Goal: Information Seeking & Learning: Learn about a topic

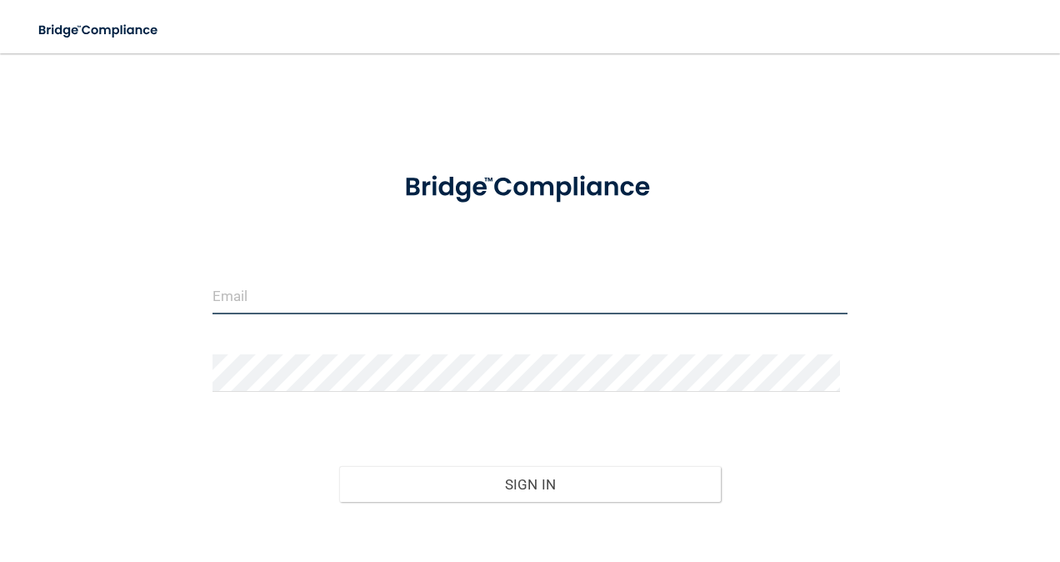
click at [382, 286] on input "email" at bounding box center [530, 295] width 636 height 37
type input "[PERSON_NAME][EMAIL_ADDRESS][PERSON_NAME][DOMAIN_NAME]"
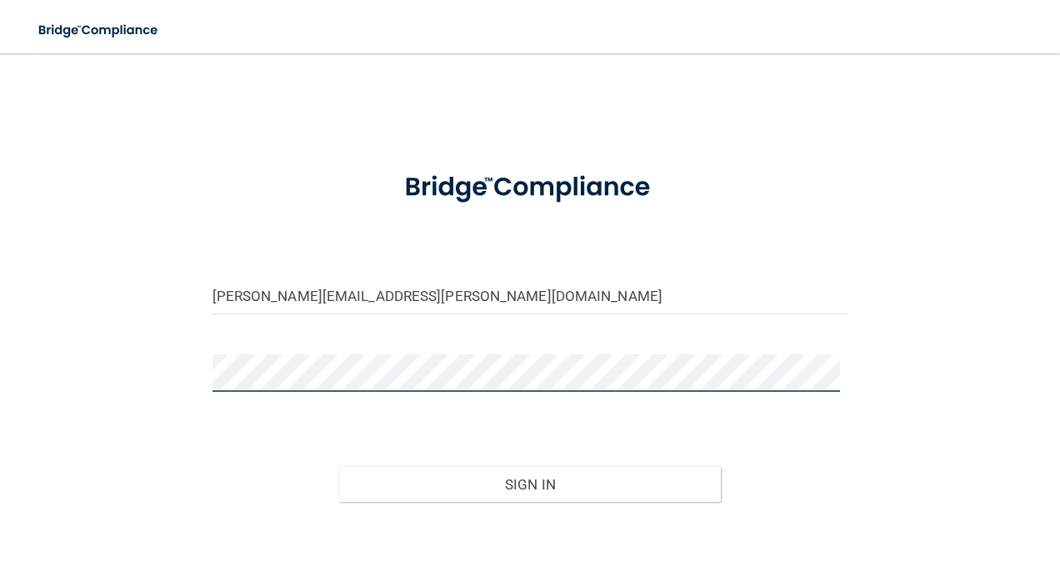
scroll to position [88, 0]
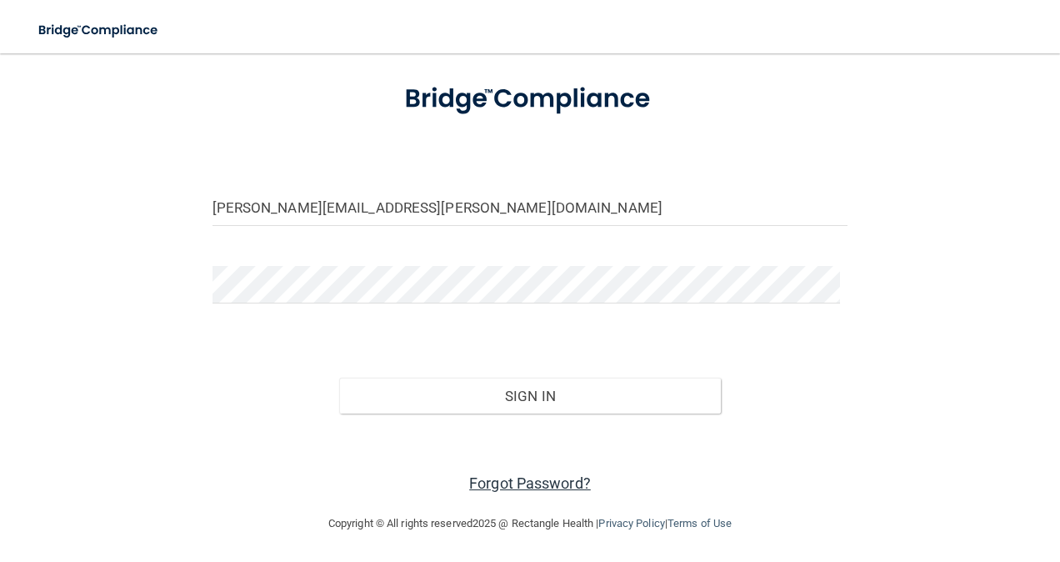
click at [527, 487] on link "Forgot Password?" at bounding box center [530, 482] width 122 height 17
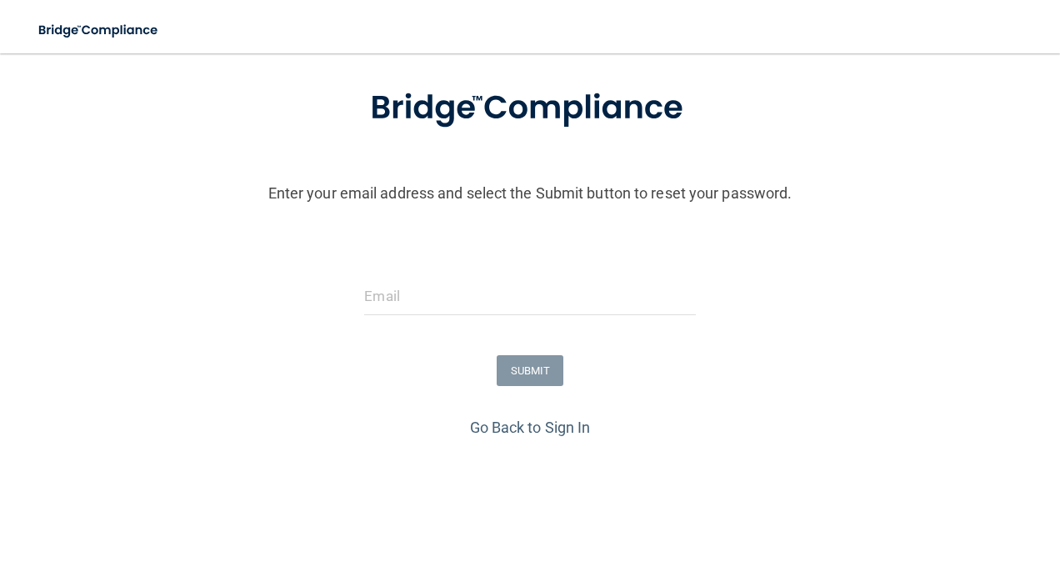
scroll to position [146, 0]
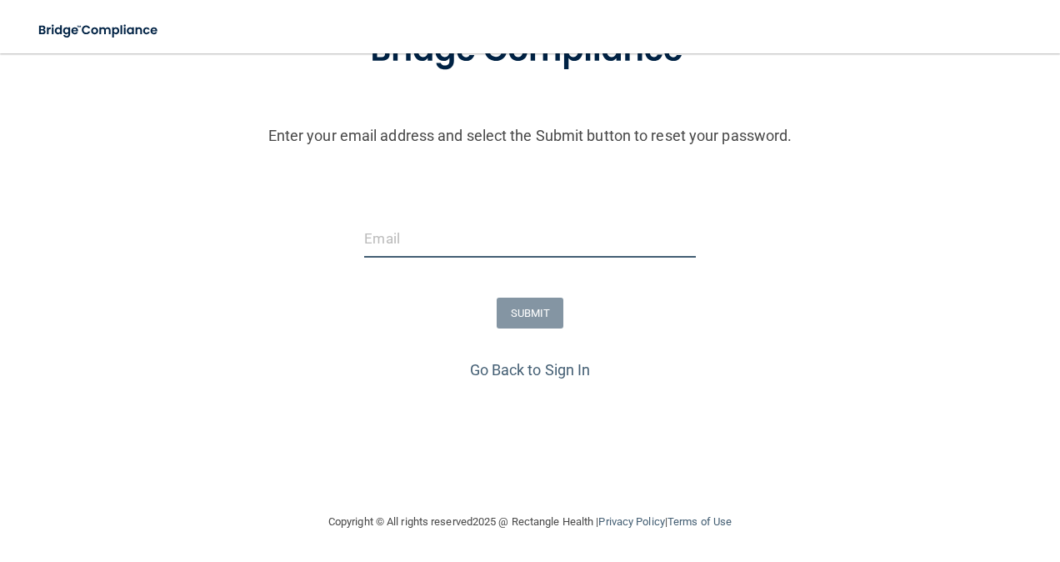
click at [422, 245] on input "email" at bounding box center [529, 238] width 331 height 37
type input "[PERSON_NAME][EMAIL_ADDRESS][PERSON_NAME][DOMAIN_NAME]"
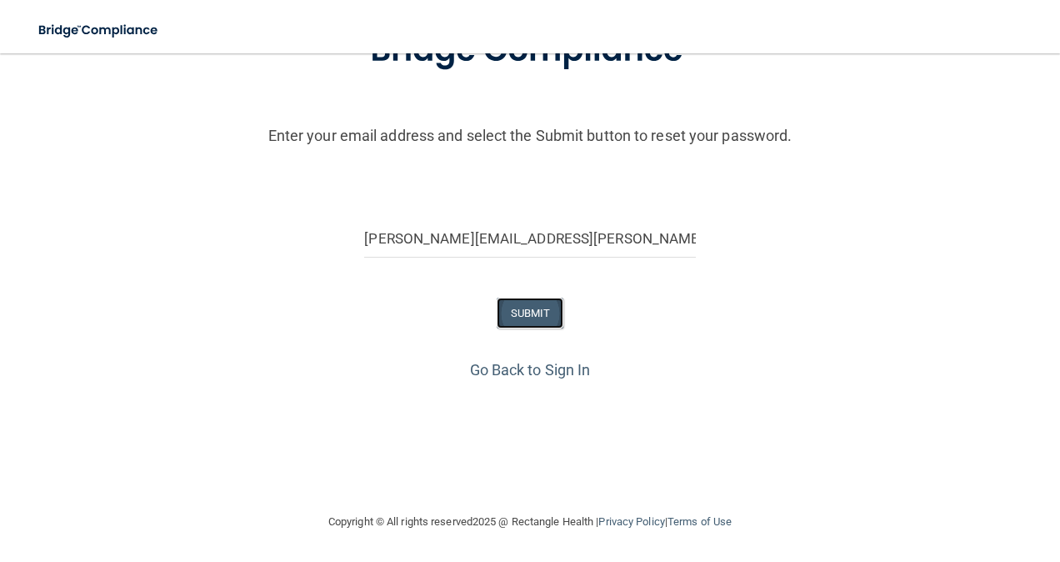
click at [517, 313] on button "SUBMIT" at bounding box center [530, 312] width 67 height 31
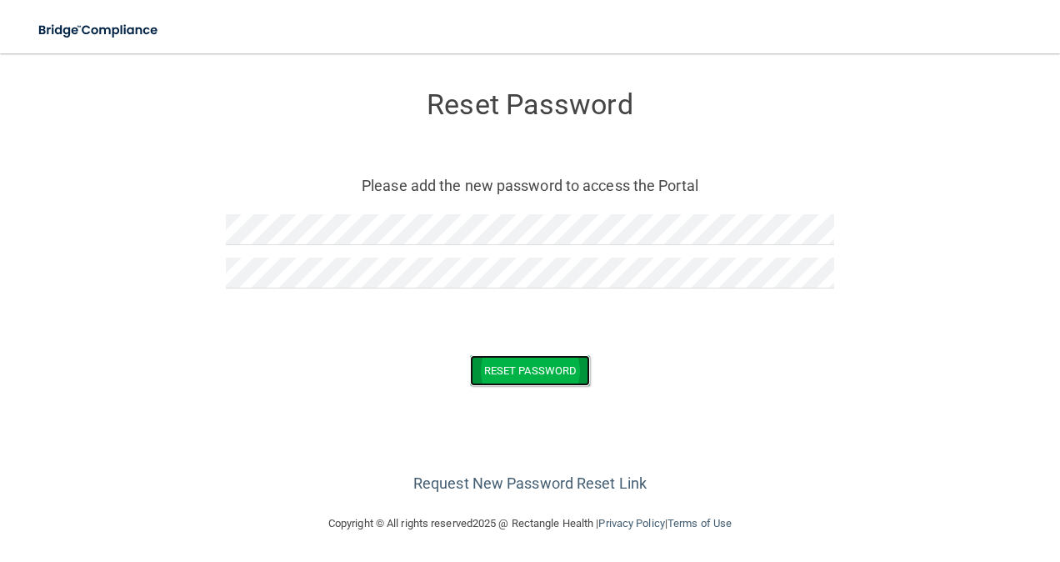
click at [517, 382] on button "Reset Password" at bounding box center [530, 370] width 120 height 31
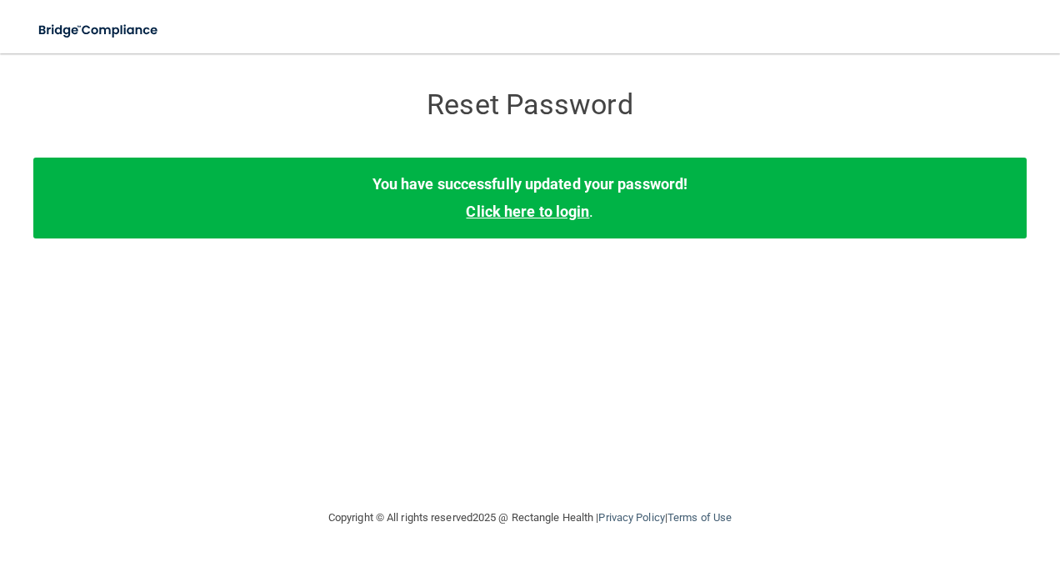
click at [517, 208] on link "Click here to login" at bounding box center [527, 210] width 123 height 17
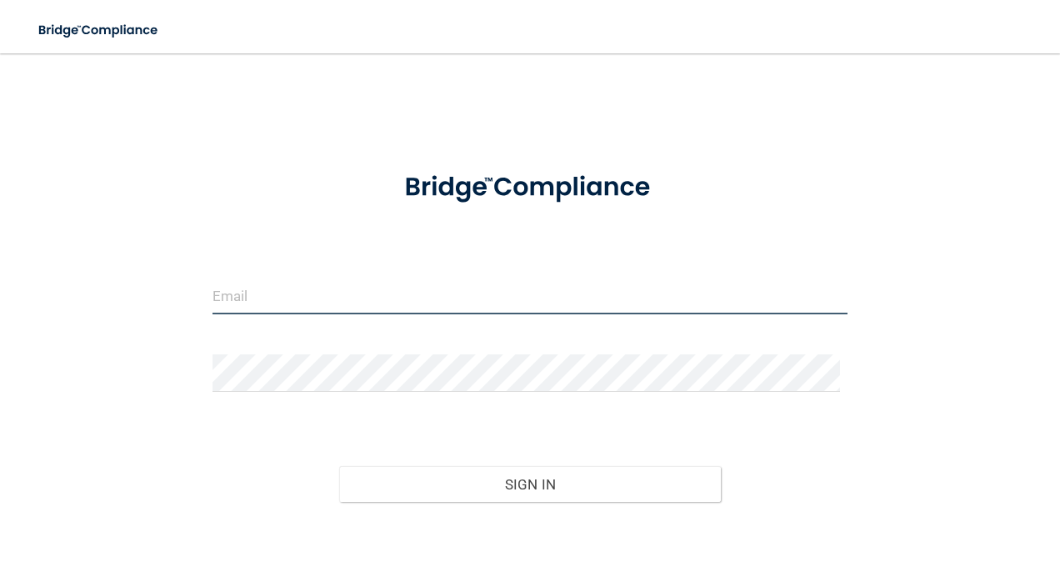
click at [395, 298] on input "email" at bounding box center [530, 295] width 636 height 37
type input "[PERSON_NAME][EMAIL_ADDRESS][PERSON_NAME][DOMAIN_NAME]"
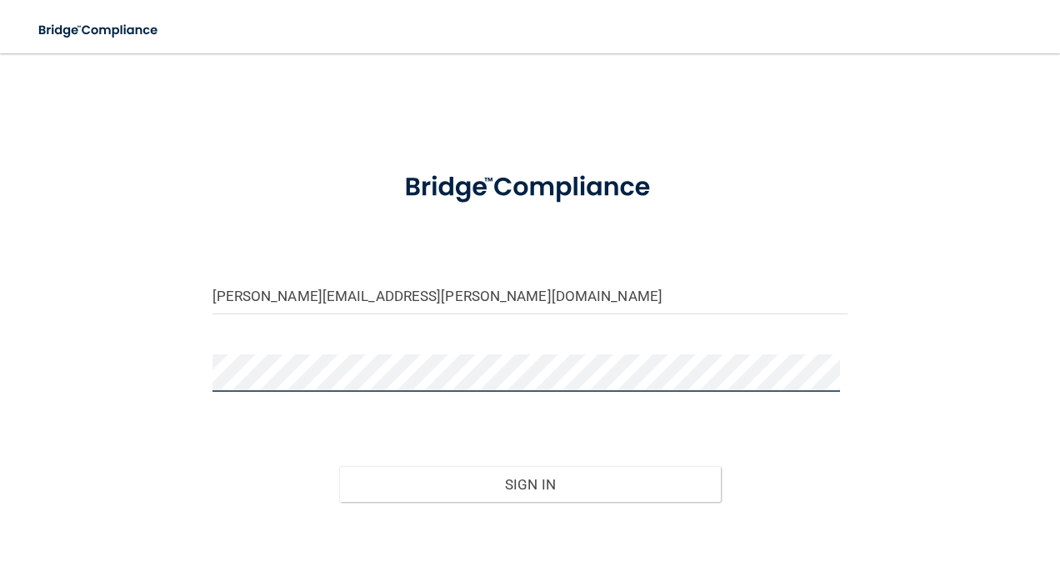
click at [339, 466] on button "Sign In" at bounding box center [530, 484] width 382 height 37
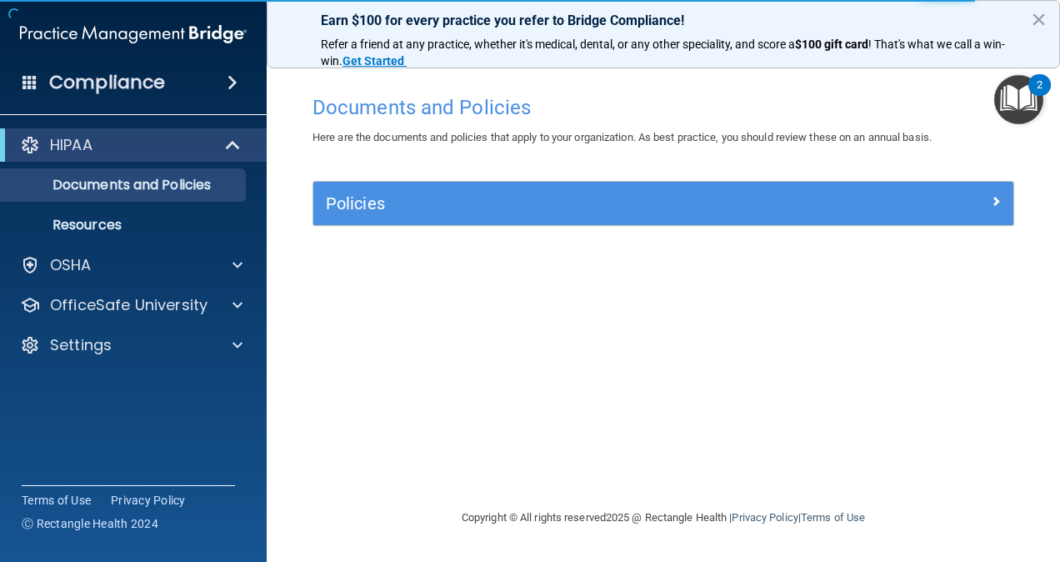
click at [622, 222] on div "Policies" at bounding box center [663, 203] width 700 height 43
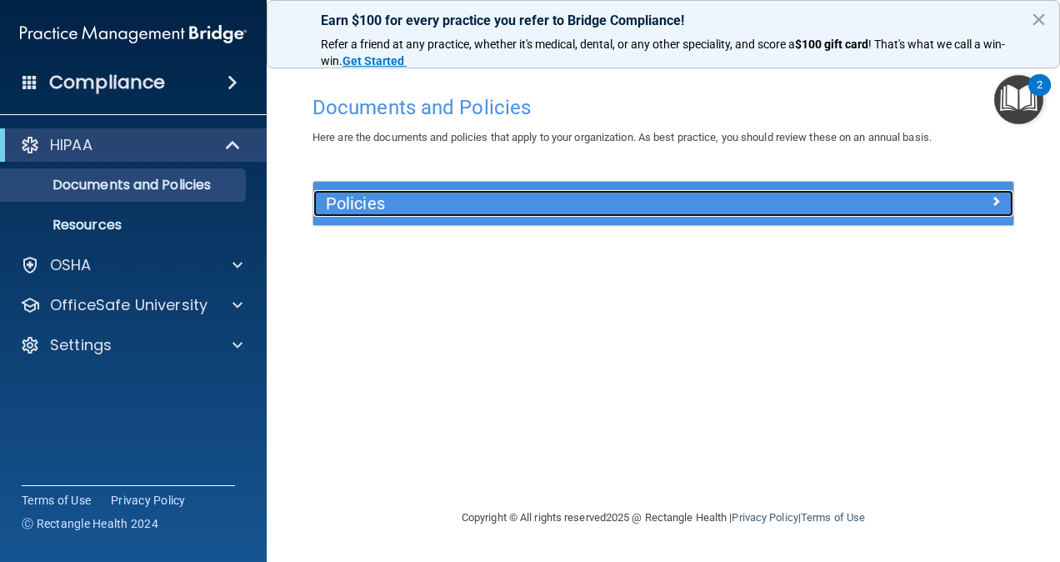
click at [627, 213] on div "Policies" at bounding box center [575, 203] width 525 height 27
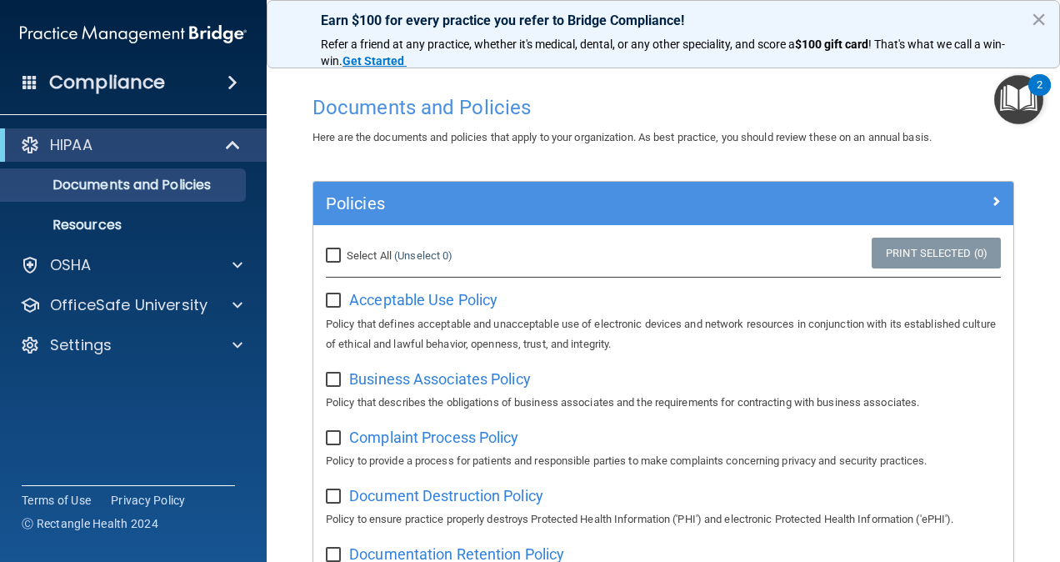
click at [332, 257] on input "Select All (Unselect 0) Unselect All" at bounding box center [335, 255] width 19 height 13
checkbox input "true"
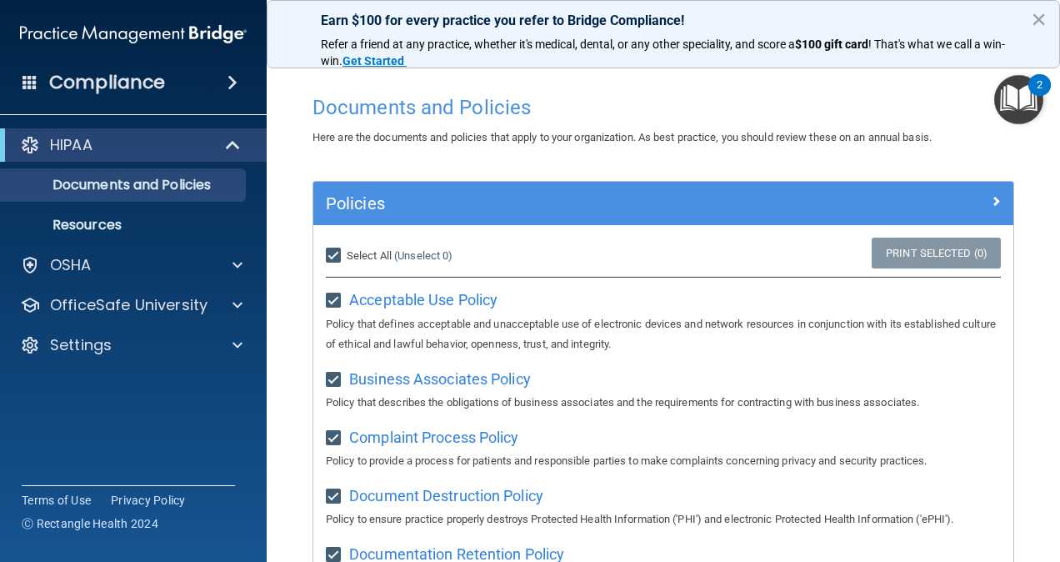
checkbox input "true"
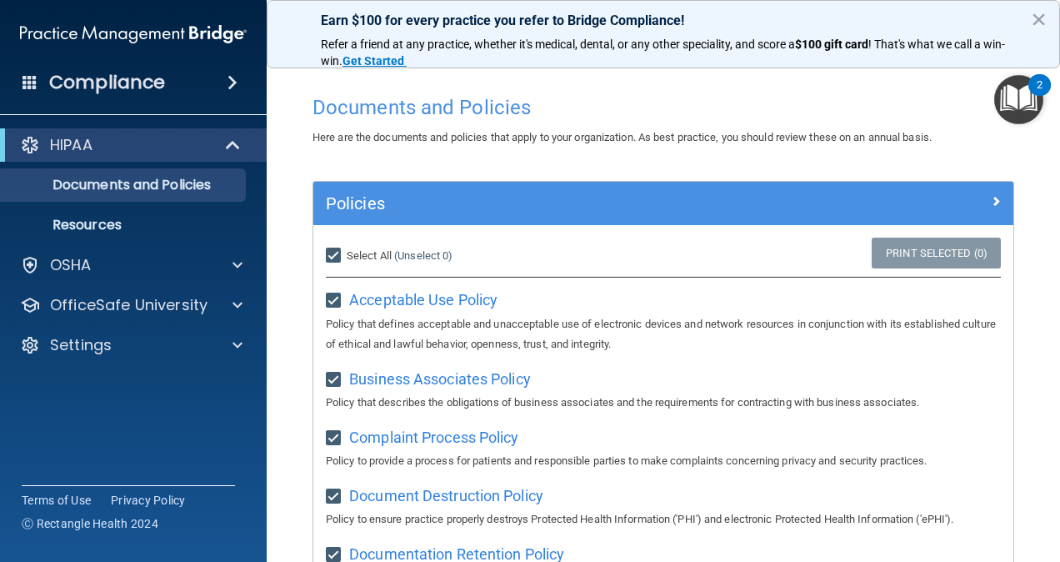
checkbox input "true"
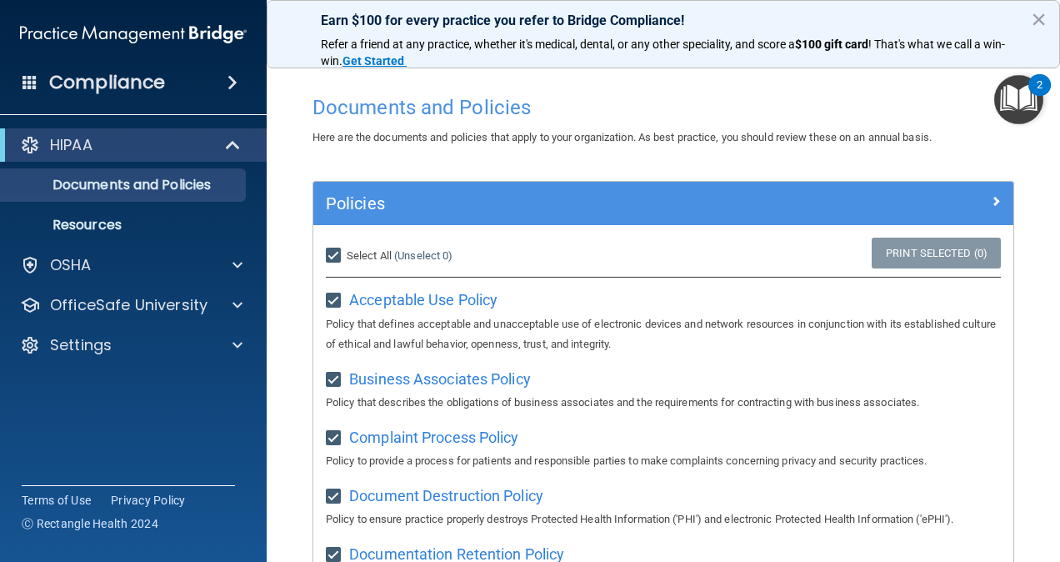
checkbox input "true"
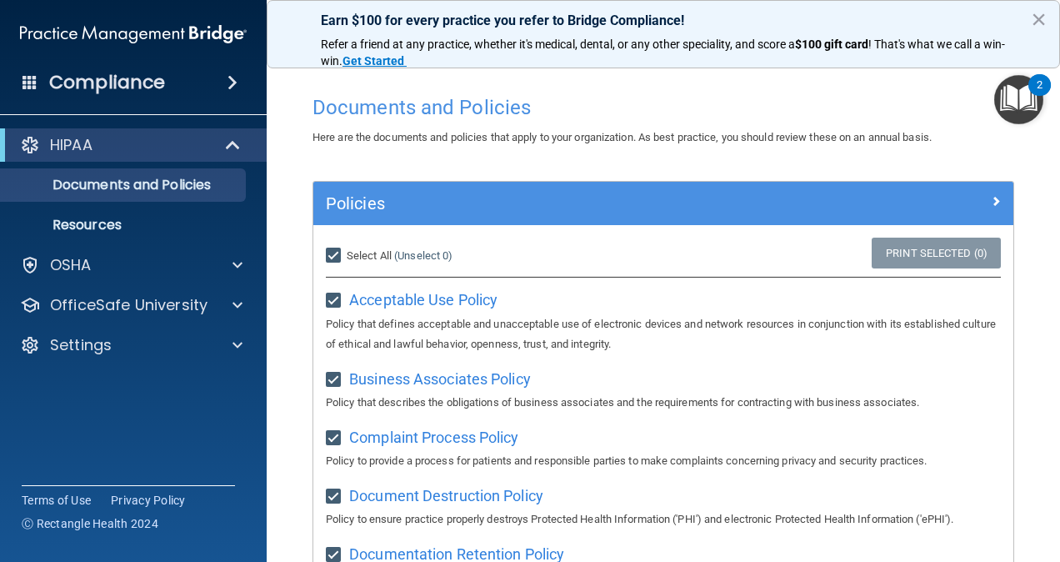
checkbox input "true"
click at [1038, 17] on button "×" at bounding box center [1039, 19] width 16 height 27
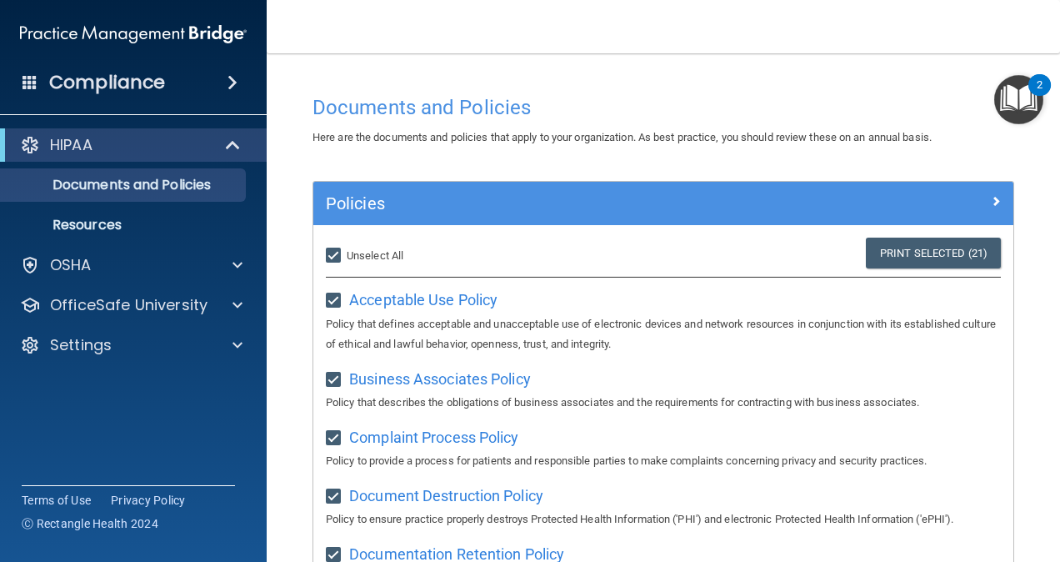
click at [341, 252] on input "Select All (Unselect 21) Unselect All" at bounding box center [335, 255] width 19 height 13
checkbox input "false"
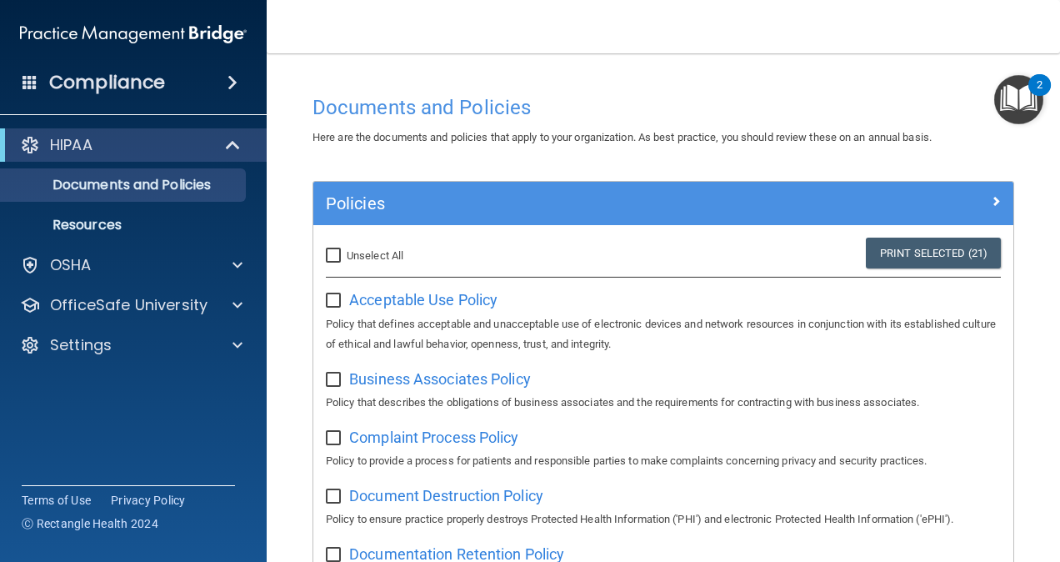
checkbox input "false"
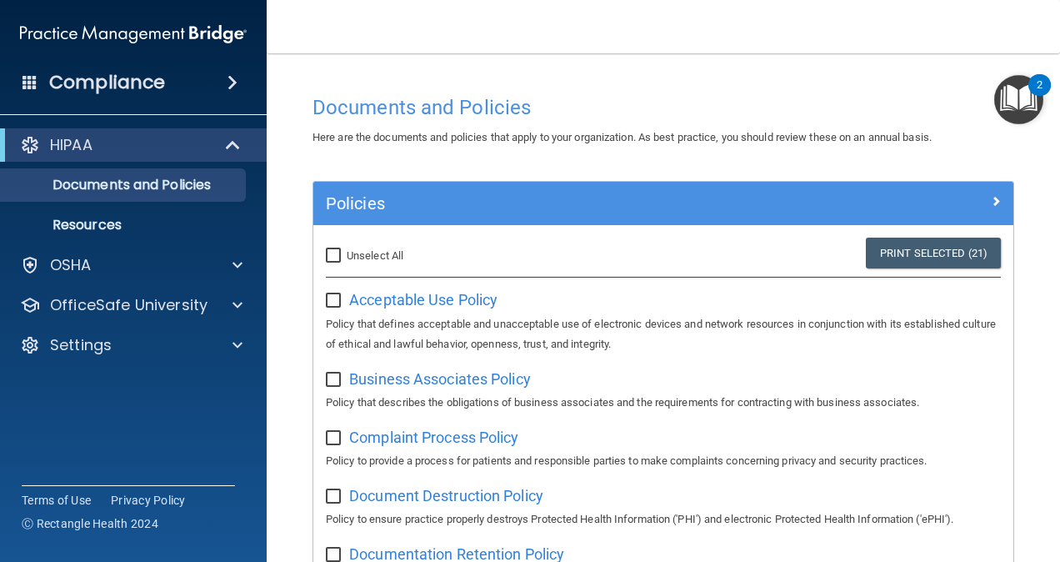
checkbox input "false"
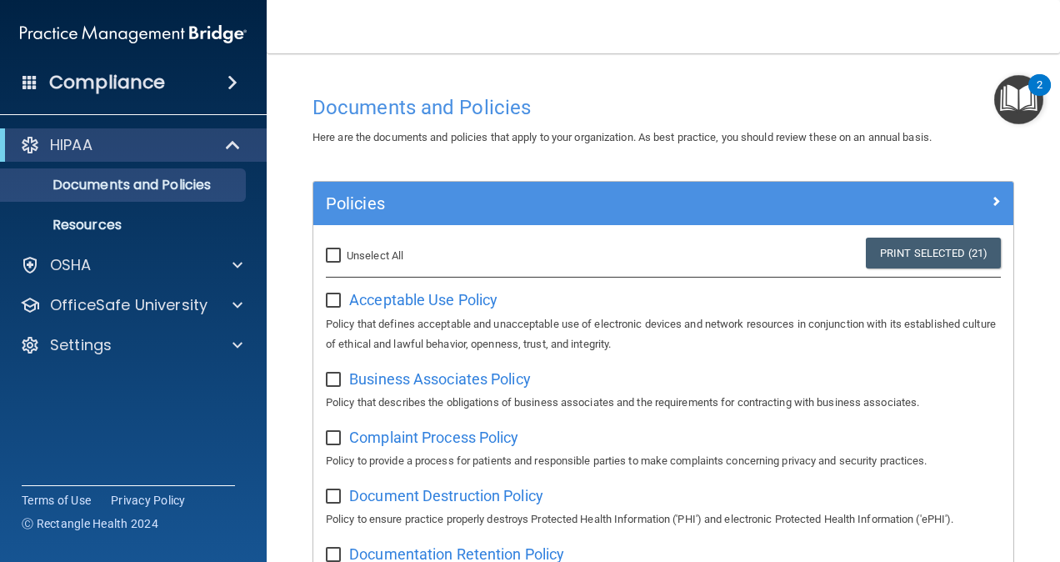
checkbox input "false"
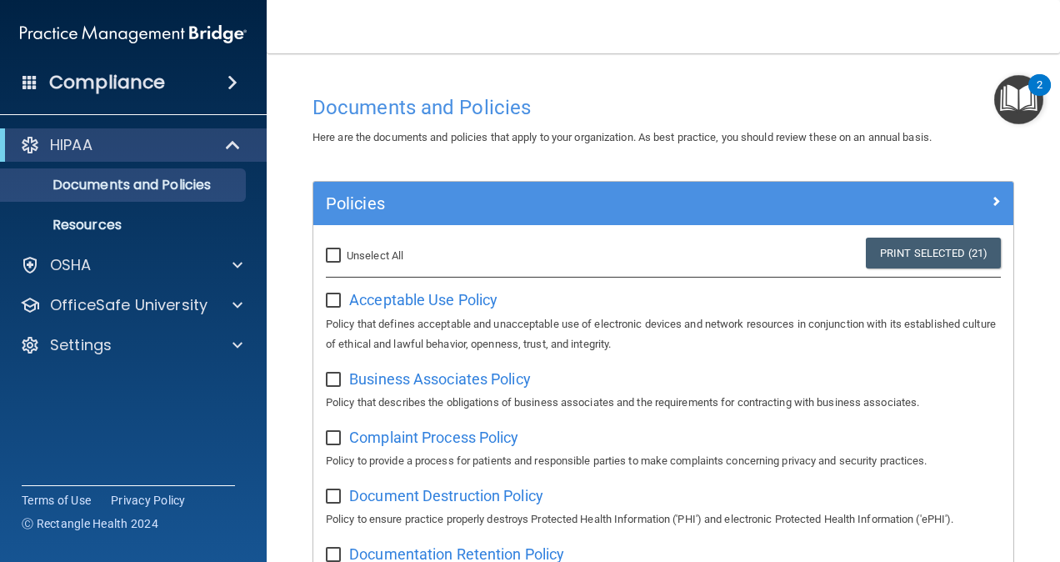
checkbox input "false"
click at [382, 295] on span "Acceptable Use Policy" at bounding box center [423, 299] width 148 height 17
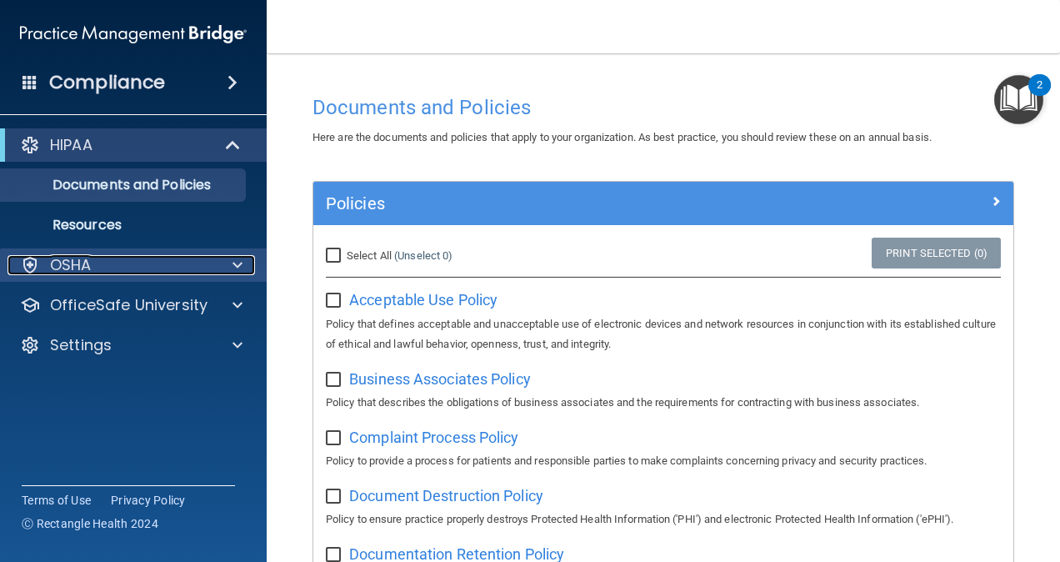
click at [76, 265] on p "OSHA" at bounding box center [71, 265] width 42 height 20
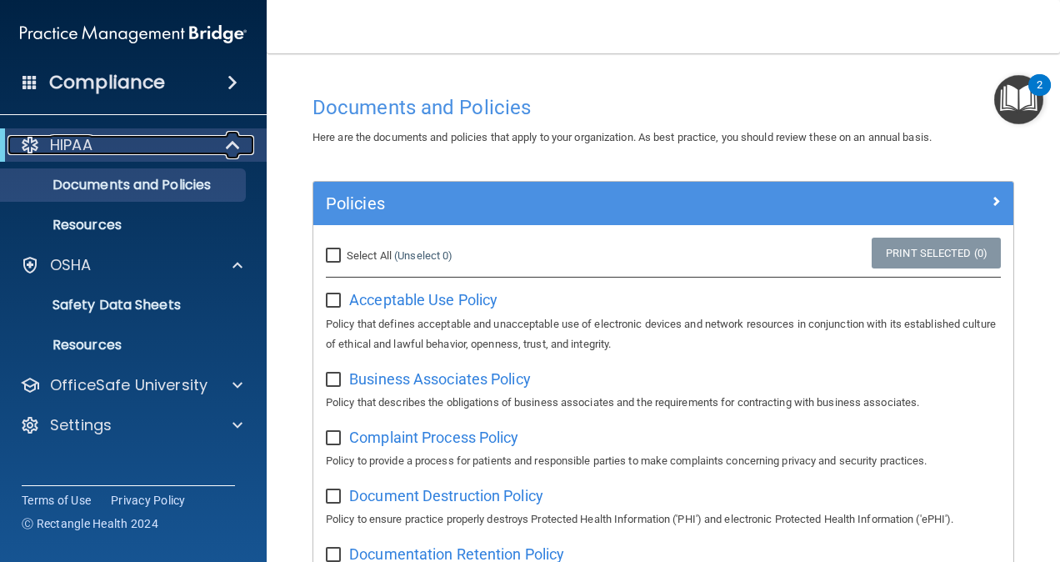
click at [48, 148] on div "HIPAA" at bounding box center [110, 145] width 206 height 20
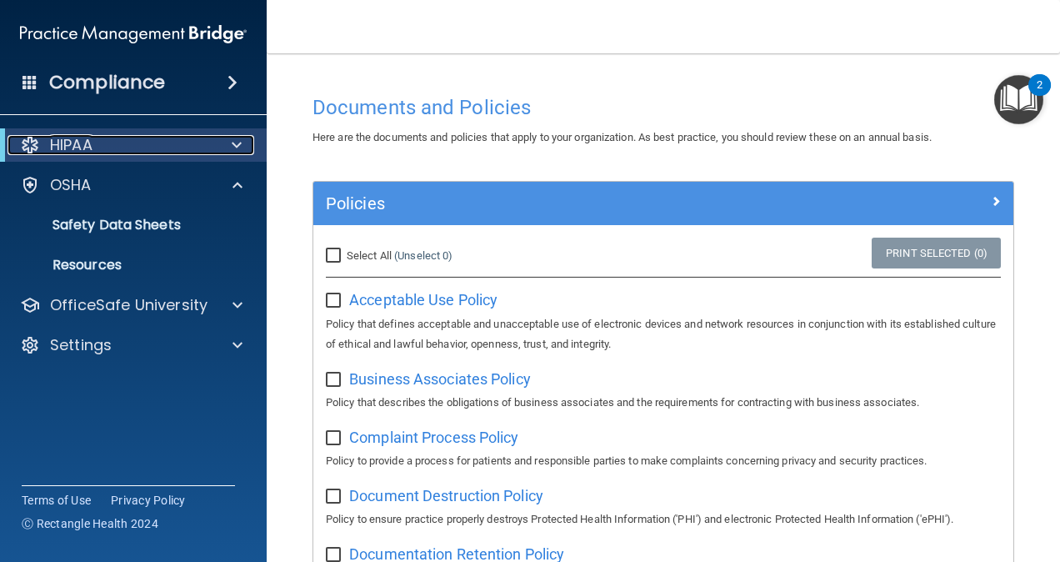
click at [30, 140] on div at bounding box center [30, 145] width 20 height 20
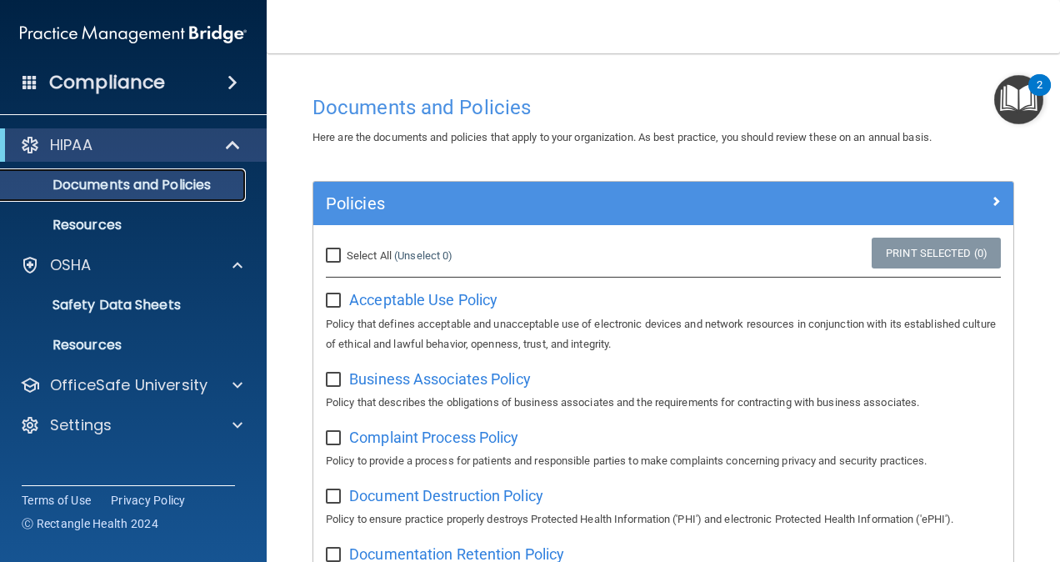
click at [39, 173] on link "Documents and Policies" at bounding box center [114, 184] width 262 height 33
click at [52, 150] on p "HIPAA" at bounding box center [71, 145] width 42 height 20
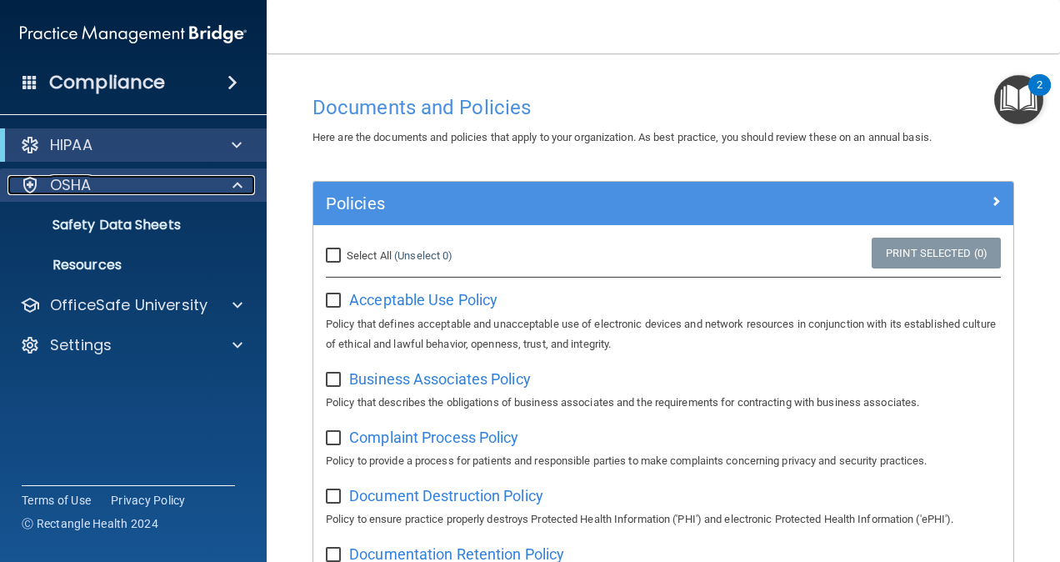
click at [47, 175] on div "OSHA" at bounding box center [110, 185] width 207 height 20
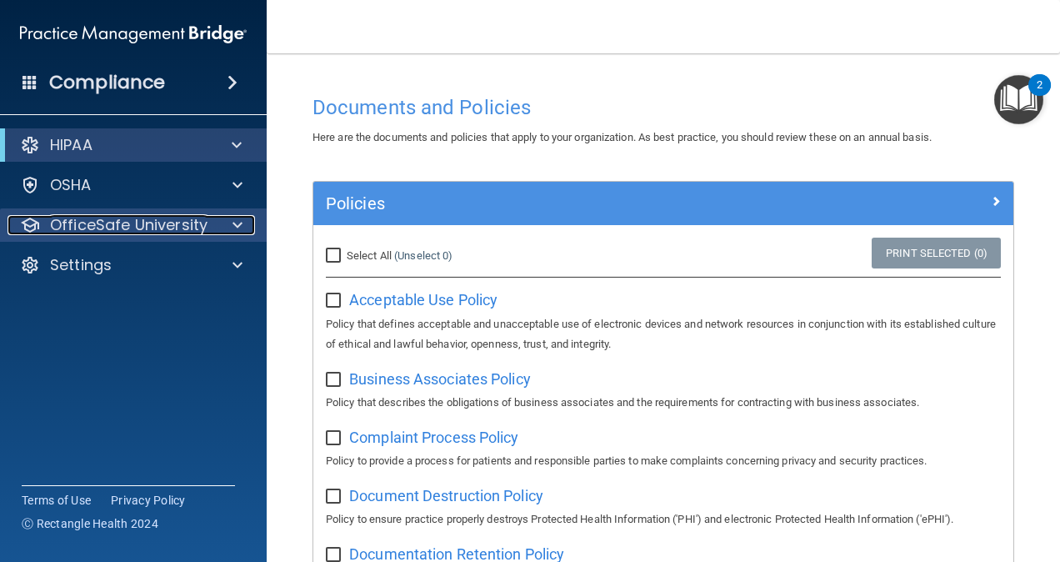
click at [47, 232] on div "OfficeSafe University" at bounding box center [110, 225] width 207 height 20
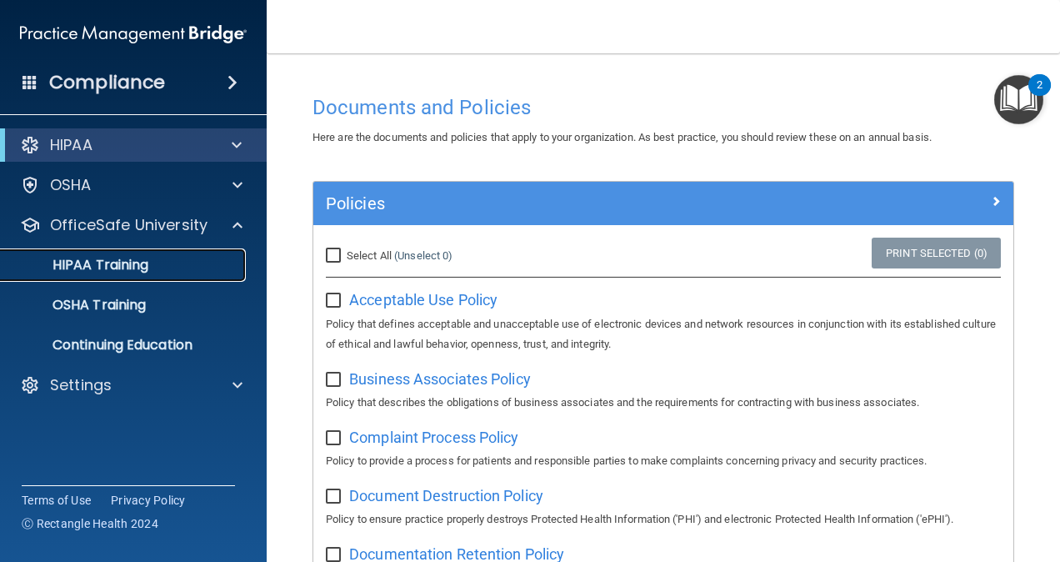
click at [57, 263] on p "HIPAA Training" at bounding box center [79, 265] width 137 height 17
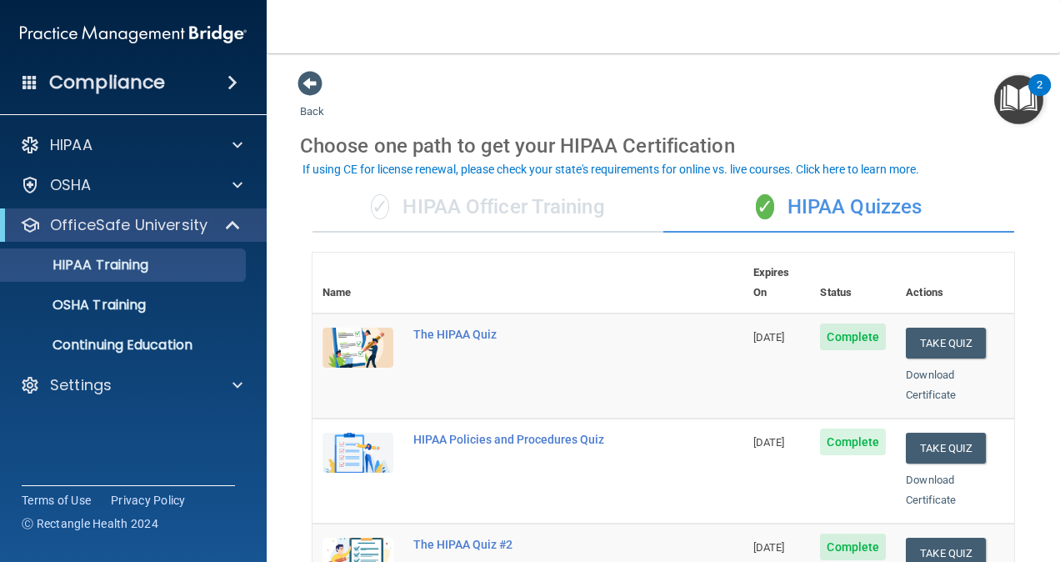
click at [383, 197] on span "✓" at bounding box center [380, 206] width 18 height 25
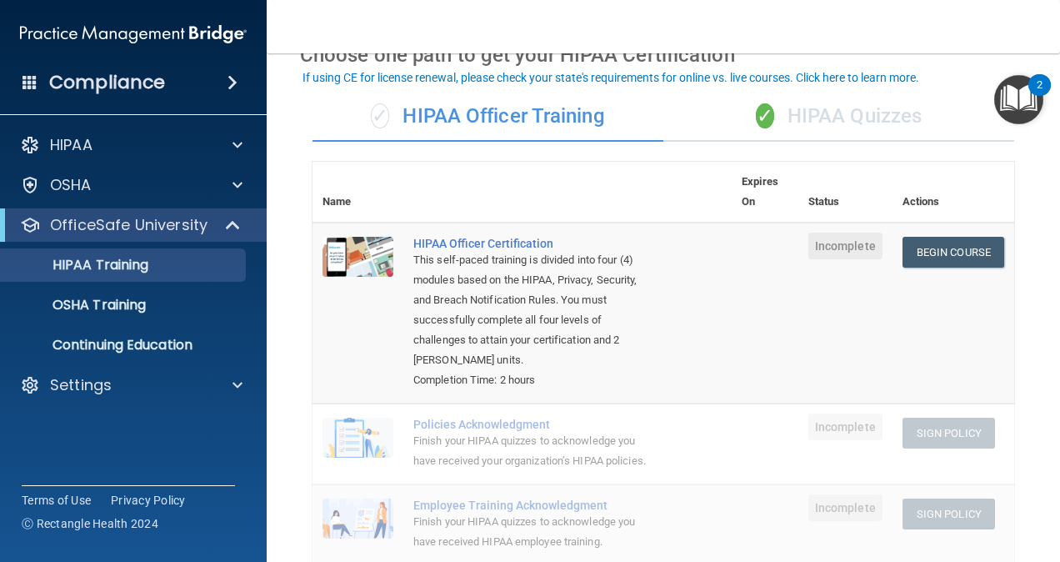
scroll to position [92, 0]
click at [927, 257] on link "Begin Course" at bounding box center [953, 251] width 102 height 31
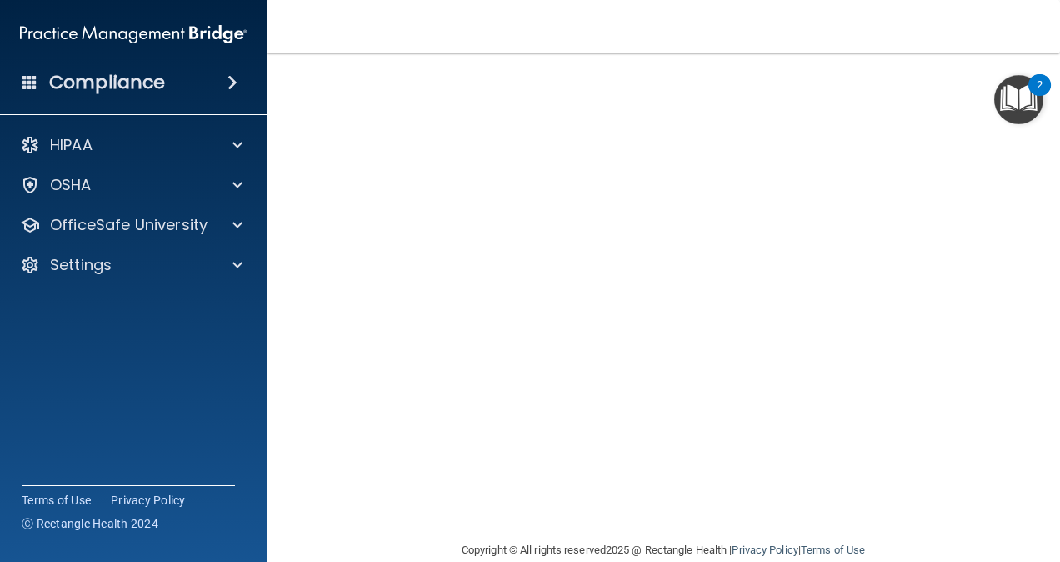
scroll to position [153, 0]
drag, startPoint x: 917, startPoint y: 520, endPoint x: 878, endPoint y: 543, distance: 44.9
click at [878, 543] on div "Copyright © All rights reserved 2025 @ Rectangle Health | Privacy Policy | Term…" at bounding box center [663, 548] width 608 height 53
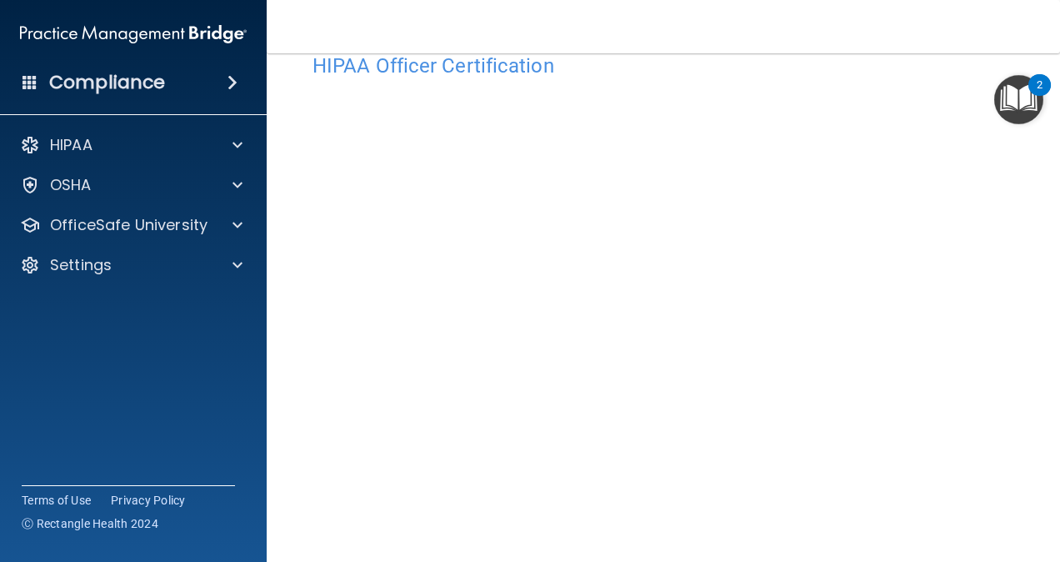
scroll to position [39, 0]
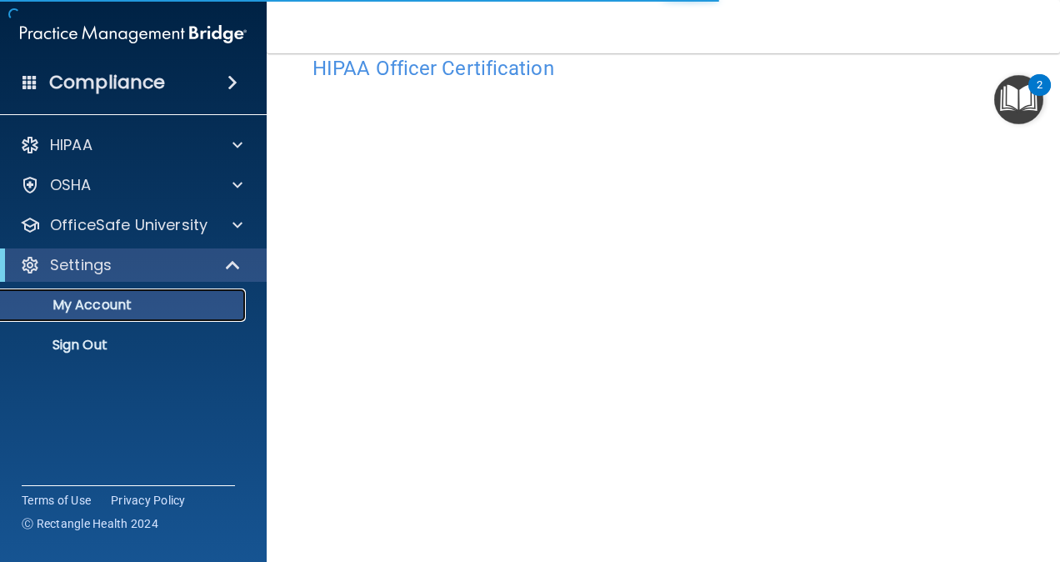
click at [210, 297] on p "My Account" at bounding box center [124, 305] width 227 height 17
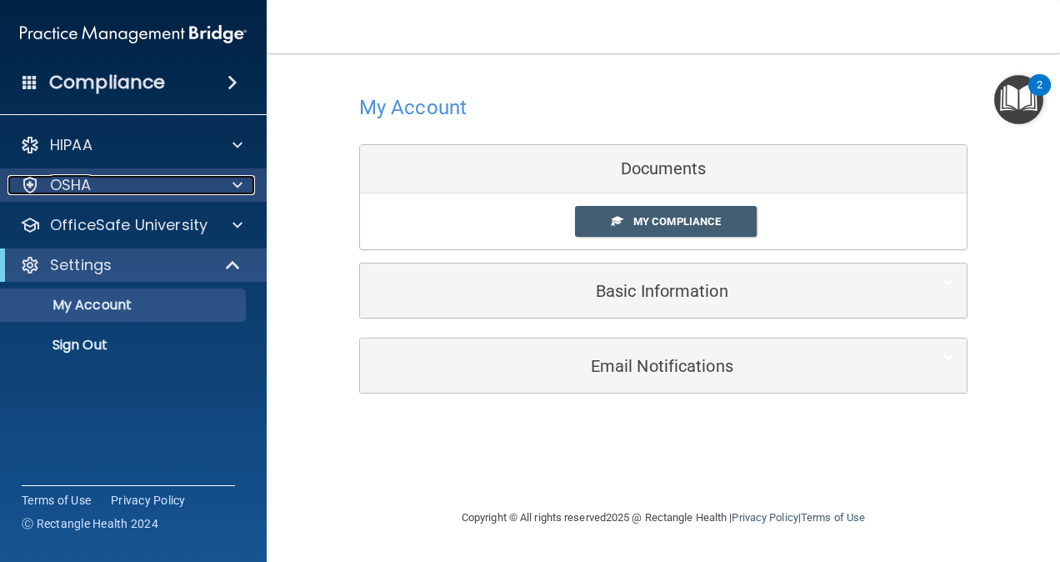
click at [212, 185] on div "OSHA" at bounding box center [110, 185] width 207 height 20
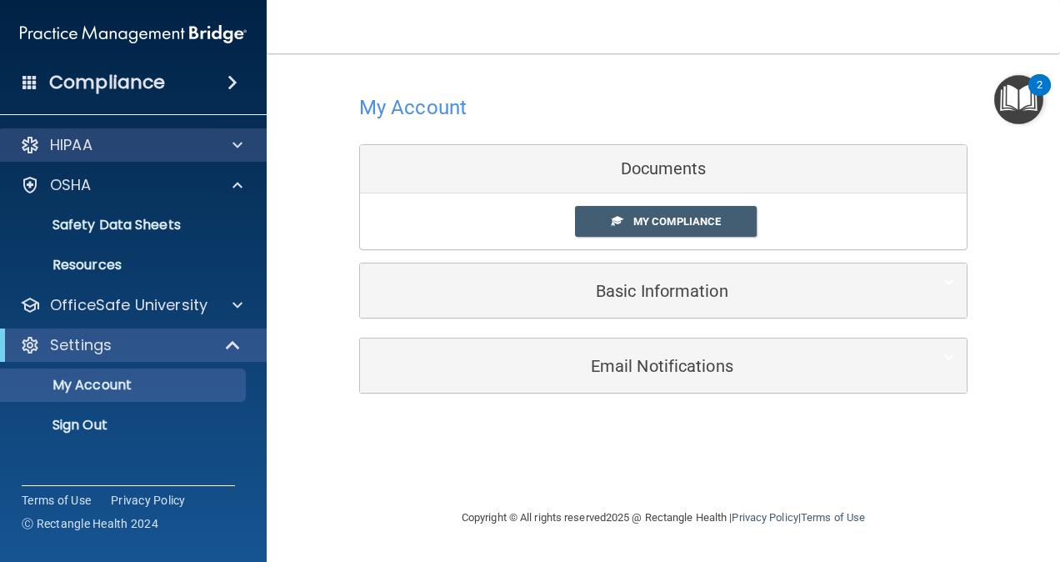
click at [156, 133] on div "HIPAA" at bounding box center [133, 144] width 267 height 33
click at [207, 137] on div "HIPAA" at bounding box center [110, 145] width 207 height 20
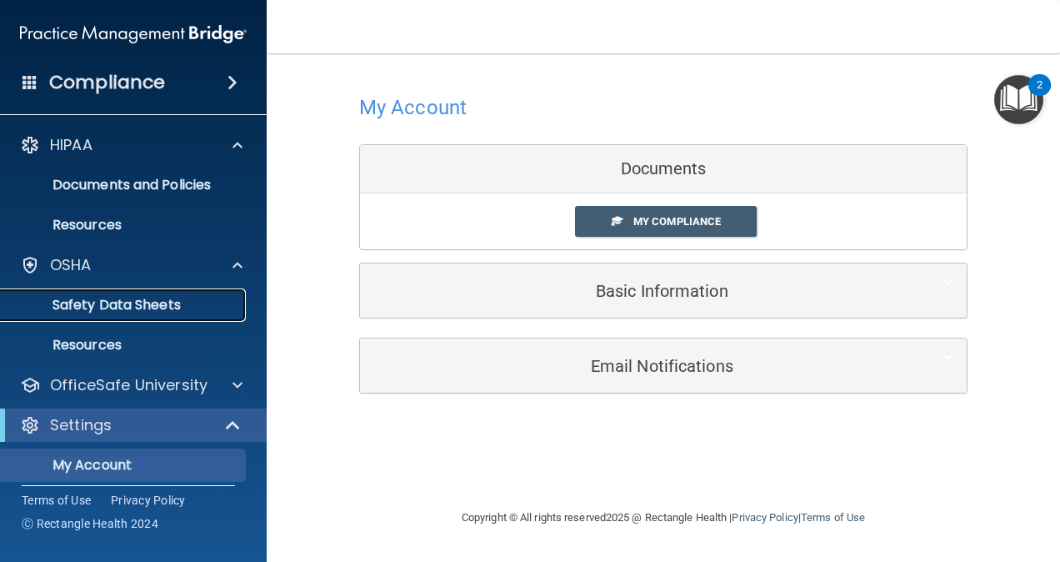
click at [78, 311] on p "Safety Data Sheets" at bounding box center [124, 305] width 227 height 17
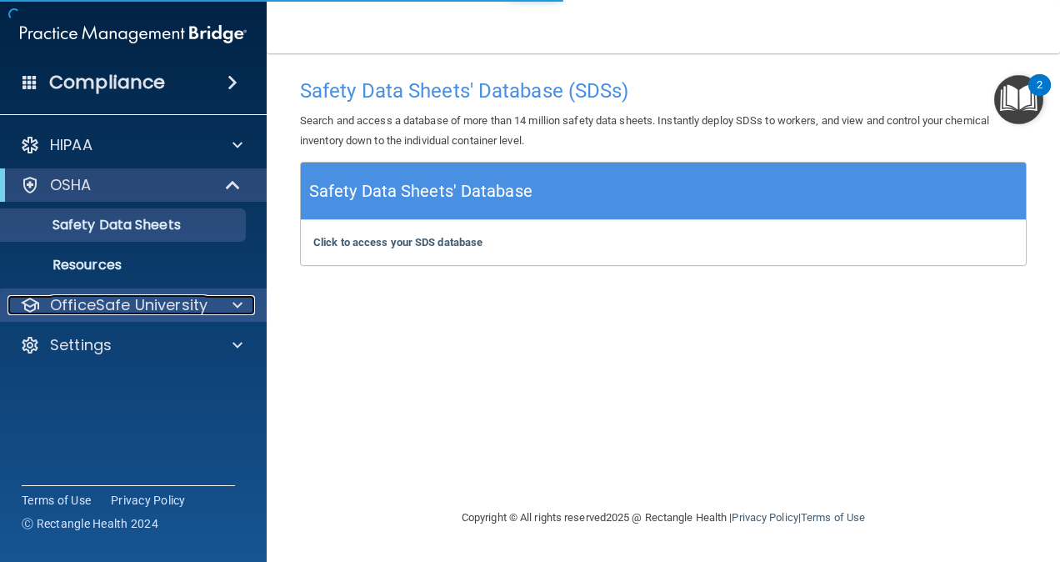
click at [232, 307] on div at bounding box center [235, 305] width 42 height 20
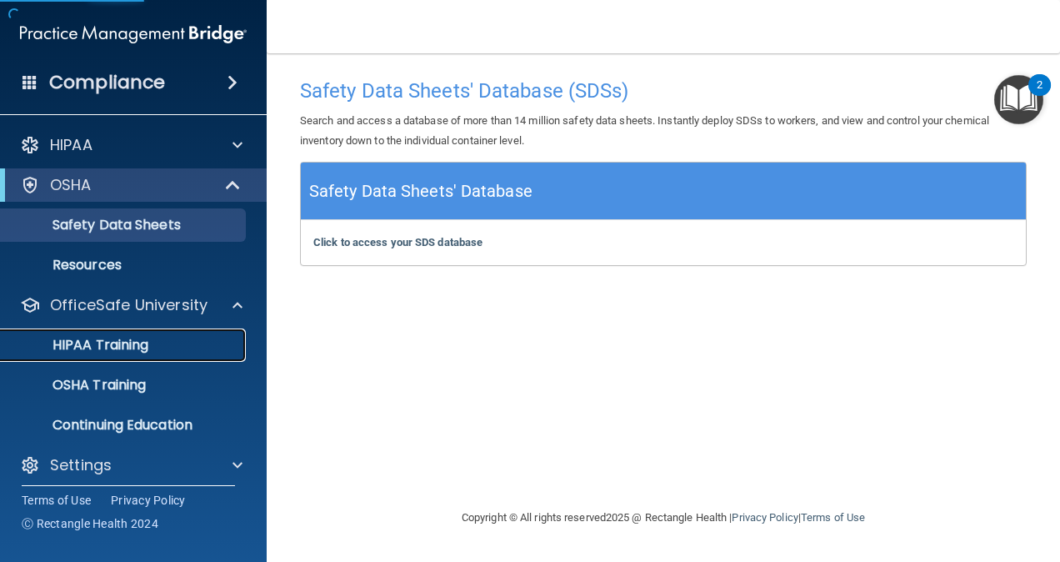
click at [77, 338] on p "HIPAA Training" at bounding box center [79, 345] width 137 height 17
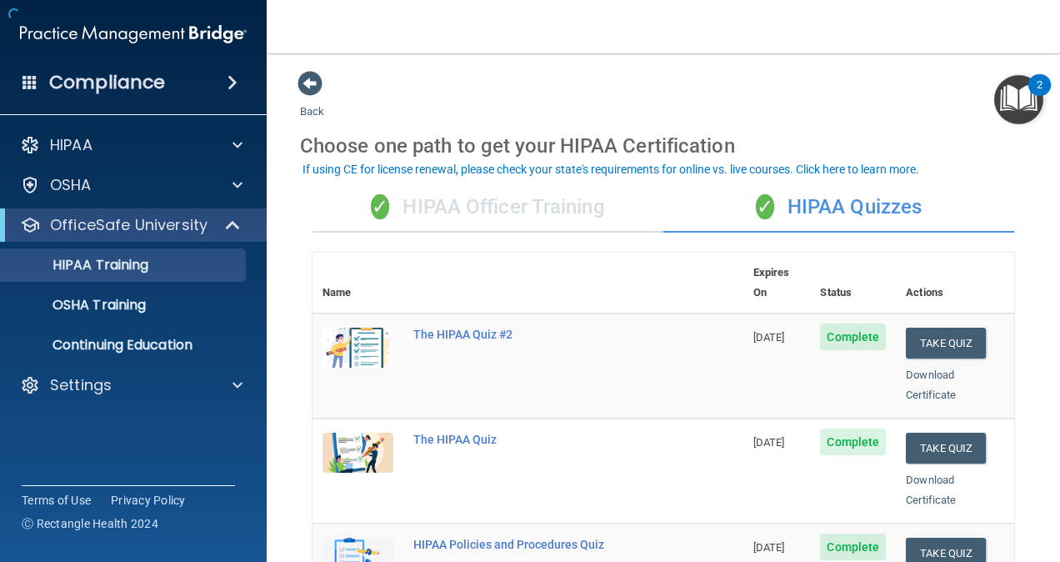
click at [752, 220] on div "✓ HIPAA Quizzes" at bounding box center [838, 207] width 351 height 50
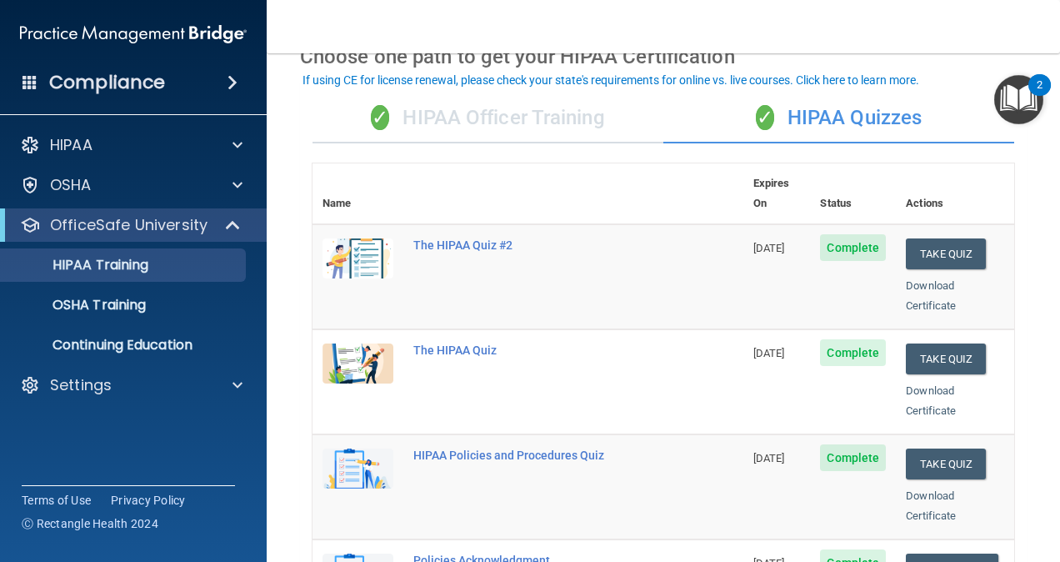
scroll to position [92, 0]
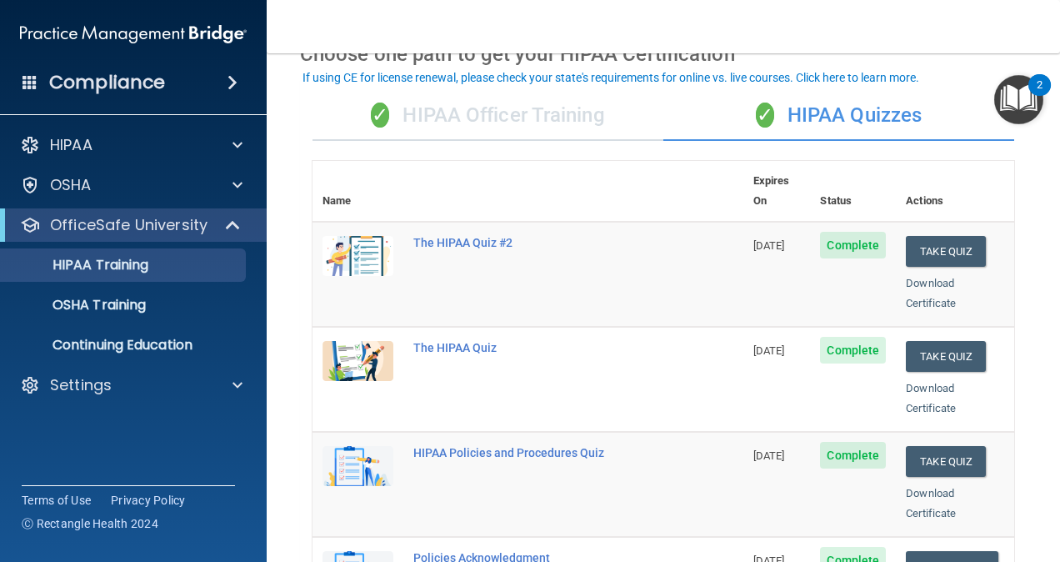
drag, startPoint x: 677, startPoint y: 342, endPoint x: 553, endPoint y: 182, distance: 202.7
click at [553, 182] on th at bounding box center [573, 191] width 340 height 61
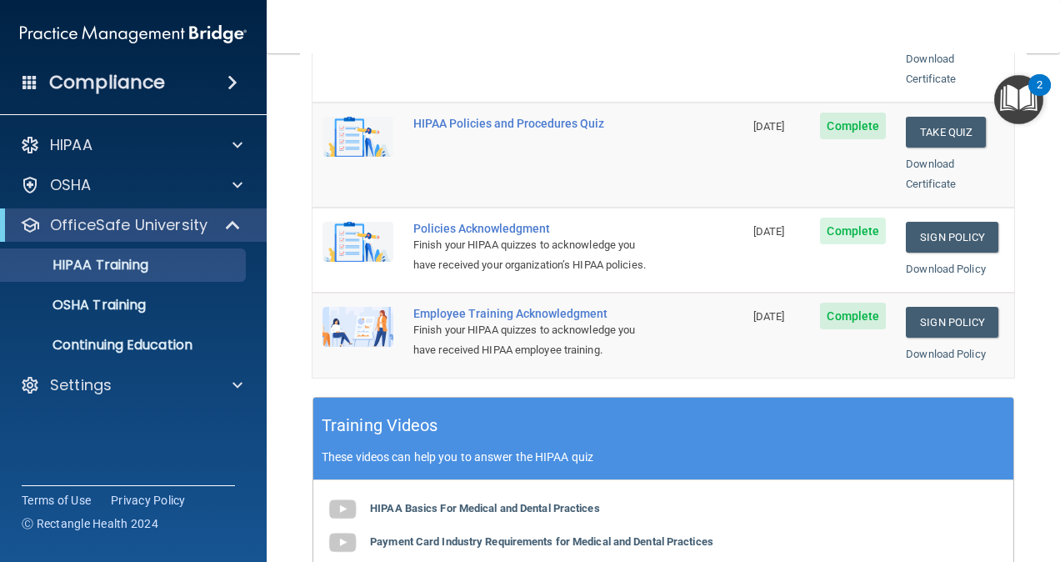
scroll to position [0, 0]
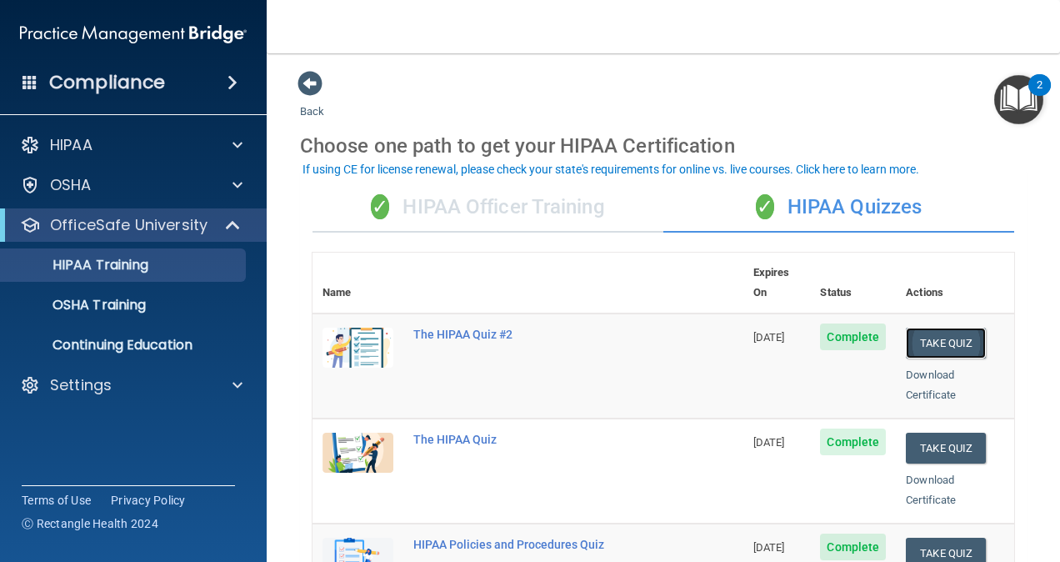
click at [937, 327] on button "Take Quiz" at bounding box center [946, 342] width 80 height 31
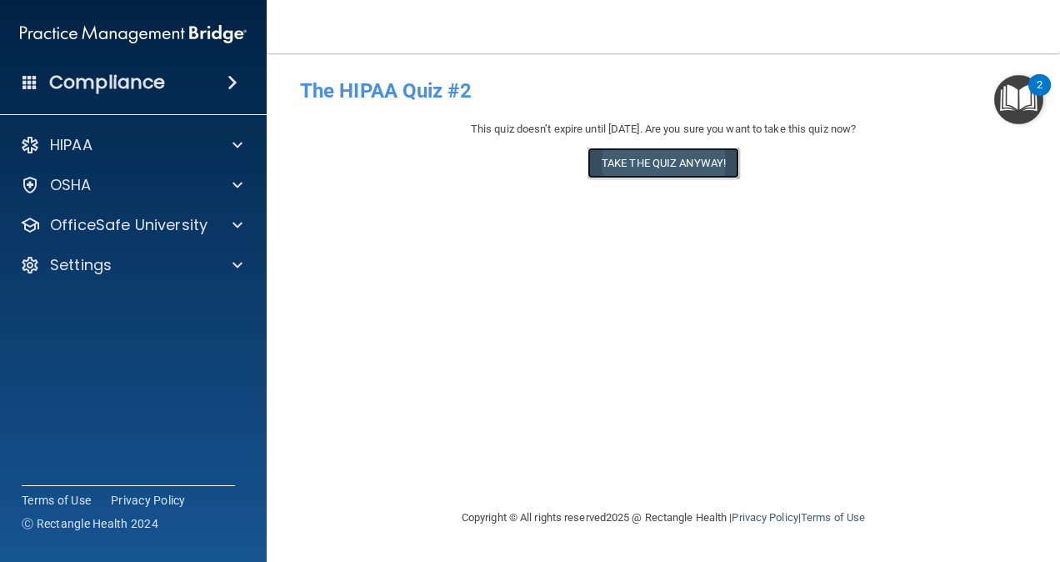
click at [633, 172] on button "Take the quiz anyway!" at bounding box center [663, 162] width 152 height 31
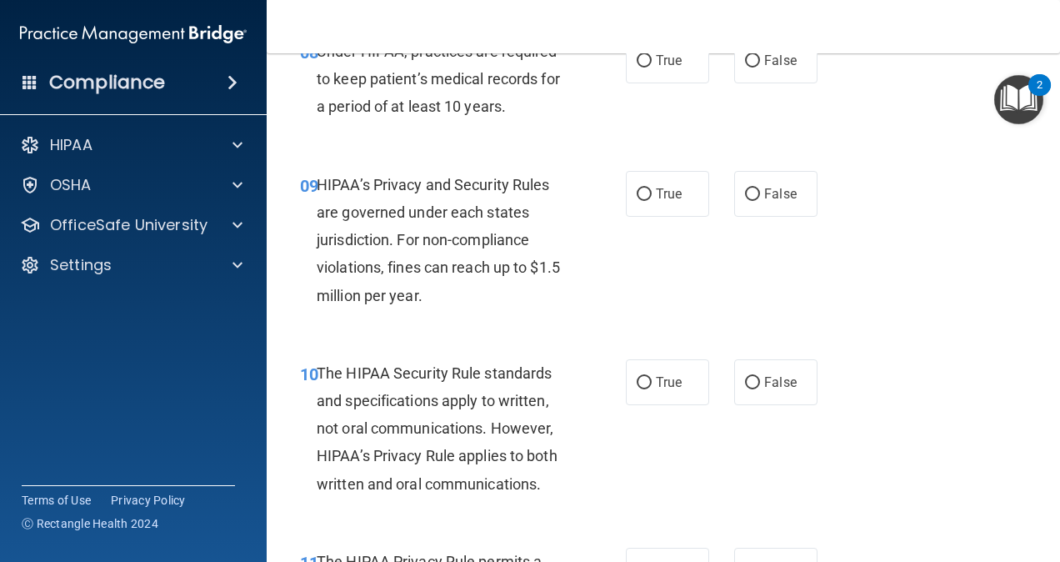
click at [452, 295] on span "HIPAA’s Privacy and Security Rules are governed under each states jurisdiction.…" at bounding box center [438, 240] width 243 height 128
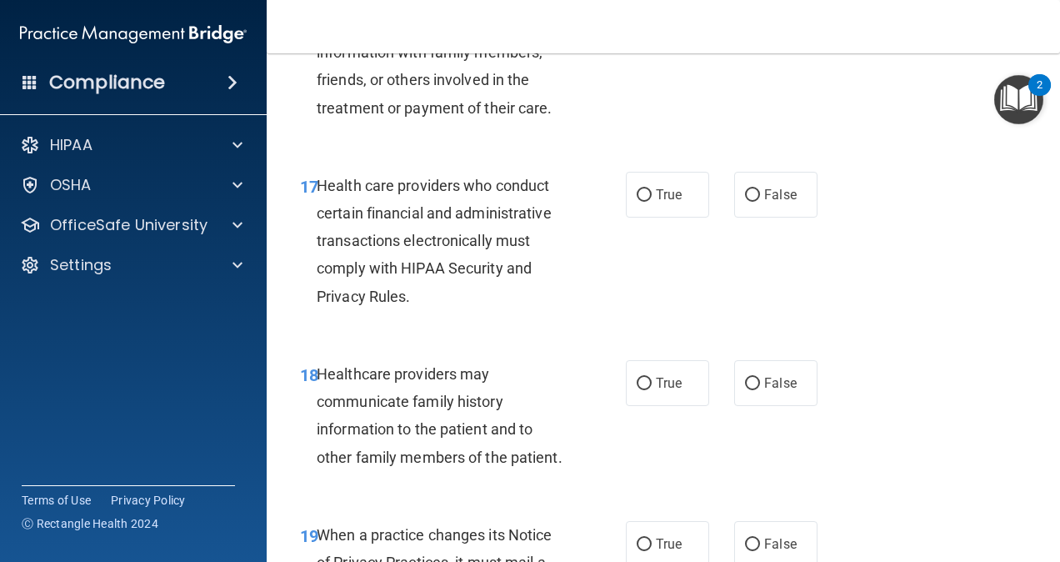
click at [452, 295] on span "Health care providers who conduct certain financial and administrative transact…" at bounding box center [434, 241] width 235 height 128
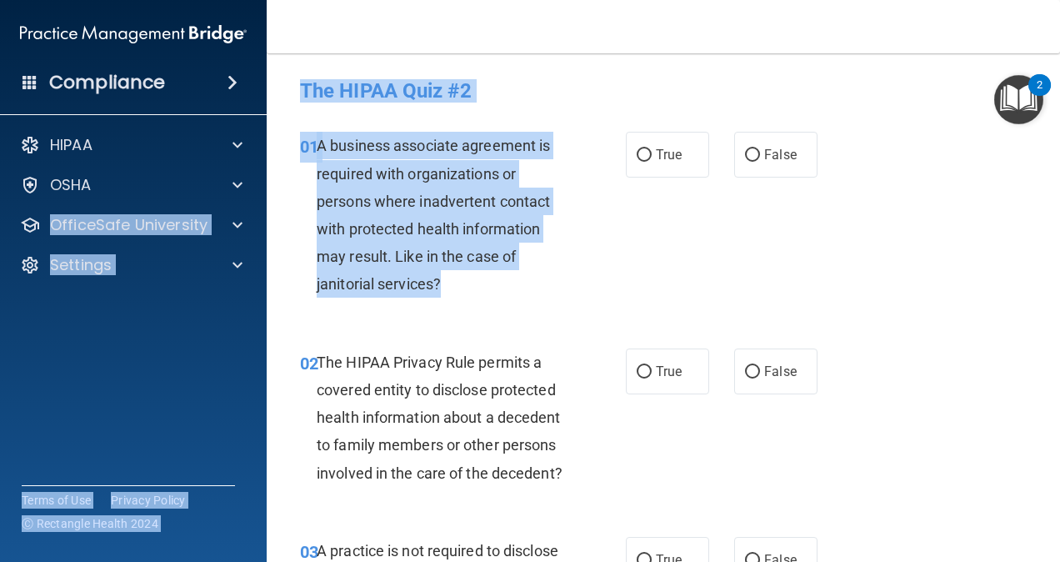
drag, startPoint x: 452, startPoint y: 295, endPoint x: 246, endPoint y: 162, distance: 245.9
click at [246, 162] on div "Compliance HIPAA Documents and Policies Report an Incident Business Associates …" at bounding box center [530, 281] width 1060 height 562
click at [510, 207] on span "A business associate agreement is required with organizations or persons where …" at bounding box center [433, 215] width 233 height 156
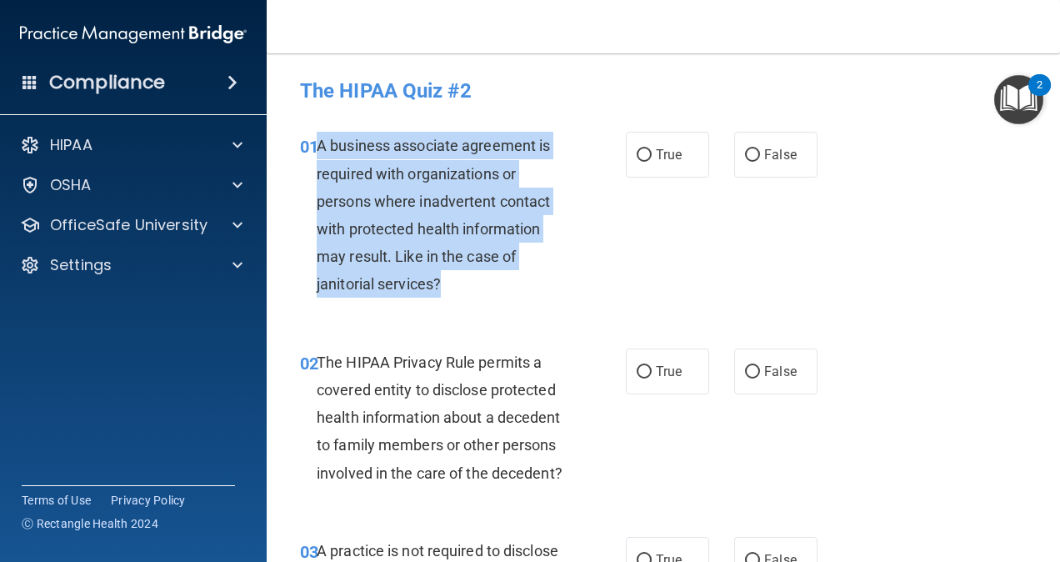
drag, startPoint x: 318, startPoint y: 143, endPoint x: 449, endPoint y: 277, distance: 187.4
click at [449, 277] on div "A business associate agreement is required with organizations or persons where …" at bounding box center [448, 215] width 263 height 166
copy span "A business associate agreement is required with organizations or persons where …"
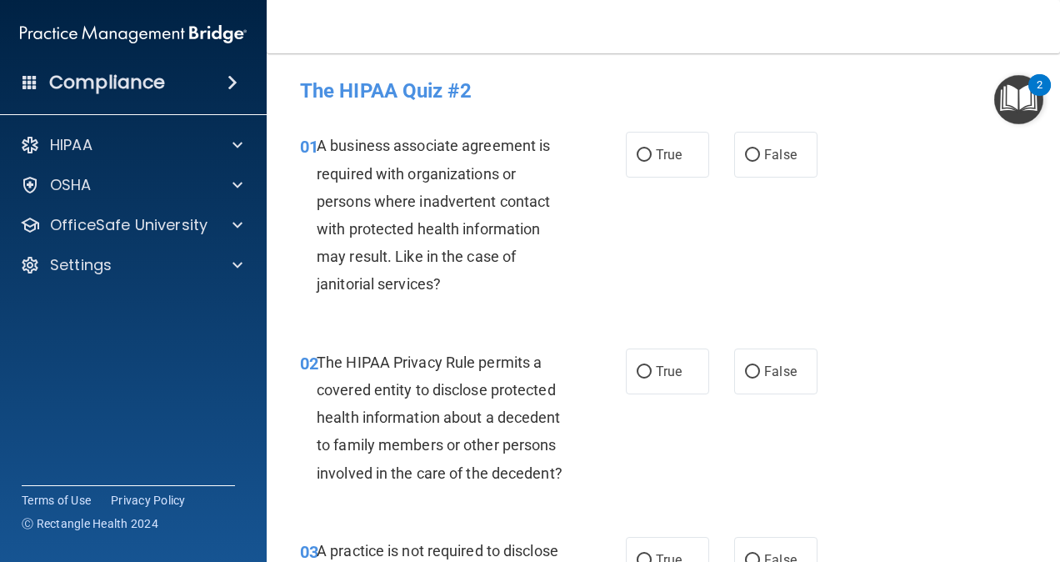
click at [595, 338] on div "02 The HIPAA Privacy Rule permits a covered entity to disclose protected health…" at bounding box center [663, 421] width 752 height 188
click at [744, 167] on label "False" at bounding box center [775, 155] width 83 height 46
click at [745, 162] on input "False" at bounding box center [752, 155] width 15 height 12
radio input "true"
click at [554, 212] on div "A business associate agreement is required with organizations or persons where …" at bounding box center [448, 215] width 263 height 166
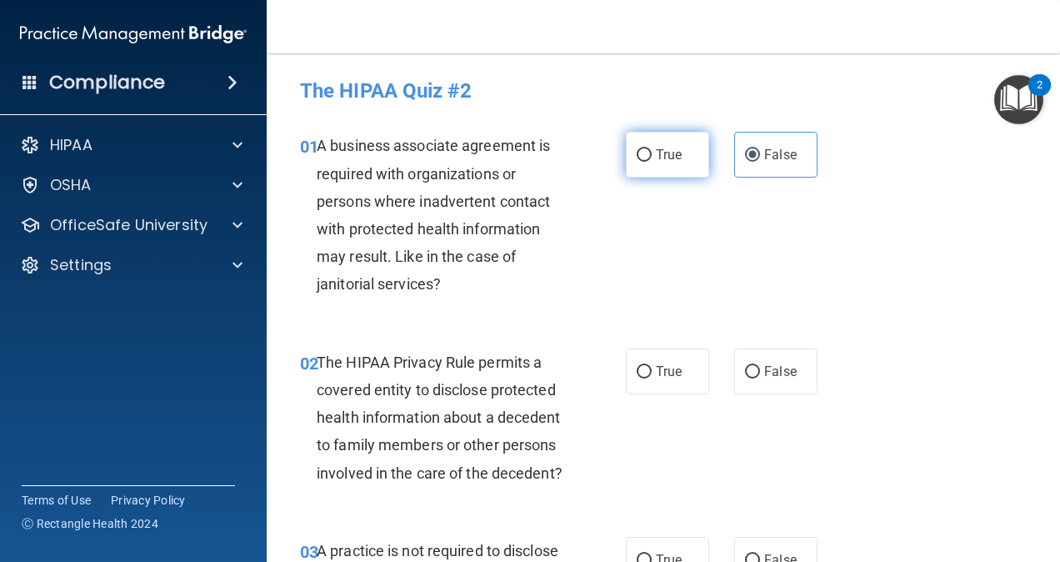
click at [637, 149] on input "True" at bounding box center [644, 155] width 15 height 12
radio input "true"
radio input "false"
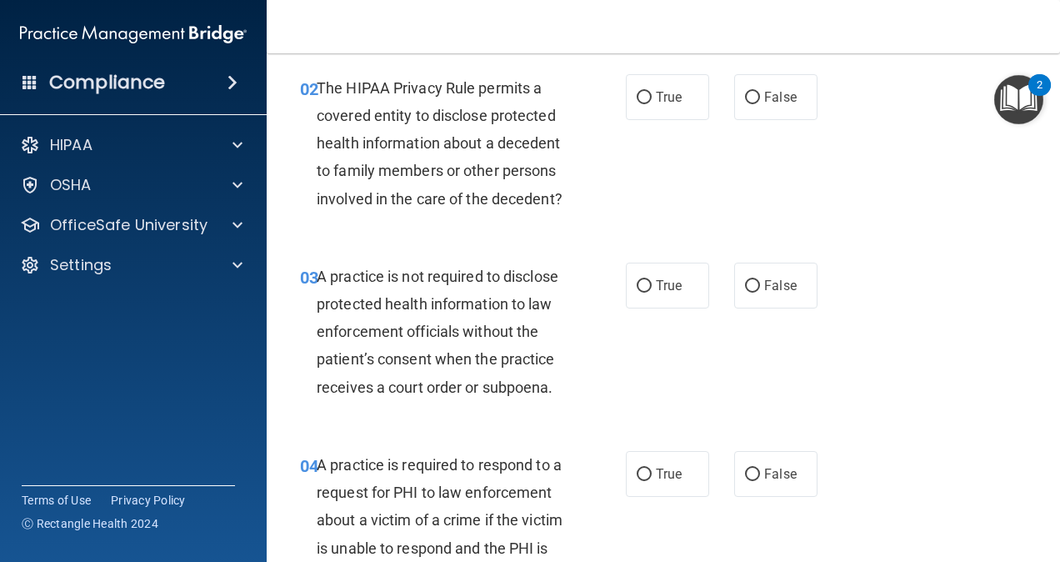
scroll to position [275, 0]
click at [587, 220] on div "02 The HIPAA Privacy Rule permits a covered entity to disclose protected health…" at bounding box center [463, 146] width 376 height 147
click at [641, 97] on input "True" at bounding box center [644, 97] width 15 height 12
radio input "true"
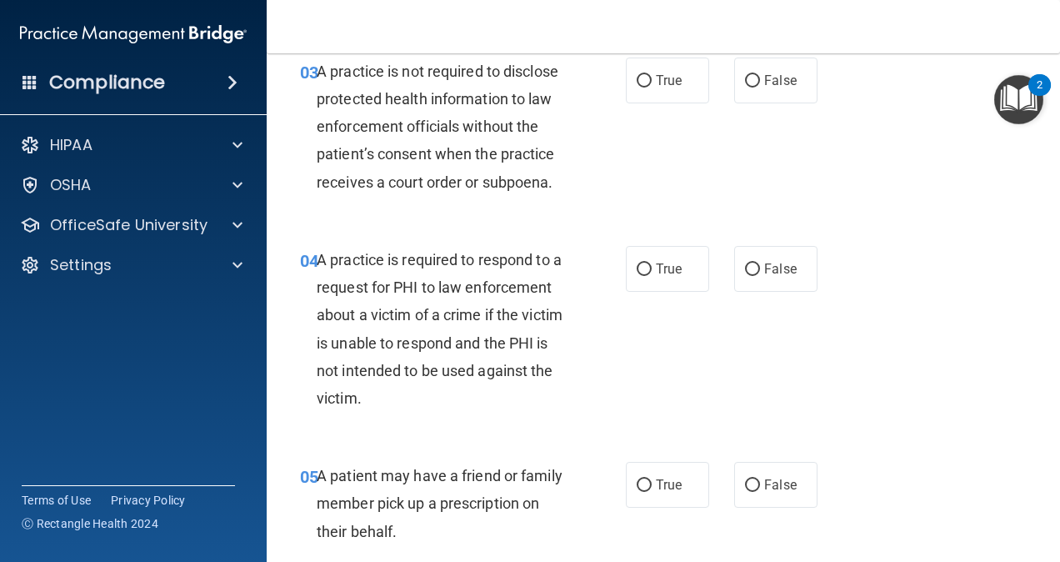
scroll to position [480, 0]
click at [734, 102] on label "False" at bounding box center [775, 80] width 83 height 46
click at [745, 87] on input "False" at bounding box center [752, 80] width 15 height 12
radio input "true"
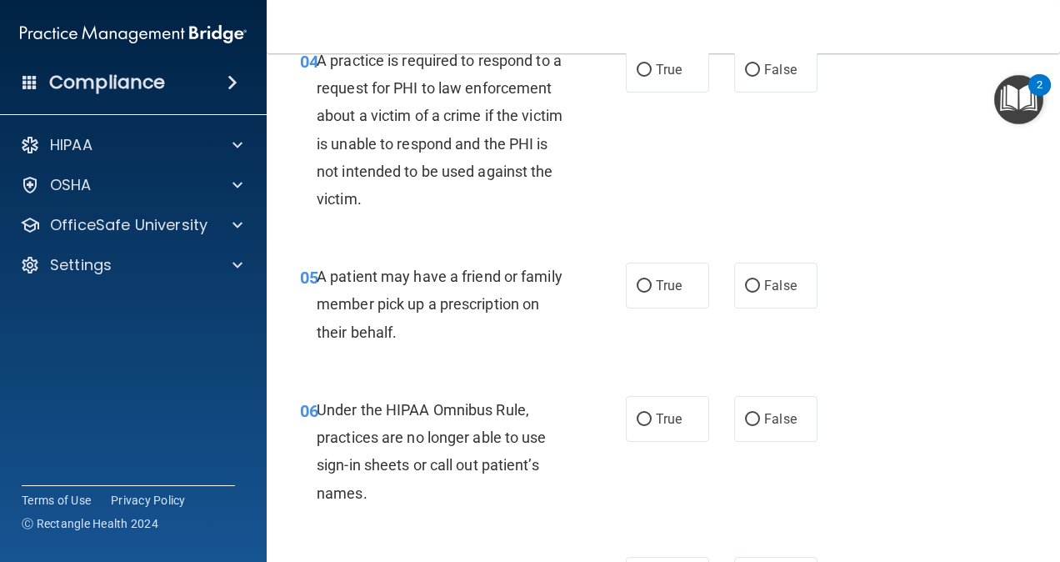
scroll to position [677, 0]
click at [626, 93] on label "True" at bounding box center [667, 70] width 83 height 46
click at [637, 77] on input "True" at bounding box center [644, 71] width 15 height 12
radio input "true"
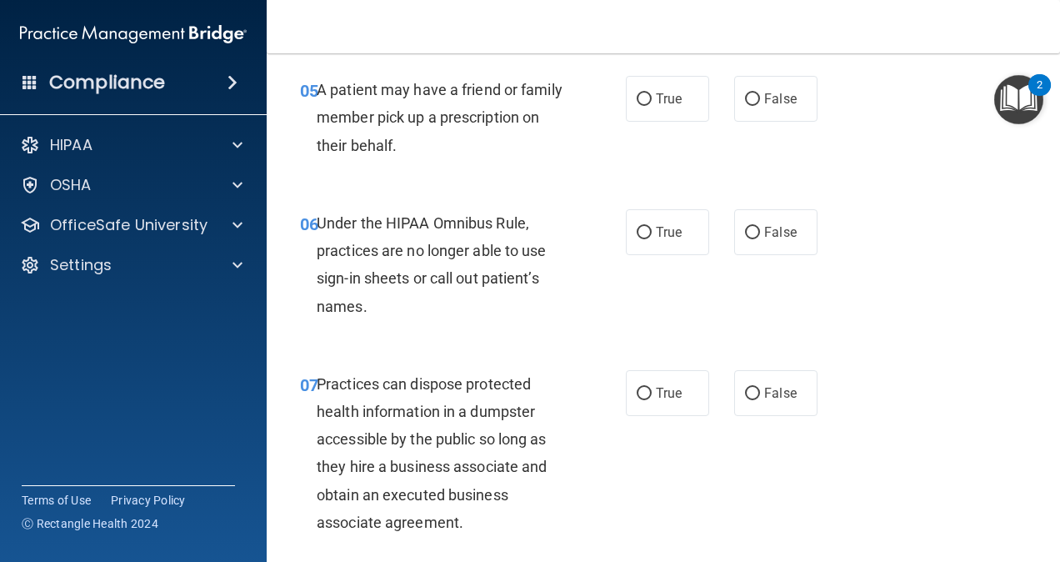
scroll to position [866, 0]
click at [735, 121] on label "False" at bounding box center [775, 98] width 83 height 46
click at [745, 105] on input "False" at bounding box center [752, 98] width 15 height 12
radio input "true"
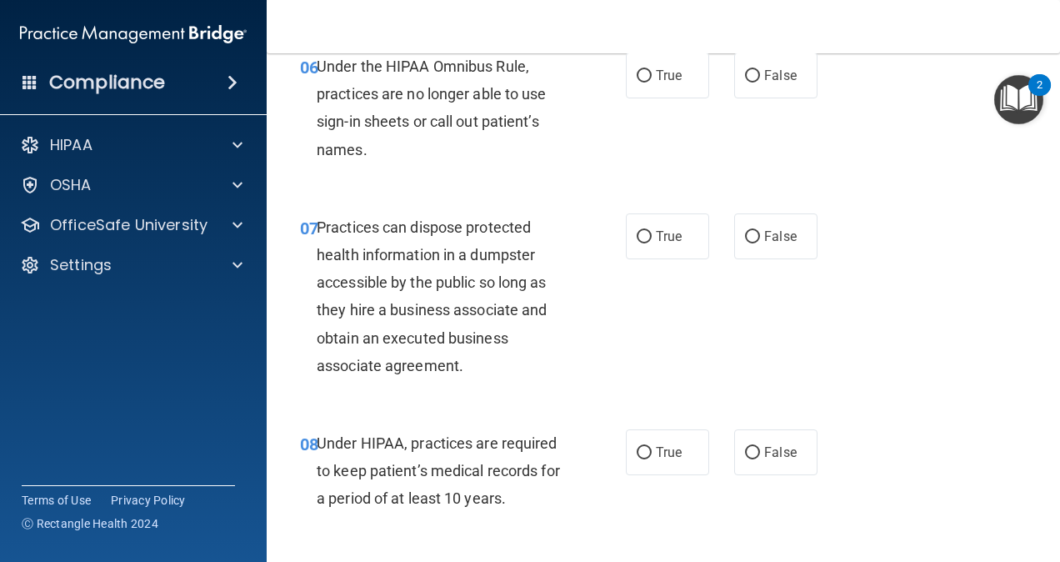
scroll to position [1022, 0]
click at [745, 82] on input "False" at bounding box center [752, 75] width 15 height 12
radio input "true"
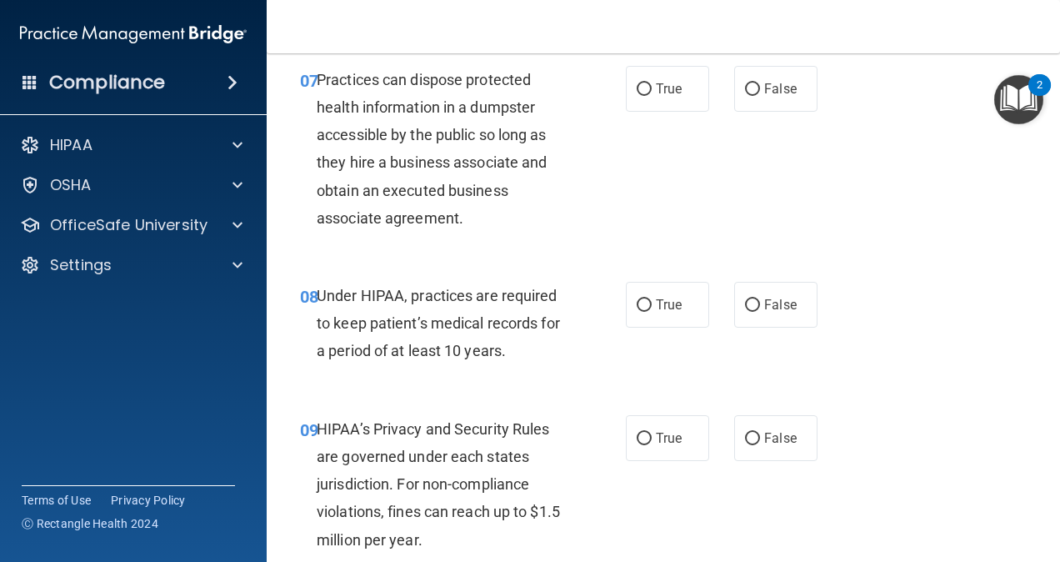
scroll to position [1174, 0]
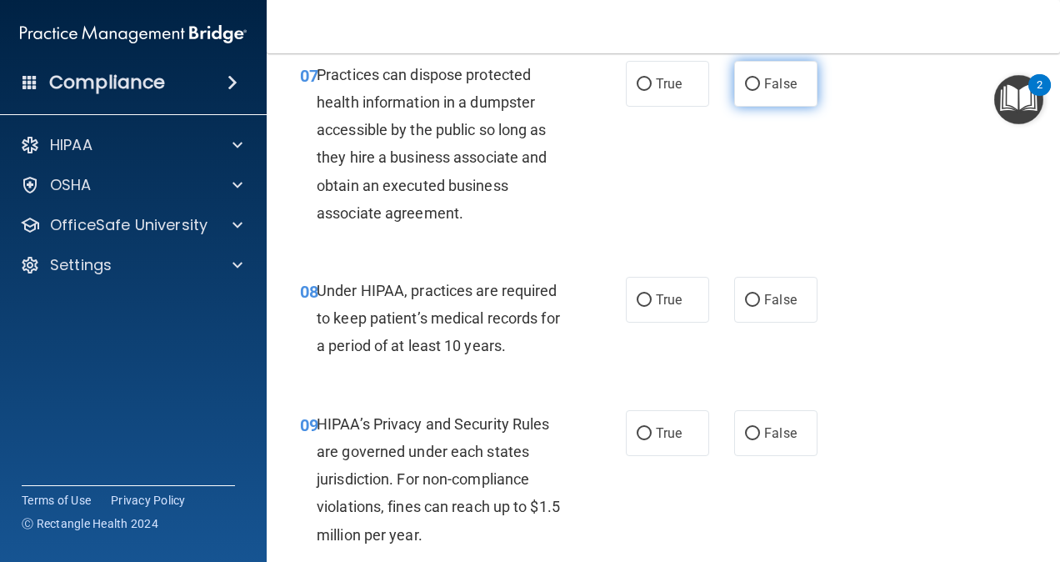
click at [767, 92] on span "False" at bounding box center [780, 84] width 32 height 16
click at [760, 91] on input "False" at bounding box center [752, 84] width 15 height 12
radio input "true"
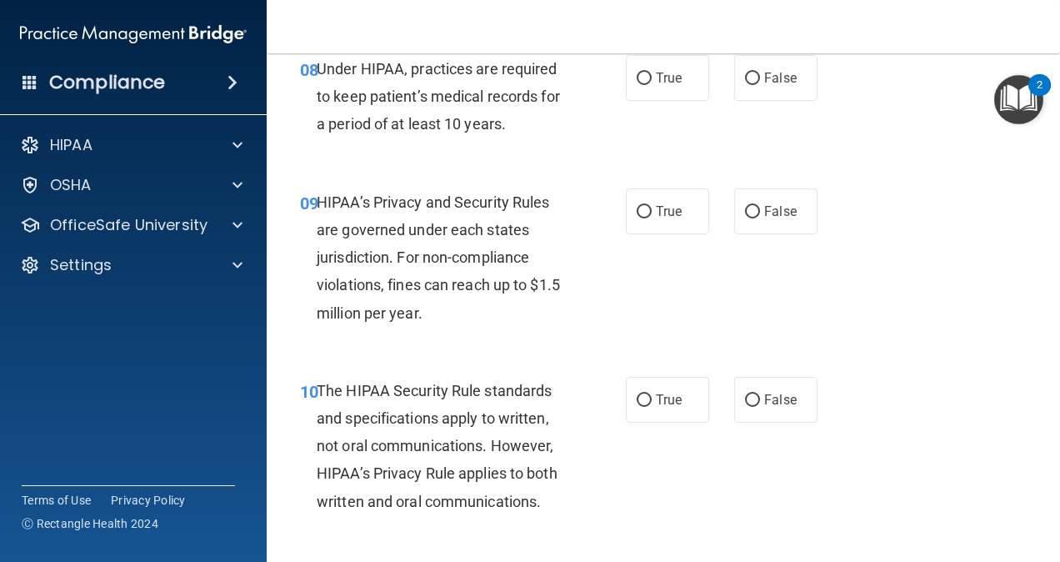
scroll to position [1398, 0]
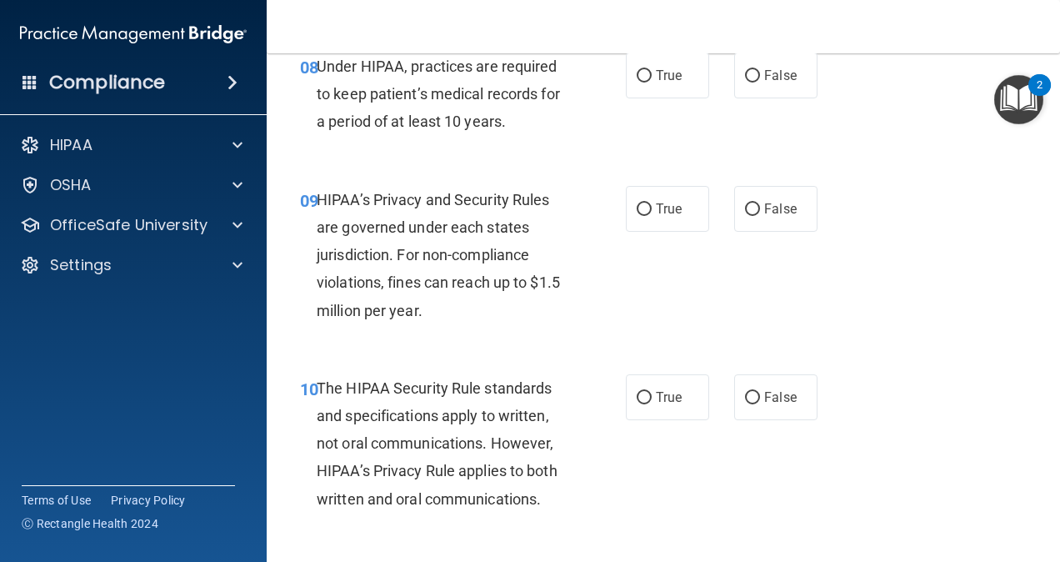
click at [718, 98] on div "True False" at bounding box center [726, 75] width 201 height 46
click at [745, 82] on input "False" at bounding box center [752, 76] width 15 height 12
radio input "true"
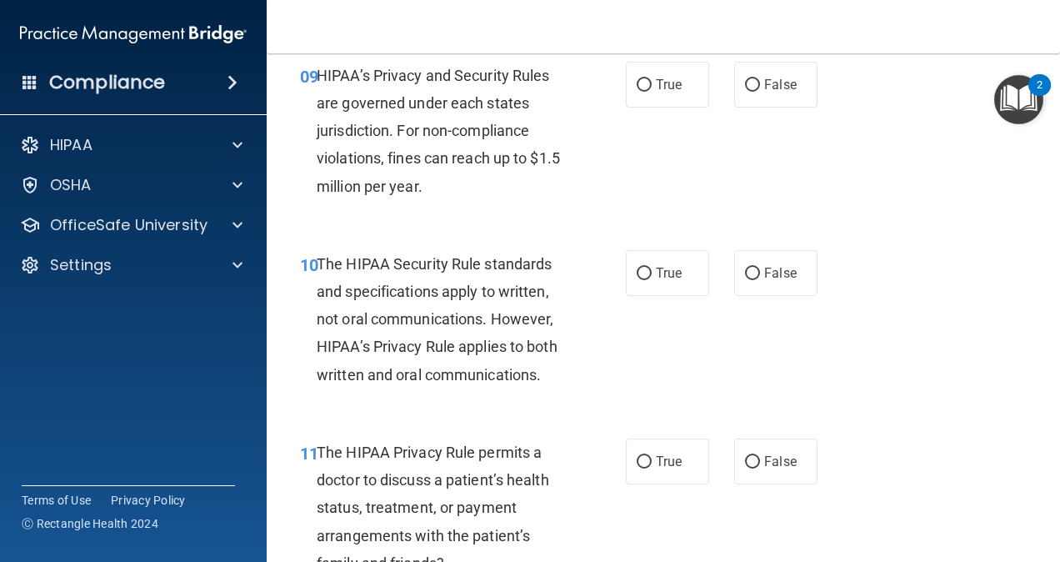
scroll to position [1527, 0]
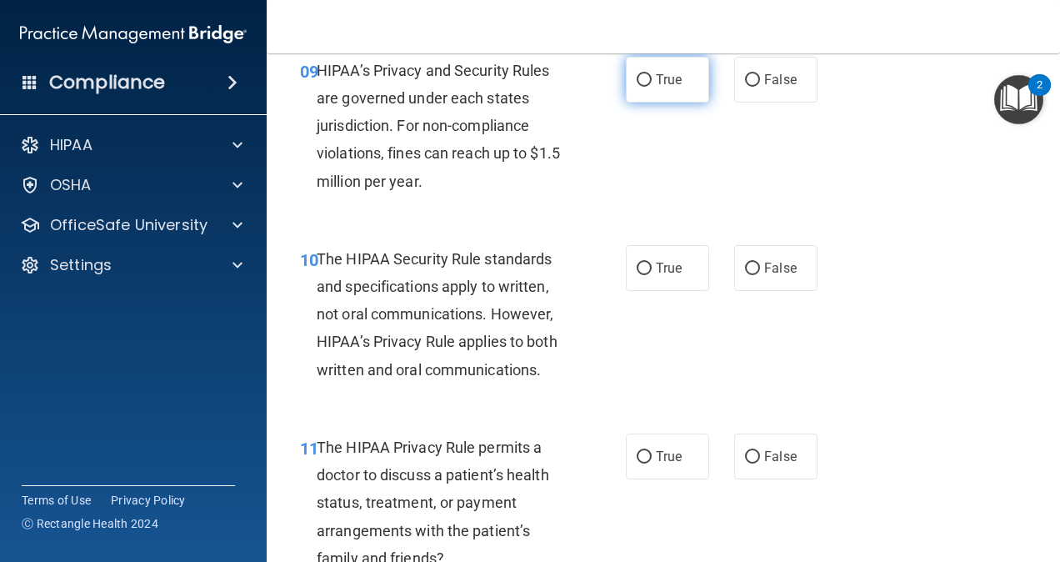
click at [642, 87] on input "True" at bounding box center [644, 80] width 15 height 12
radio input "true"
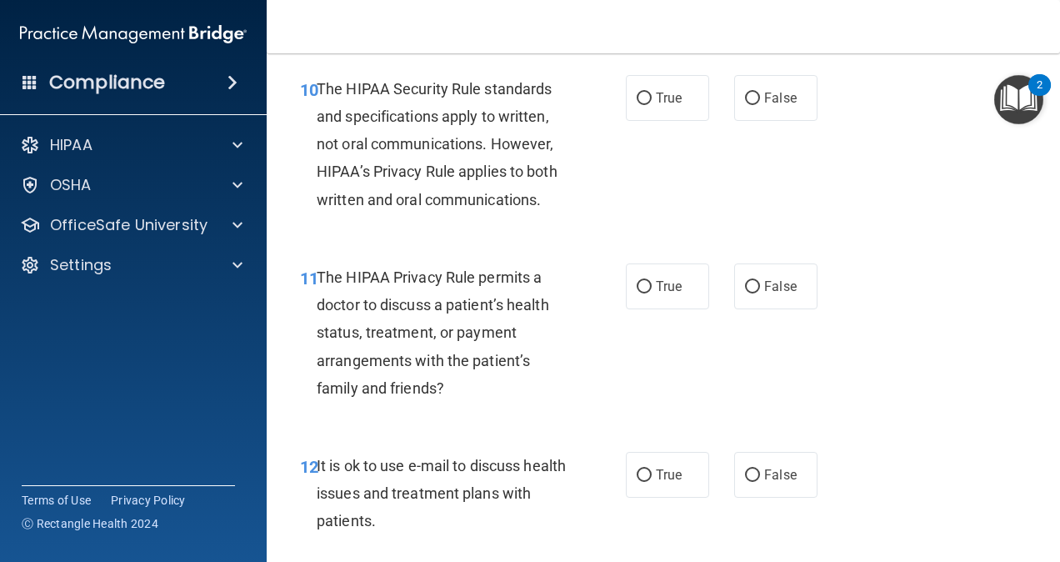
scroll to position [1708, 0]
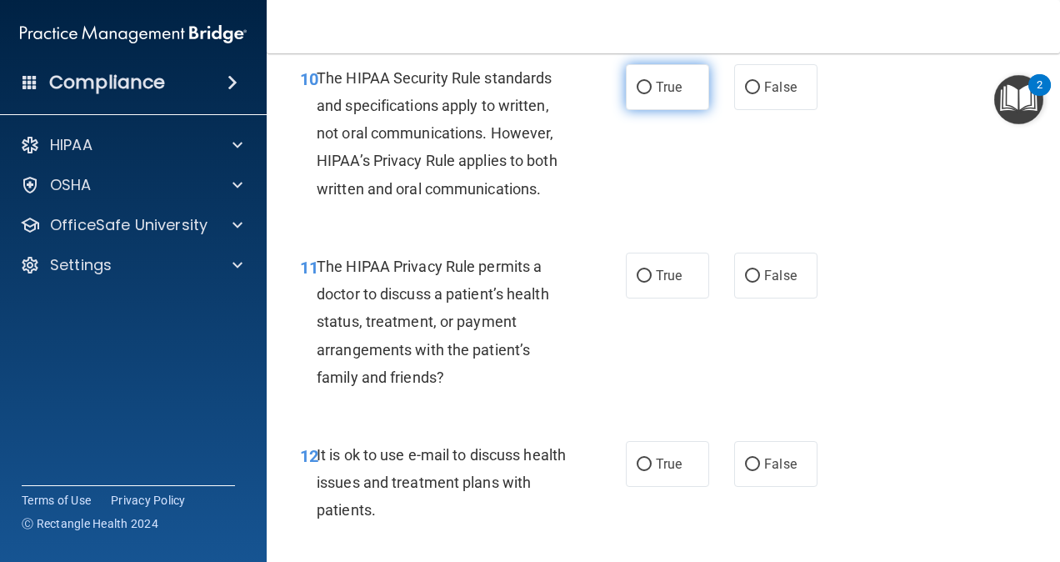
click at [658, 95] on span "True" at bounding box center [669, 87] width 26 height 16
click at [652, 94] on input "True" at bounding box center [644, 88] width 15 height 12
radio input "true"
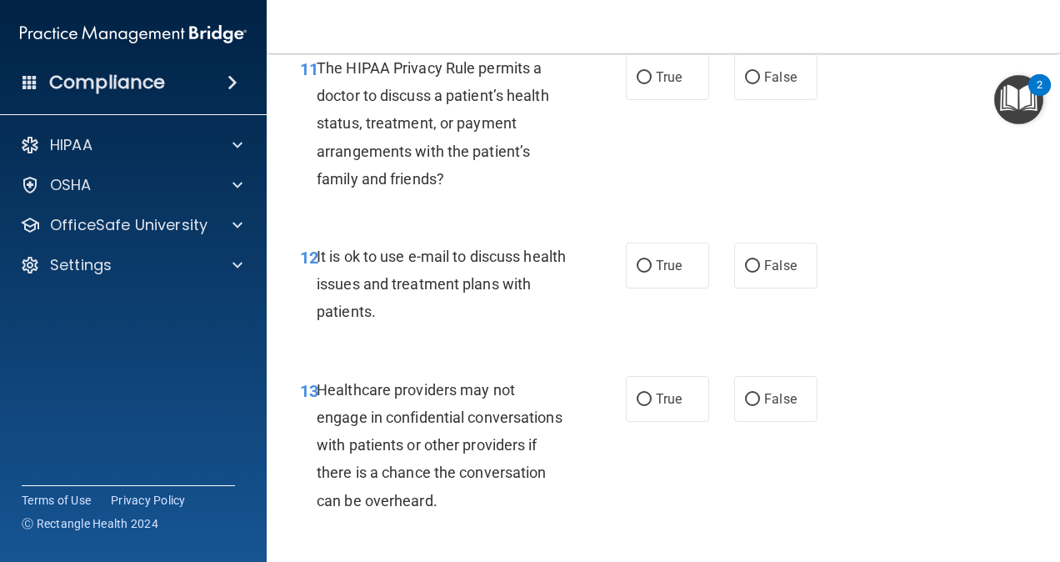
scroll to position [1916, 0]
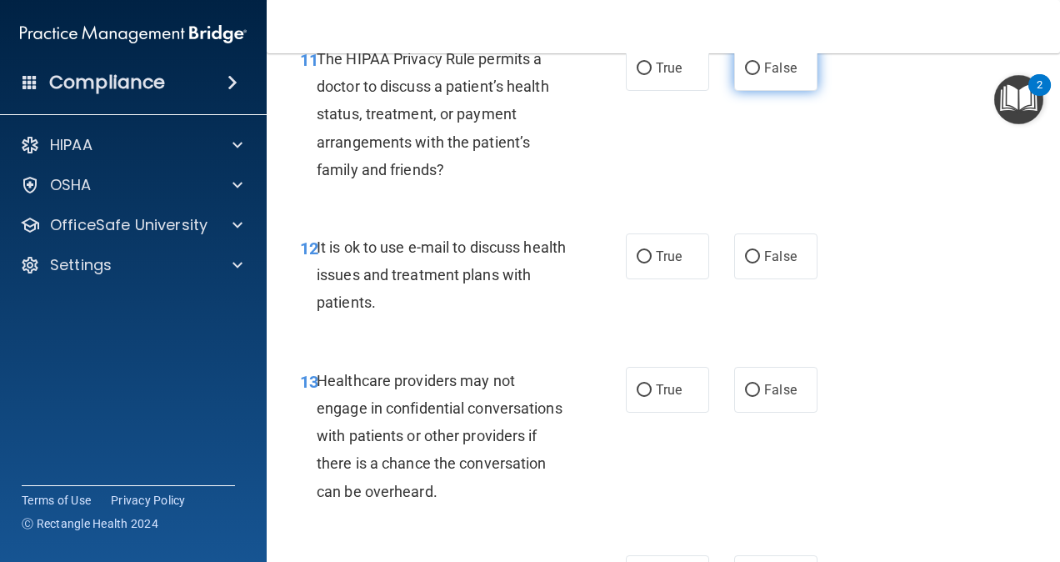
click at [755, 85] on label "False" at bounding box center [775, 68] width 83 height 46
click at [755, 75] on input "False" at bounding box center [752, 68] width 15 height 12
radio input "true"
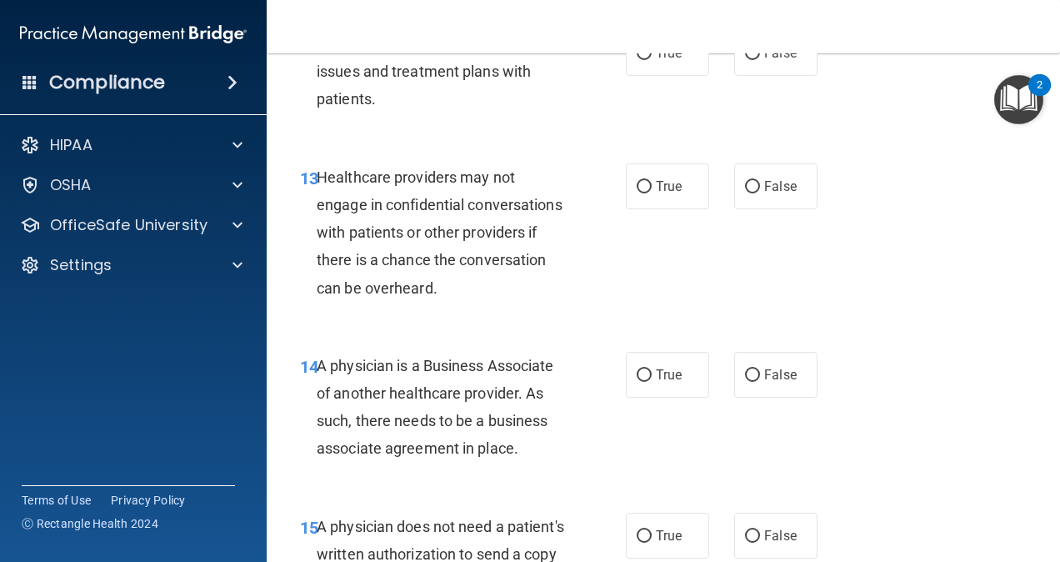
scroll to position [2120, 0]
click at [669, 60] on span "True" at bounding box center [669, 52] width 26 height 16
click at [652, 59] on input "True" at bounding box center [644, 53] width 15 height 12
radio input "true"
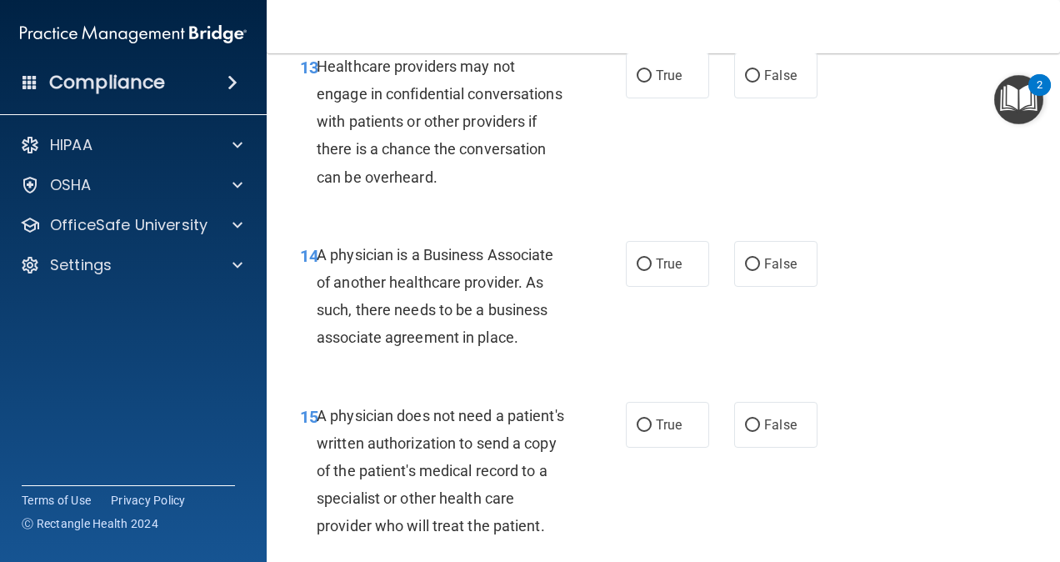
scroll to position [2240, 0]
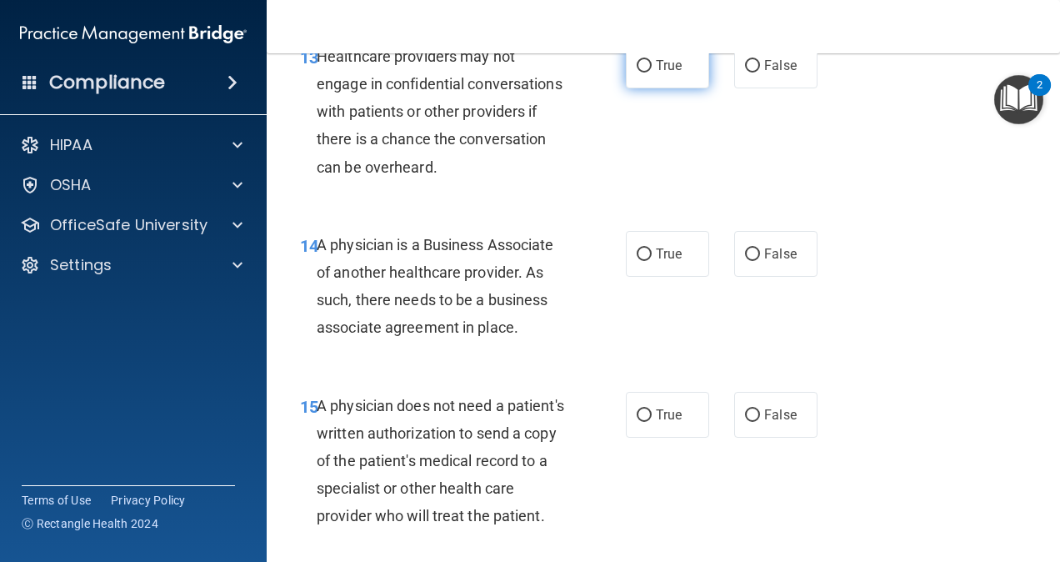
click at [637, 72] on input "True" at bounding box center [644, 66] width 15 height 12
radio input "true"
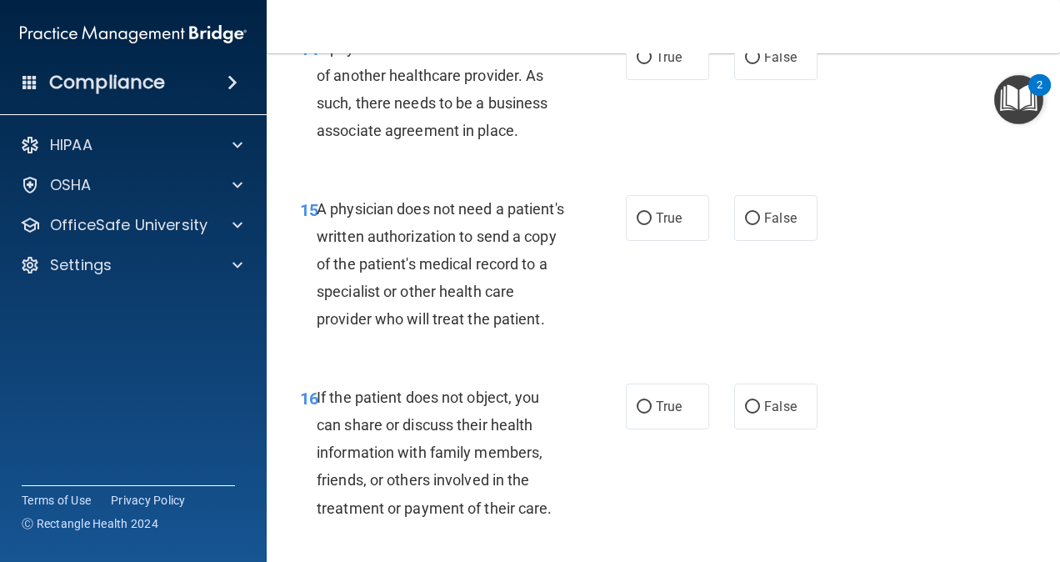
scroll to position [2442, 0]
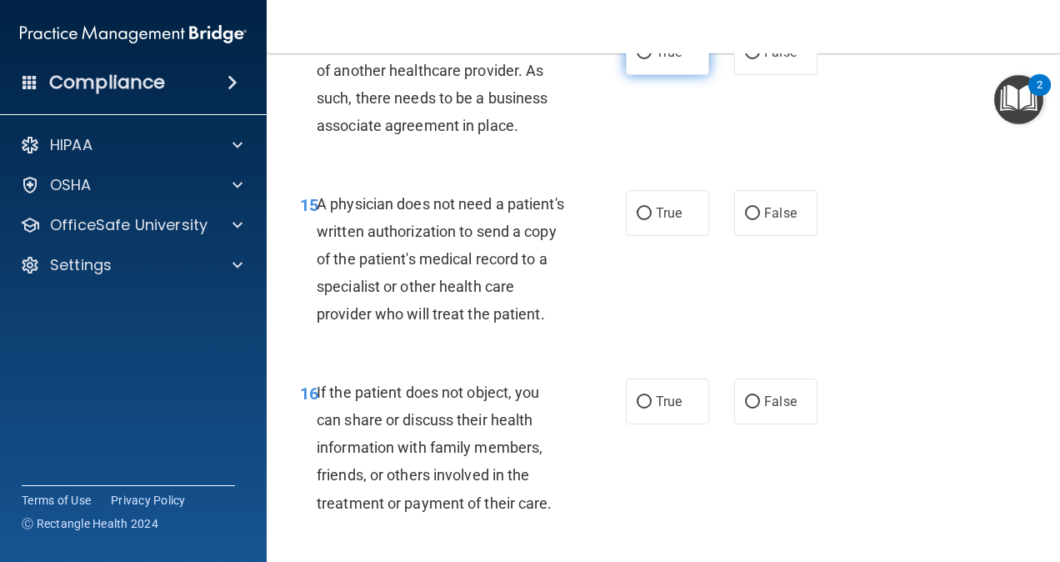
click at [656, 60] on span "True" at bounding box center [669, 52] width 26 height 16
click at [652, 59] on input "True" at bounding box center [644, 53] width 15 height 12
radio input "true"
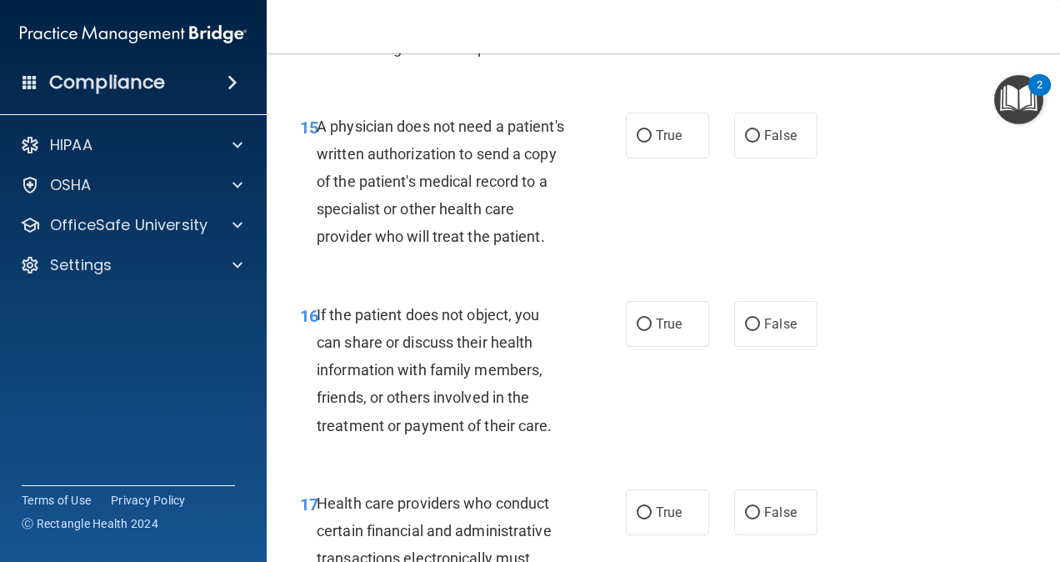
scroll to position [2522, 0]
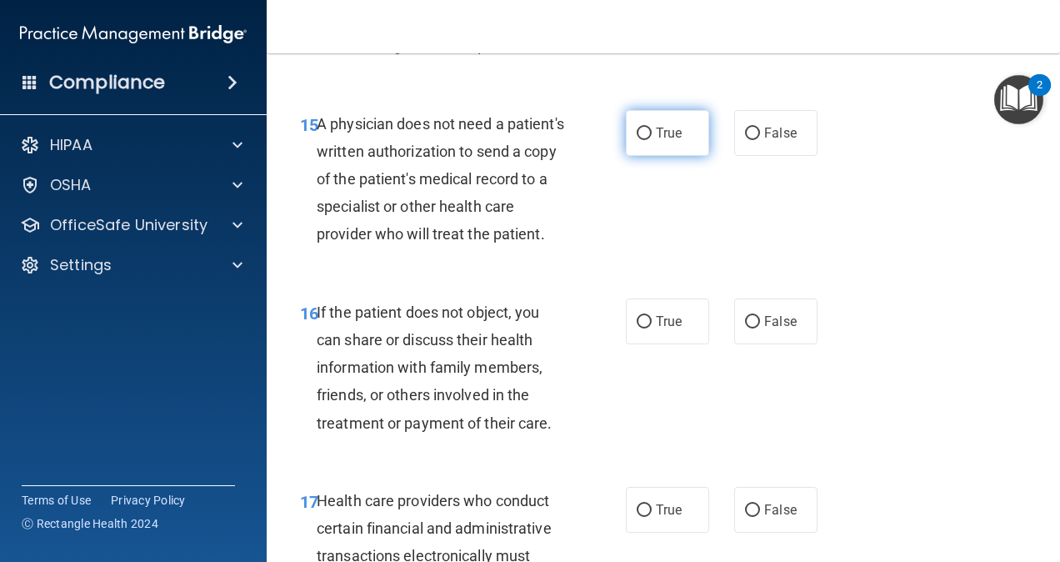
click at [635, 156] on label "True" at bounding box center [667, 133] width 83 height 46
click at [637, 140] on input "True" at bounding box center [644, 133] width 15 height 12
radio input "true"
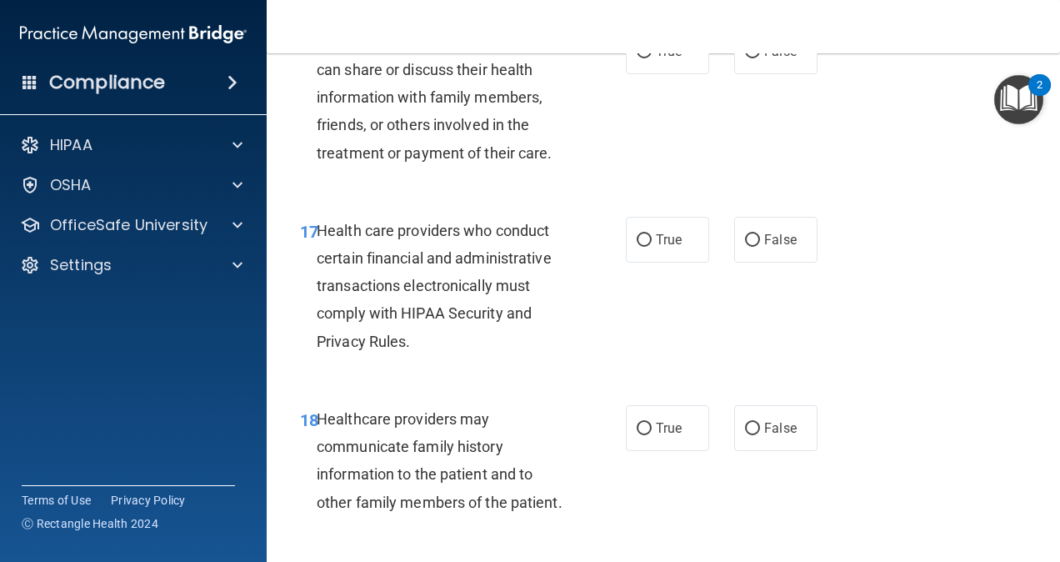
scroll to position [2792, 0]
click at [670, 73] on label "True" at bounding box center [667, 50] width 83 height 46
click at [652, 57] on input "True" at bounding box center [644, 51] width 15 height 12
radio input "true"
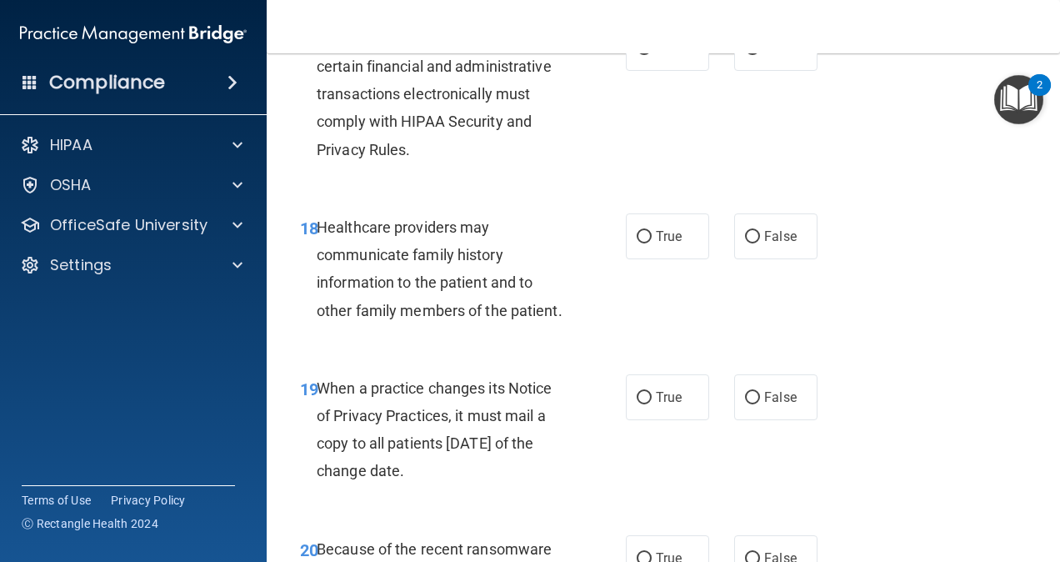
scroll to position [2985, 0]
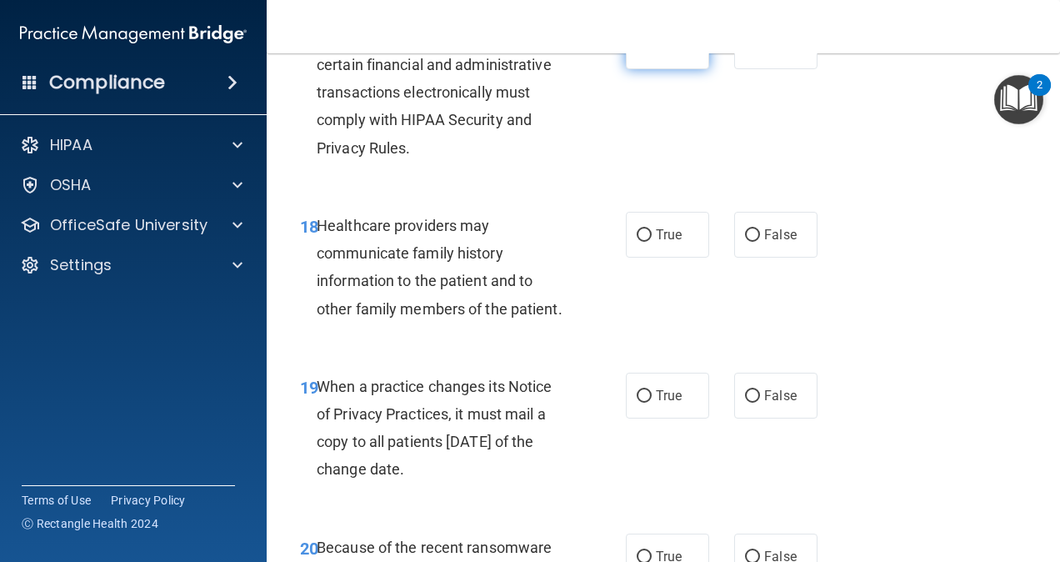
click at [661, 69] on label "True" at bounding box center [667, 46] width 83 height 46
click at [652, 53] on input "True" at bounding box center [644, 47] width 15 height 12
radio input "true"
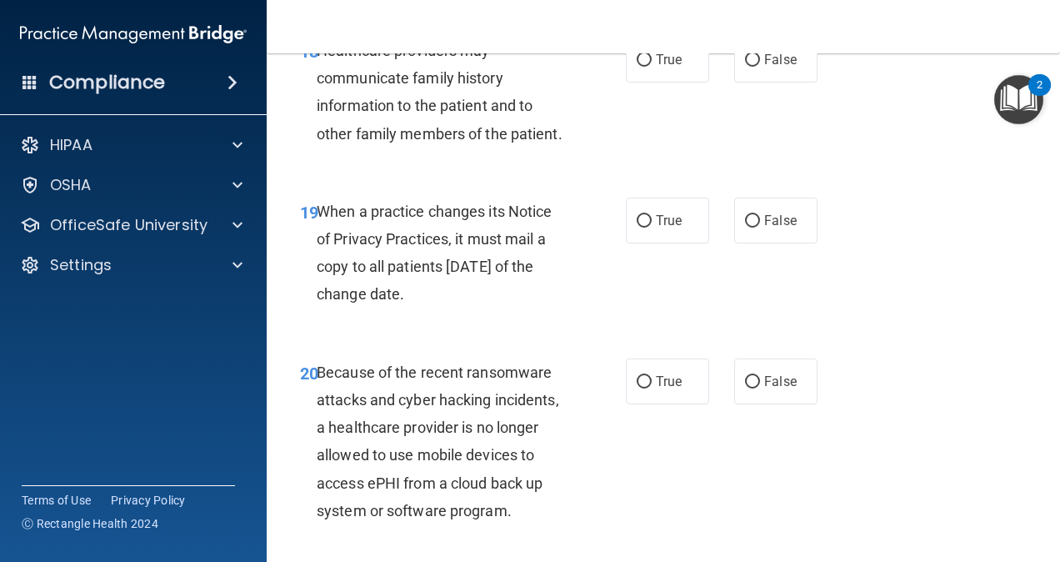
scroll to position [3161, 0]
click at [749, 66] on input "False" at bounding box center [752, 59] width 15 height 12
radio input "true"
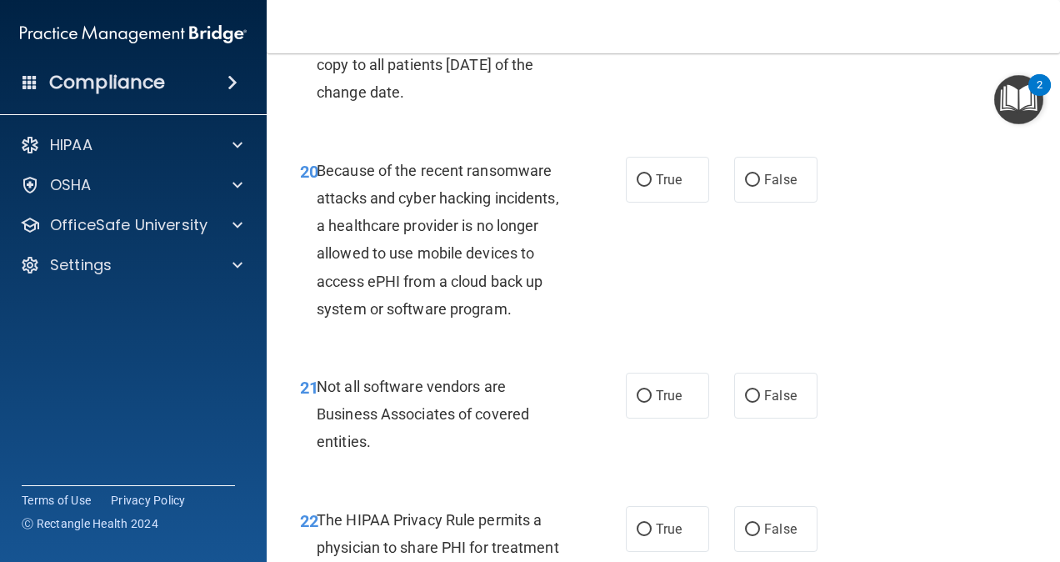
scroll to position [3362, 0]
click at [657, 41] on label "True" at bounding box center [667, 18] width 83 height 46
click at [652, 25] on input "True" at bounding box center [644, 18] width 15 height 12
radio input "true"
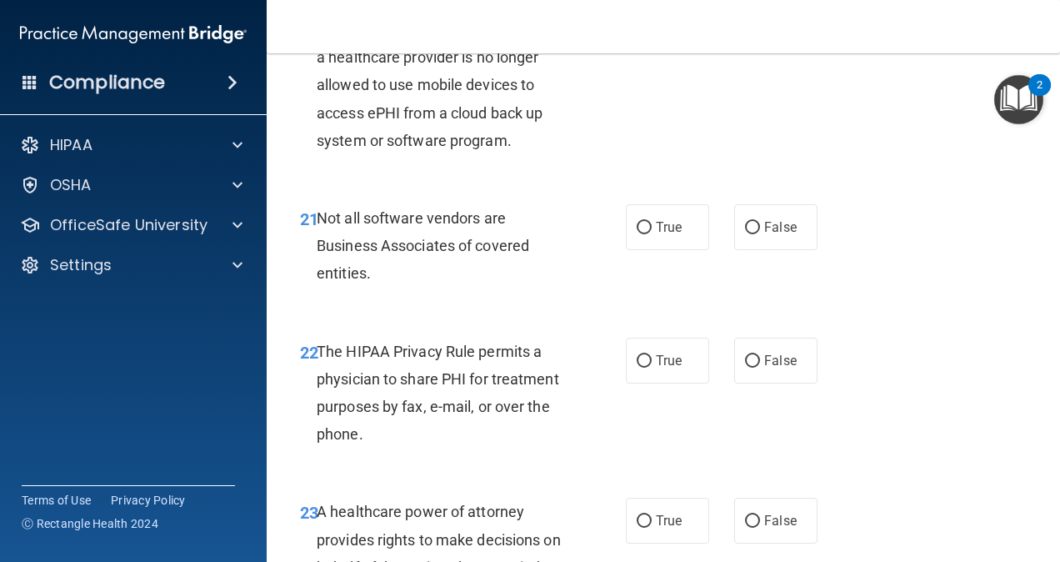
scroll to position [3534, 0]
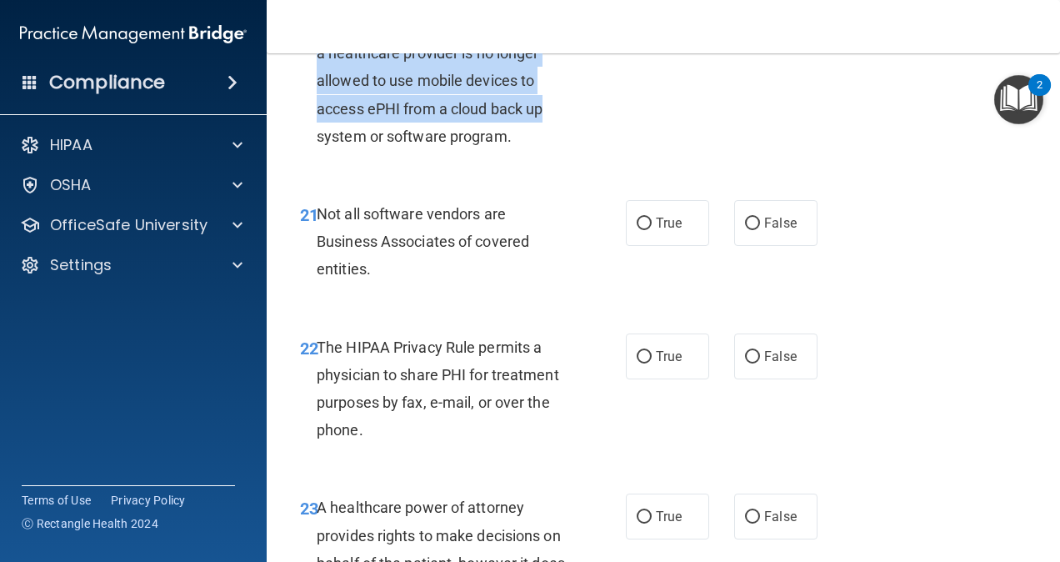
drag, startPoint x: 627, startPoint y: 177, endPoint x: 684, endPoint y: 165, distance: 58.8
click at [684, 165] on div "20 Because of the recent ransomware attacks and cyber hacking incidents, a heal…" at bounding box center [663, 71] width 752 height 216
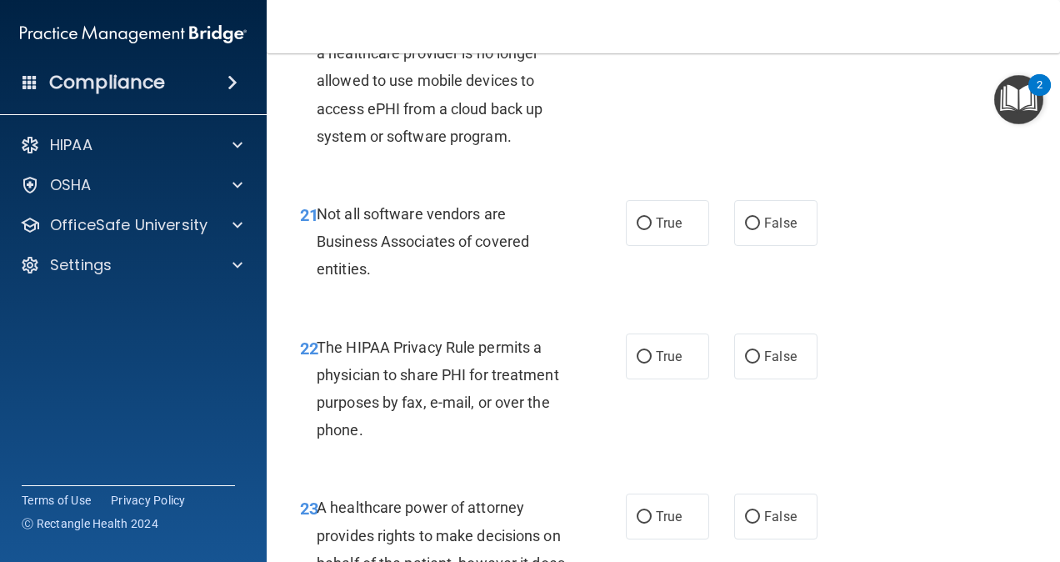
drag, startPoint x: 684, startPoint y: 165, endPoint x: 784, endPoint y: 223, distance: 115.8
click at [784, 179] on div "20 Because of the recent ransomware attacks and cyber hacking incidents, a heal…" at bounding box center [663, 71] width 752 height 216
click at [769, 15] on span "False" at bounding box center [780, 7] width 32 height 16
click at [760, 14] on input "False" at bounding box center [752, 8] width 15 height 12
radio input "true"
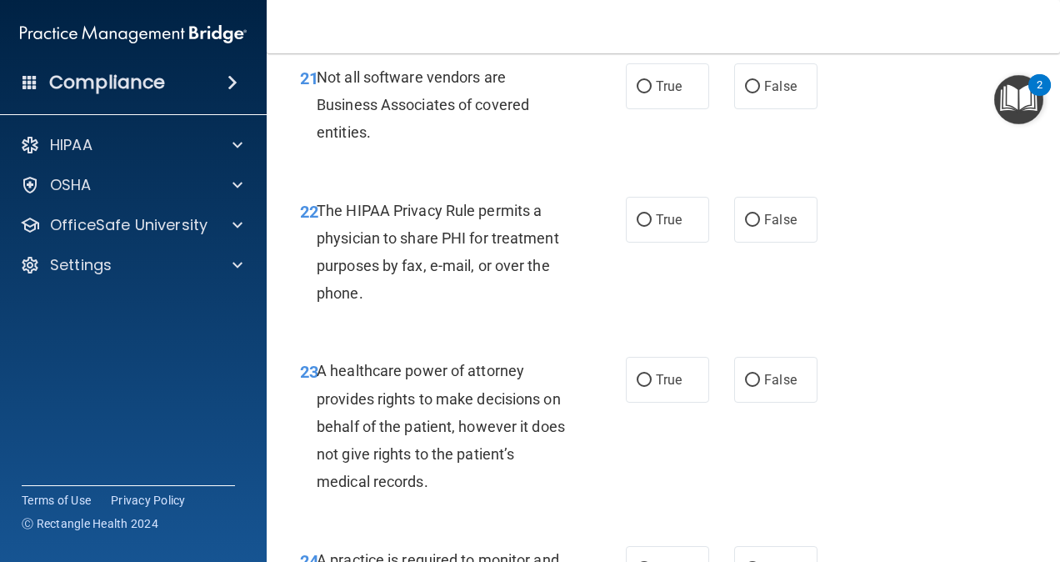
scroll to position [3692, 0]
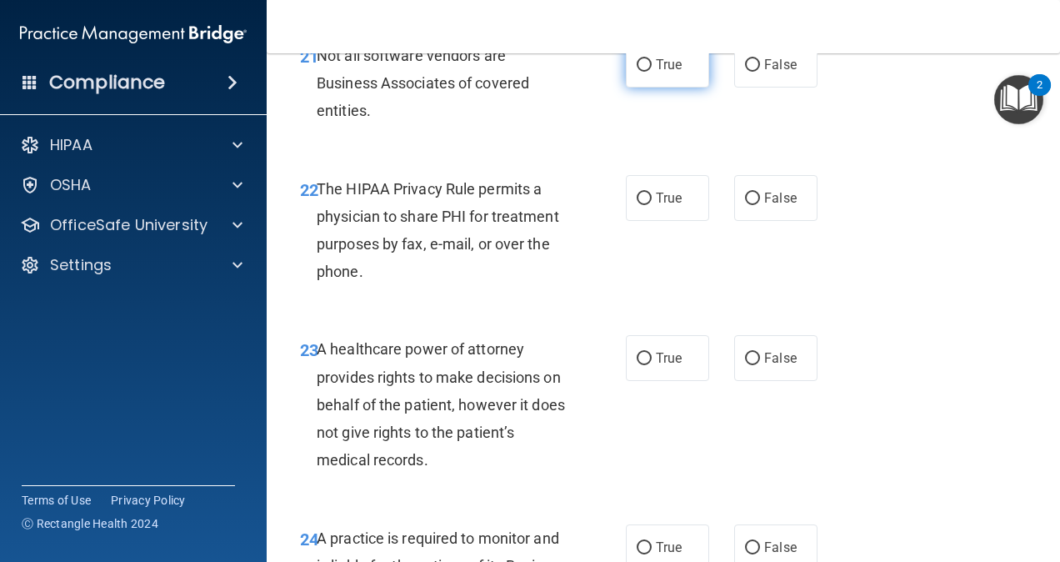
click at [662, 87] on label "True" at bounding box center [667, 65] width 83 height 46
click at [652, 72] on input "True" at bounding box center [644, 65] width 15 height 12
radio input "true"
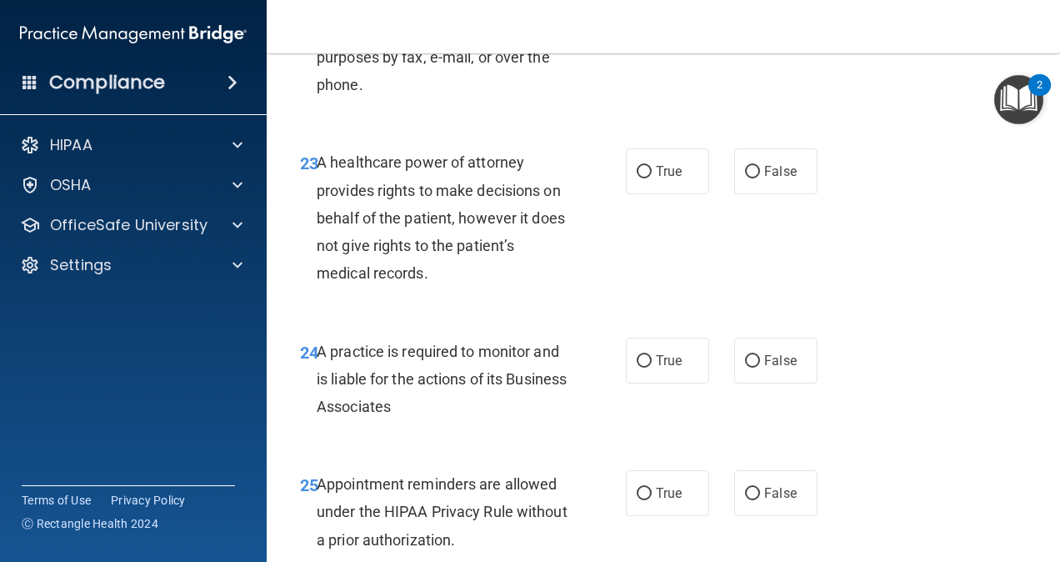
scroll to position [3879, 0]
click at [667, 34] on label "True" at bounding box center [667, 11] width 83 height 46
click at [652, 18] on input "True" at bounding box center [644, 12] width 15 height 12
radio input "true"
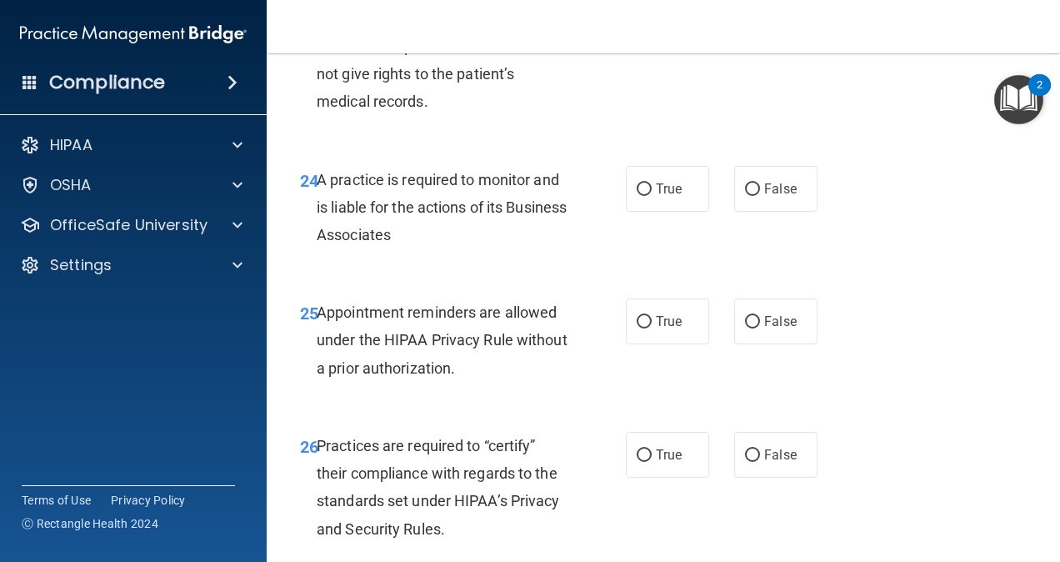
scroll to position [4050, 0]
click at [670, 8] on span "True" at bounding box center [669, 1] width 26 height 16
click at [652, 7] on input "True" at bounding box center [644, 1] width 15 height 12
radio input "true"
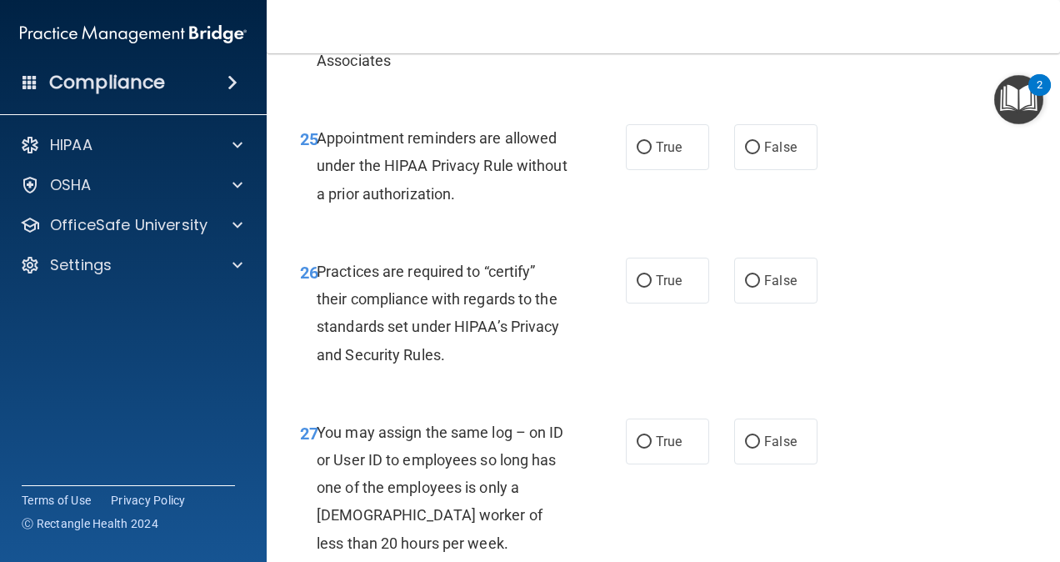
scroll to position [4227, 0]
click at [672, 102] on div "24 A practice is required to monitor and is liable for the actions of its Busin…" at bounding box center [663, 35] width 752 height 133
click at [669, 21] on span "True" at bounding box center [669, 13] width 26 height 16
click at [652, 20] on input "True" at bounding box center [644, 13] width 15 height 12
radio input "true"
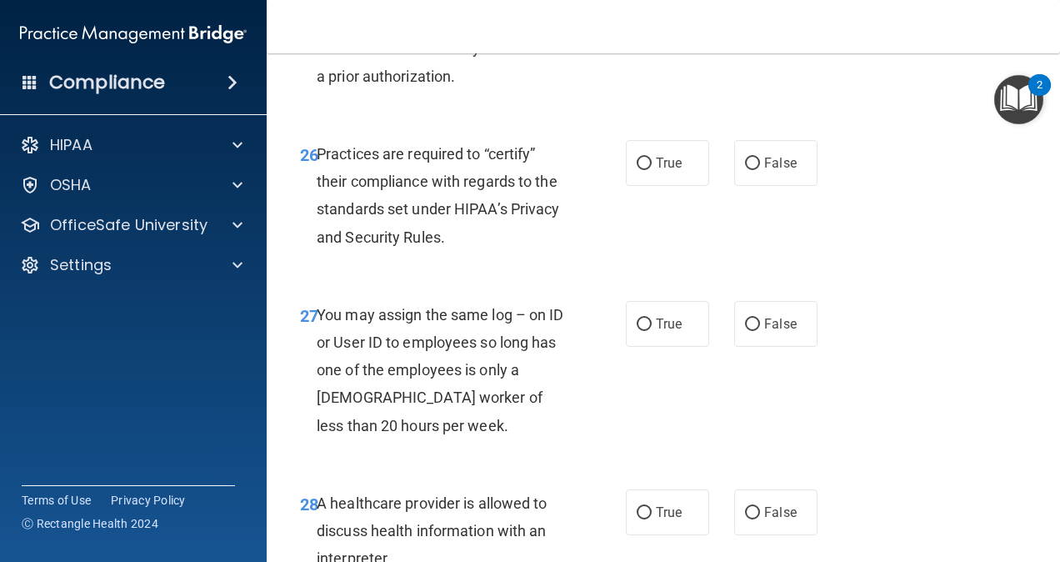
scroll to position [4343, 0]
drag, startPoint x: 693, startPoint y: 129, endPoint x: 638, endPoint y: 217, distance: 103.3
click at [638, 217] on div "26 Practices are required to “certify” their compliance with regards to the sta…" at bounding box center [663, 198] width 752 height 161
click at [653, 52] on label "True" at bounding box center [667, 29] width 83 height 46
click at [652, 36] on input "True" at bounding box center [644, 29] width 15 height 12
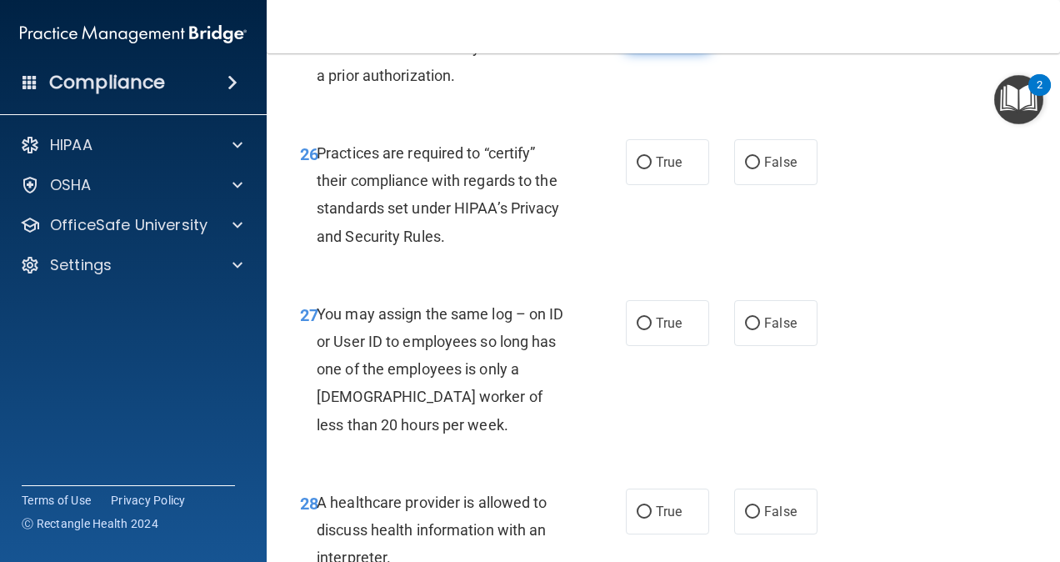
radio input "true"
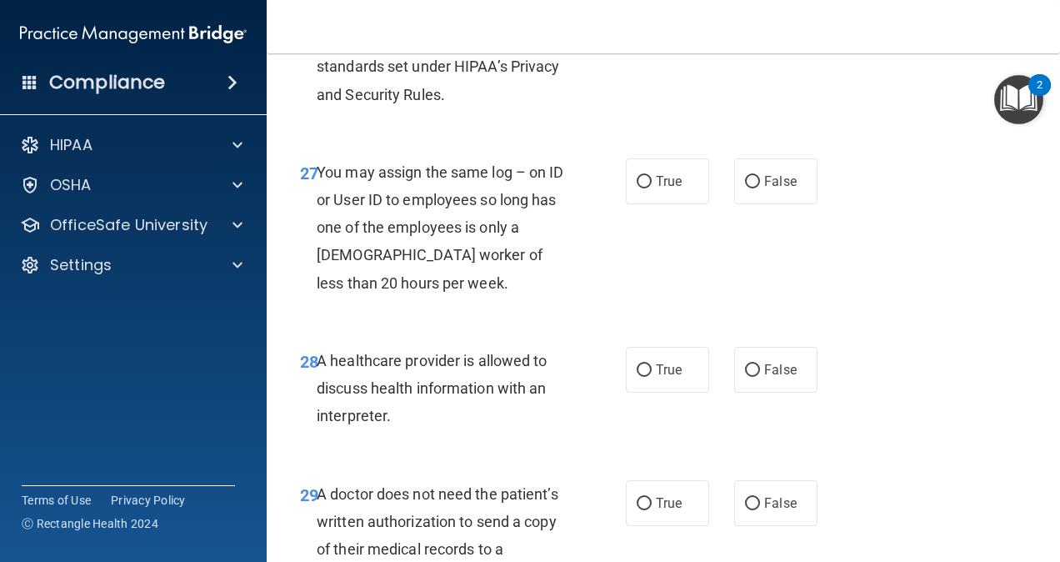
scroll to position [4482, 0]
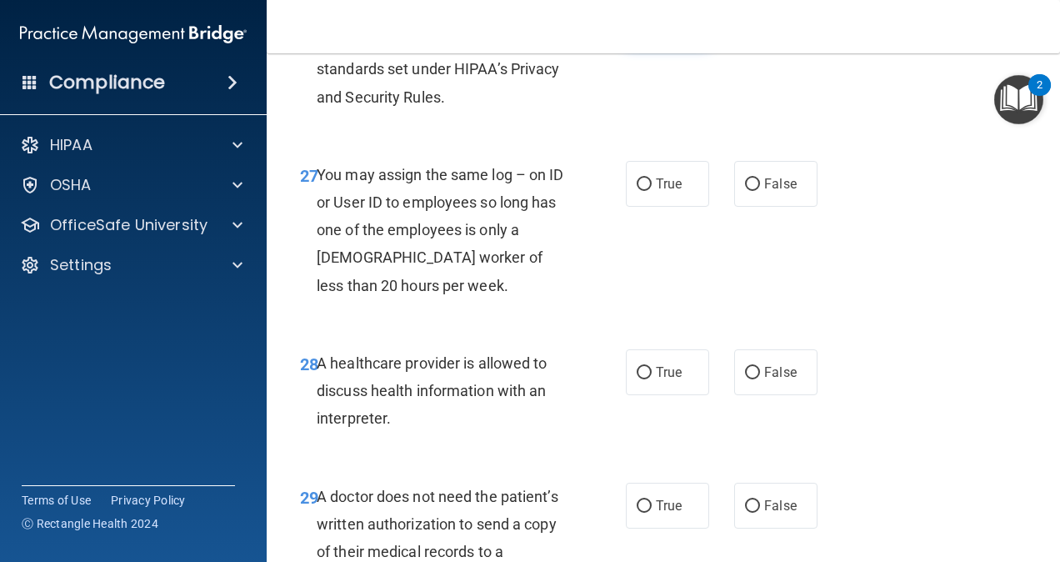
click at [637, 30] on input "True" at bounding box center [644, 23] width 15 height 12
radio input "true"
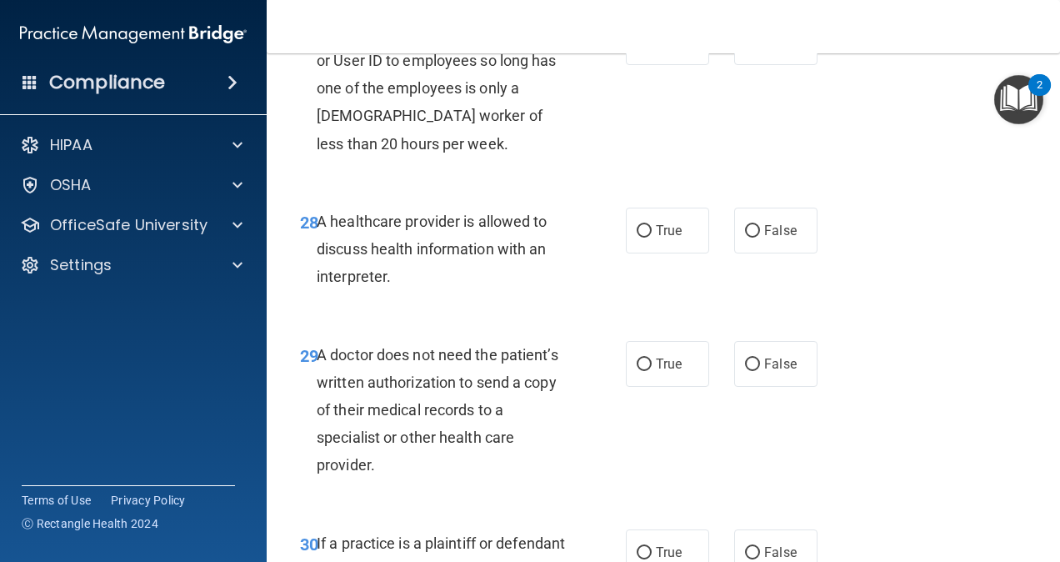
scroll to position [4629, 0]
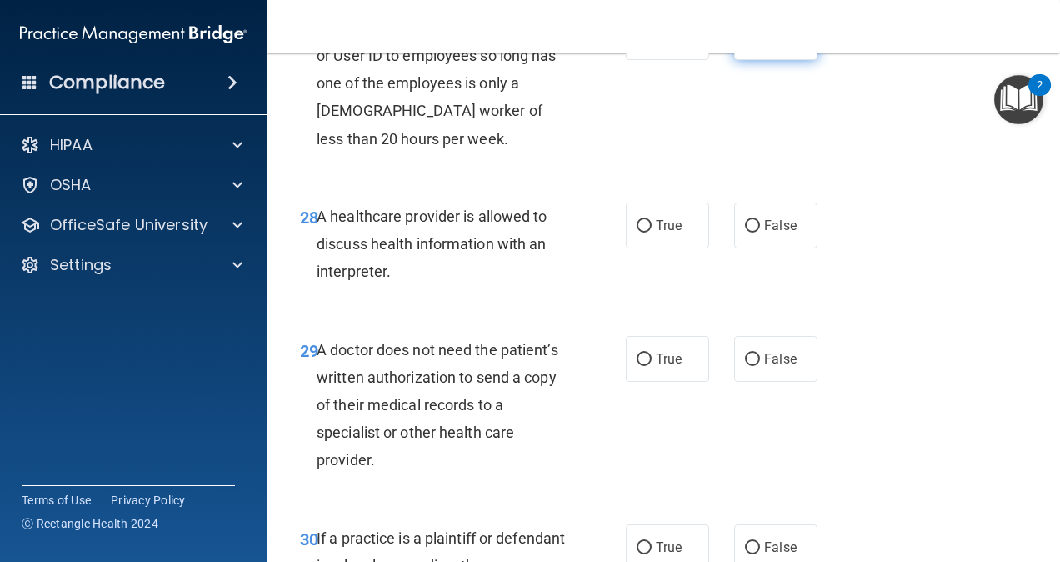
click at [763, 60] on label "False" at bounding box center [775, 37] width 83 height 46
click at [760, 44] on input "False" at bounding box center [752, 38] width 15 height 12
radio input "true"
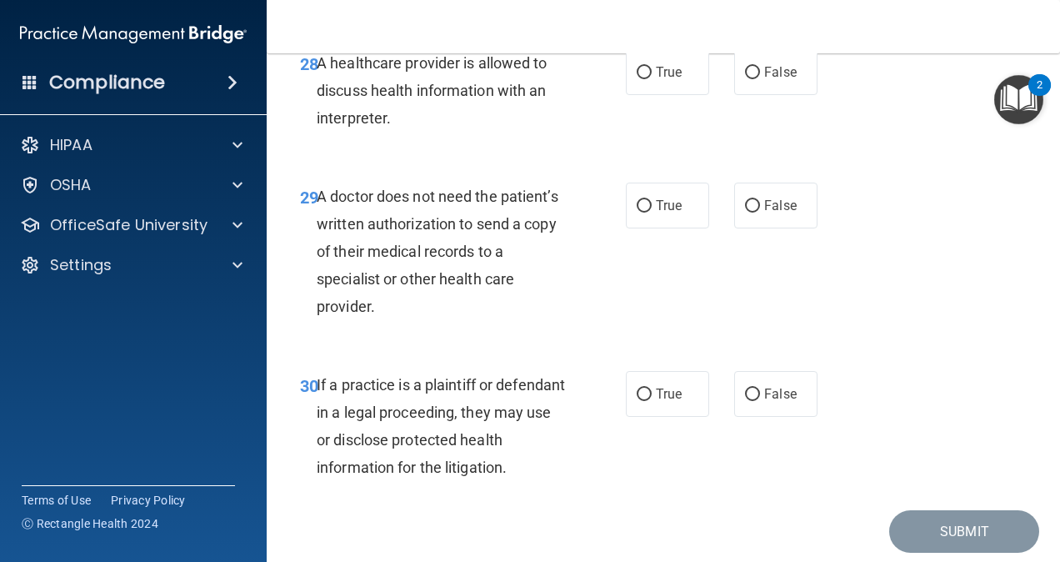
scroll to position [4791, 0]
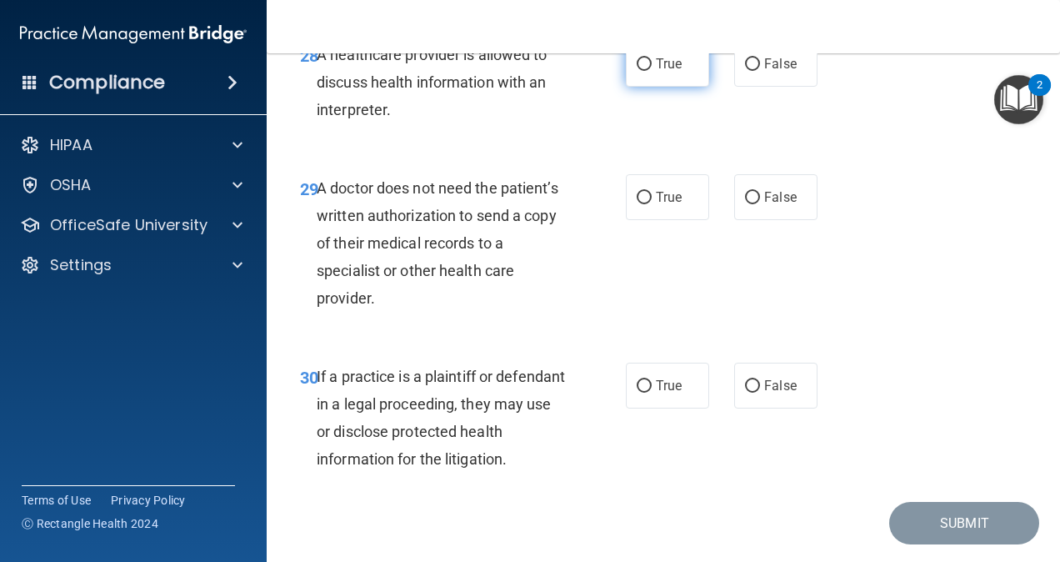
click at [670, 87] on label "True" at bounding box center [667, 64] width 83 height 46
click at [652, 71] on input "True" at bounding box center [644, 64] width 15 height 12
radio input "true"
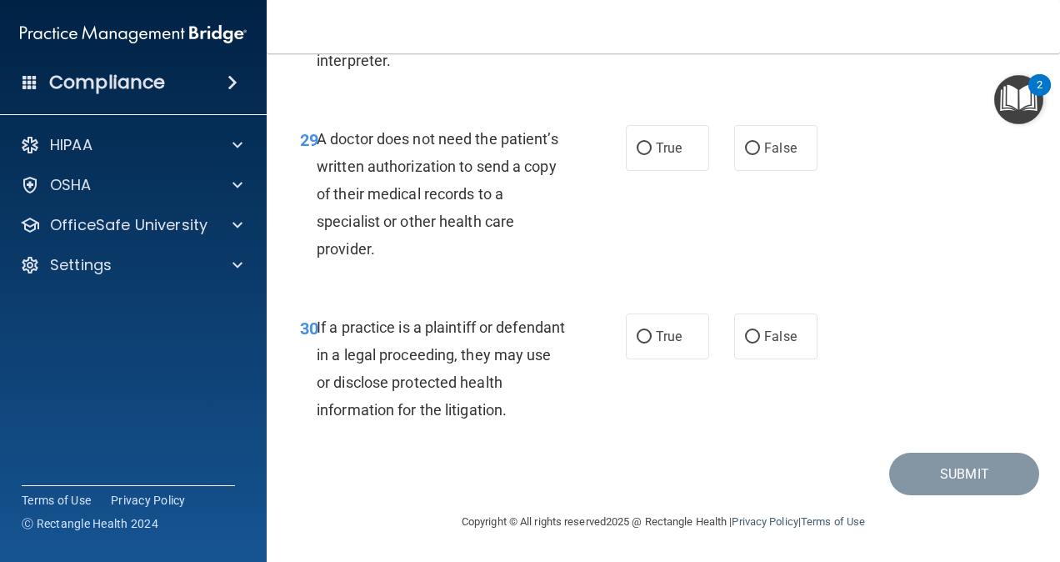
scroll to position [4922, 0]
click at [681, 158] on label "True" at bounding box center [667, 148] width 83 height 46
click at [652, 155] on input "True" at bounding box center [644, 148] width 15 height 12
radio input "true"
click at [763, 357] on label "False" at bounding box center [775, 336] width 83 height 46
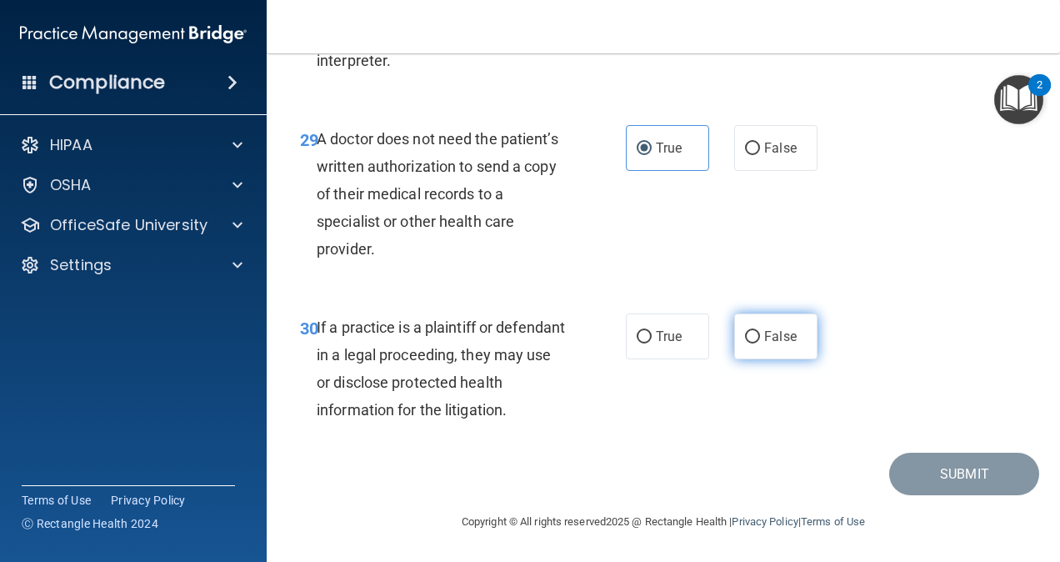
click at [760, 343] on input "False" at bounding box center [752, 337] width 15 height 12
radio input "true"
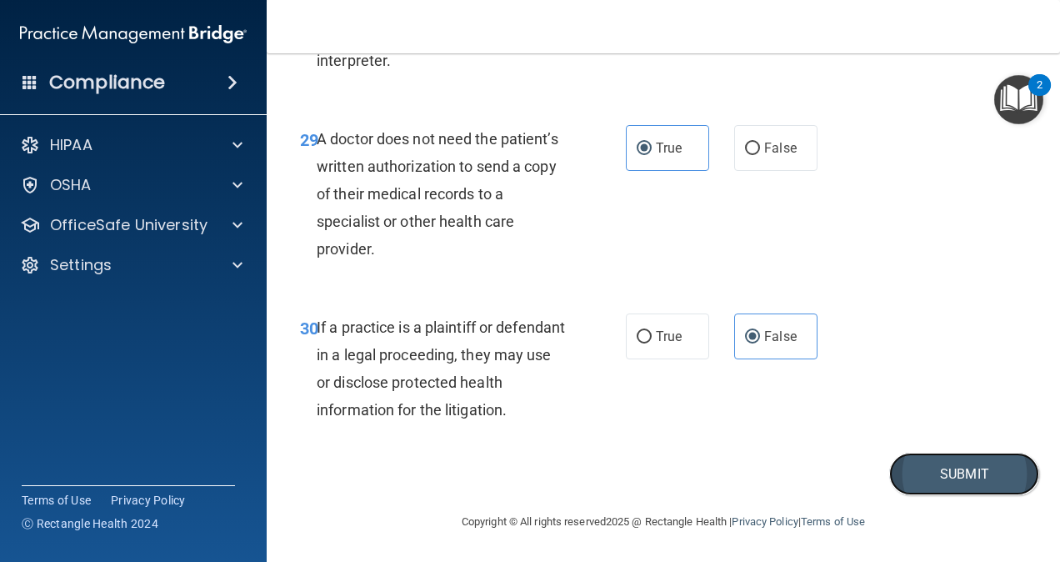
click at [923, 473] on button "Submit" at bounding box center [964, 473] width 150 height 42
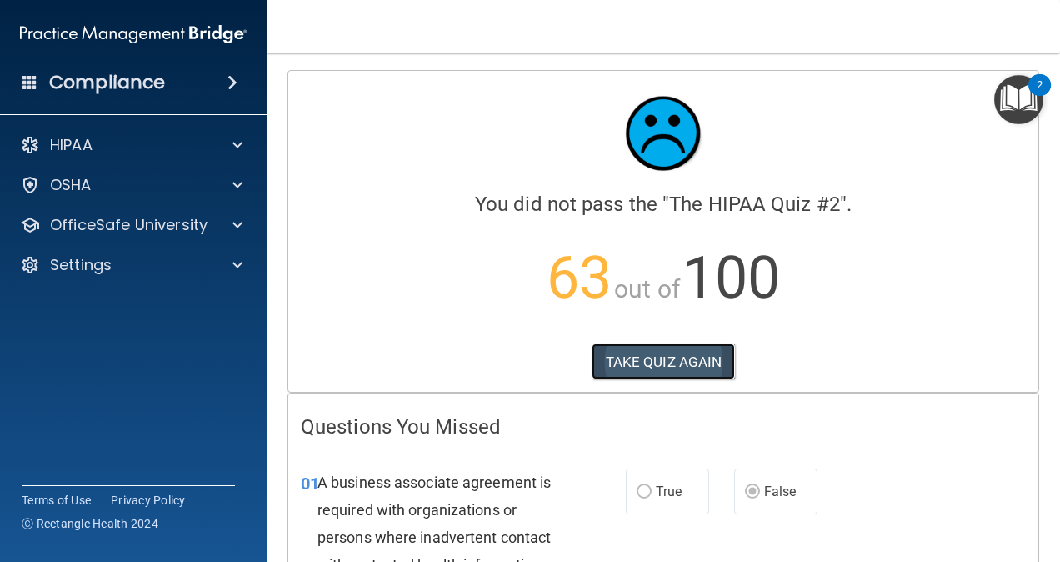
drag, startPoint x: 697, startPoint y: 343, endPoint x: 664, endPoint y: 363, distance: 38.2
click at [664, 363] on button "TAKE QUIZ AGAIN" at bounding box center [664, 361] width 144 height 37
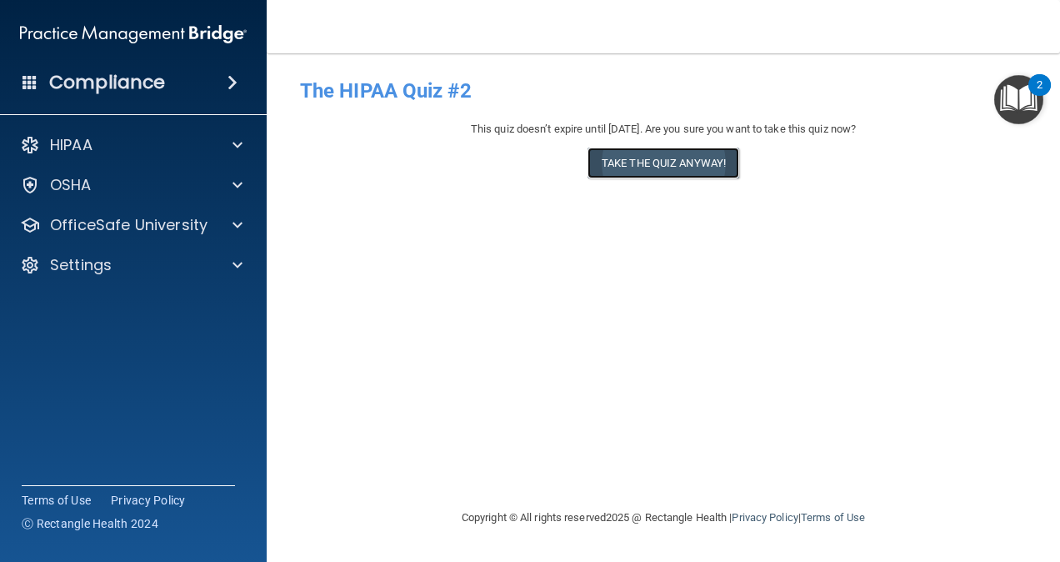
click at [642, 157] on button "Take the quiz anyway!" at bounding box center [663, 162] width 152 height 31
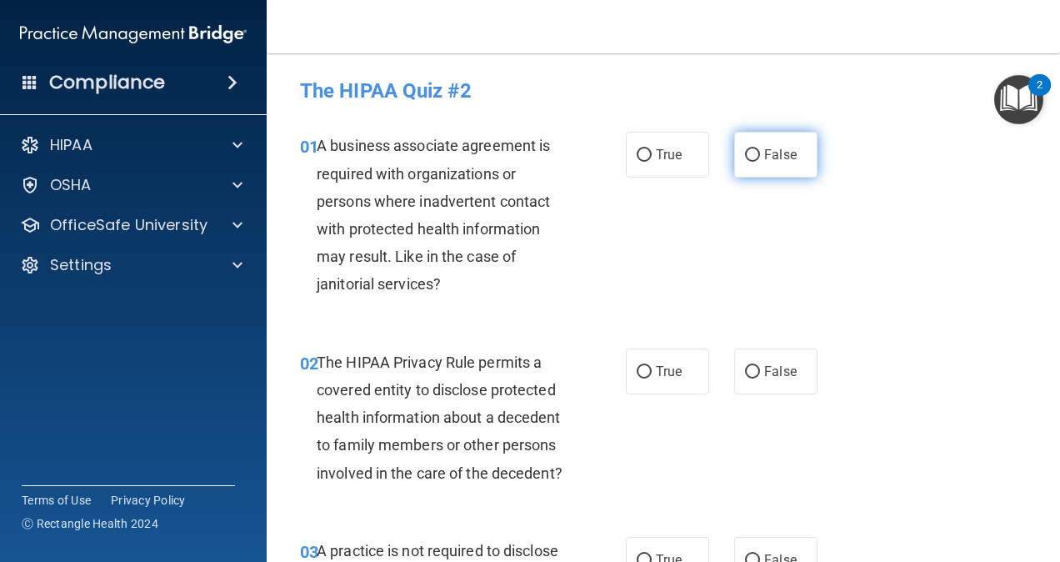
click at [734, 153] on label "False" at bounding box center [775, 155] width 83 height 46
click at [745, 153] on input "False" at bounding box center [752, 155] width 15 height 12
radio input "true"
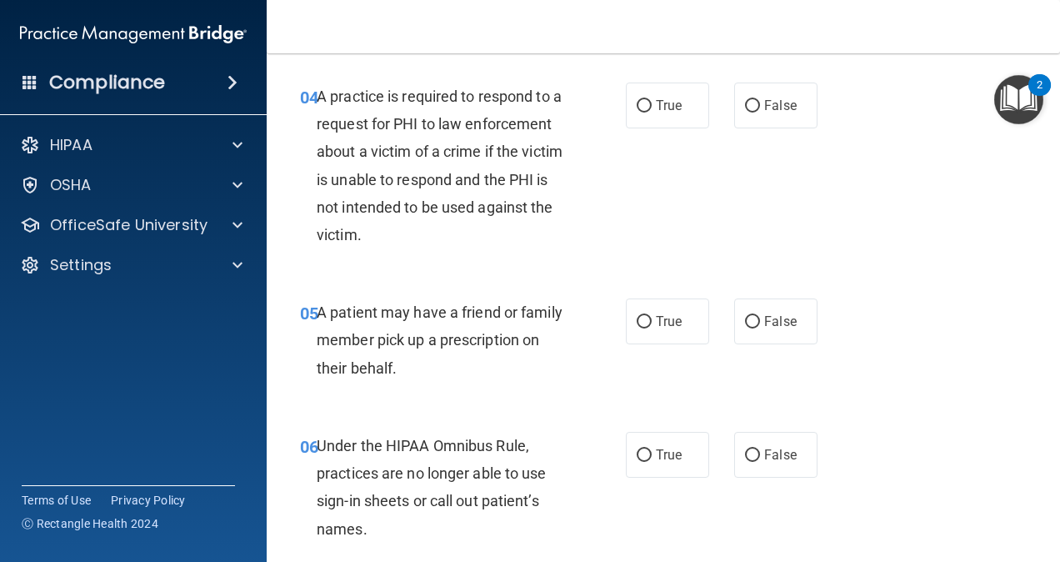
scroll to position [643, 0]
click at [658, 335] on label "True" at bounding box center [667, 320] width 83 height 46
click at [652, 327] on input "True" at bounding box center [644, 321] width 15 height 12
radio input "true"
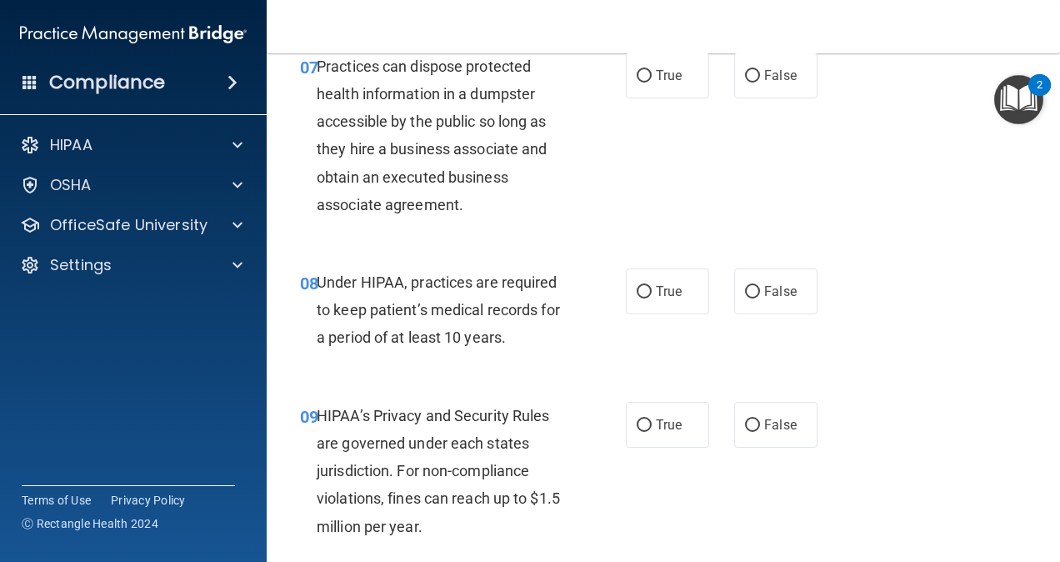
scroll to position [1183, 0]
click at [764, 447] on label "False" at bounding box center [775, 424] width 83 height 46
click at [760, 431] on input "False" at bounding box center [752, 424] width 15 height 12
radio input "true"
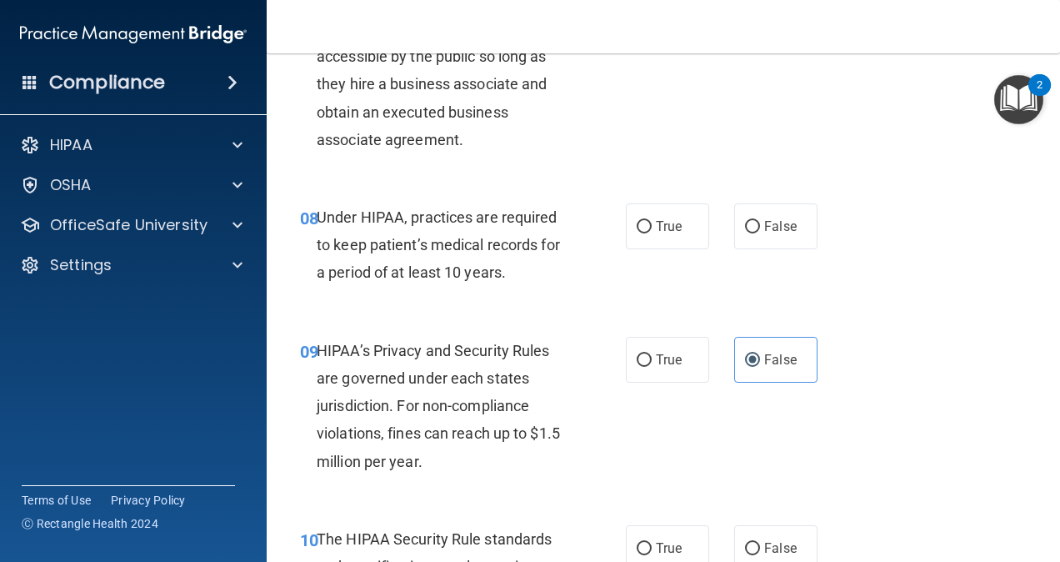
scroll to position [1248, 0]
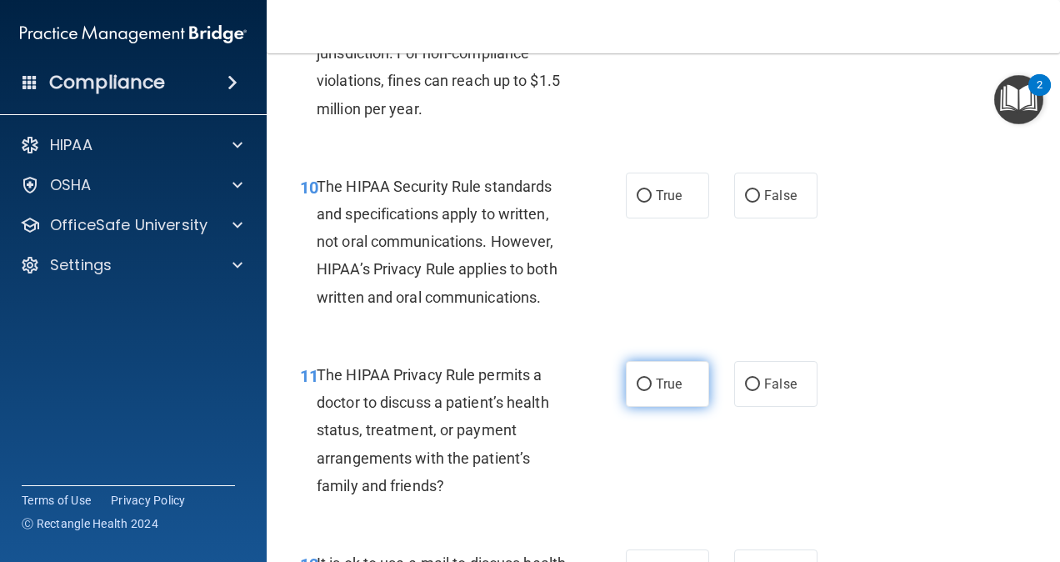
click at [637, 391] on input "True" at bounding box center [644, 384] width 15 height 12
radio input "true"
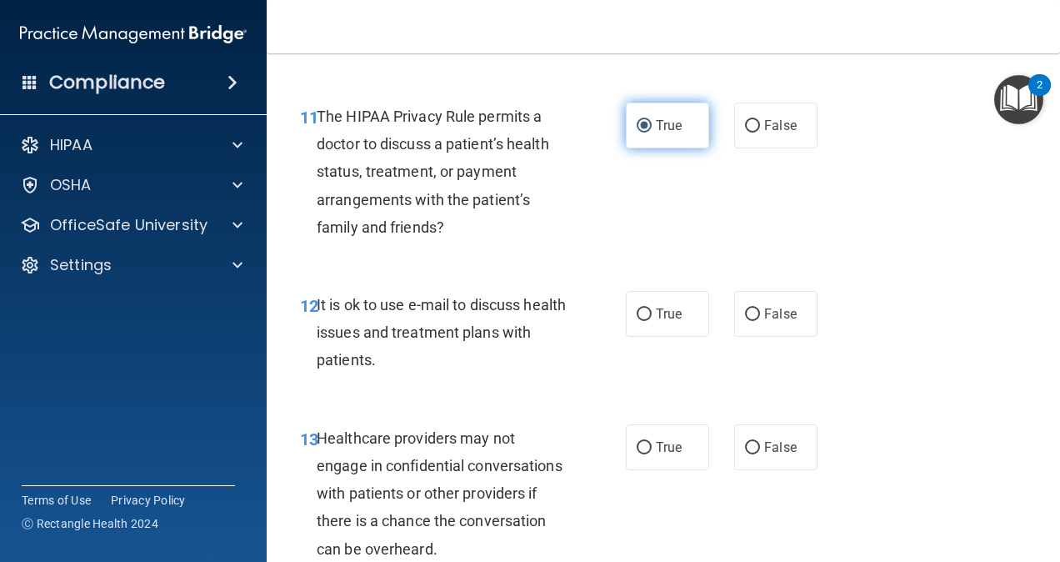
scroll to position [1860, 0]
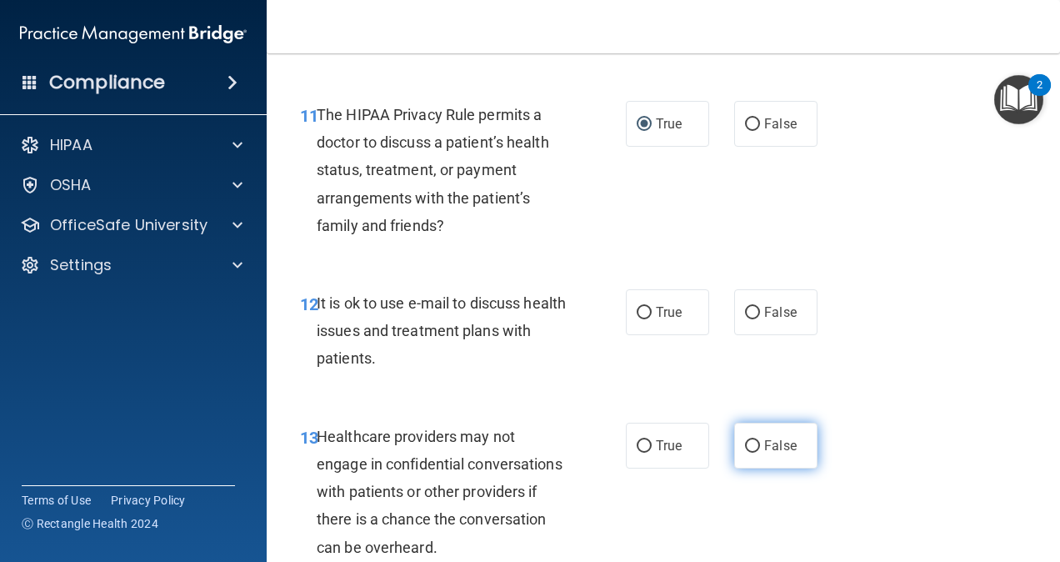
click at [770, 453] on span "False" at bounding box center [780, 445] width 32 height 16
click at [760, 452] on input "False" at bounding box center [752, 446] width 15 height 12
radio input "true"
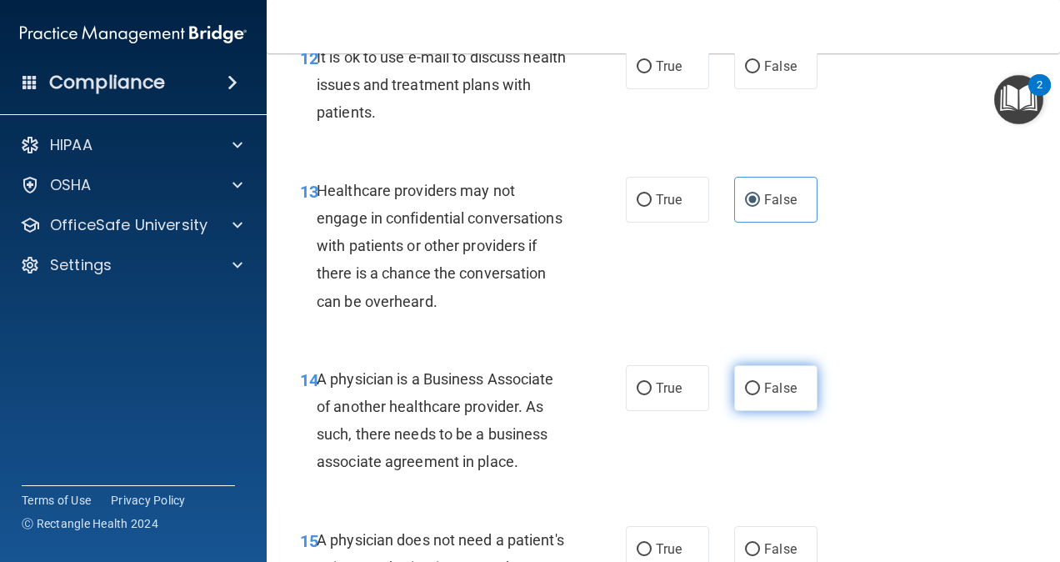
scroll to position [2107, 0]
click at [762, 410] on label "False" at bounding box center [775, 387] width 83 height 46
click at [760, 394] on input "False" at bounding box center [752, 388] width 15 height 12
radio input "true"
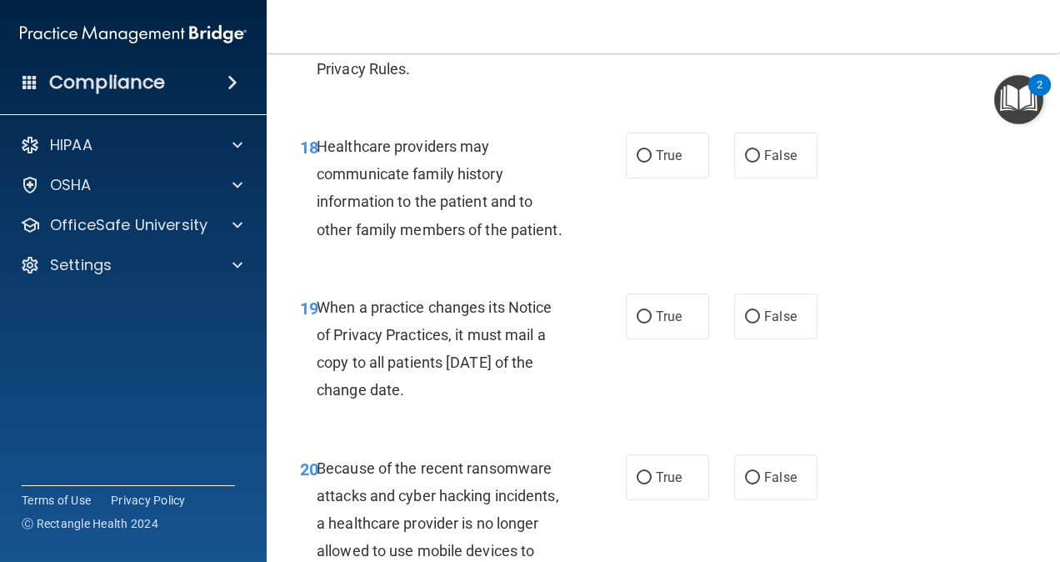
scroll to position [3119, 0]
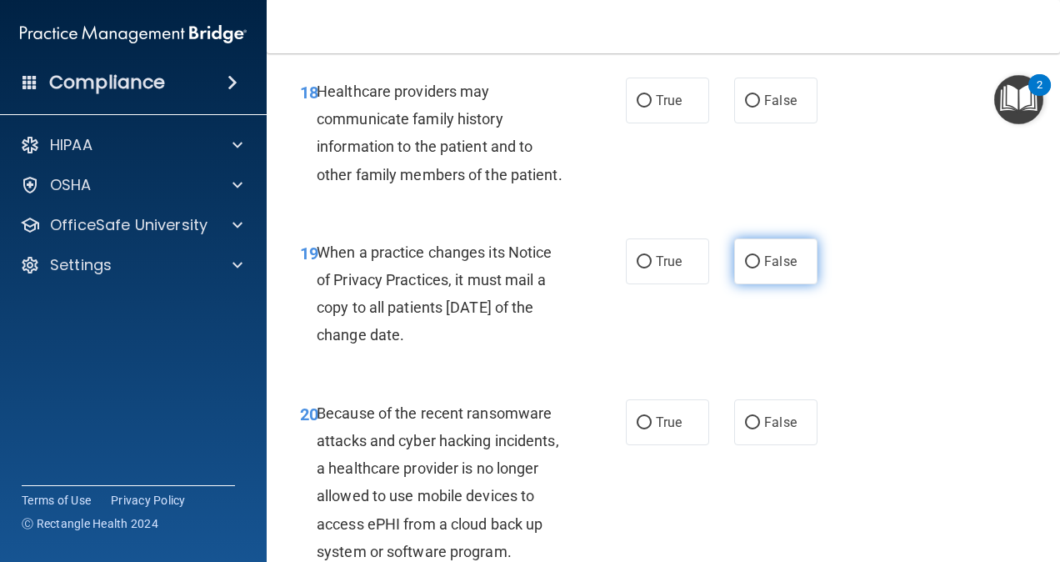
click at [787, 284] on label "False" at bounding box center [775, 261] width 83 height 46
click at [760, 268] on input "False" at bounding box center [752, 262] width 15 height 12
radio input "true"
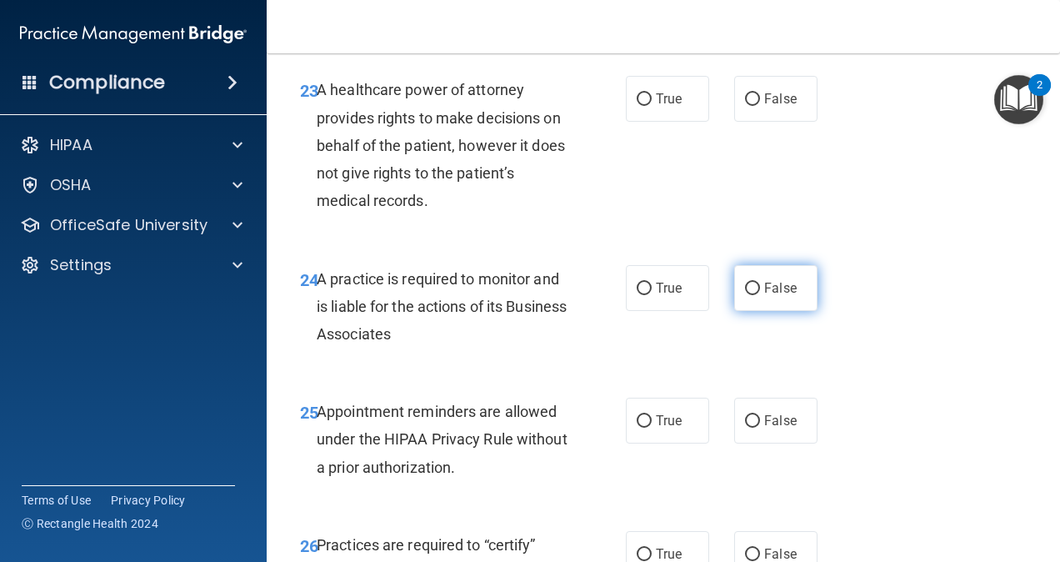
scroll to position [3961, 0]
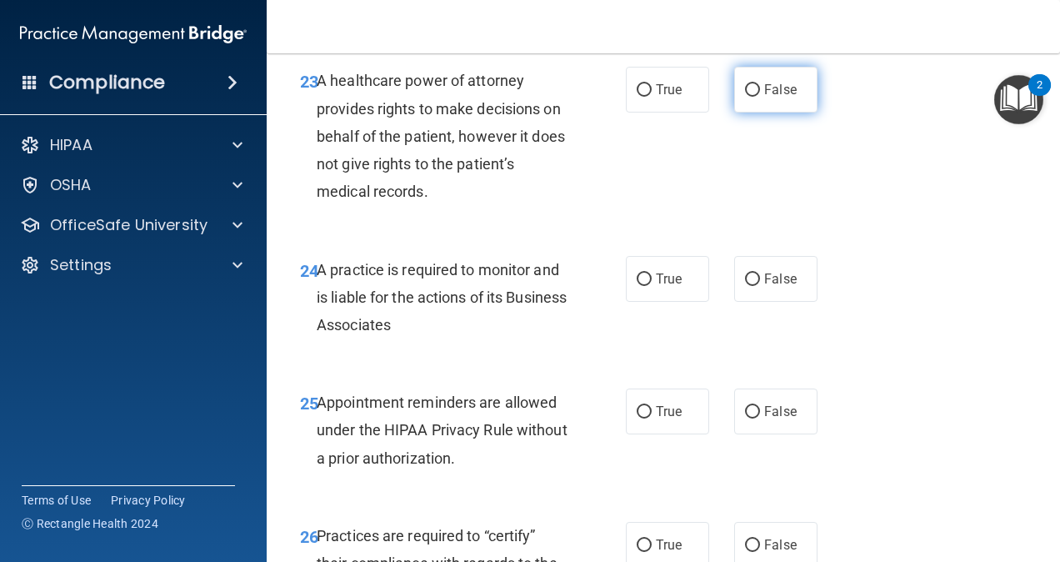
click at [734, 112] on label "False" at bounding box center [775, 90] width 83 height 46
click at [745, 97] on input "False" at bounding box center [752, 90] width 15 height 12
radio input "true"
click at [742, 302] on label "False" at bounding box center [775, 279] width 83 height 46
click at [745, 286] on input "False" at bounding box center [752, 279] width 15 height 12
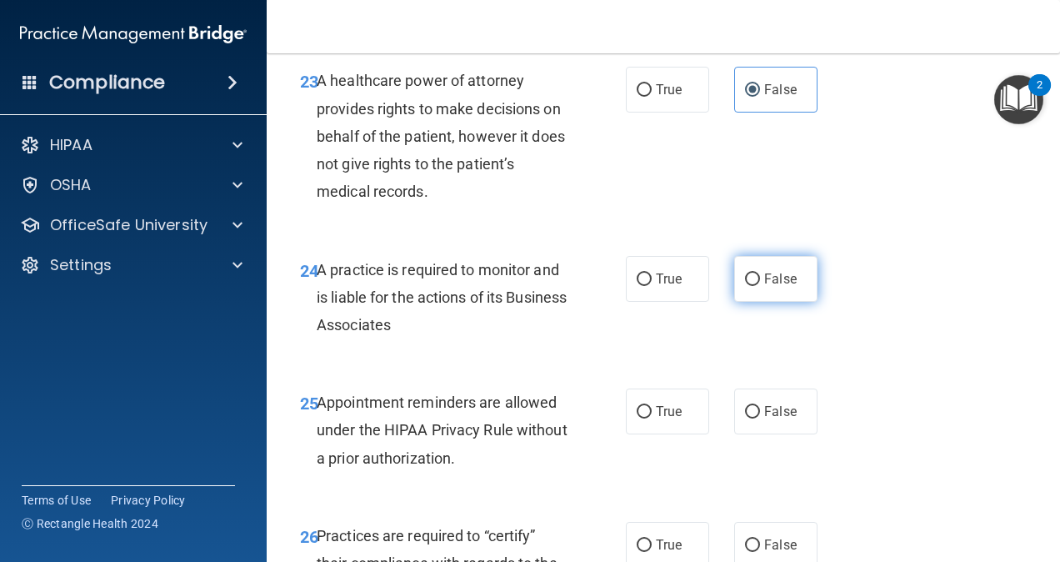
radio input "true"
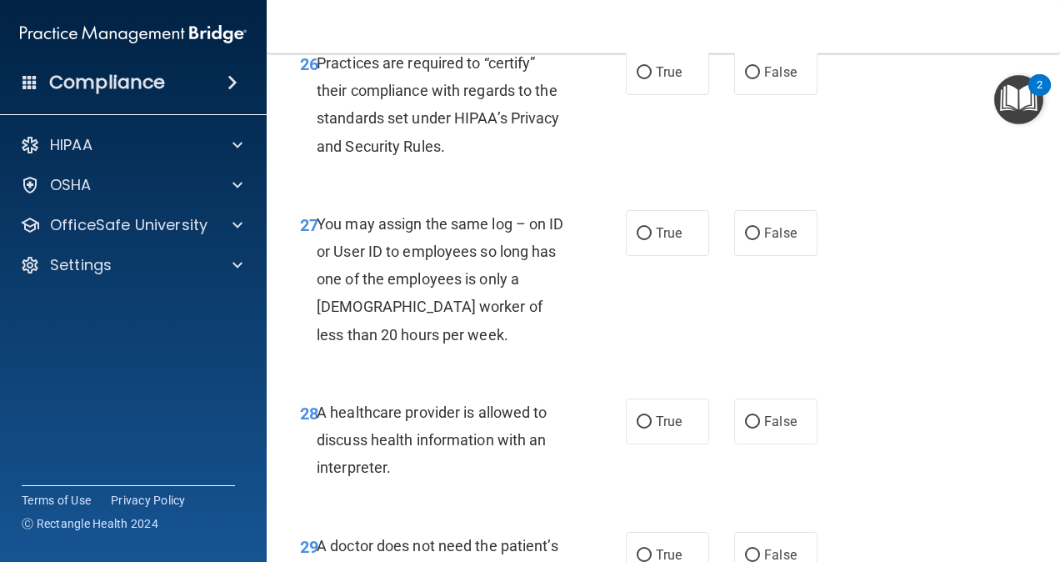
scroll to position [4432, 0]
click at [763, 96] on label "False" at bounding box center [775, 73] width 83 height 46
click at [760, 80] on input "False" at bounding box center [752, 73] width 15 height 12
radio input "true"
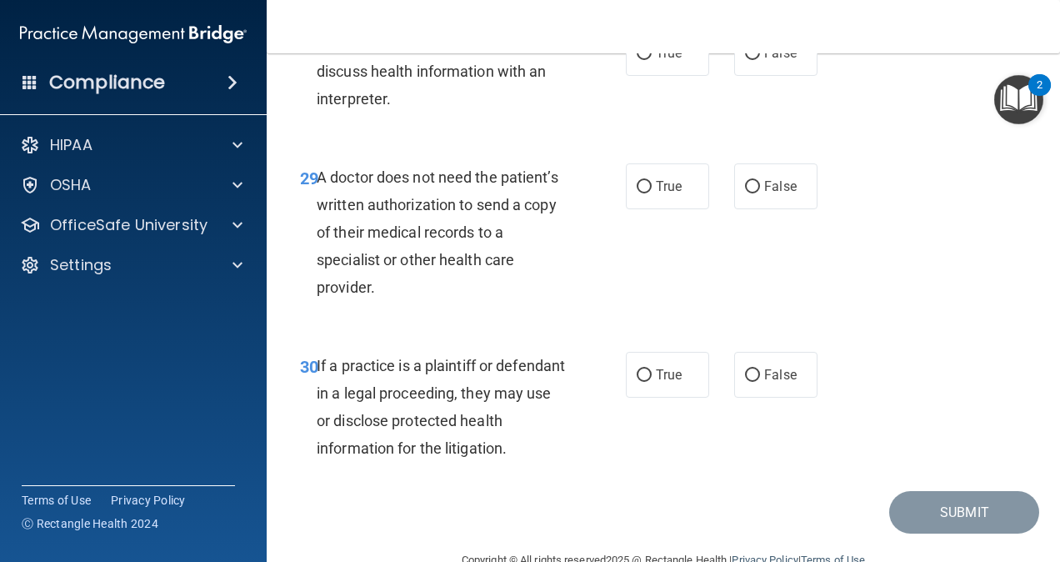
scroll to position [4922, 0]
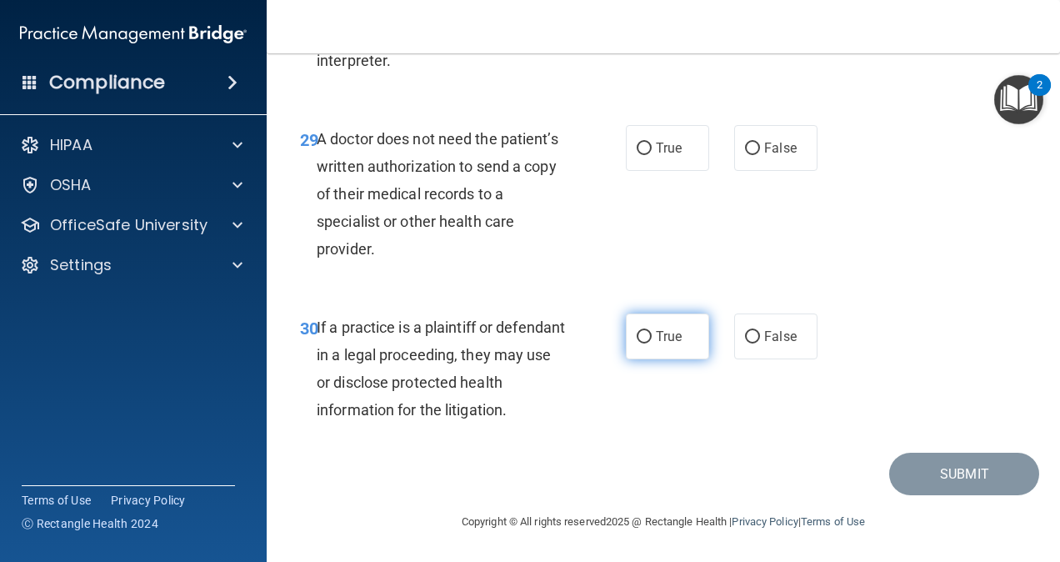
click at [652, 357] on label "True" at bounding box center [667, 336] width 83 height 46
click at [652, 343] on input "True" at bounding box center [644, 337] width 15 height 12
radio input "true"
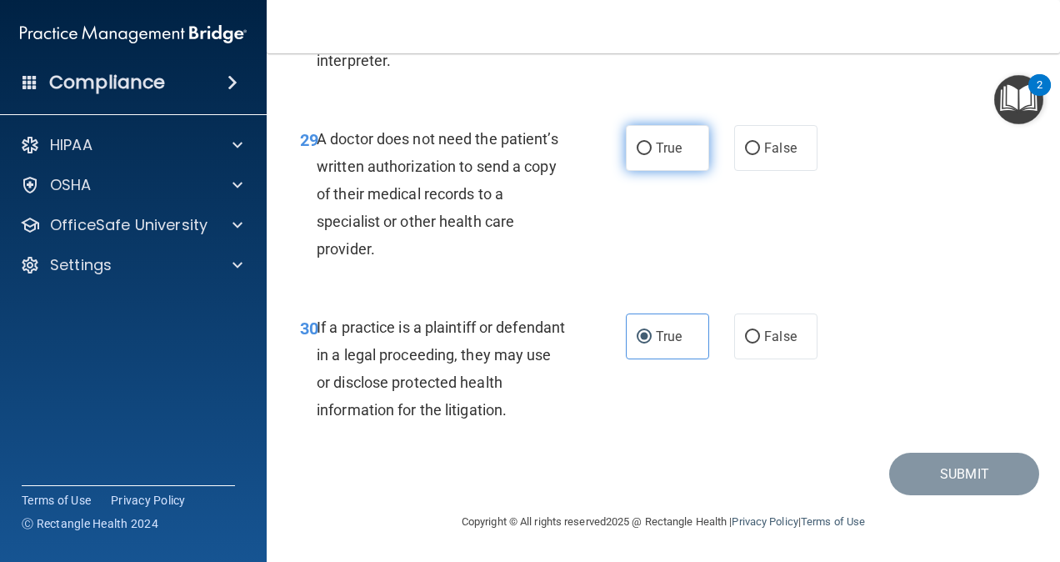
click at [687, 148] on label "True" at bounding box center [667, 148] width 83 height 46
click at [652, 148] on input "True" at bounding box center [644, 148] width 15 height 12
radio input "true"
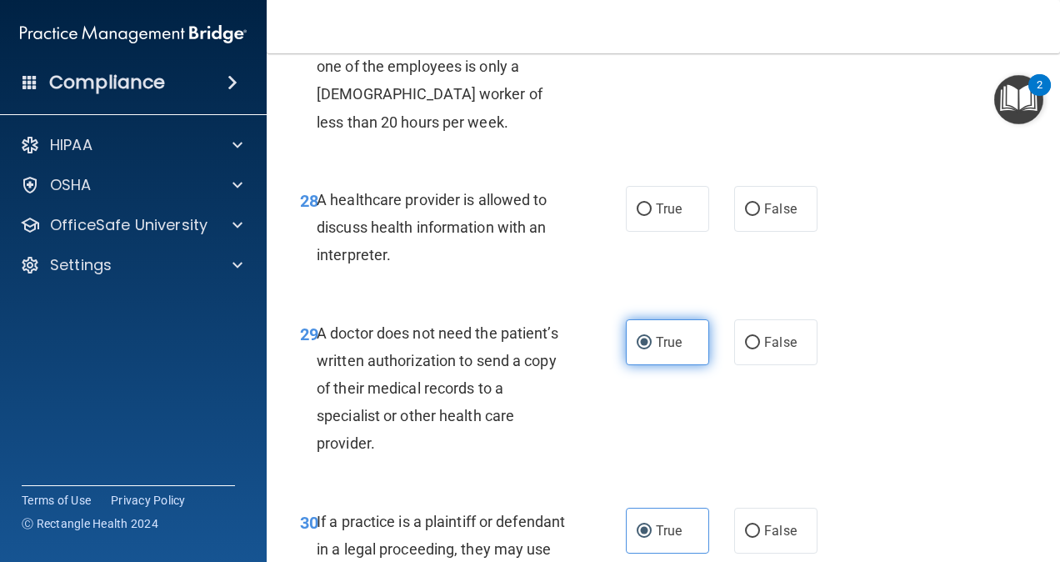
scroll to position [4647, 0]
click at [683, 231] on label "True" at bounding box center [667, 208] width 83 height 46
click at [652, 215] on input "True" at bounding box center [644, 208] width 15 height 12
radio input "true"
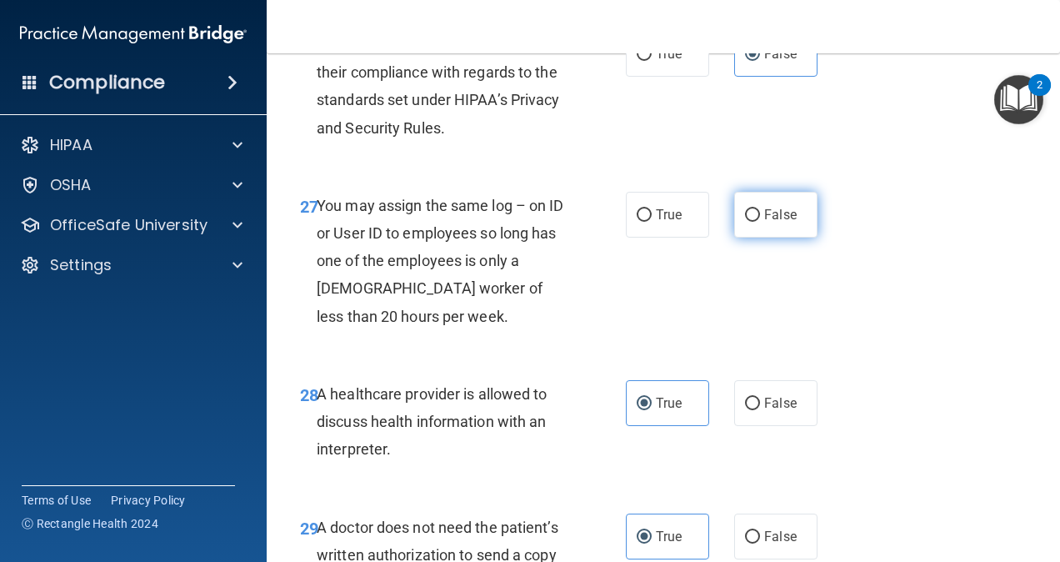
scroll to position [4445, 0]
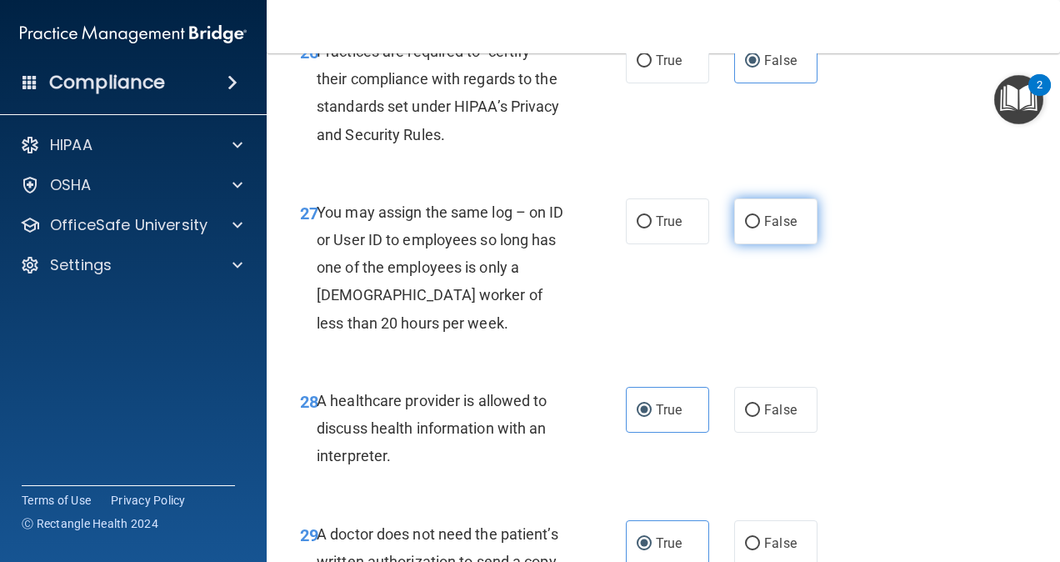
click at [745, 228] on input "False" at bounding box center [752, 222] width 15 height 12
radio input "true"
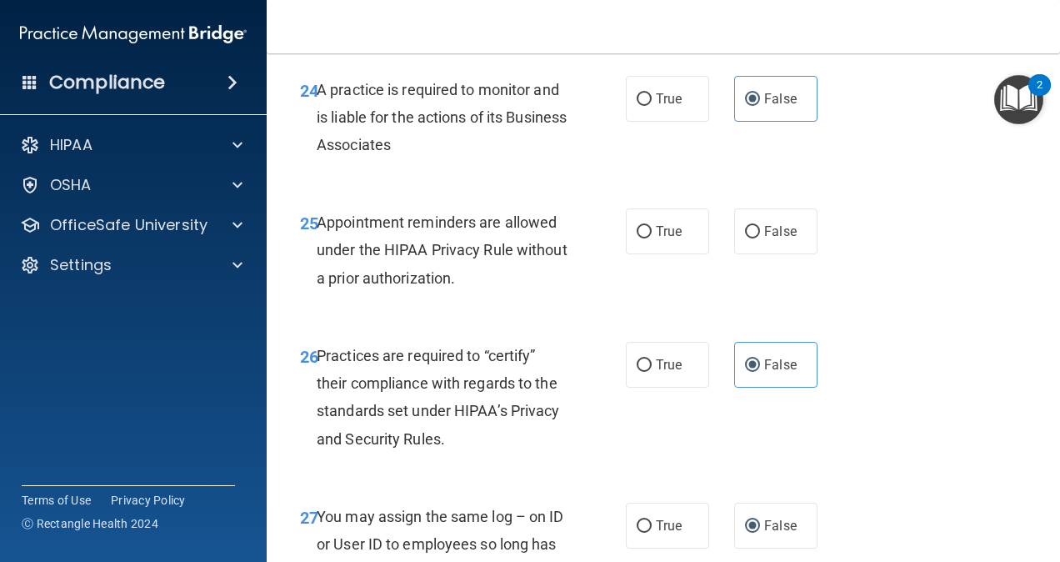
scroll to position [4138, 0]
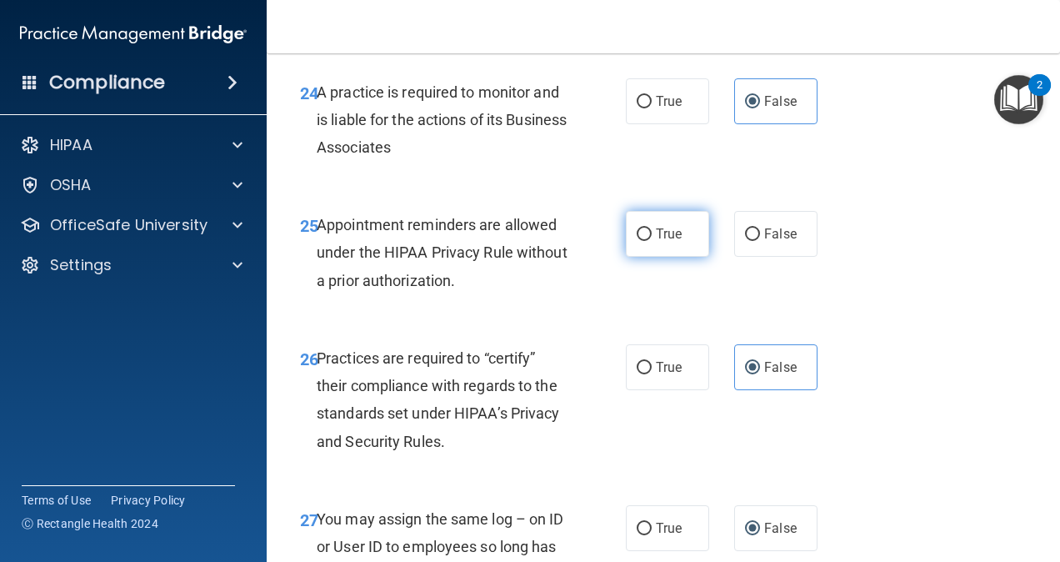
click at [675, 257] on label "True" at bounding box center [667, 234] width 83 height 46
click at [652, 241] on input "True" at bounding box center [644, 234] width 15 height 12
radio input "true"
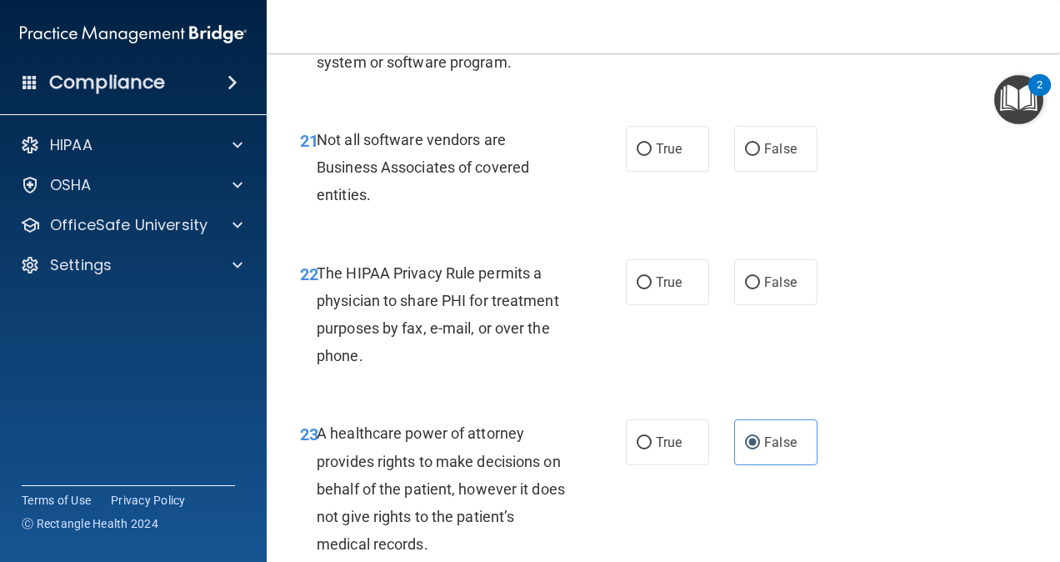
scroll to position [3609, 0]
click at [664, 289] on span "True" at bounding box center [669, 281] width 26 height 16
click at [652, 288] on input "True" at bounding box center [644, 282] width 15 height 12
radio input "true"
click at [670, 156] on span "True" at bounding box center [669, 148] width 26 height 16
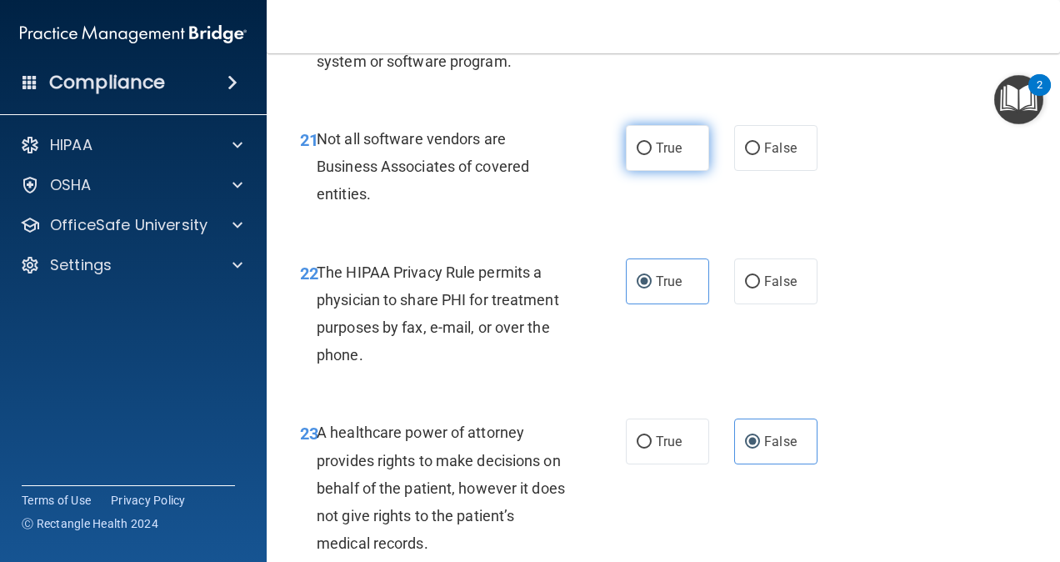
click at [652, 155] on input "True" at bounding box center [644, 148] width 15 height 12
radio input "true"
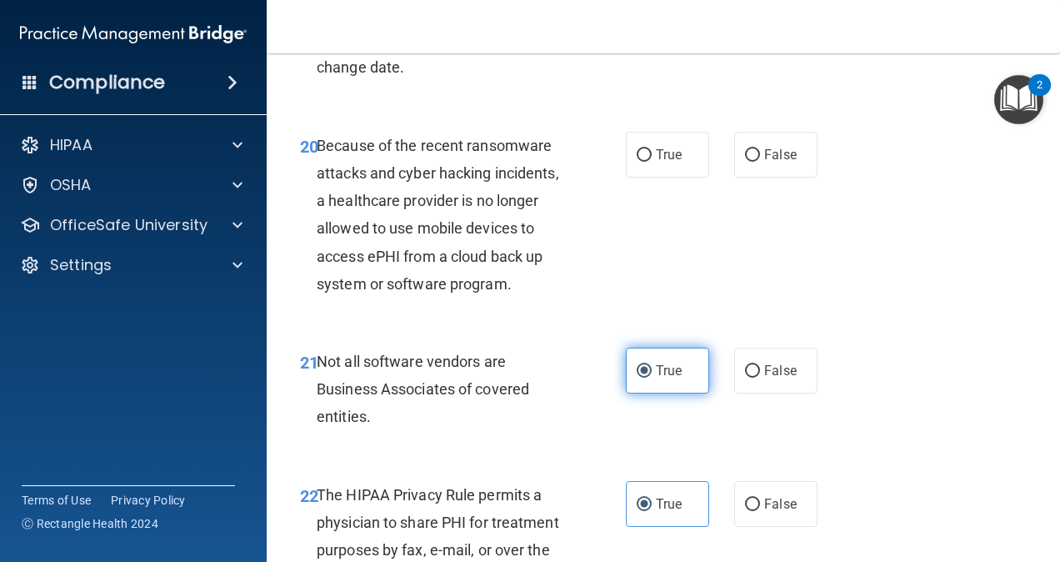
scroll to position [3386, 0]
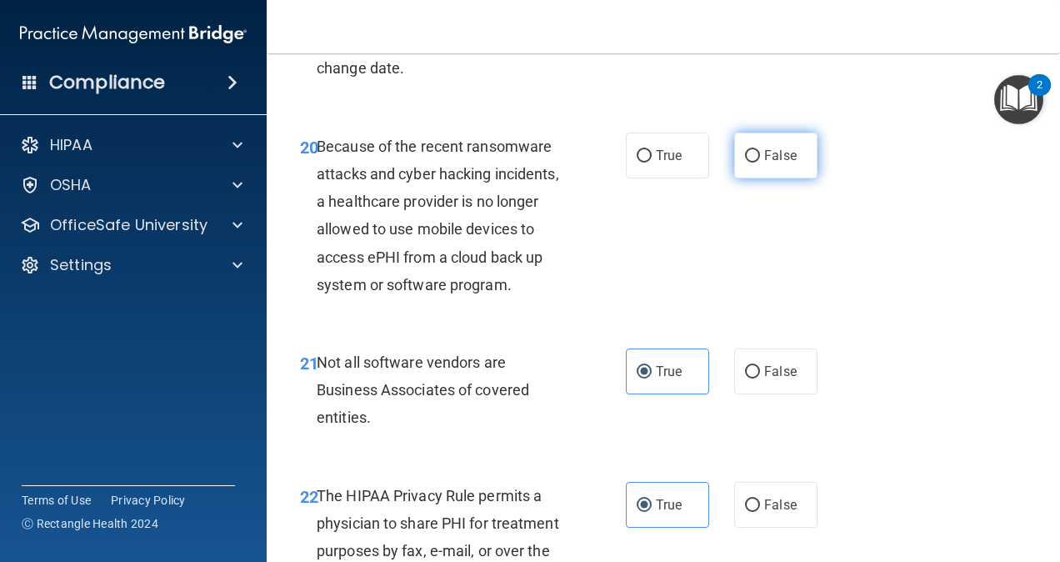
click at [745, 162] on input "False" at bounding box center [752, 156] width 15 height 12
radio input "true"
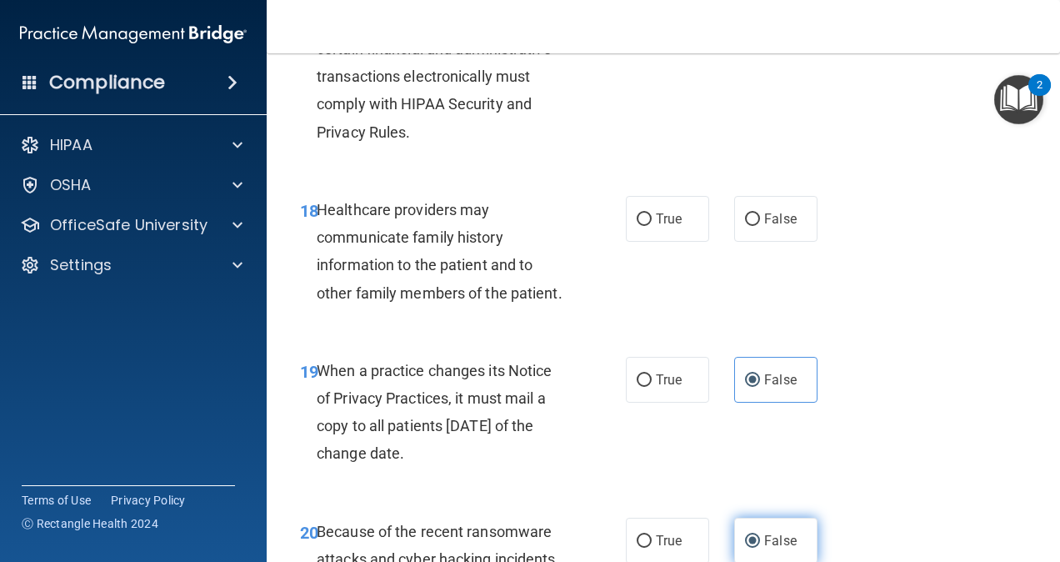
scroll to position [2999, 0]
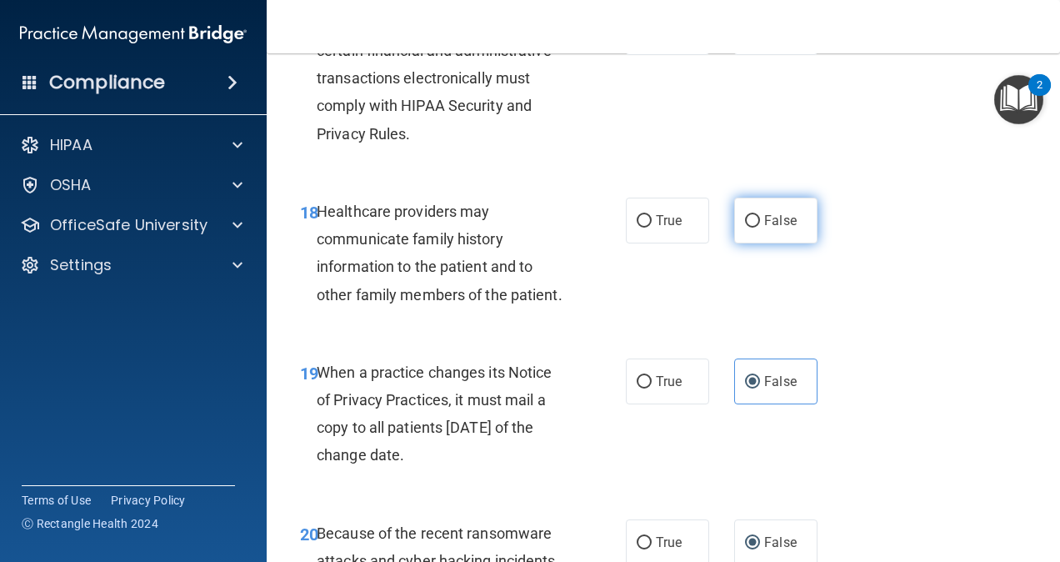
click at [738, 243] on label "False" at bounding box center [775, 220] width 83 height 46
click at [745, 227] on input "False" at bounding box center [752, 221] width 15 height 12
radio input "true"
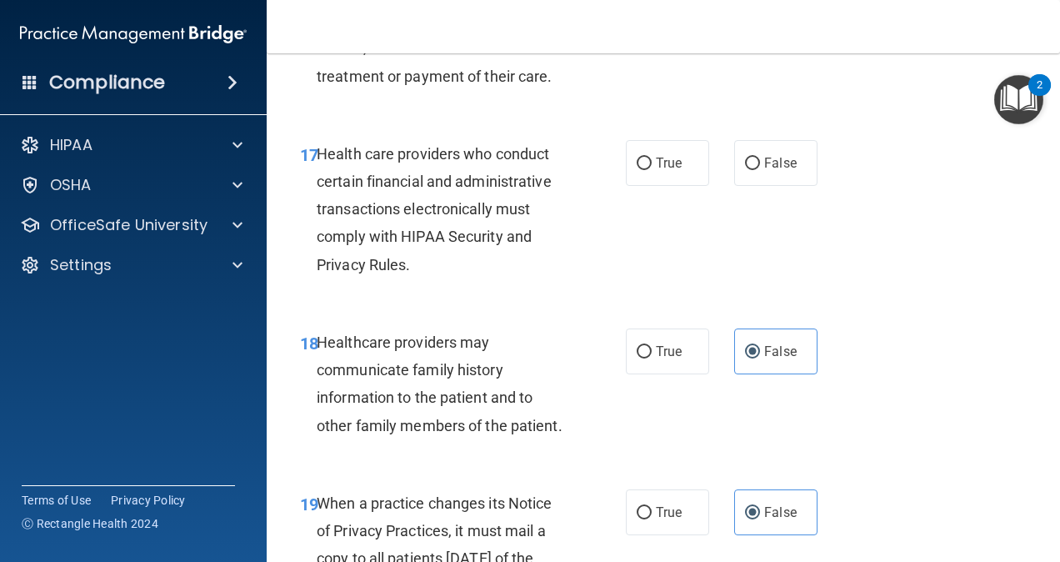
scroll to position [2867, 0]
drag, startPoint x: 690, startPoint y: 201, endPoint x: 620, endPoint y: 236, distance: 78.3
click at [626, 187] on label "True" at bounding box center [667, 164] width 83 height 46
click at [637, 171] on input "True" at bounding box center [644, 164] width 15 height 12
radio input "true"
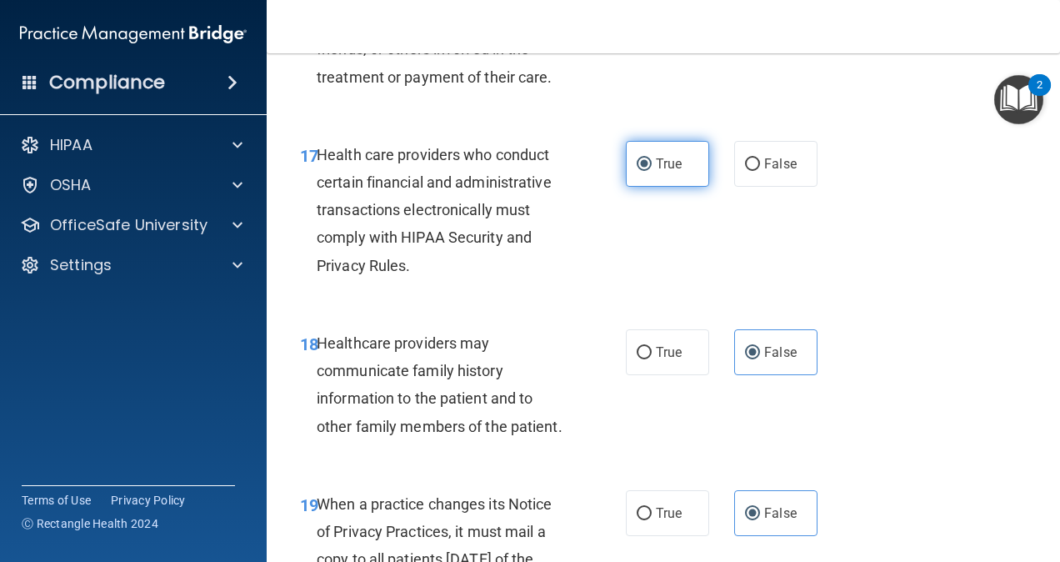
click at [637, 171] on input "True" at bounding box center [644, 164] width 15 height 12
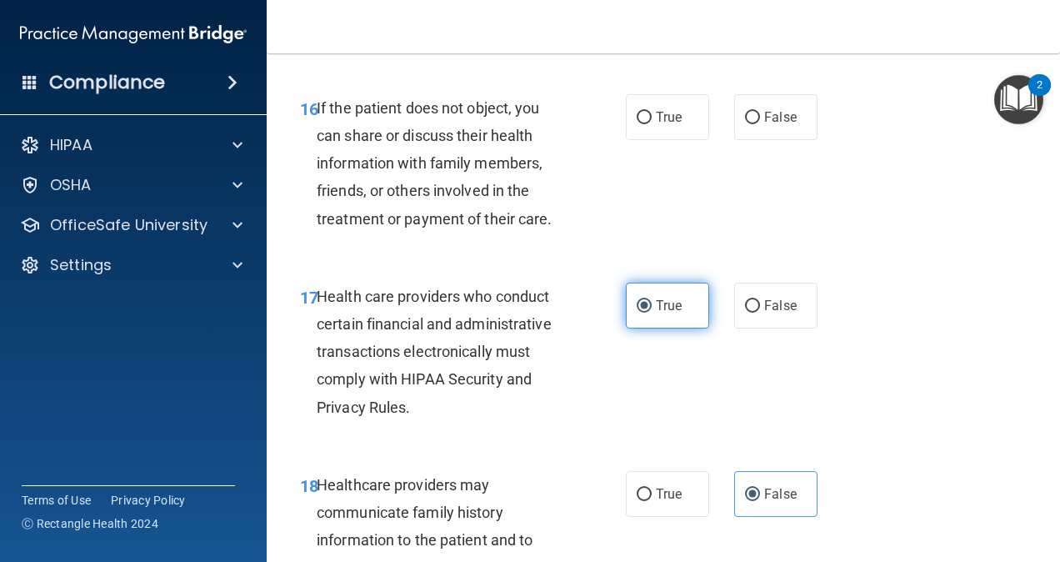
scroll to position [2725, 0]
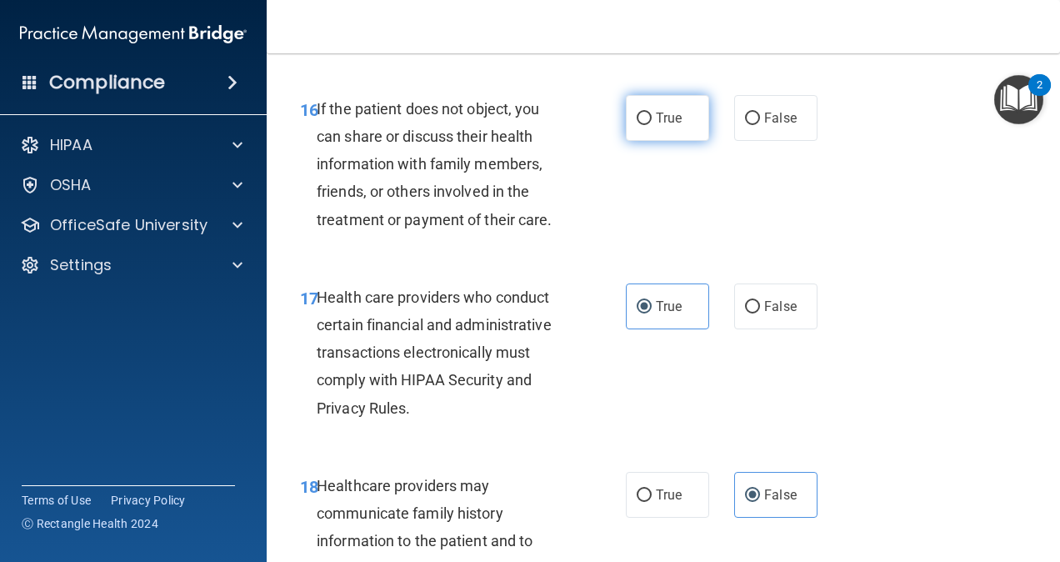
click at [635, 141] on label "True" at bounding box center [667, 118] width 83 height 46
click at [637, 125] on input "True" at bounding box center [644, 118] width 15 height 12
radio input "true"
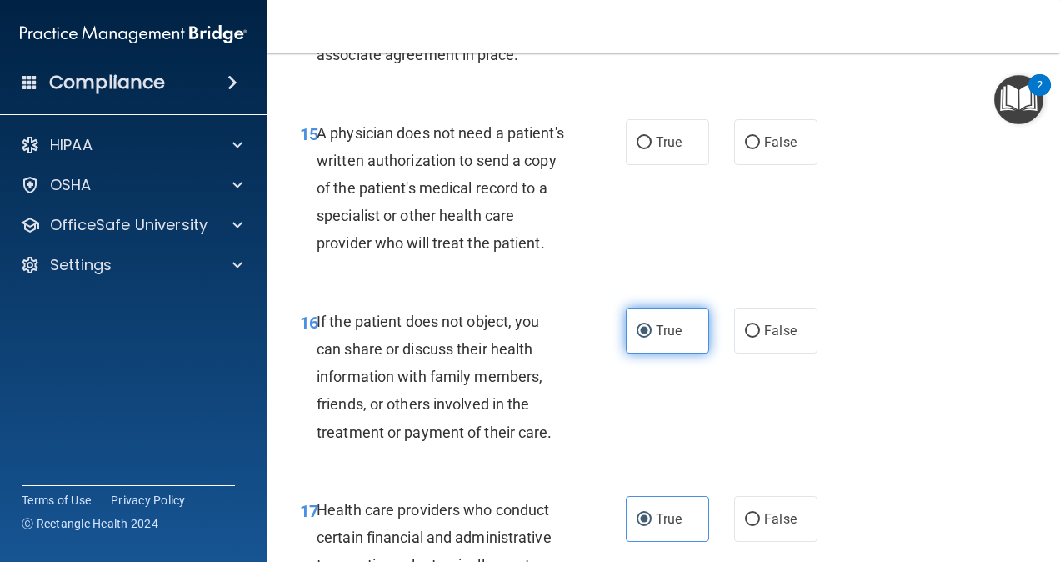
scroll to position [2488, 0]
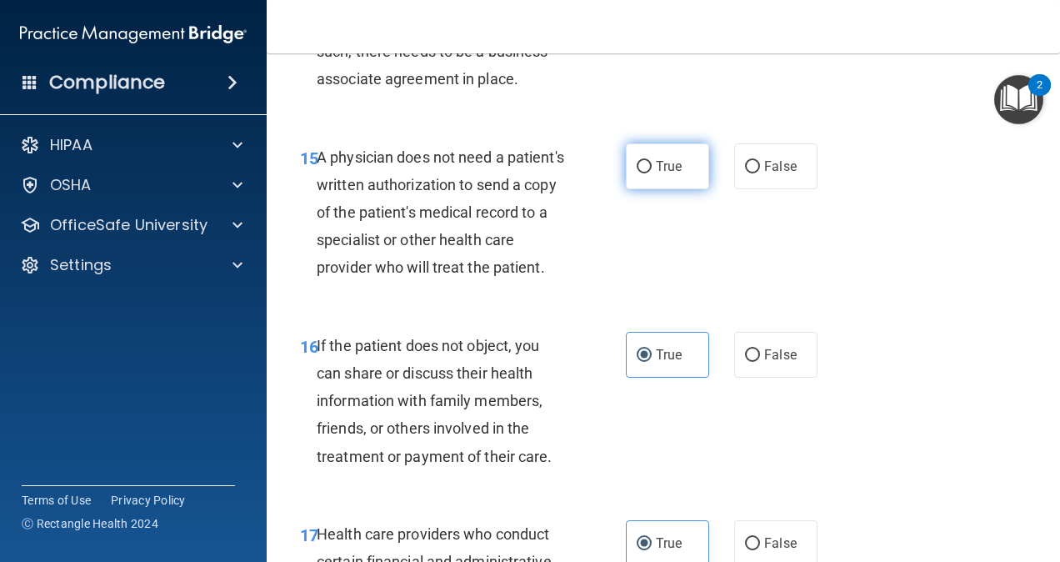
click at [656, 174] on span "True" at bounding box center [669, 166] width 26 height 16
click at [649, 173] on input "True" at bounding box center [644, 167] width 15 height 12
radio input "true"
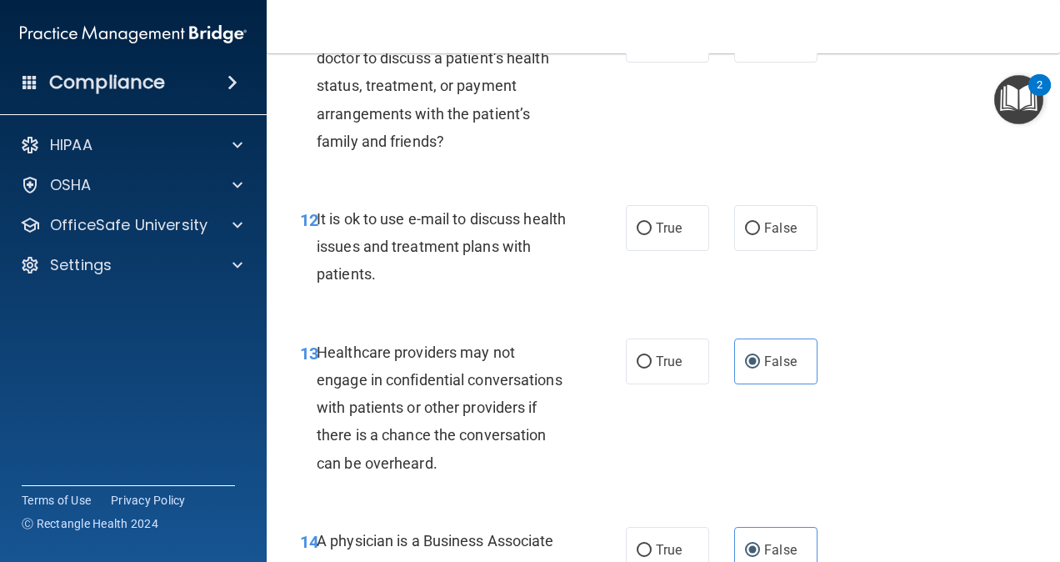
scroll to position [1951, 0]
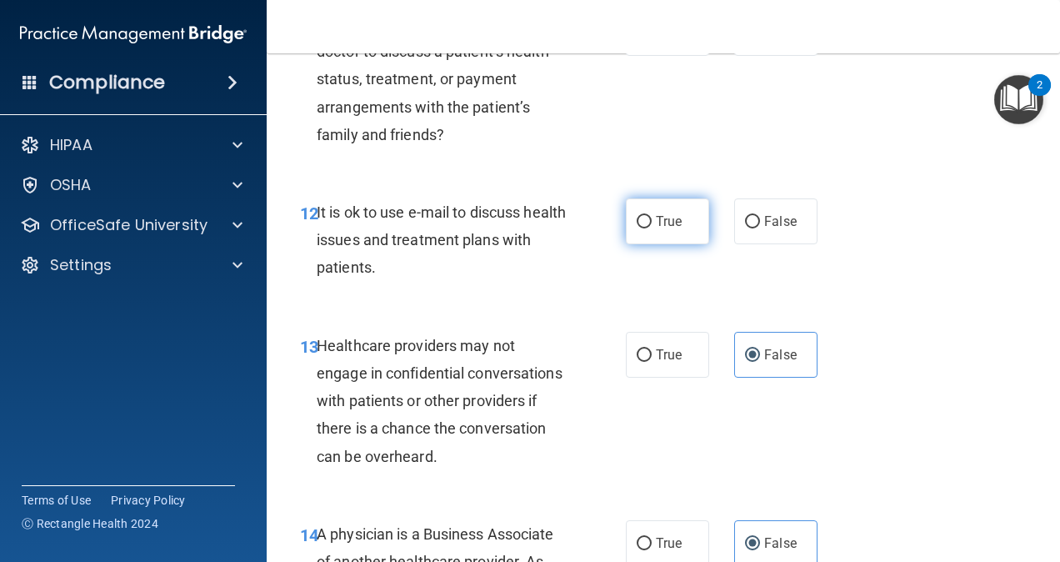
click at [660, 229] on span "True" at bounding box center [669, 221] width 26 height 16
click at [652, 228] on input "True" at bounding box center [644, 222] width 15 height 12
radio input "true"
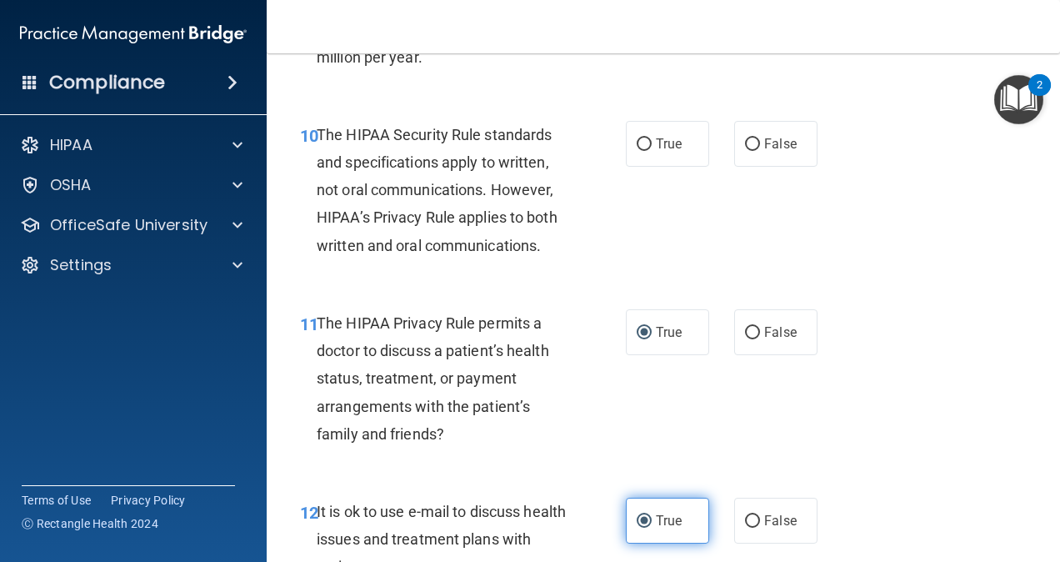
scroll to position [1651, 0]
click at [679, 167] on label "True" at bounding box center [667, 145] width 83 height 46
click at [652, 152] on input "True" at bounding box center [644, 145] width 15 height 12
radio input "true"
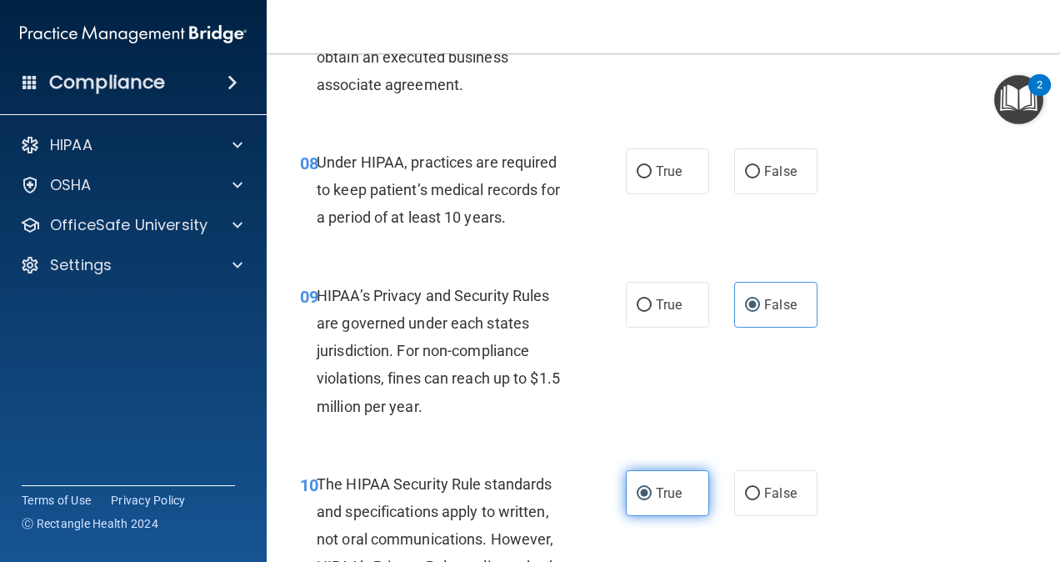
scroll to position [1302, 0]
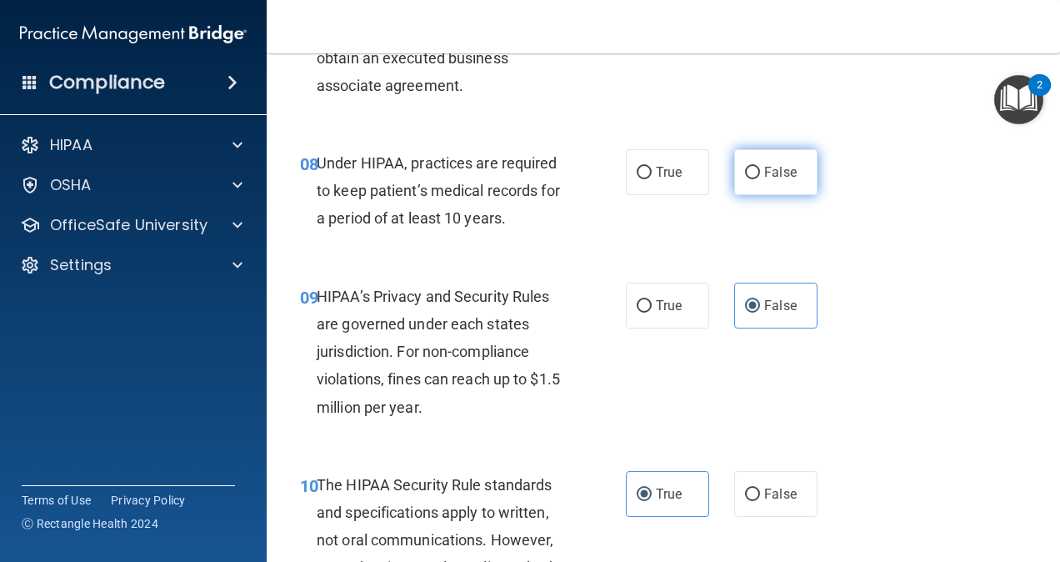
click at [765, 185] on label "False" at bounding box center [775, 172] width 83 height 46
click at [760, 179] on input "False" at bounding box center [752, 173] width 15 height 12
radio input "true"
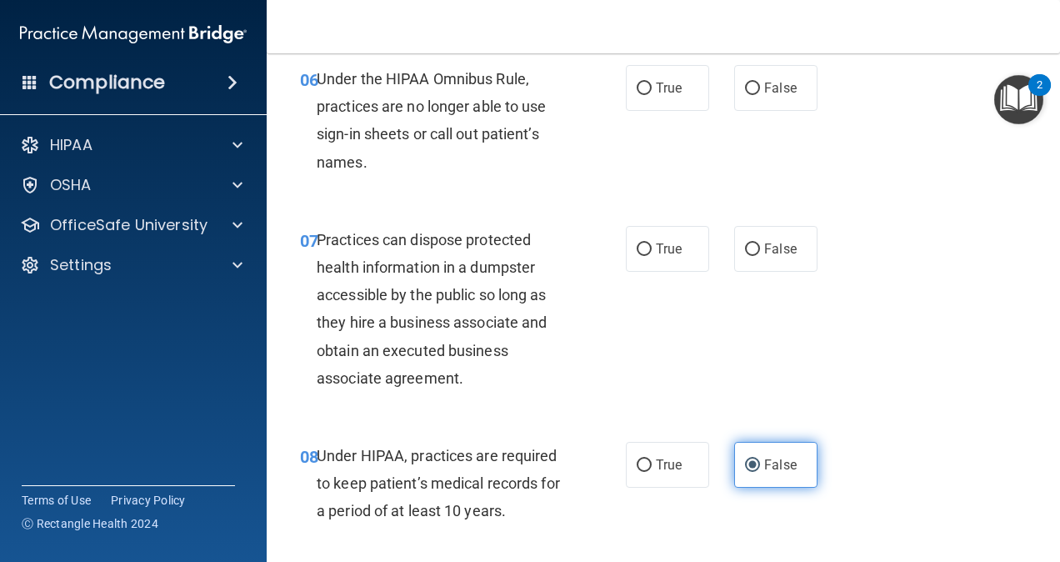
scroll to position [1007, 0]
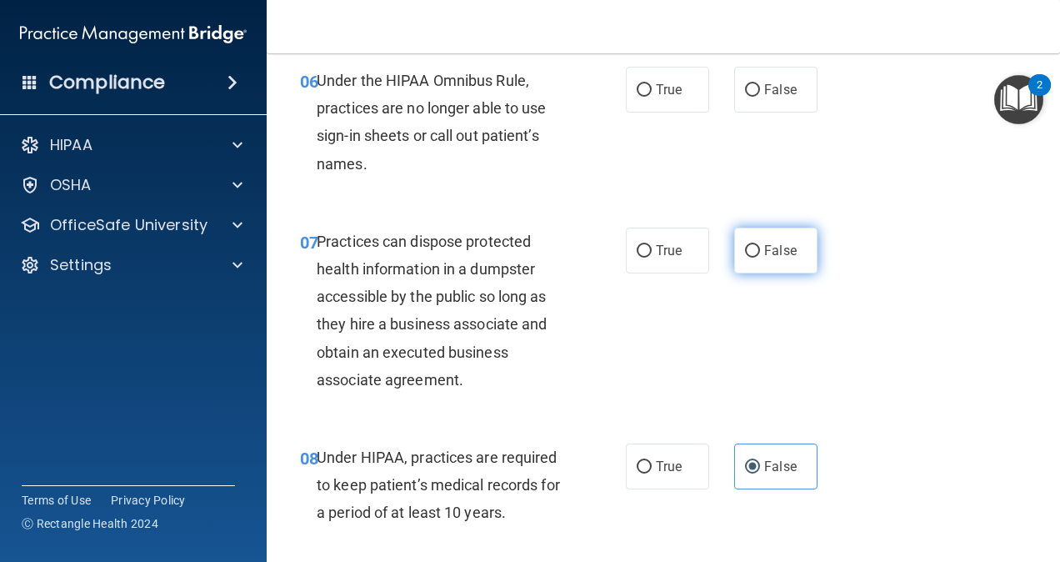
click at [798, 272] on label "False" at bounding box center [775, 250] width 83 height 46
click at [760, 257] on input "False" at bounding box center [752, 251] width 15 height 12
radio input "true"
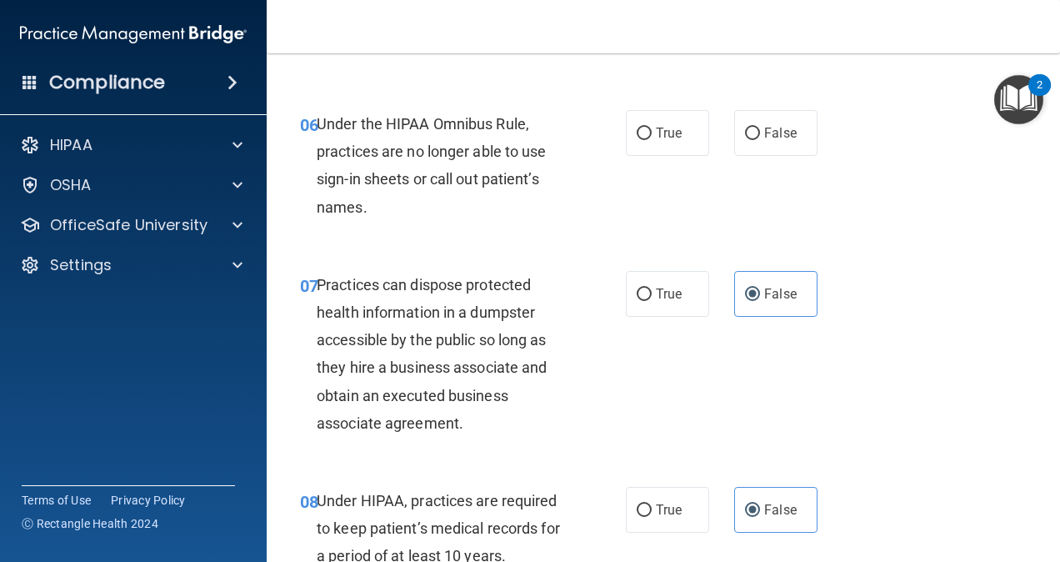
scroll to position [970, 0]
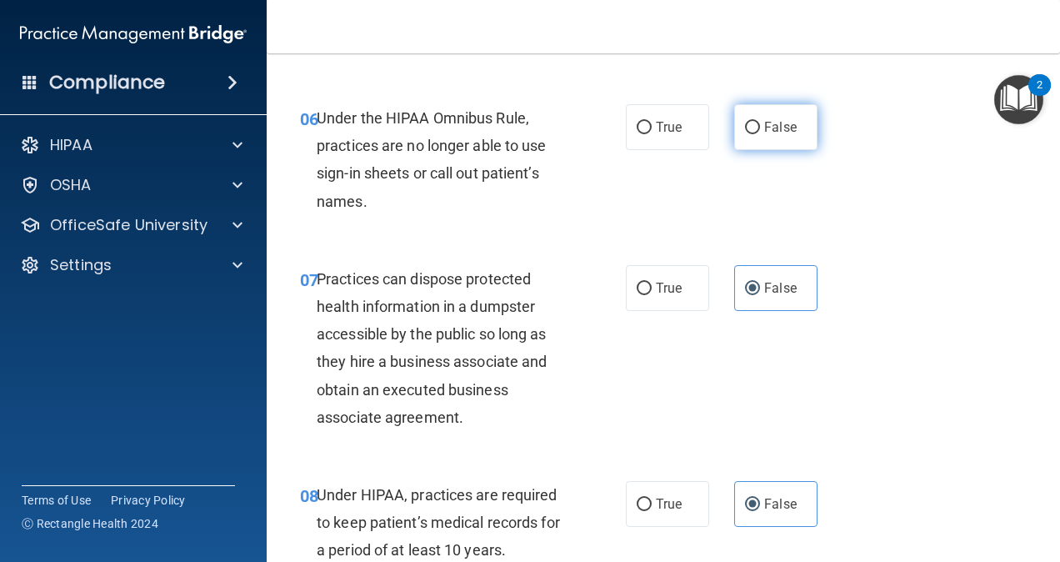
click at [779, 150] on label "False" at bounding box center [775, 127] width 83 height 46
click at [760, 134] on input "False" at bounding box center [752, 128] width 15 height 12
radio input "true"
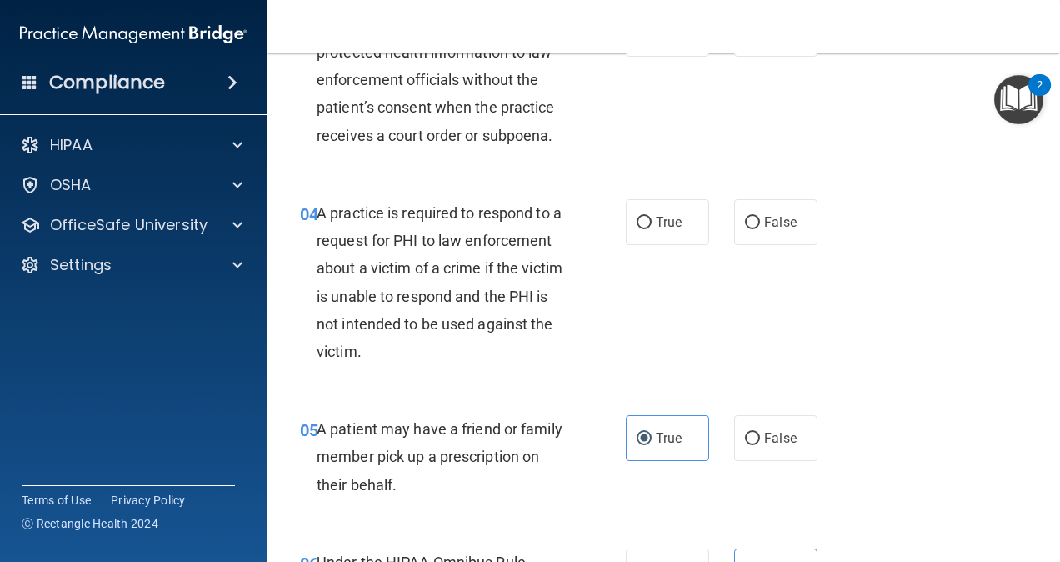
scroll to position [524, 0]
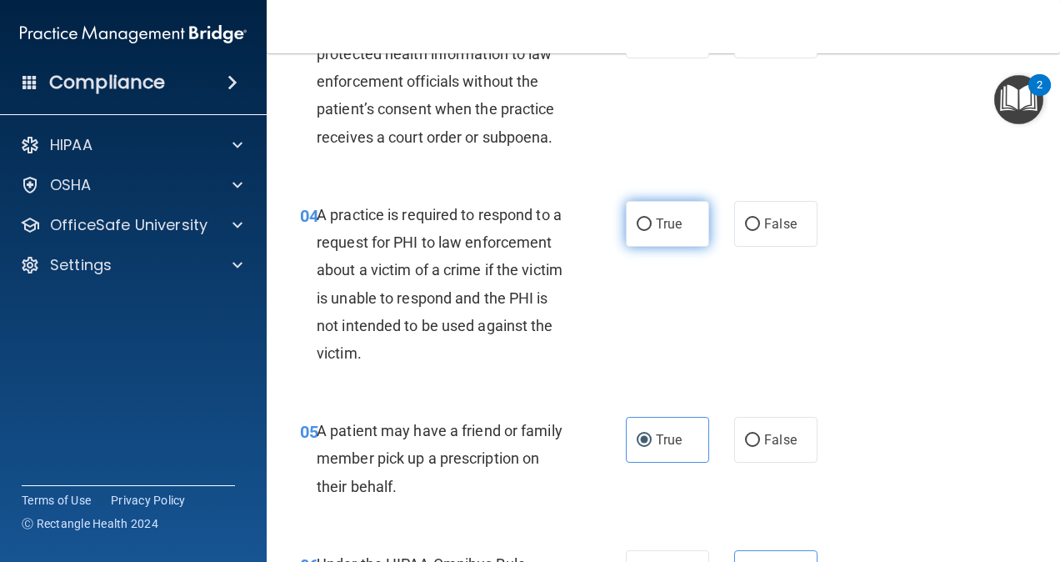
click at [645, 245] on label "True" at bounding box center [667, 224] width 83 height 46
click at [645, 231] on input "True" at bounding box center [644, 224] width 15 height 12
radio input "true"
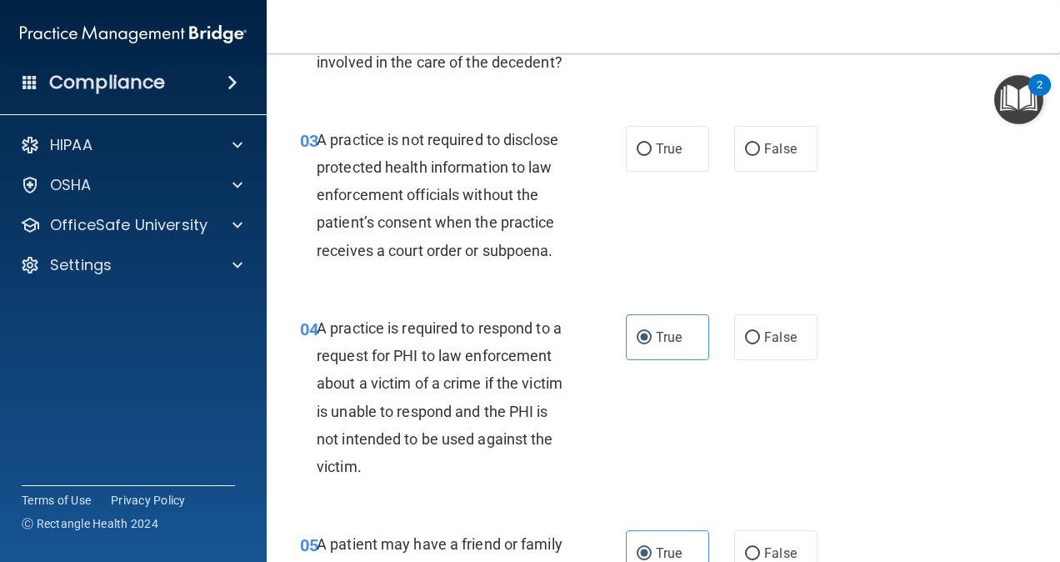
scroll to position [406, 0]
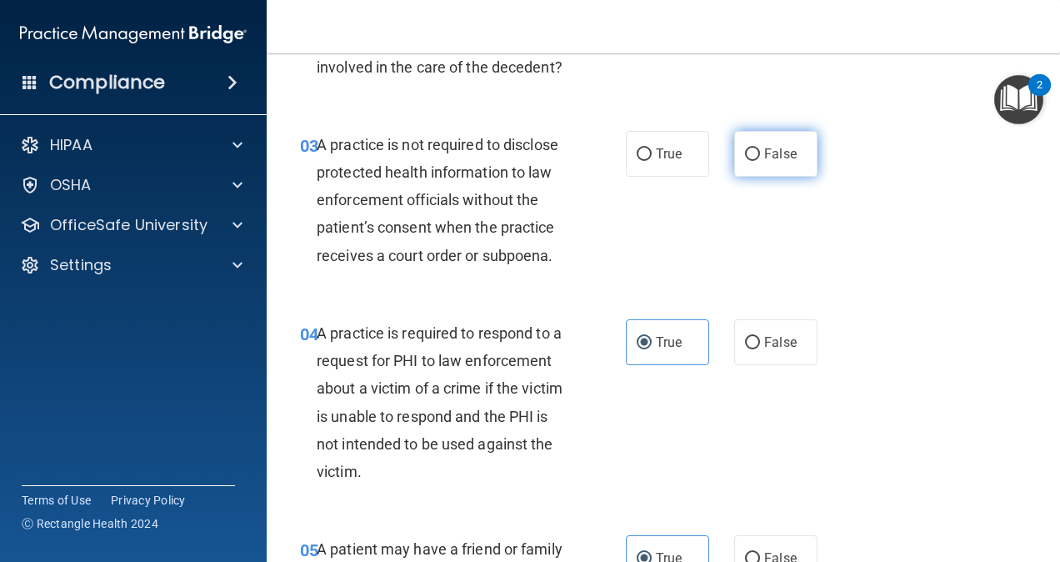
click at [745, 161] on input "False" at bounding box center [752, 154] width 15 height 12
radio input "true"
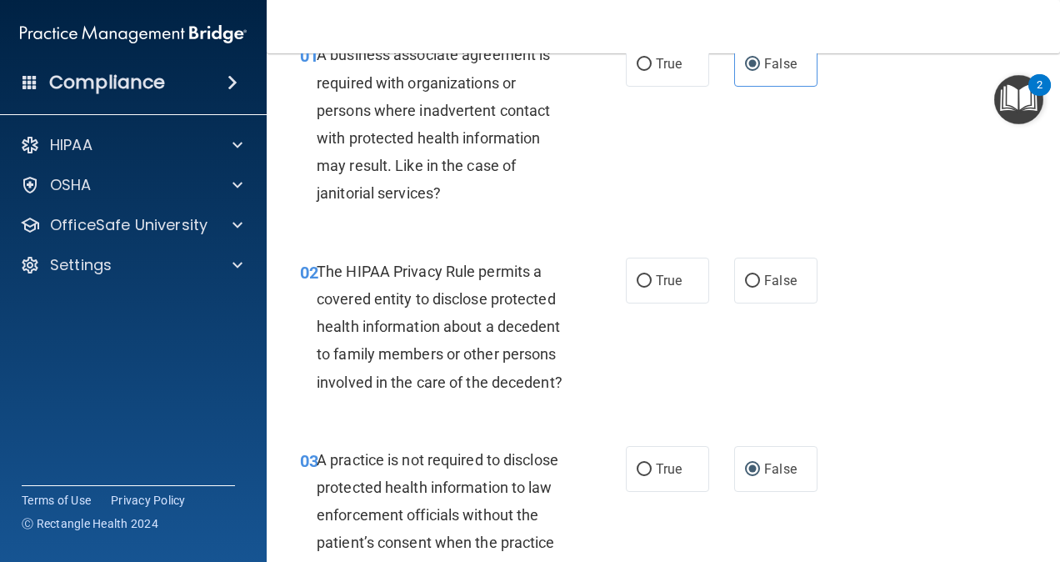
scroll to position [81, 0]
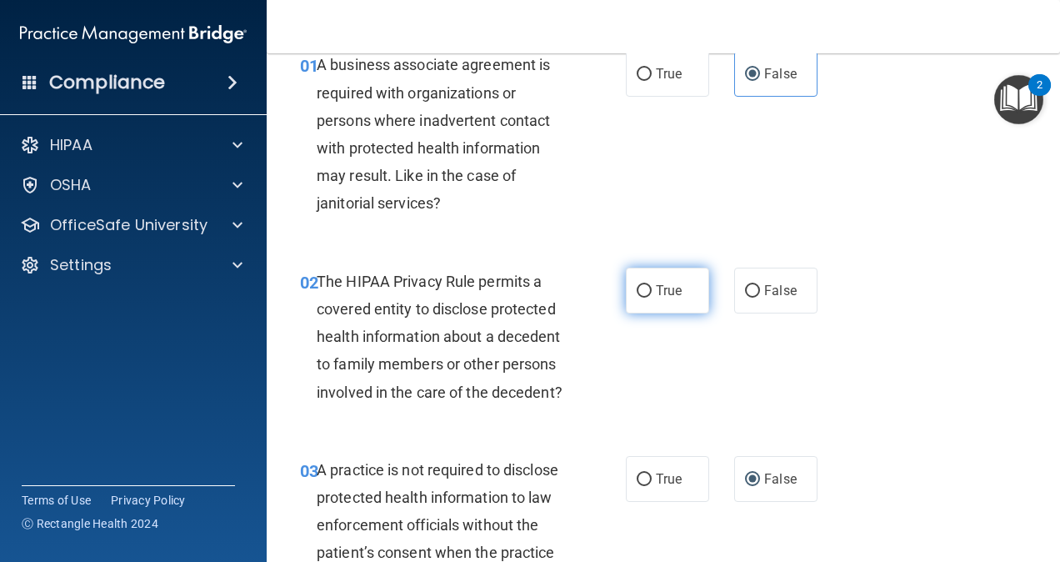
click at [681, 278] on label "True" at bounding box center [667, 290] width 83 height 46
click at [652, 285] on input "True" at bounding box center [644, 291] width 15 height 12
radio input "true"
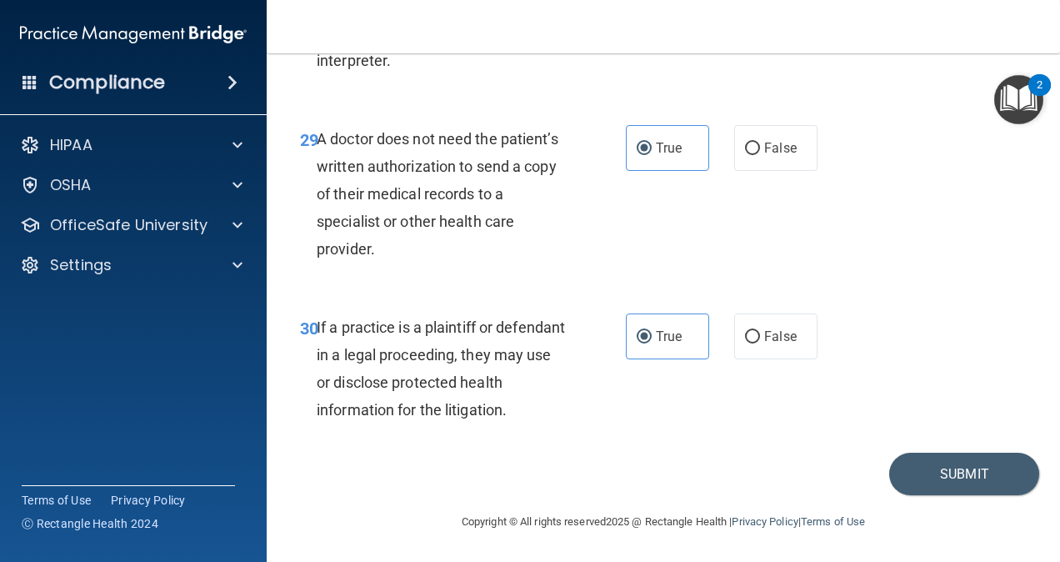
scroll to position [4862, 0]
click at [942, 453] on div "30 If a practice is a plaintiff or defendant in a legal proceeding, they may us…" at bounding box center [663, 372] width 752 height 161
click at [935, 495] on button "Submit" at bounding box center [964, 473] width 150 height 42
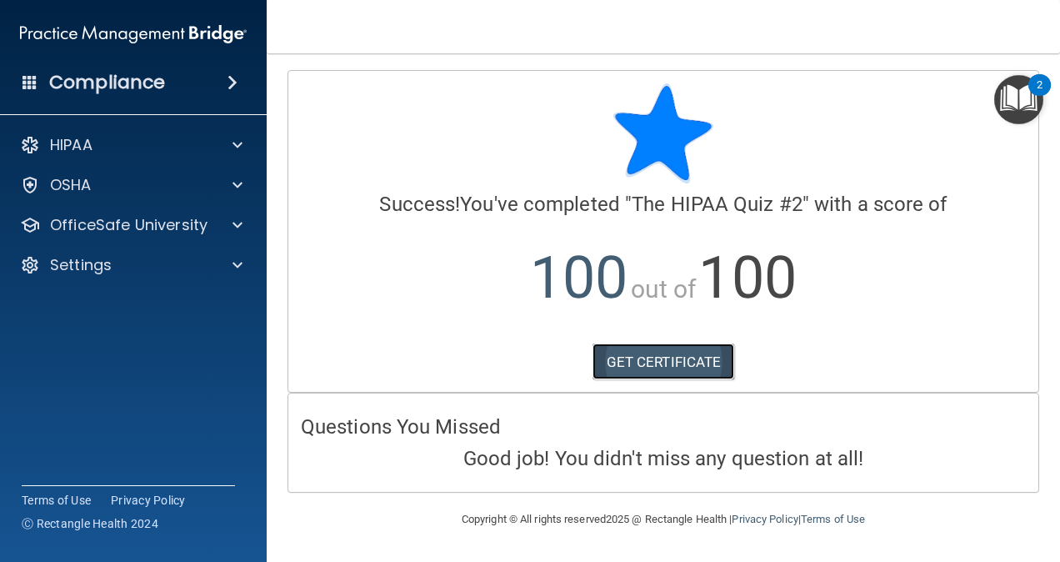
click at [702, 370] on link "GET CERTIFICATE" at bounding box center [663, 361] width 142 height 37
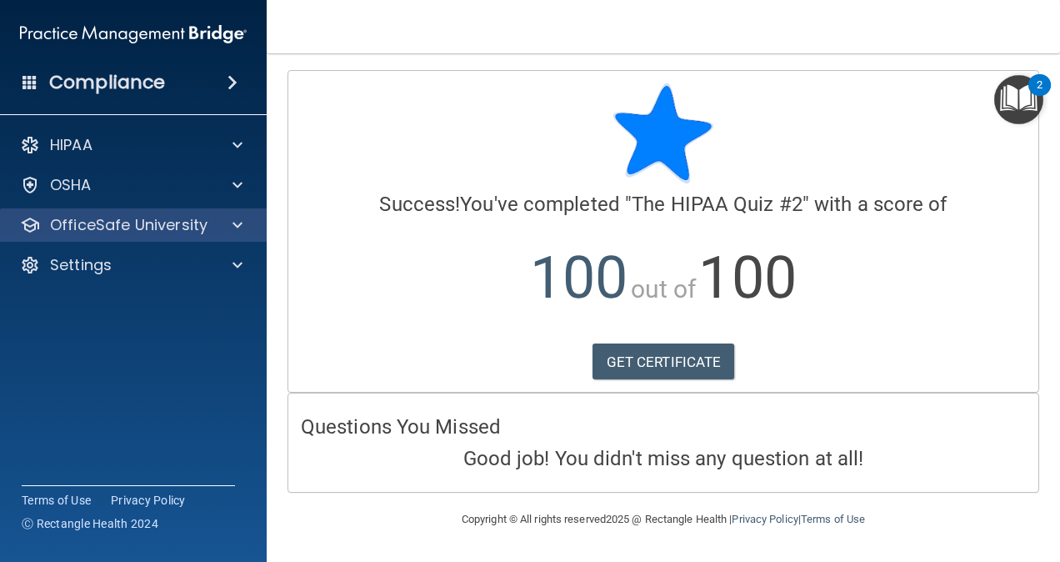
click at [177, 212] on div "OfficeSafe University" at bounding box center [133, 224] width 267 height 33
click at [237, 220] on span at bounding box center [237, 225] width 10 height 20
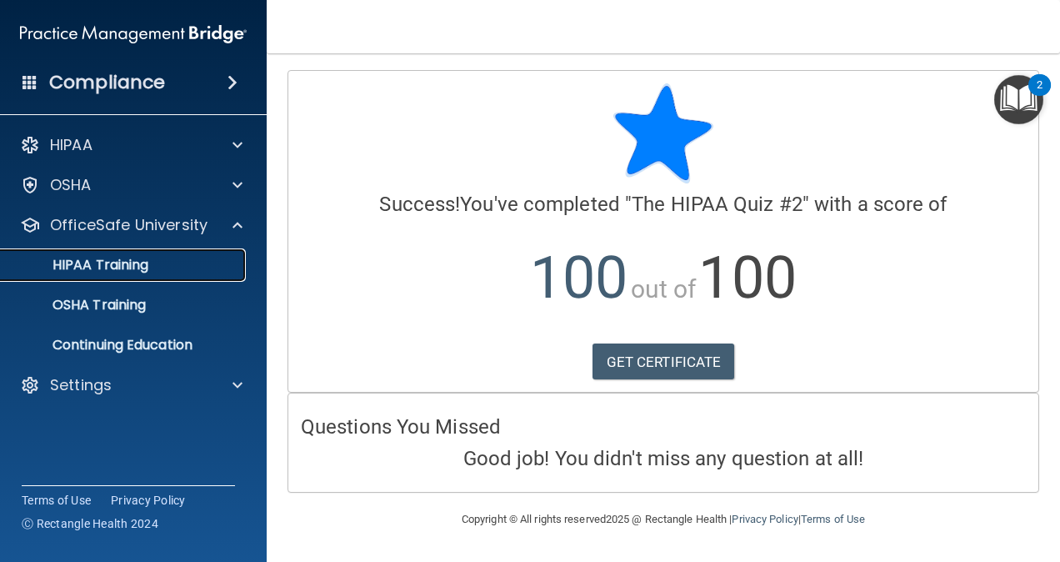
click at [127, 259] on p "HIPAA Training" at bounding box center [79, 265] width 137 height 17
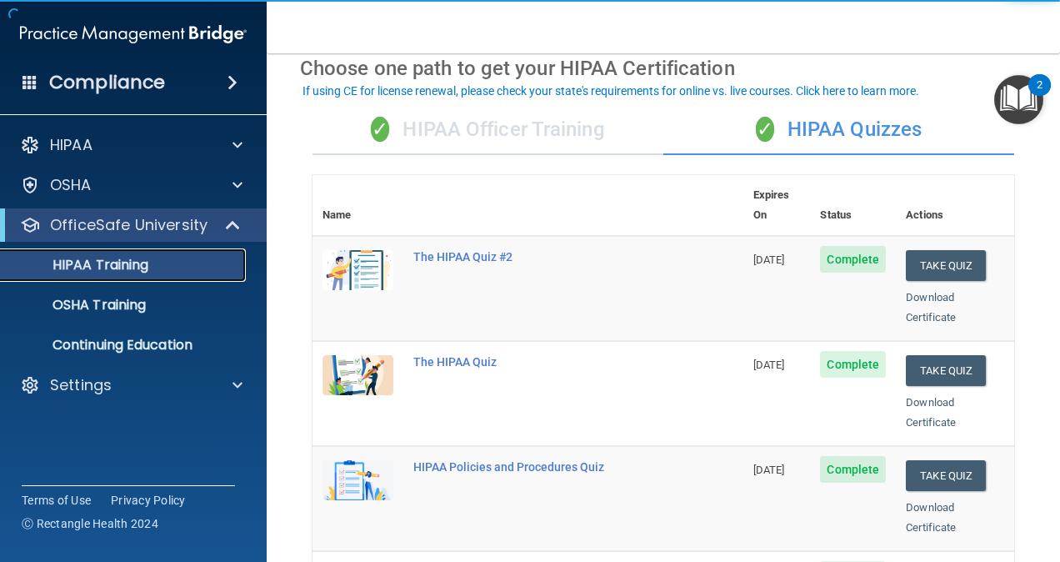
scroll to position [78, 0]
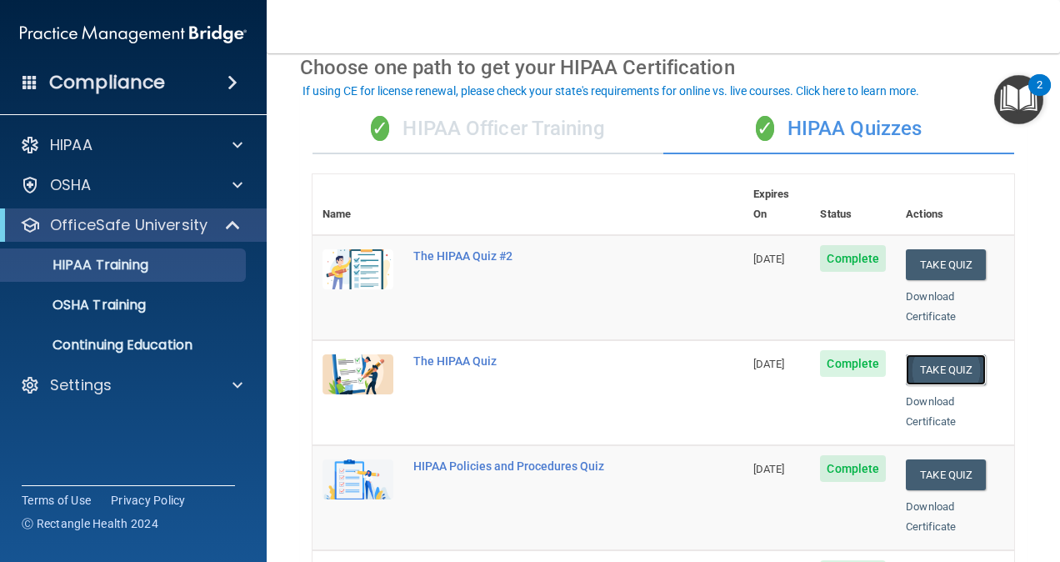
click at [916, 354] on button "Take Quiz" at bounding box center [946, 369] width 80 height 31
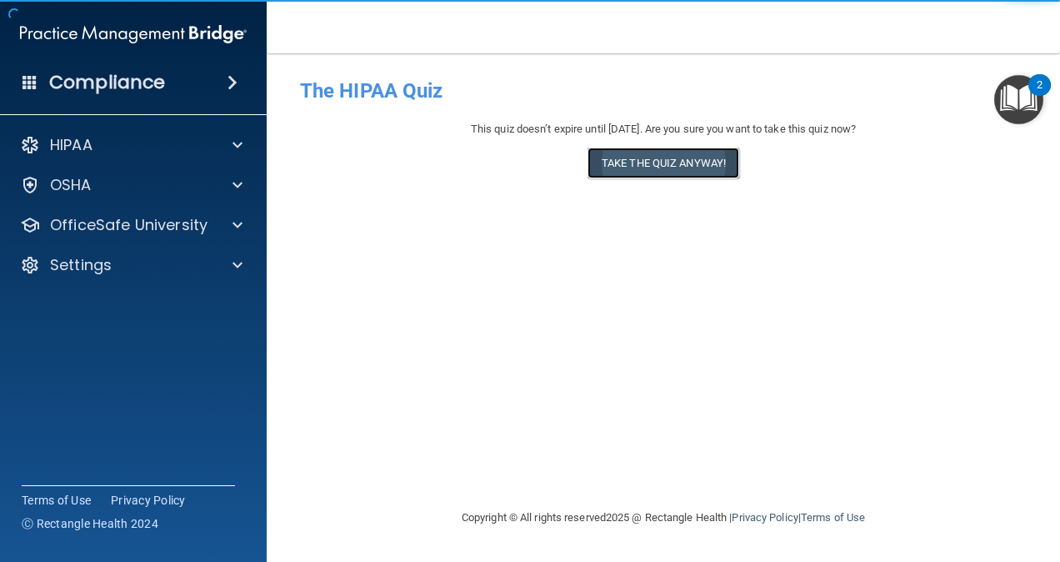
click at [668, 165] on button "Take the quiz anyway!" at bounding box center [663, 162] width 152 height 31
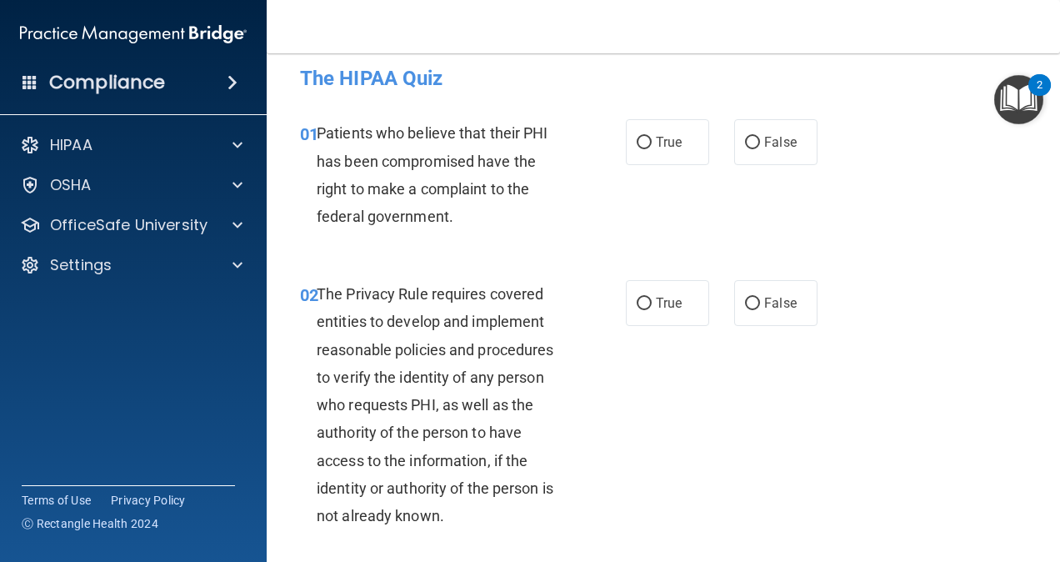
scroll to position [17, 0]
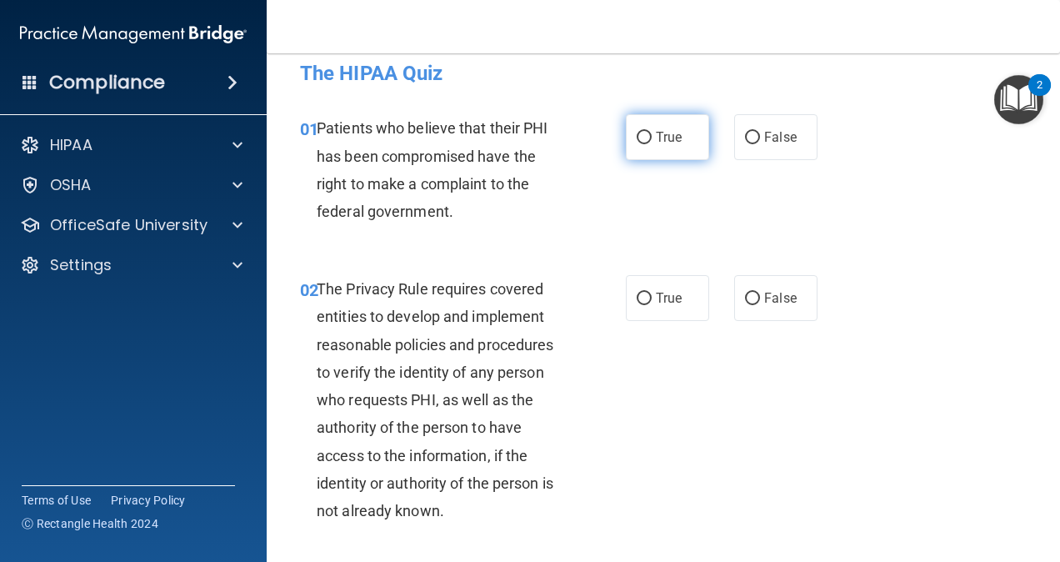
click at [665, 114] on label "True" at bounding box center [667, 137] width 83 height 46
click at [652, 132] on input "True" at bounding box center [644, 138] width 15 height 12
radio input "true"
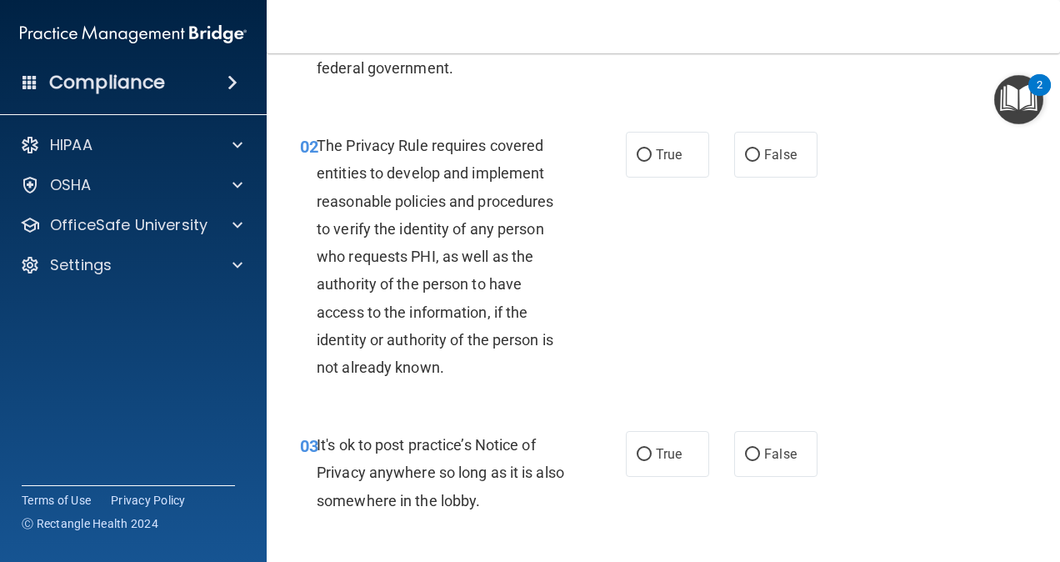
scroll to position [162, 0]
click at [652, 162] on label "True" at bounding box center [667, 154] width 83 height 46
click at [652, 161] on input "True" at bounding box center [644, 154] width 15 height 12
radio input "true"
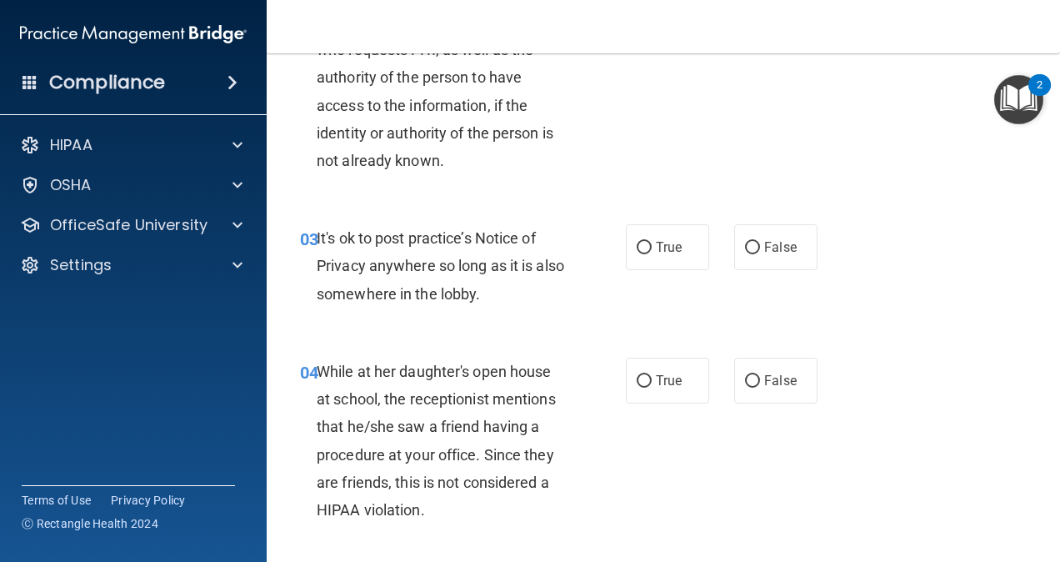
scroll to position [368, 0]
click at [747, 259] on label "False" at bounding box center [775, 246] width 83 height 46
click at [747, 253] on input "False" at bounding box center [752, 247] width 15 height 12
radio input "true"
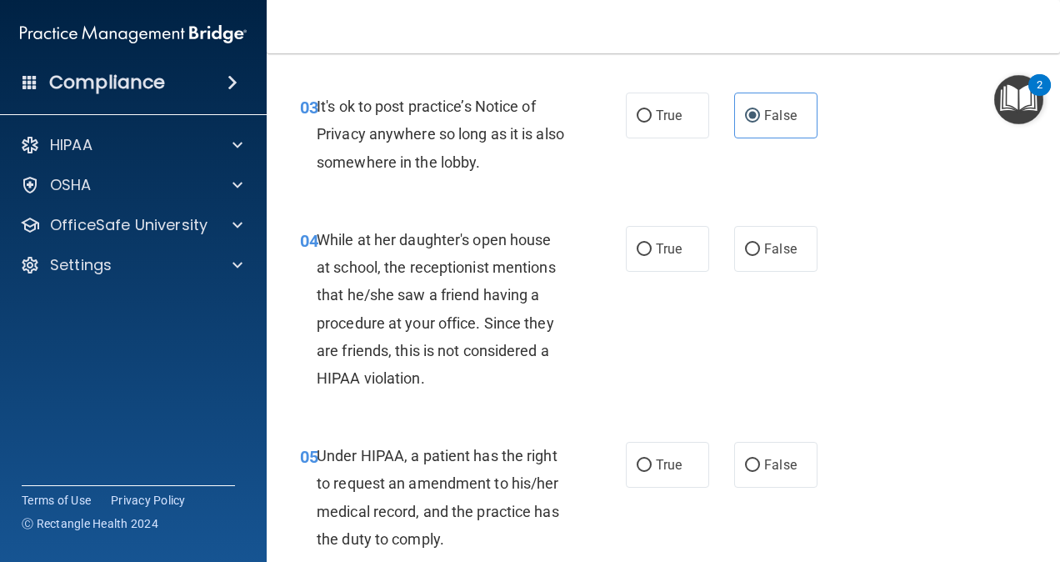
scroll to position [507, 0]
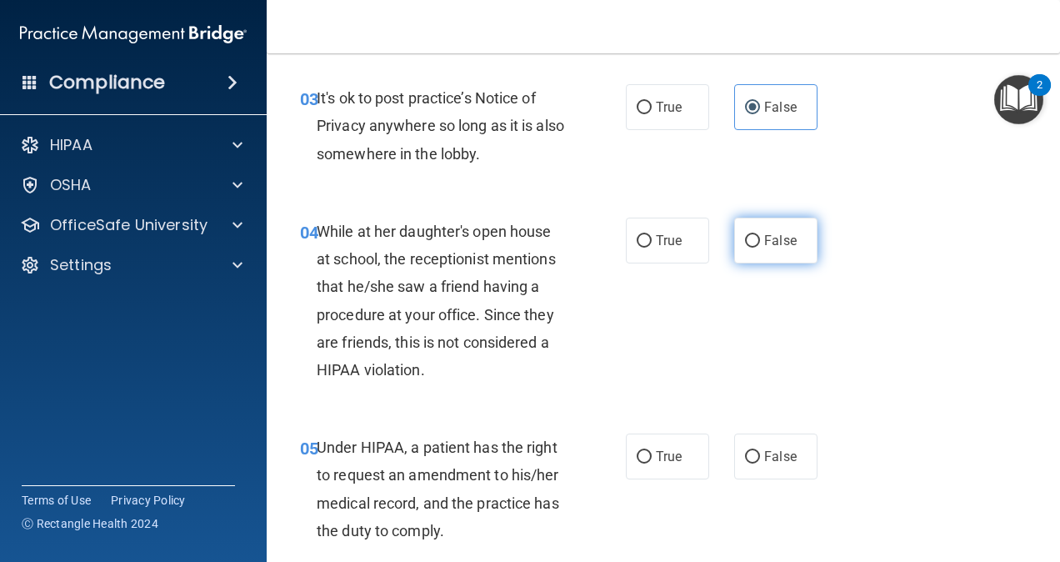
click at [734, 242] on label "False" at bounding box center [775, 240] width 83 height 46
click at [745, 242] on input "False" at bounding box center [752, 241] width 15 height 12
radio input "true"
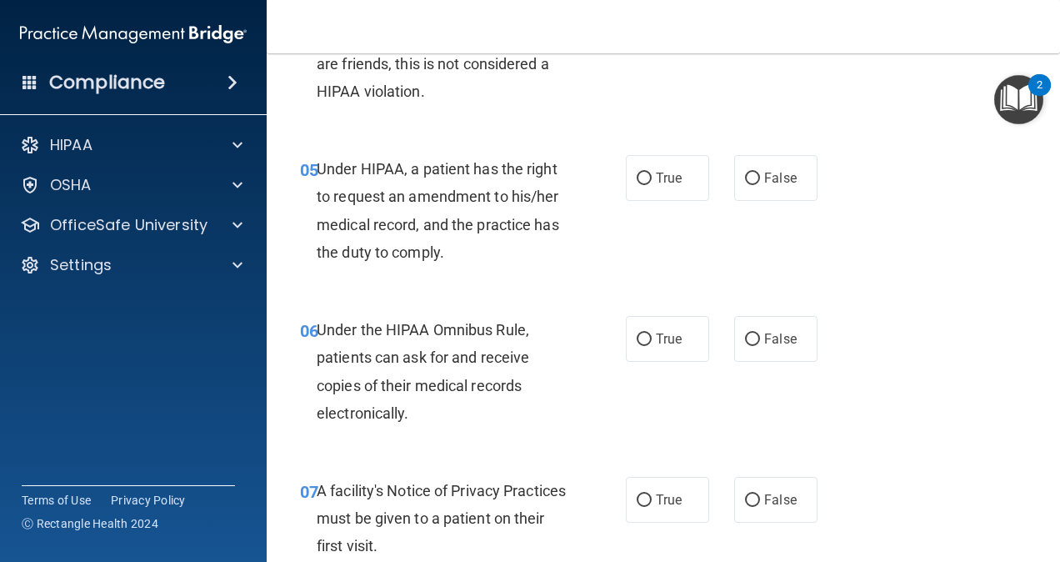
scroll to position [812, 0]
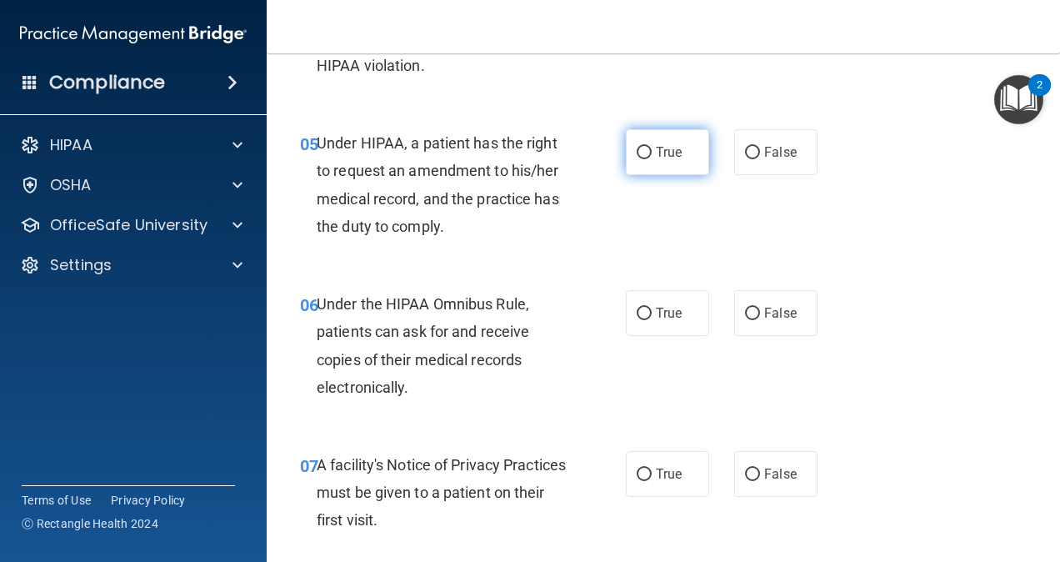
click at [656, 157] on span "True" at bounding box center [669, 152] width 26 height 16
click at [652, 157] on input "True" at bounding box center [644, 153] width 15 height 12
radio input "true"
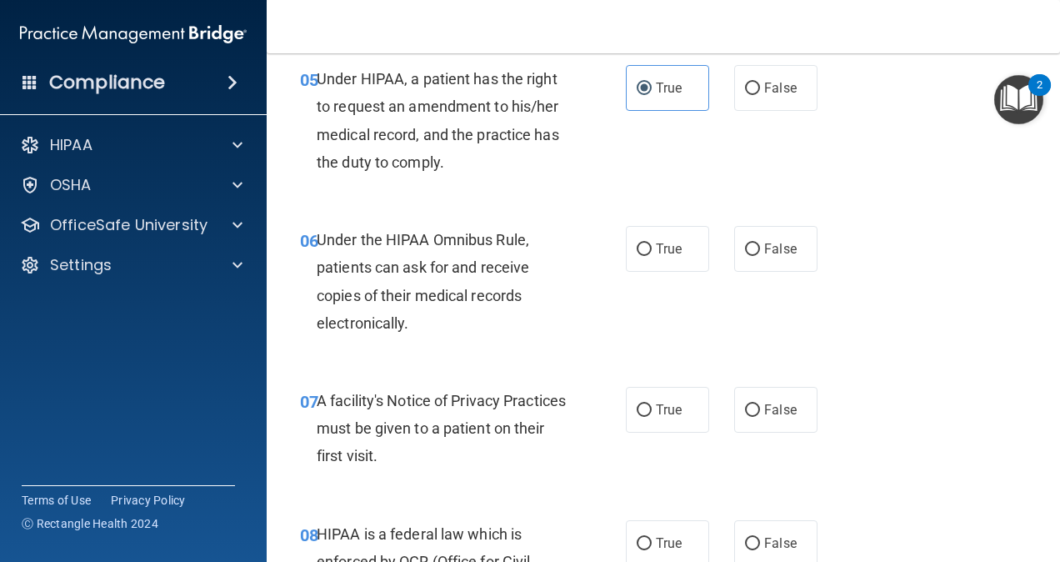
scroll to position [877, 0]
click at [673, 234] on label "True" at bounding box center [667, 248] width 83 height 46
click at [652, 242] on input "True" at bounding box center [644, 248] width 15 height 12
radio input "true"
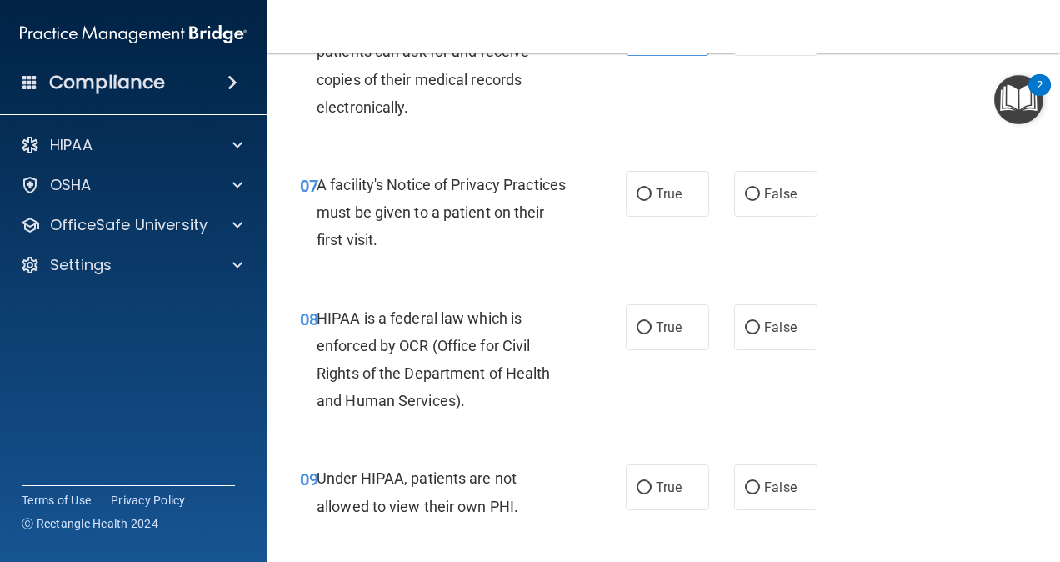
scroll to position [1092, 0]
click at [650, 206] on label "True" at bounding box center [667, 193] width 83 height 46
click at [650, 200] on input "True" at bounding box center [644, 193] width 15 height 12
radio input "true"
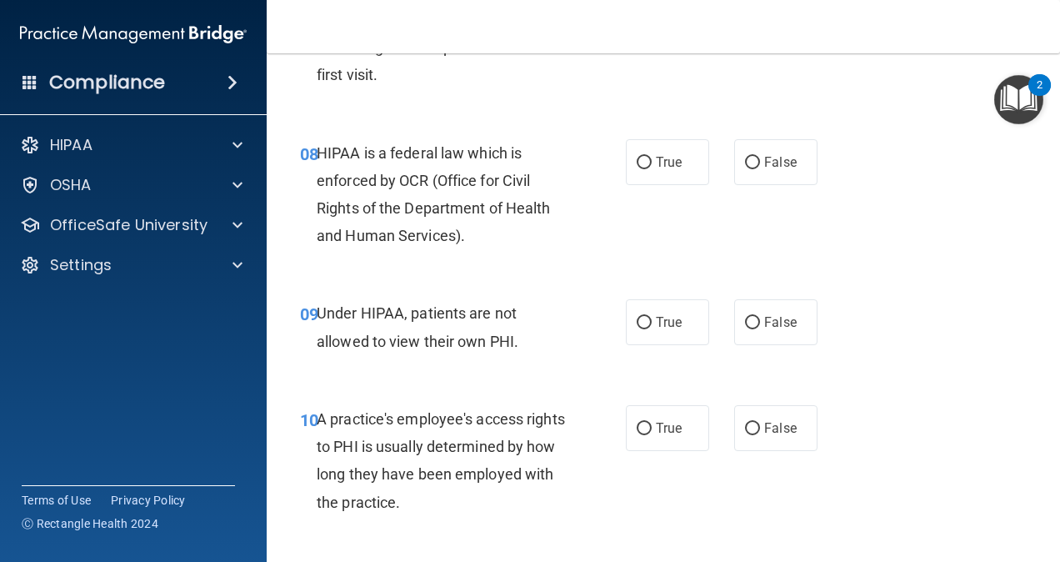
scroll to position [1257, 0]
click at [641, 165] on input "True" at bounding box center [644, 162] width 15 height 12
radio input "true"
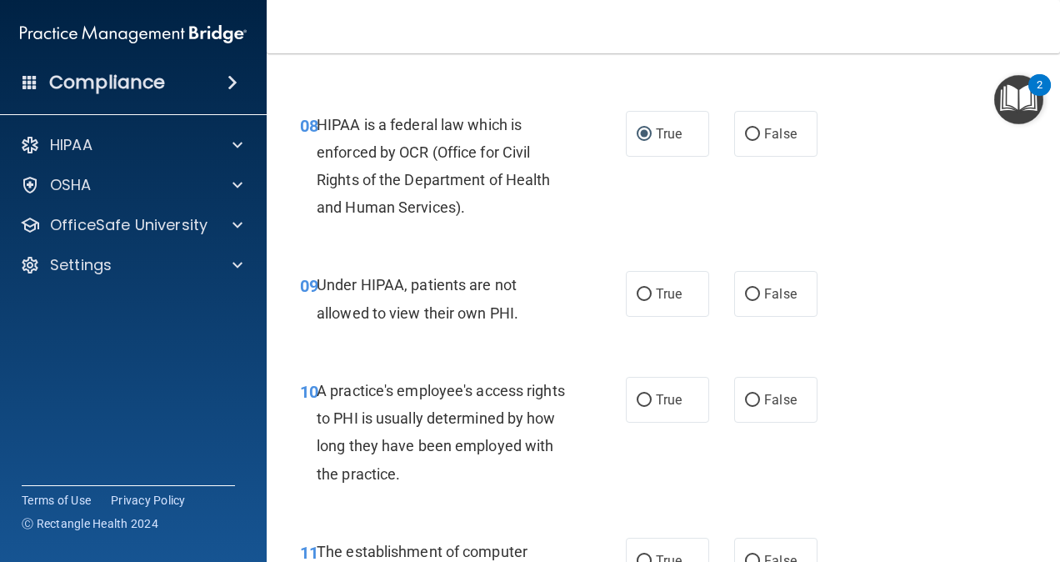
scroll to position [1292, 0]
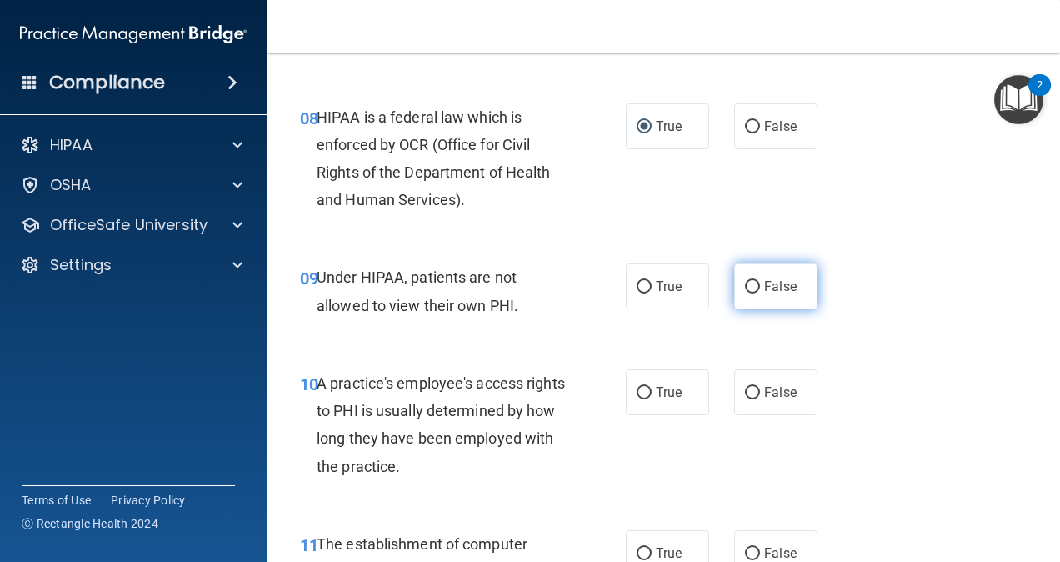
click at [734, 292] on label "False" at bounding box center [775, 286] width 83 height 46
click at [745, 292] on input "False" at bounding box center [752, 287] width 15 height 12
radio input "true"
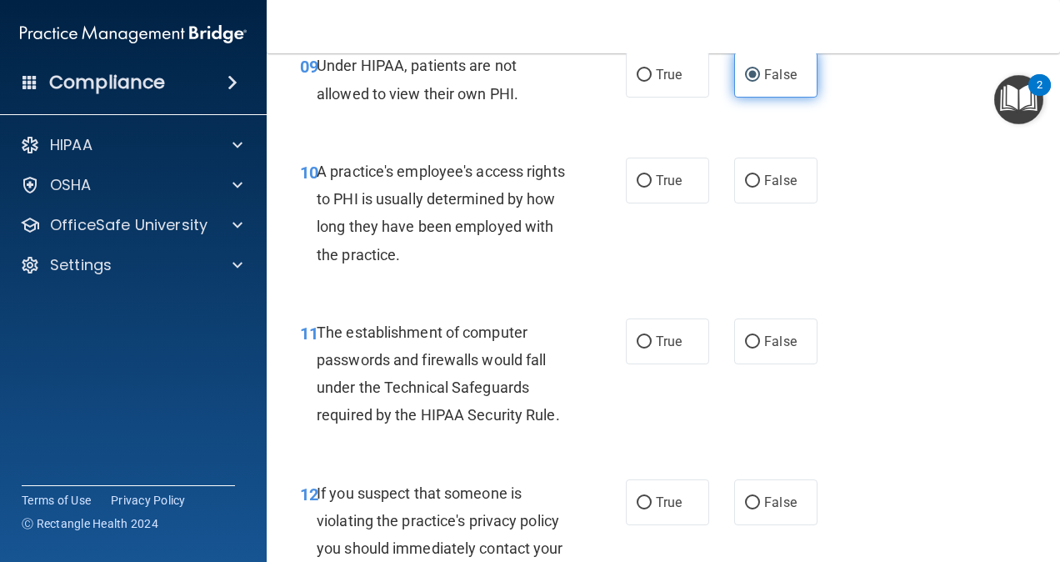
scroll to position [1509, 0]
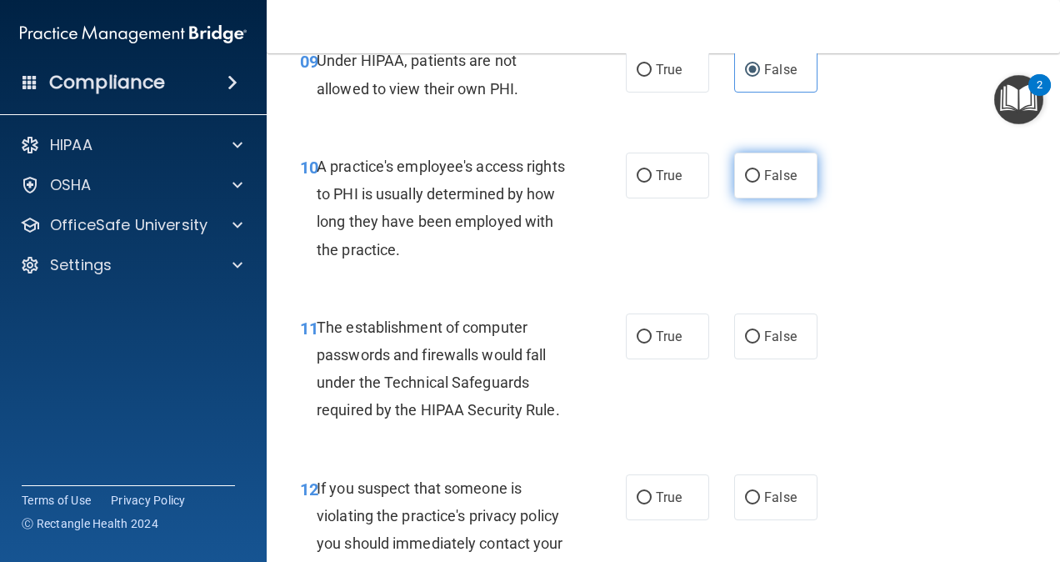
click at [745, 170] on input "False" at bounding box center [752, 176] width 15 height 12
radio input "true"
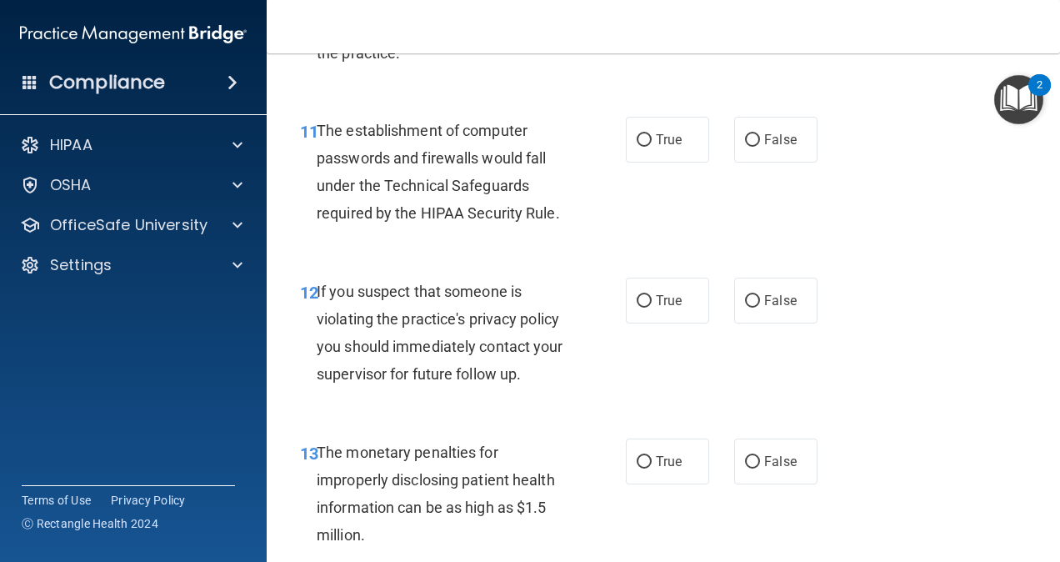
scroll to position [1704, 0]
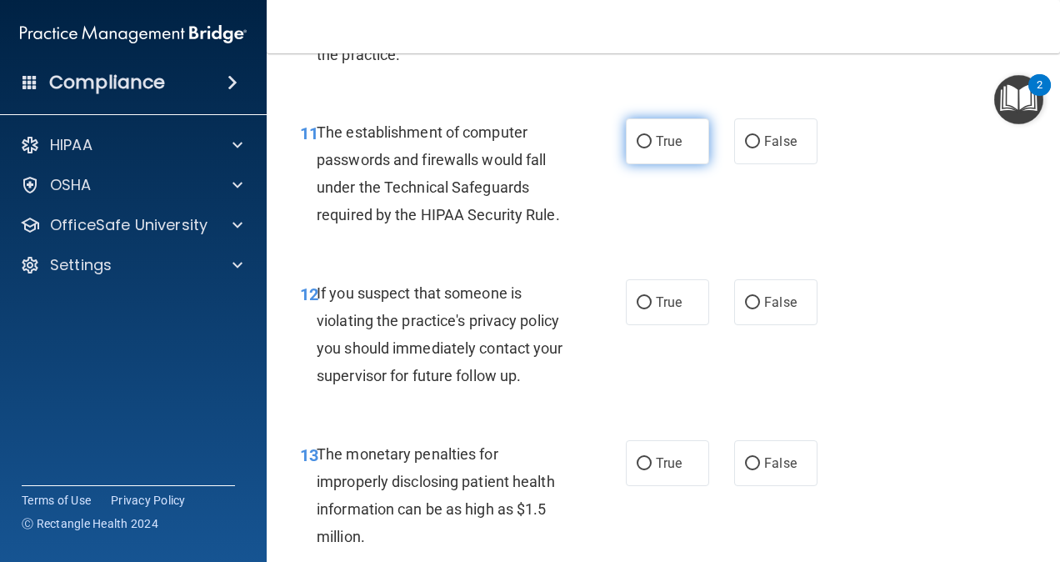
click at [630, 159] on label "True" at bounding box center [667, 141] width 83 height 46
click at [637, 148] on input "True" at bounding box center [644, 142] width 15 height 12
radio input "true"
click at [675, 308] on span "True" at bounding box center [669, 302] width 26 height 16
click at [652, 308] on input "True" at bounding box center [644, 303] width 15 height 12
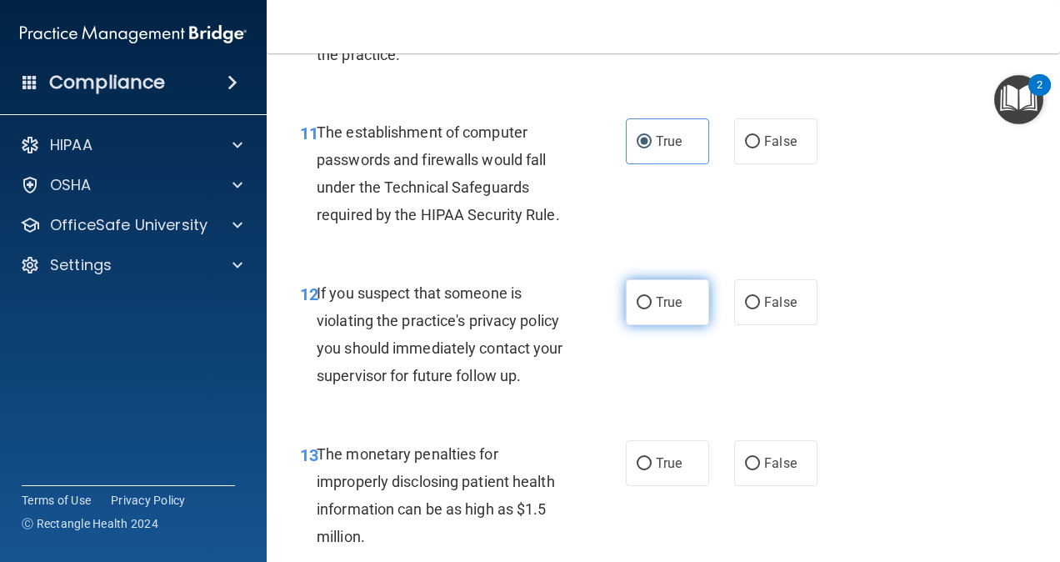
radio input "true"
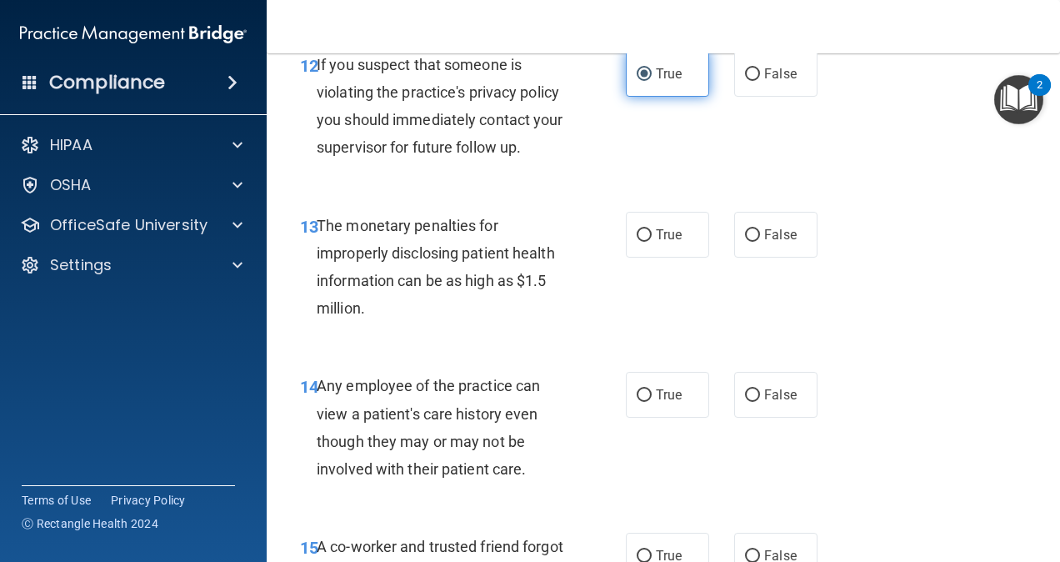
scroll to position [1936, 0]
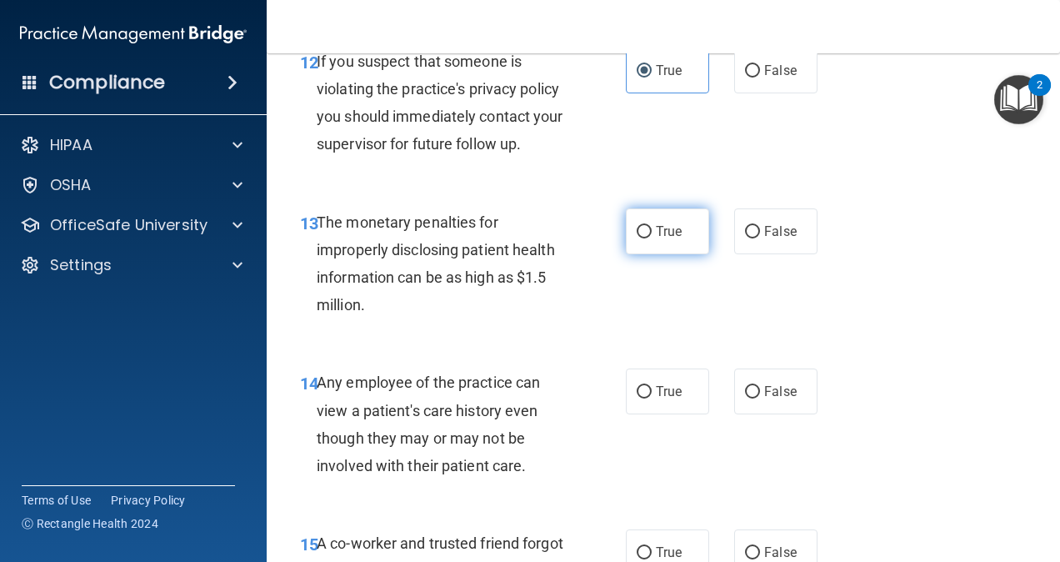
click at [643, 240] on label "True" at bounding box center [667, 231] width 83 height 46
click at [643, 238] on input "True" at bounding box center [644, 232] width 15 height 12
radio input "true"
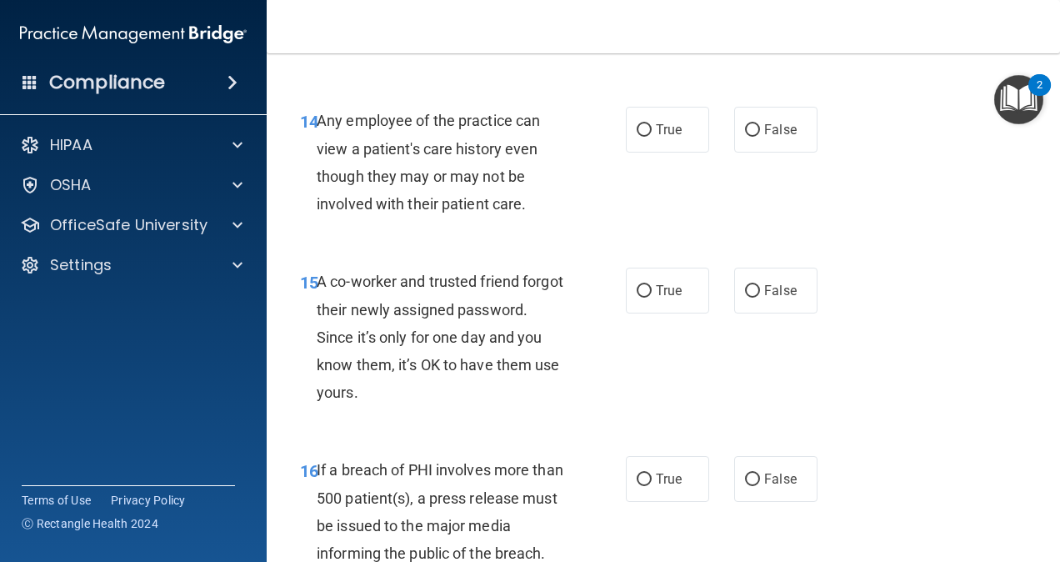
scroll to position [2210, 0]
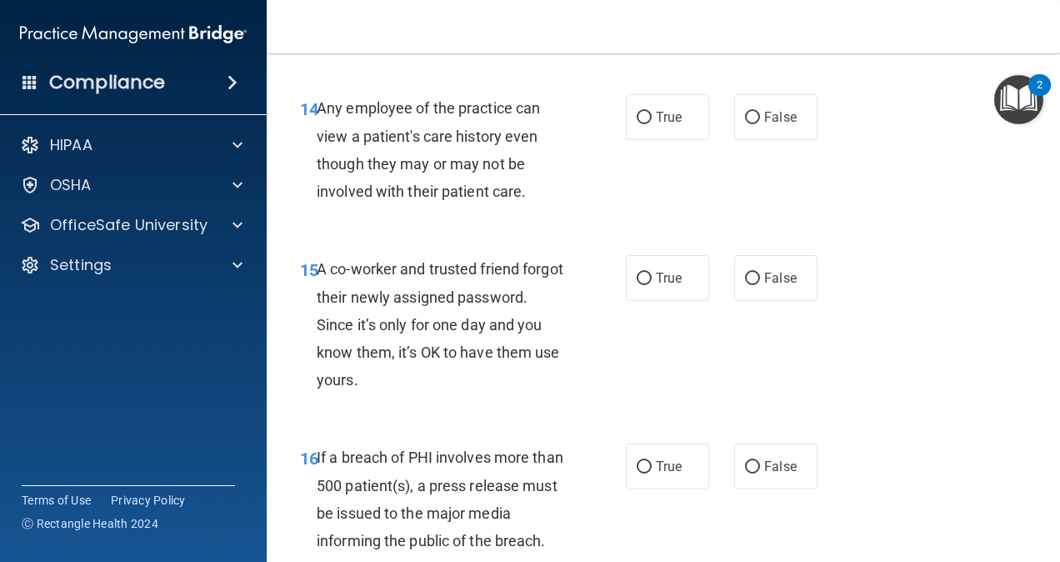
click at [722, 130] on div "True False" at bounding box center [726, 117] width 201 height 46
click at [737, 127] on label "False" at bounding box center [775, 117] width 83 height 46
click at [745, 124] on input "False" at bounding box center [752, 118] width 15 height 12
radio input "true"
click at [674, 117] on span "True" at bounding box center [669, 117] width 26 height 16
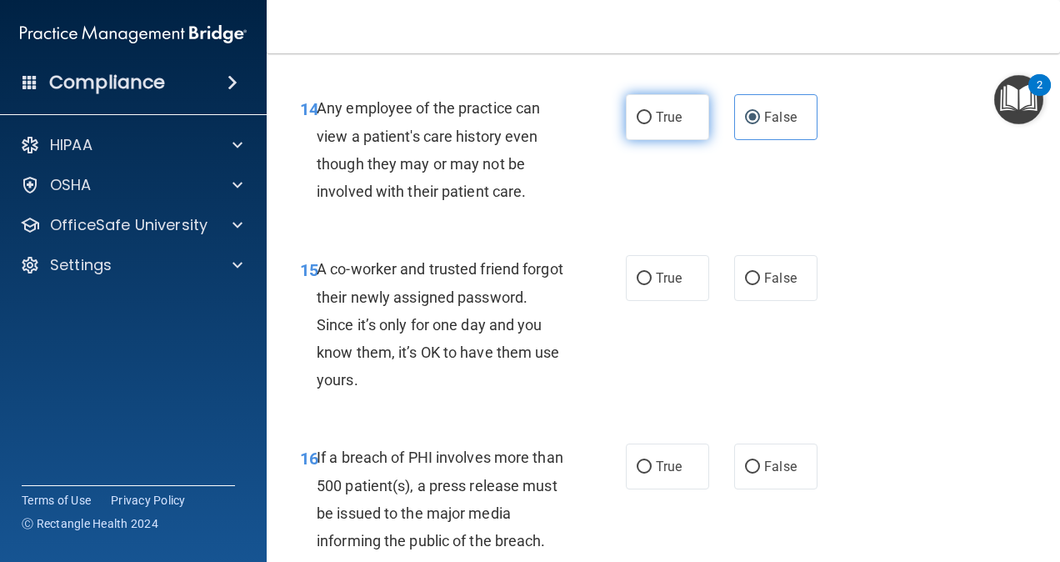
click at [652, 117] on input "True" at bounding box center [644, 118] width 15 height 12
radio input "true"
radio input "false"
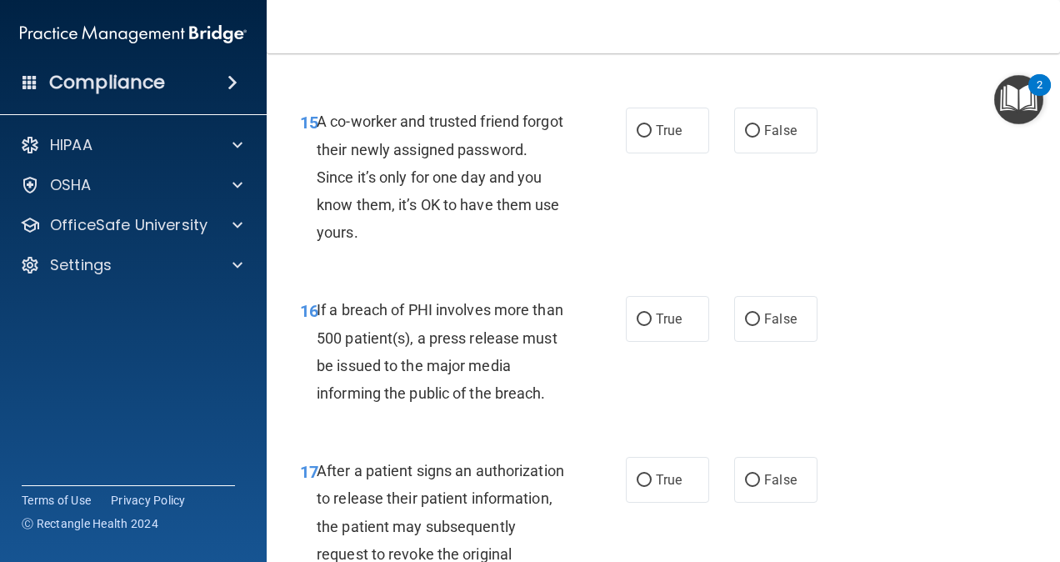
scroll to position [2380, 0]
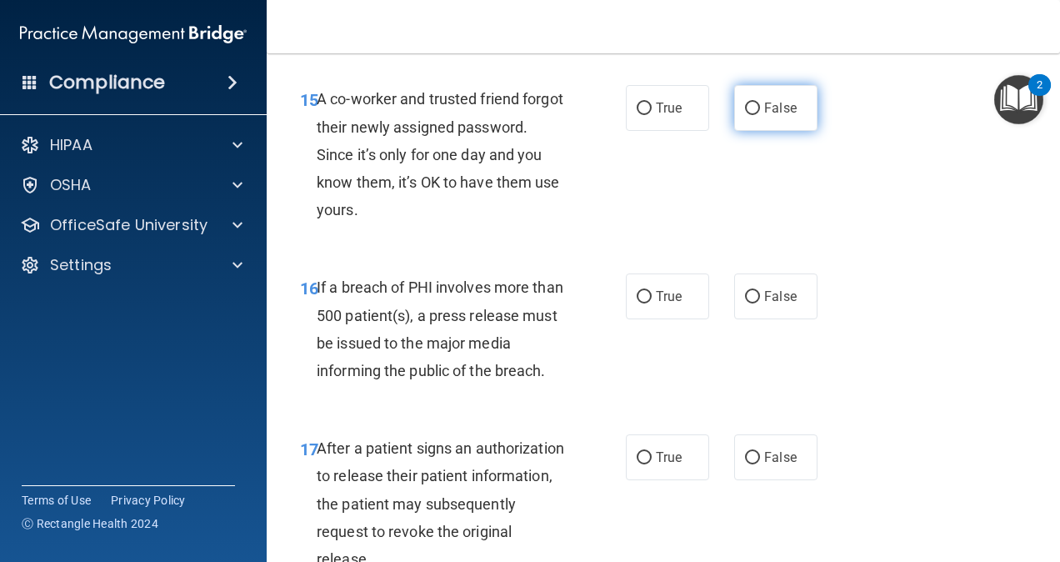
click at [748, 112] on input "False" at bounding box center [752, 108] width 15 height 12
radio input "true"
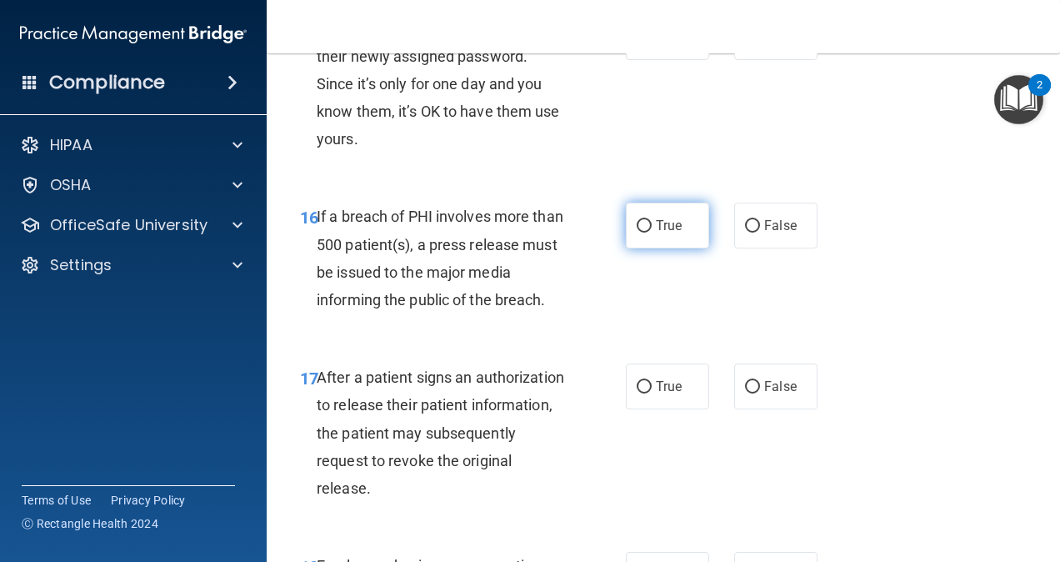
scroll to position [2457, 0]
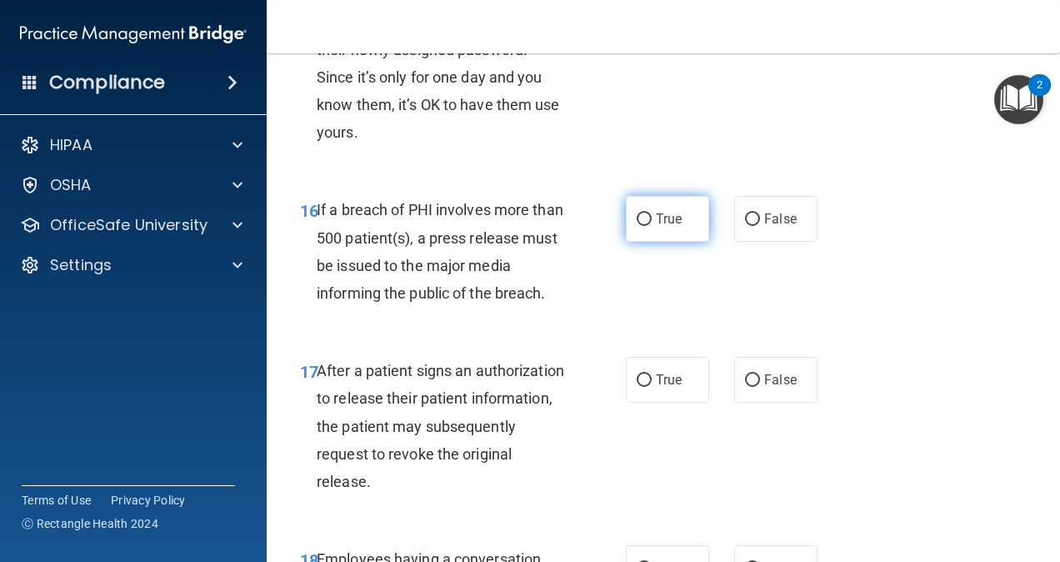
click at [647, 232] on label "True" at bounding box center [667, 219] width 83 height 46
click at [647, 226] on input "True" at bounding box center [644, 219] width 15 height 12
radio input "true"
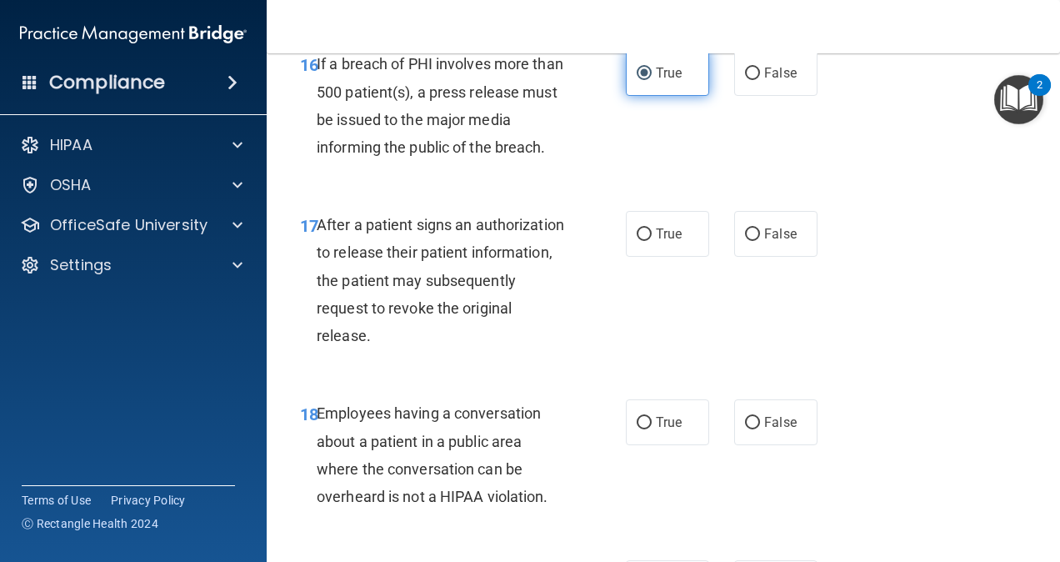
scroll to position [2654, 0]
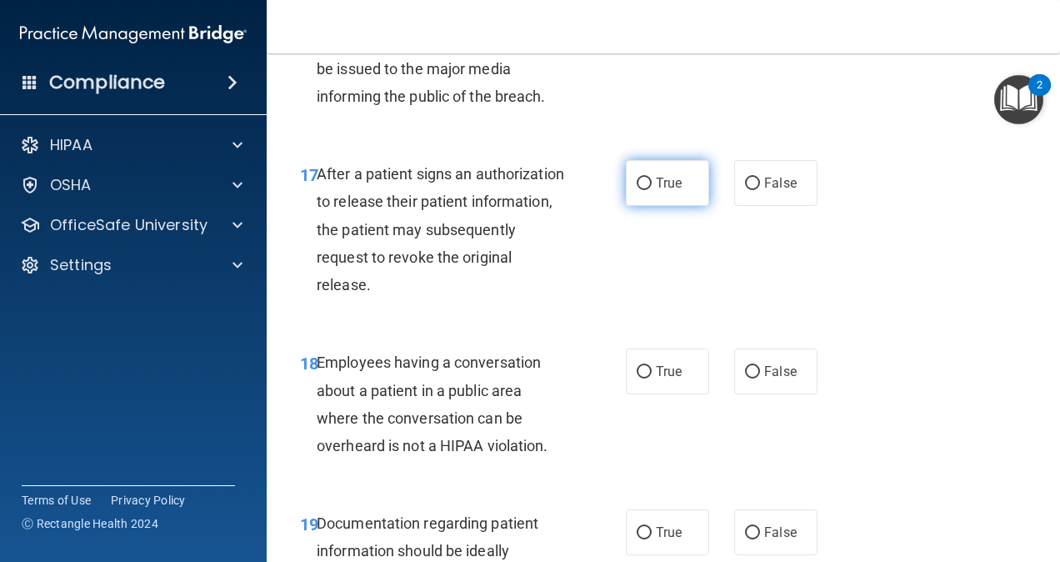
click at [643, 200] on label "True" at bounding box center [667, 183] width 83 height 46
click at [643, 190] on input "True" at bounding box center [644, 183] width 15 height 12
radio input "true"
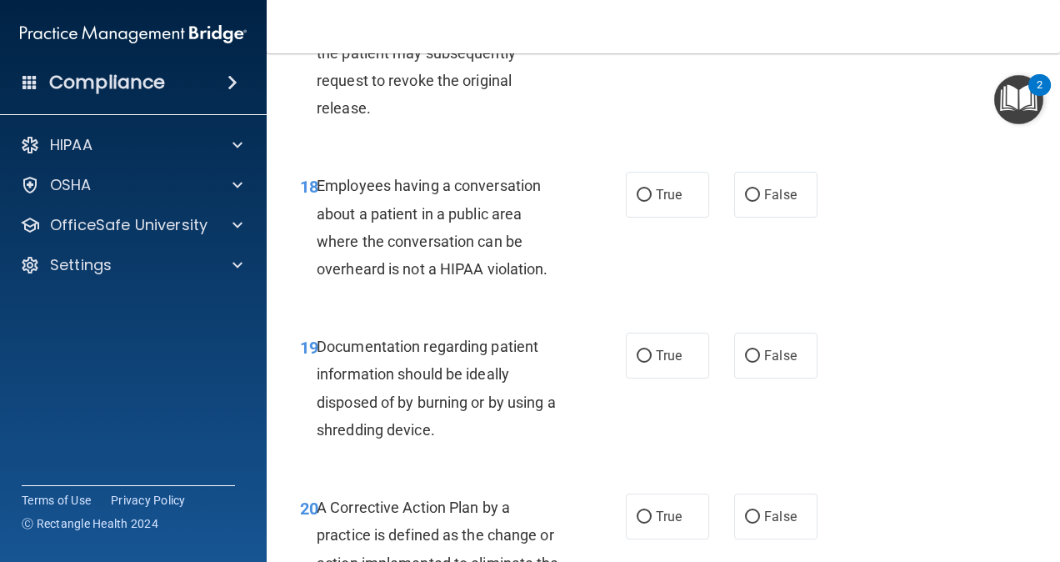
scroll to position [2853, 0]
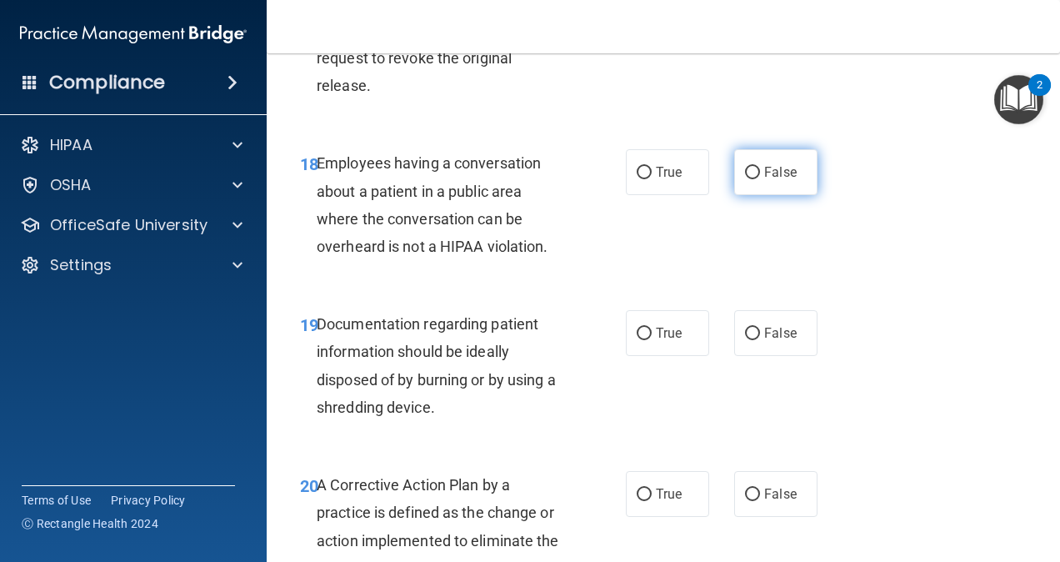
click at [745, 185] on label "False" at bounding box center [775, 172] width 83 height 46
click at [745, 179] on input "False" at bounding box center [752, 173] width 15 height 12
radio input "true"
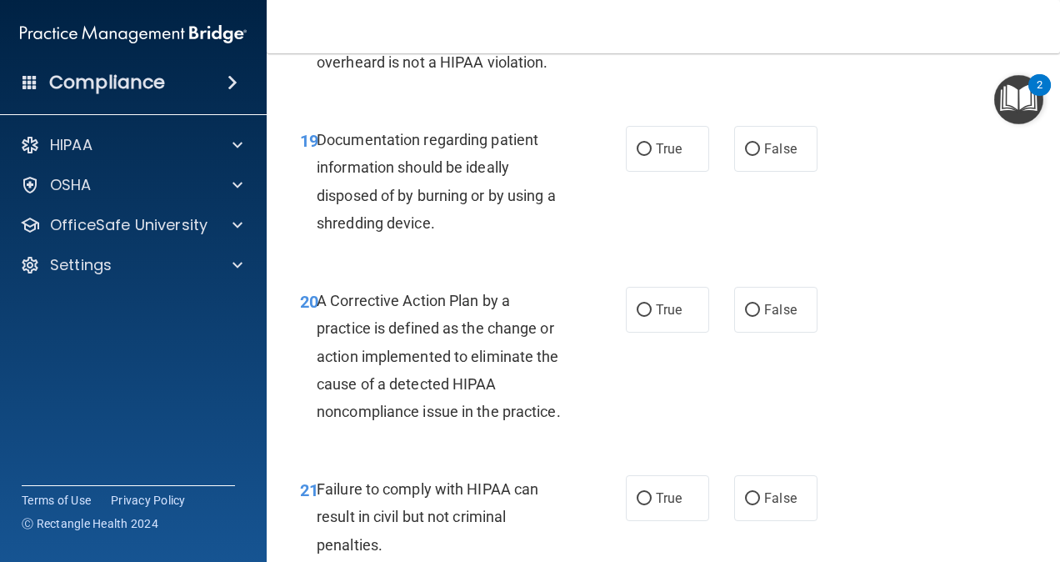
scroll to position [3039, 0]
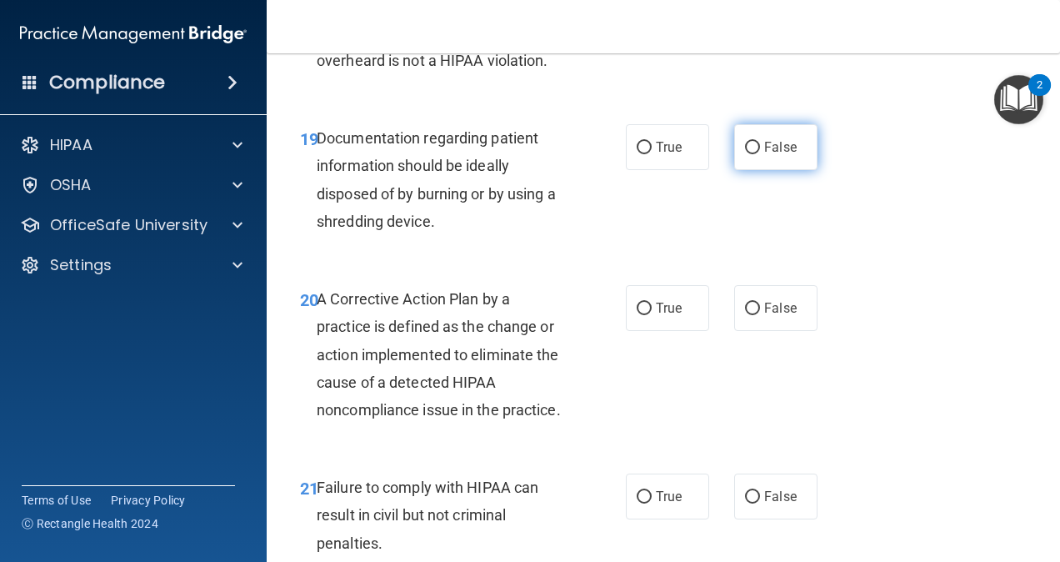
click at [758, 168] on label "False" at bounding box center [775, 147] width 83 height 46
click at [758, 154] on input "False" at bounding box center [752, 148] width 15 height 12
radio input "true"
click at [729, 227] on div "19 Documentation regarding patient information should be ideally disposed of by…" at bounding box center [663, 183] width 752 height 161
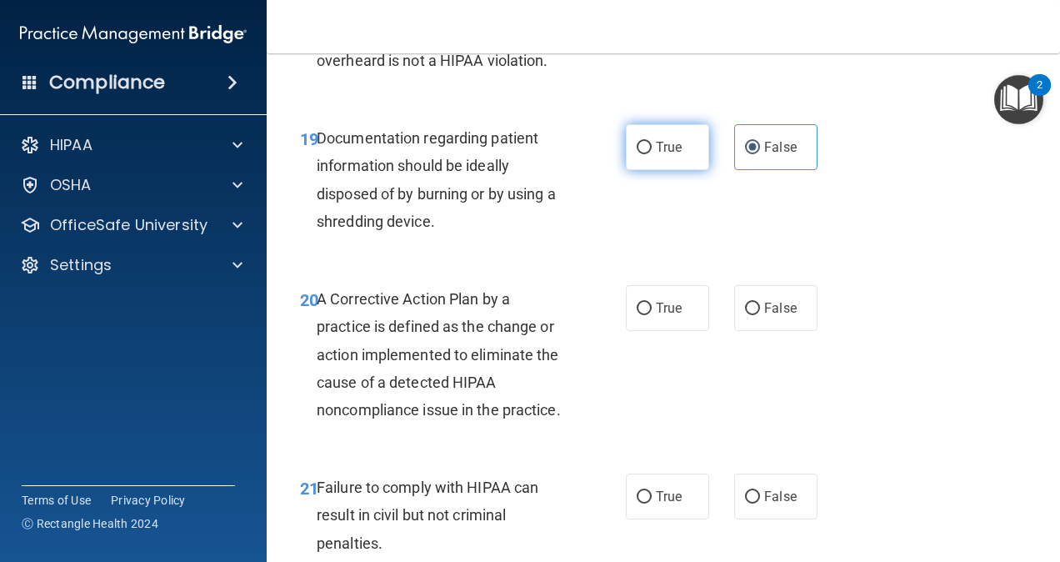
click at [684, 150] on label "True" at bounding box center [667, 147] width 83 height 46
click at [652, 150] on input "True" at bounding box center [644, 148] width 15 height 12
radio input "true"
radio input "false"
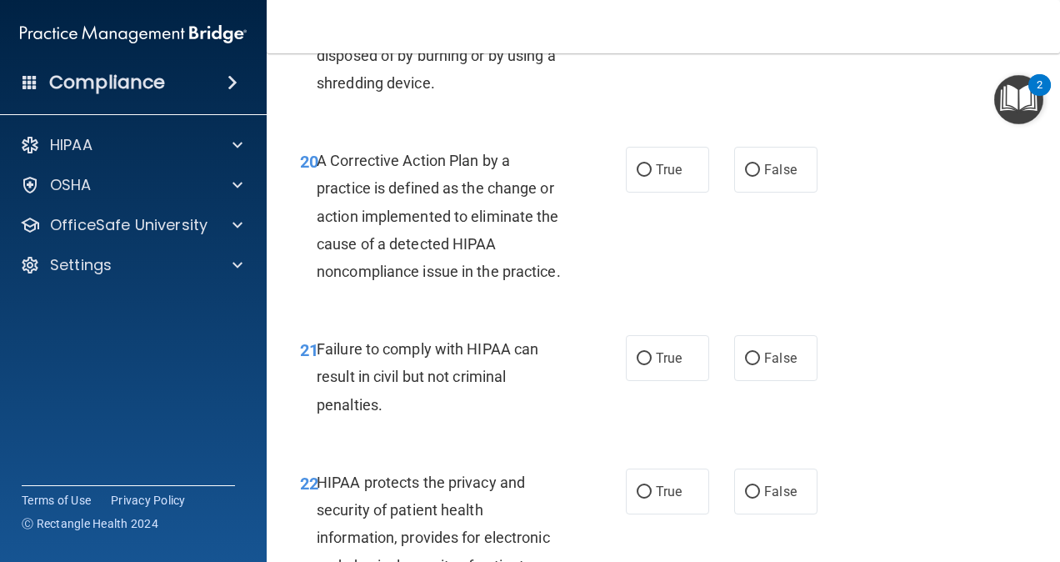
scroll to position [3178, 0]
click at [684, 150] on label "True" at bounding box center [667, 169] width 83 height 46
click at [652, 163] on input "True" at bounding box center [644, 169] width 15 height 12
radio input "true"
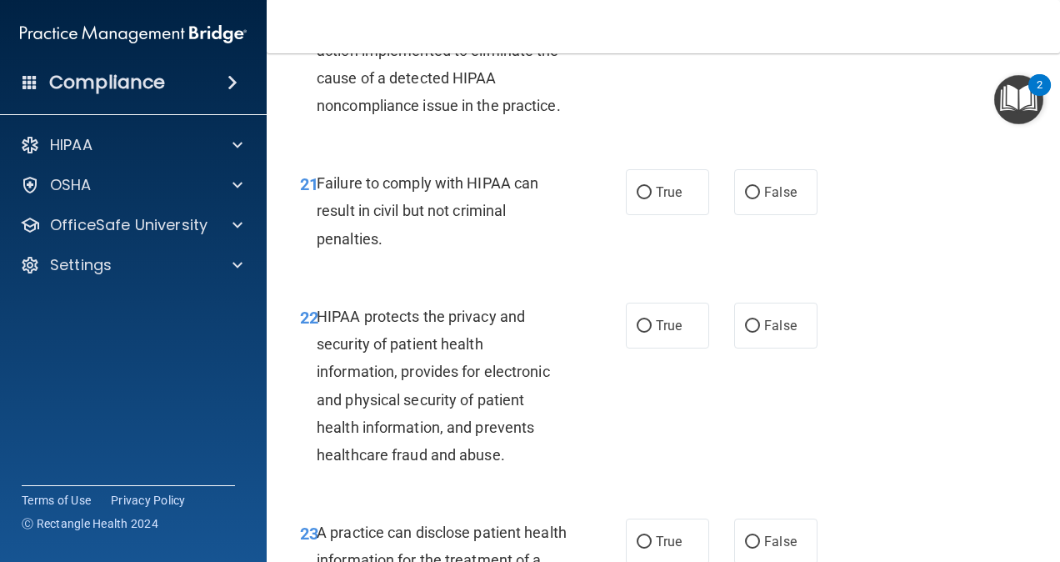
scroll to position [3387, 0]
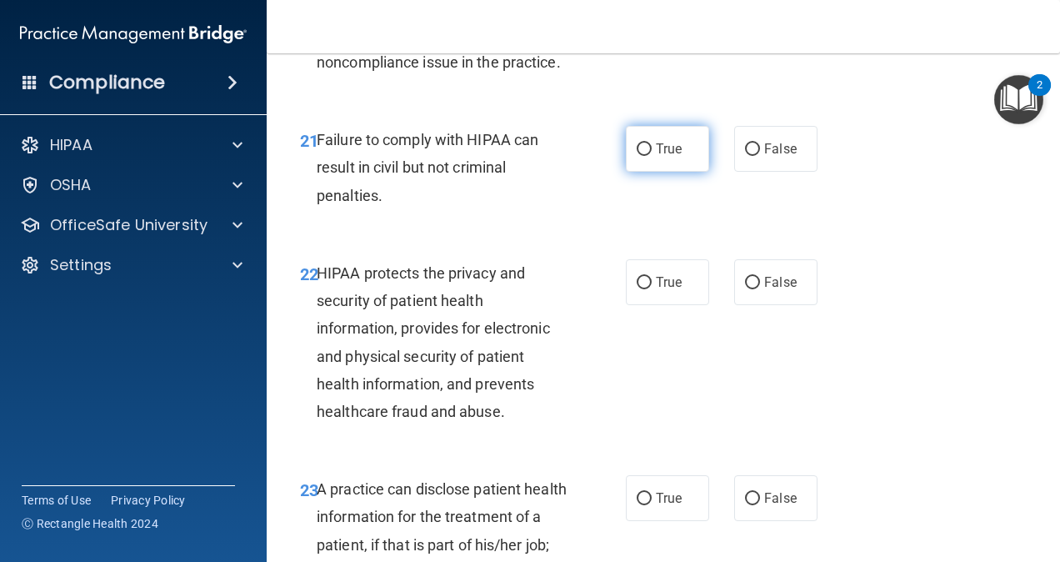
click at [684, 172] on label "True" at bounding box center [667, 149] width 83 height 46
click at [652, 156] on input "True" at bounding box center [644, 149] width 15 height 12
radio input "true"
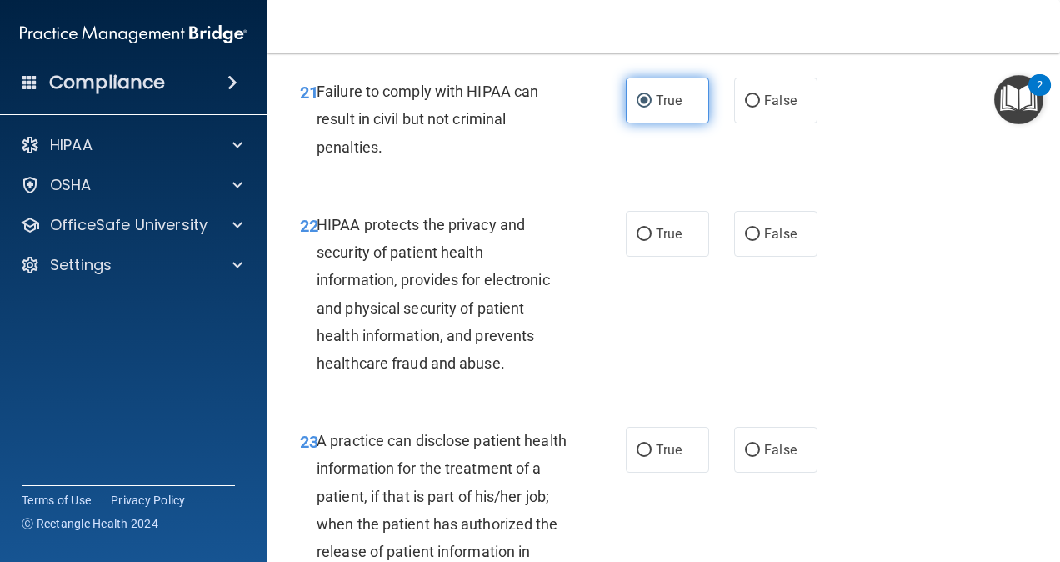
scroll to position [3438, 0]
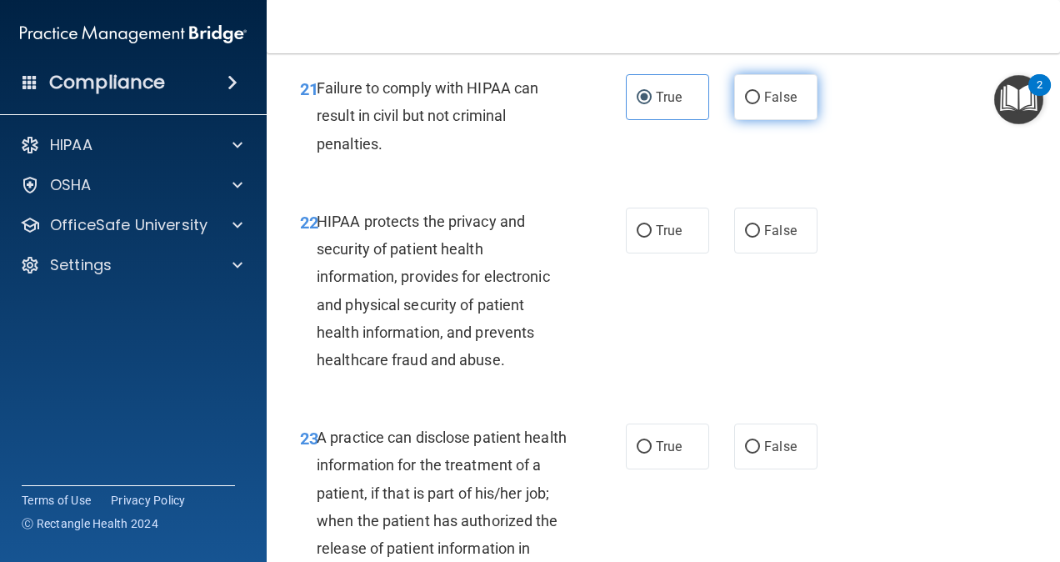
click at [750, 112] on label "False" at bounding box center [775, 97] width 83 height 46
click at [750, 104] on input "False" at bounding box center [752, 98] width 15 height 12
radio input "true"
radio input "false"
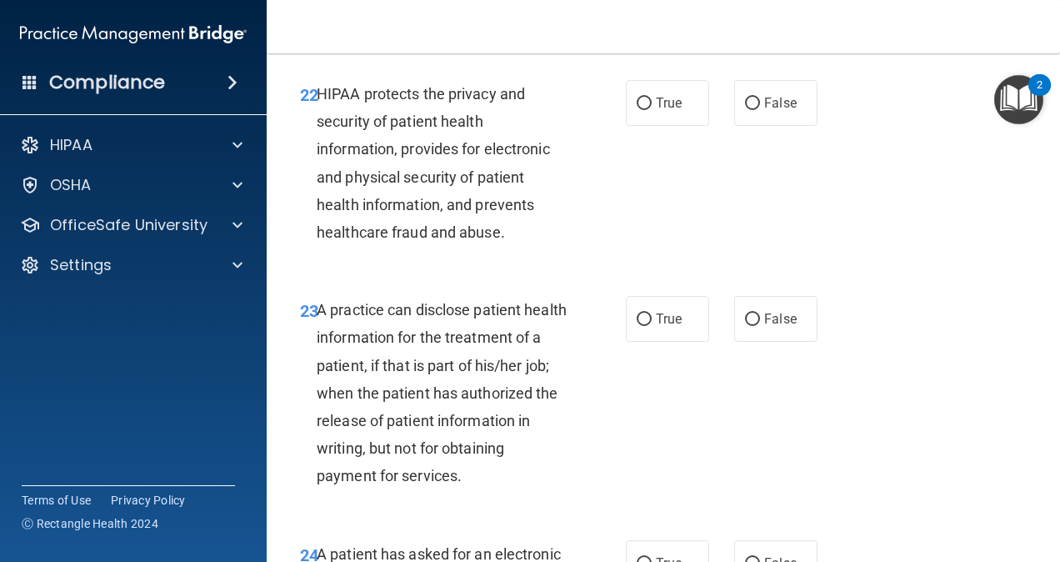
scroll to position [3567, 0]
click at [665, 125] on label "True" at bounding box center [667, 102] width 83 height 46
click at [652, 109] on input "True" at bounding box center [644, 103] width 15 height 12
radio input "true"
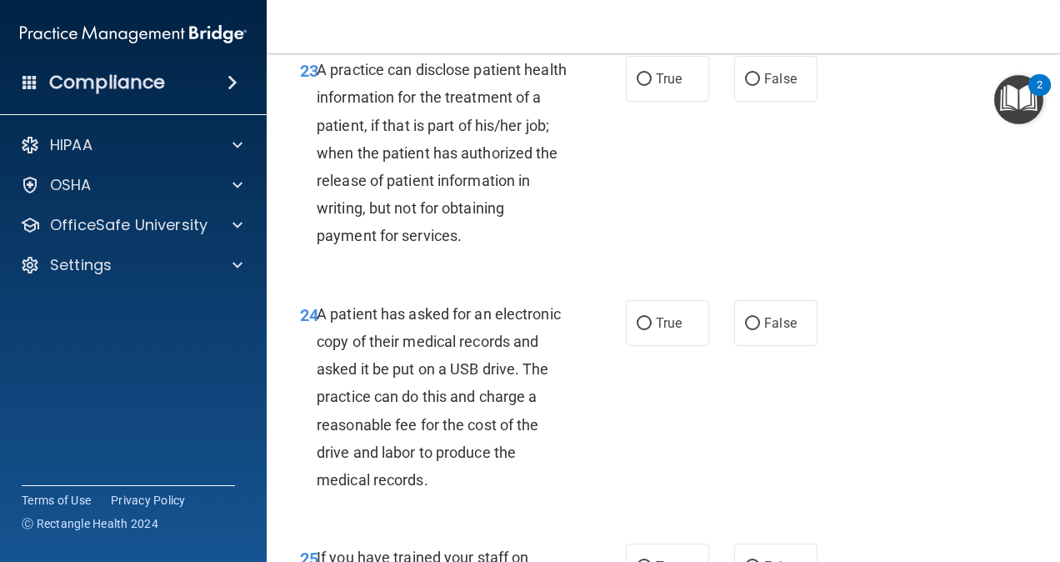
scroll to position [3807, 0]
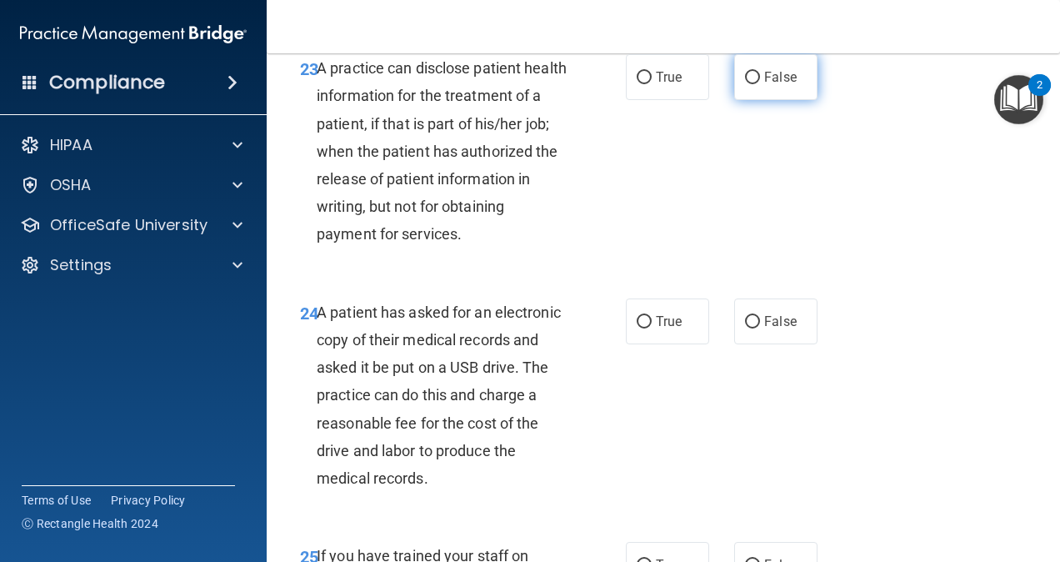
click at [745, 100] on label "False" at bounding box center [775, 77] width 83 height 46
click at [745, 84] on input "False" at bounding box center [752, 78] width 15 height 12
radio input "true"
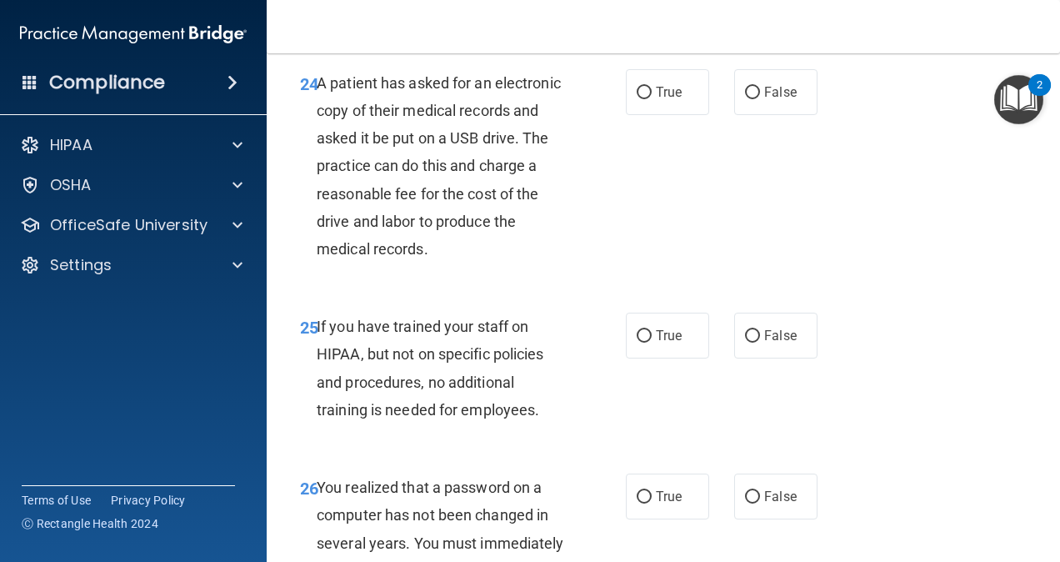
scroll to position [4038, 0]
click at [656, 98] on span "True" at bounding box center [669, 90] width 26 height 16
click at [650, 97] on input "True" at bounding box center [644, 91] width 15 height 12
radio input "true"
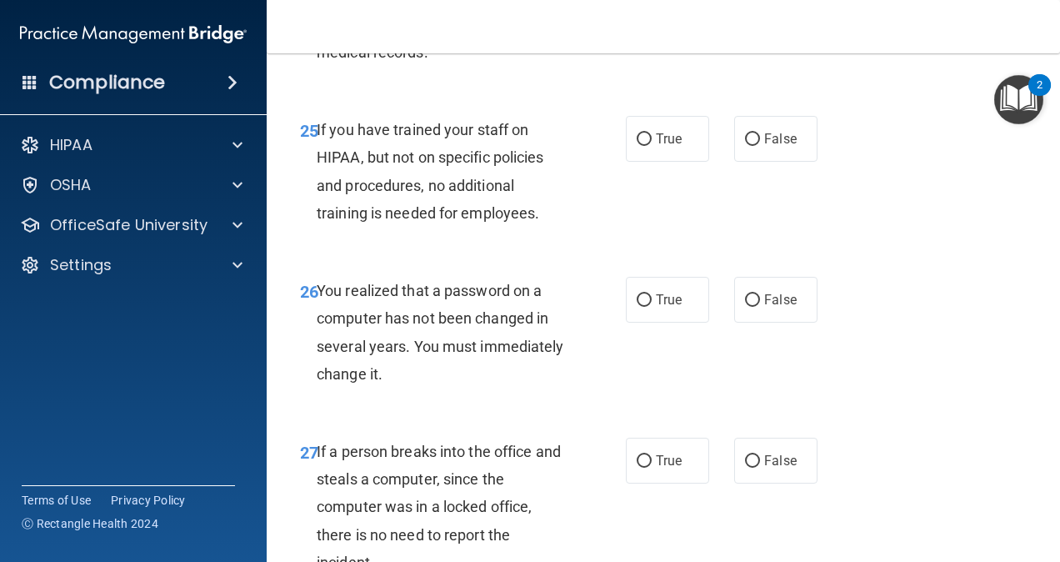
scroll to position [4248, 0]
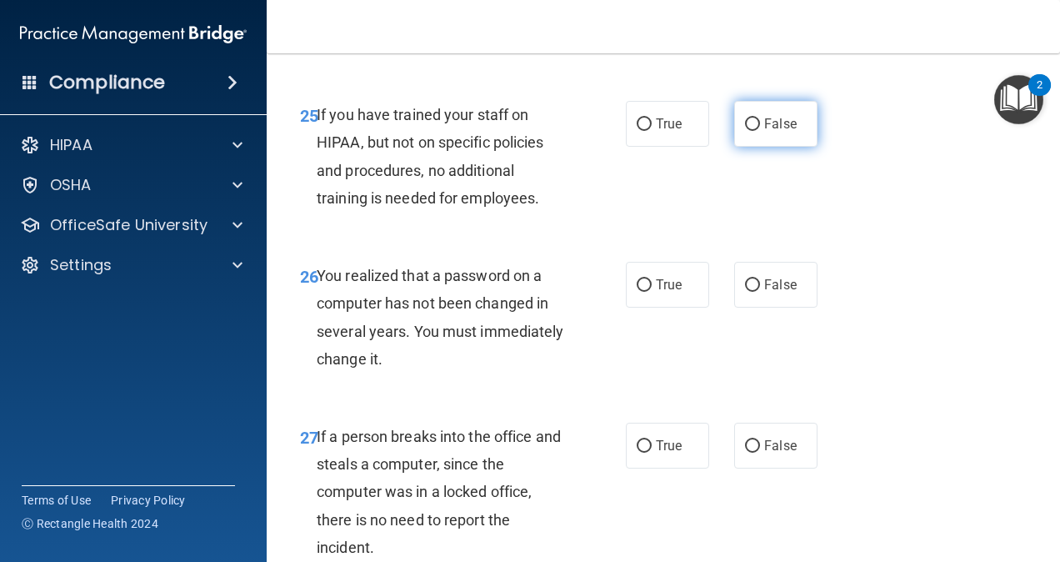
click at [734, 147] on label "False" at bounding box center [775, 124] width 83 height 46
click at [745, 131] on input "False" at bounding box center [752, 124] width 15 height 12
radio input "true"
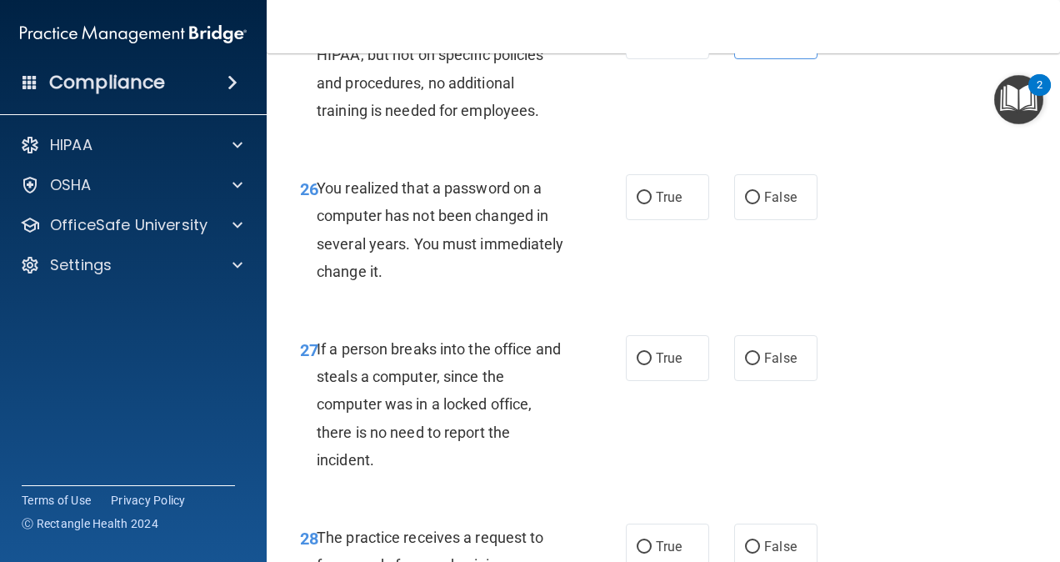
scroll to position [4357, 0]
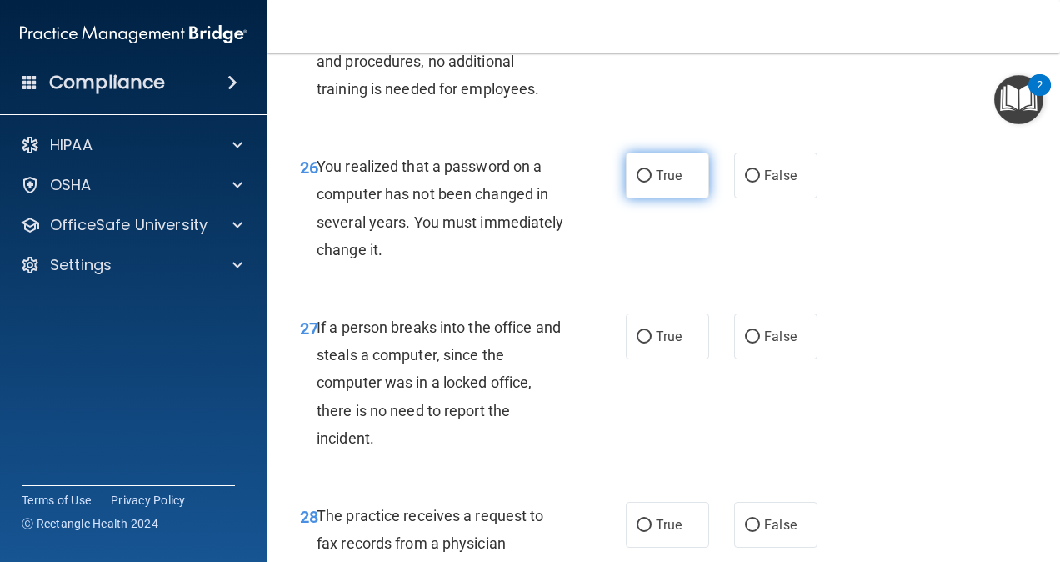
click at [675, 183] on span "True" at bounding box center [669, 175] width 26 height 16
click at [652, 182] on input "True" at bounding box center [644, 176] width 15 height 12
radio input "true"
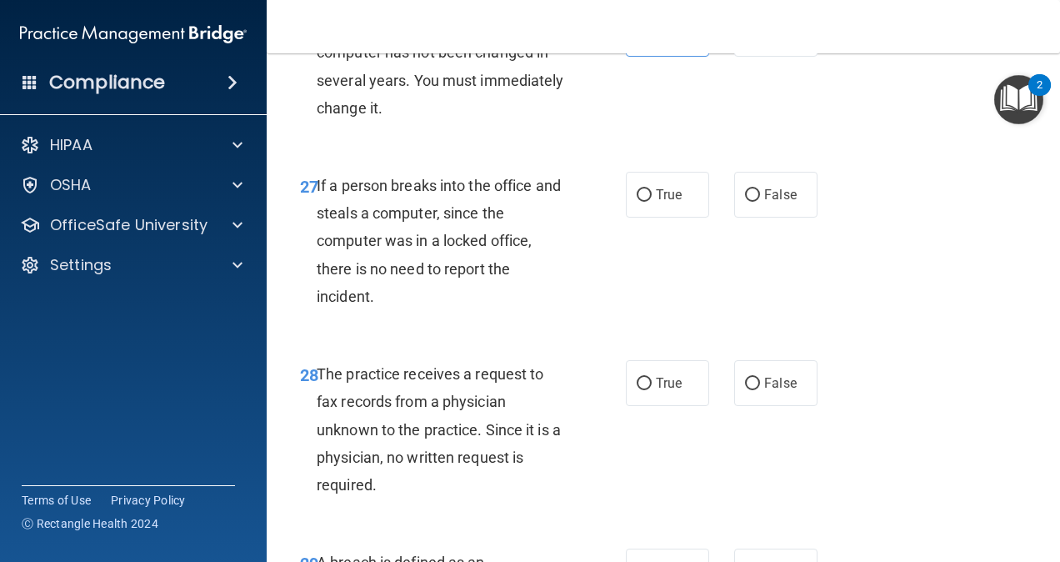
scroll to position [4507, 0]
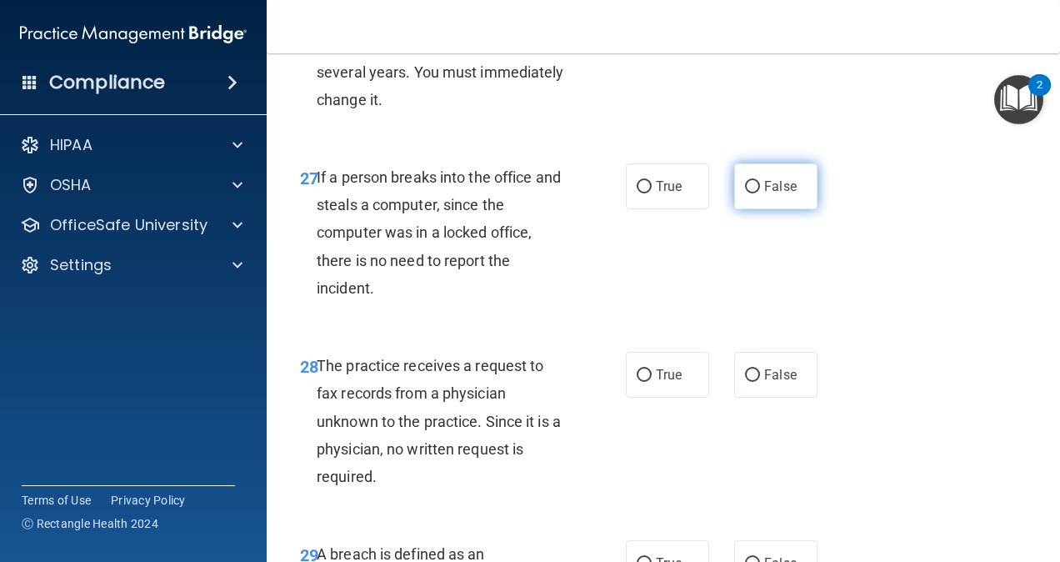
click at [742, 209] on label "False" at bounding box center [775, 186] width 83 height 46
click at [745, 193] on input "False" at bounding box center [752, 187] width 15 height 12
radio input "true"
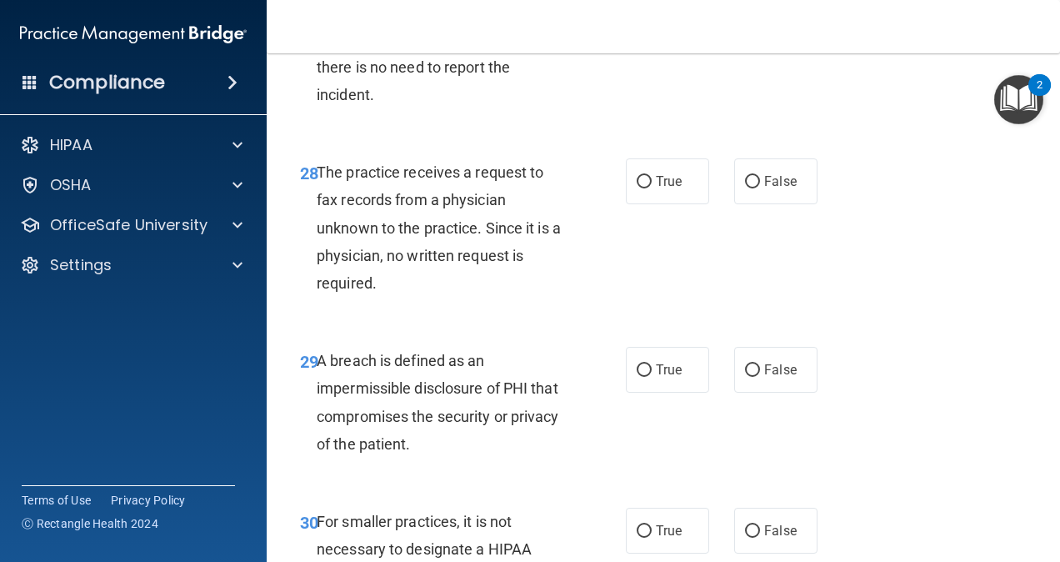
scroll to position [4702, 0]
click at [745, 203] on label "False" at bounding box center [775, 180] width 83 height 46
click at [745, 187] on input "False" at bounding box center [752, 181] width 15 height 12
radio input "true"
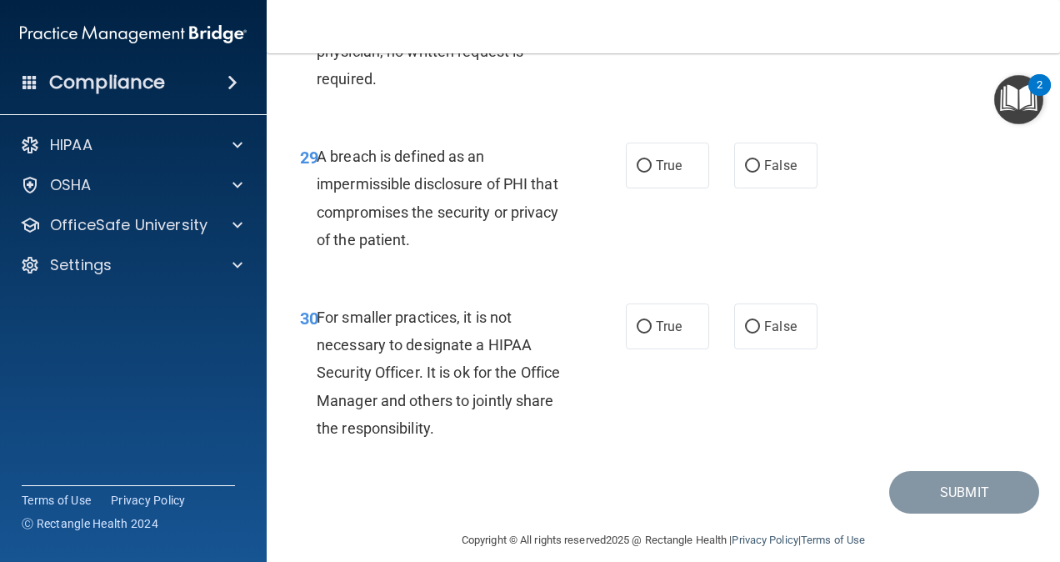
scroll to position [4908, 0]
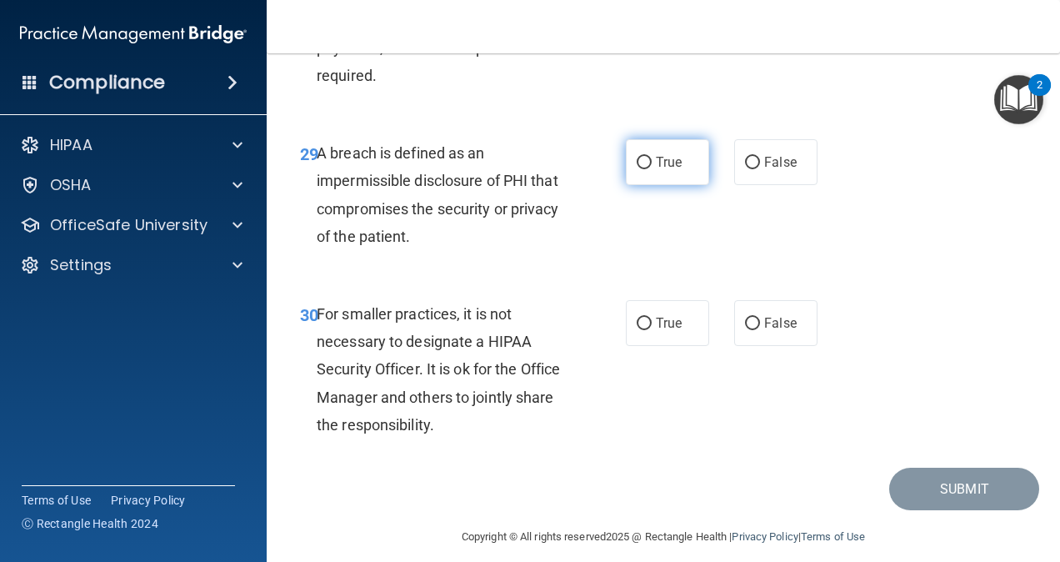
click at [657, 185] on label "True" at bounding box center [667, 162] width 83 height 46
click at [652, 169] on input "True" at bounding box center [644, 163] width 15 height 12
radio input "true"
click at [657, 185] on label "True" at bounding box center [667, 162] width 83 height 46
click at [652, 169] on input "True" at bounding box center [644, 163] width 15 height 12
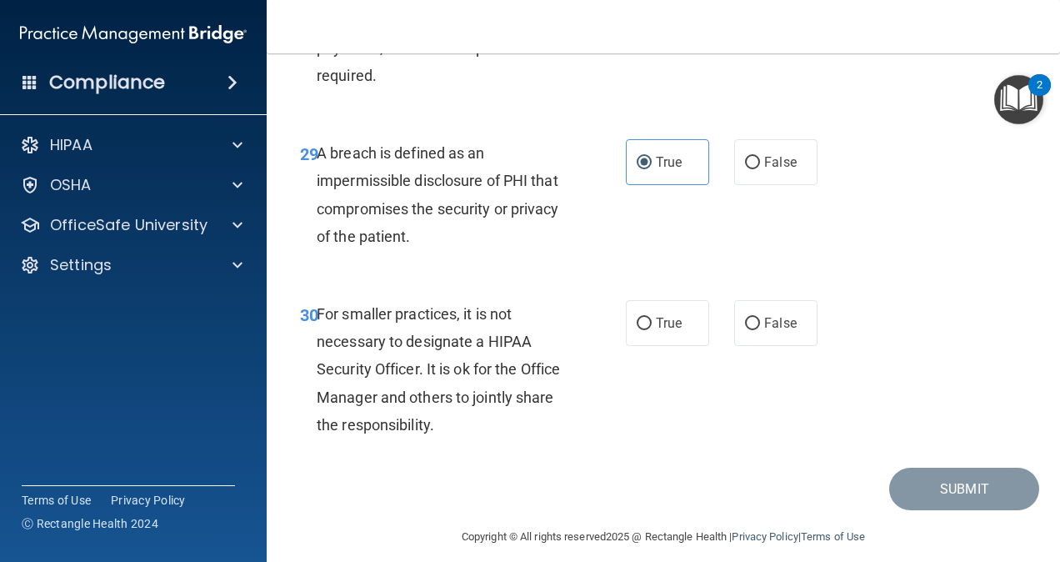
drag, startPoint x: 657, startPoint y: 212, endPoint x: 660, endPoint y: 258, distance: 46.7
click at [660, 258] on div "29 A breach is defined as an impermissible disclosure of PHI that compromises t…" at bounding box center [663, 198] width 752 height 161
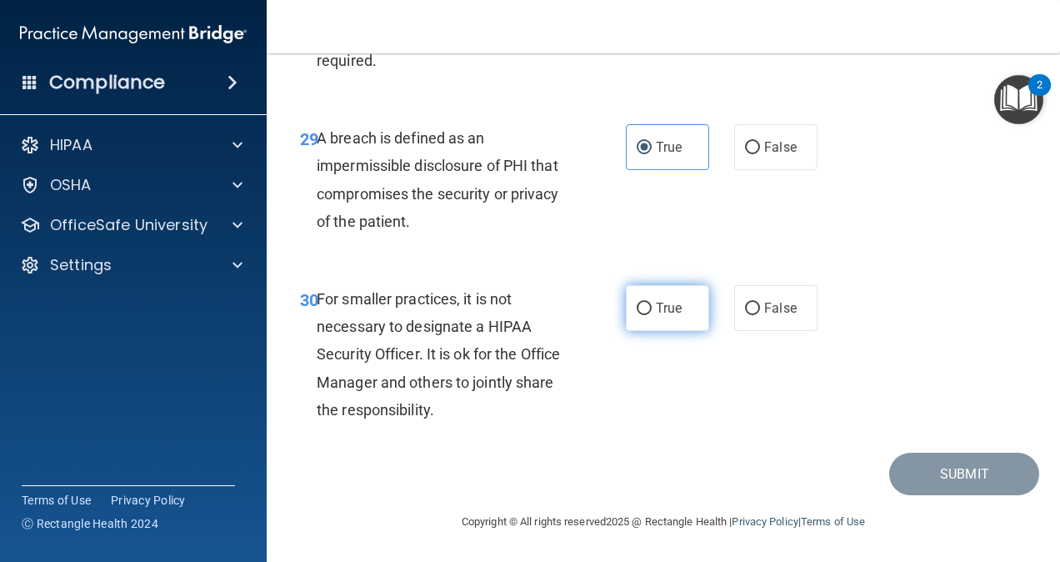
click at [663, 321] on label "True" at bounding box center [667, 308] width 83 height 46
click at [652, 315] on input "True" at bounding box center [644, 308] width 15 height 12
radio input "true"
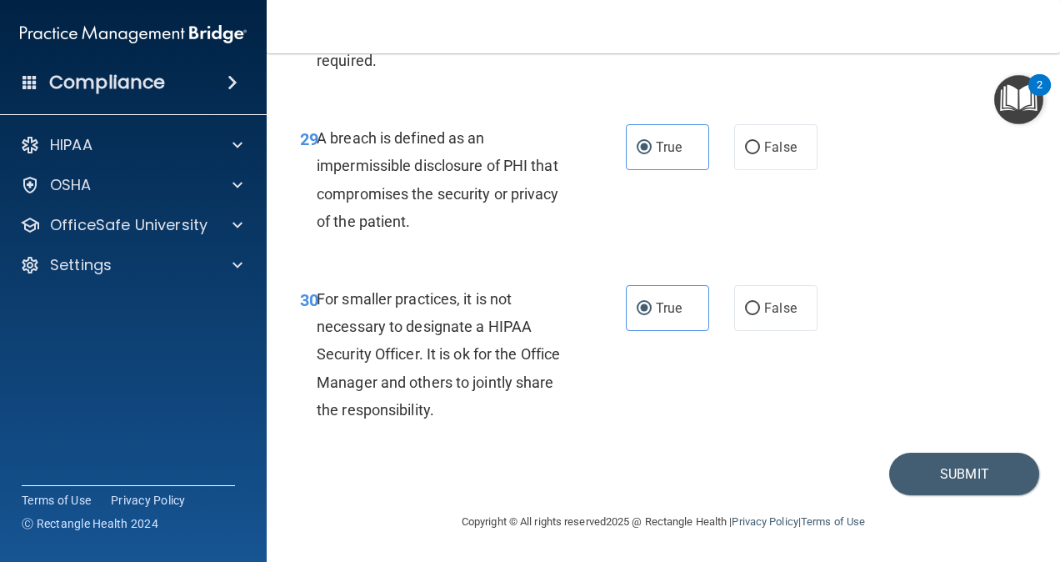
click at [767, 341] on div "30 For smaller practices, it is not necessary to designate a HIPAA Security Off…" at bounding box center [663, 358] width 752 height 188
click at [753, 313] on label "False" at bounding box center [775, 308] width 83 height 46
click at [753, 313] on input "False" at bounding box center [752, 308] width 15 height 12
radio input "true"
radio input "false"
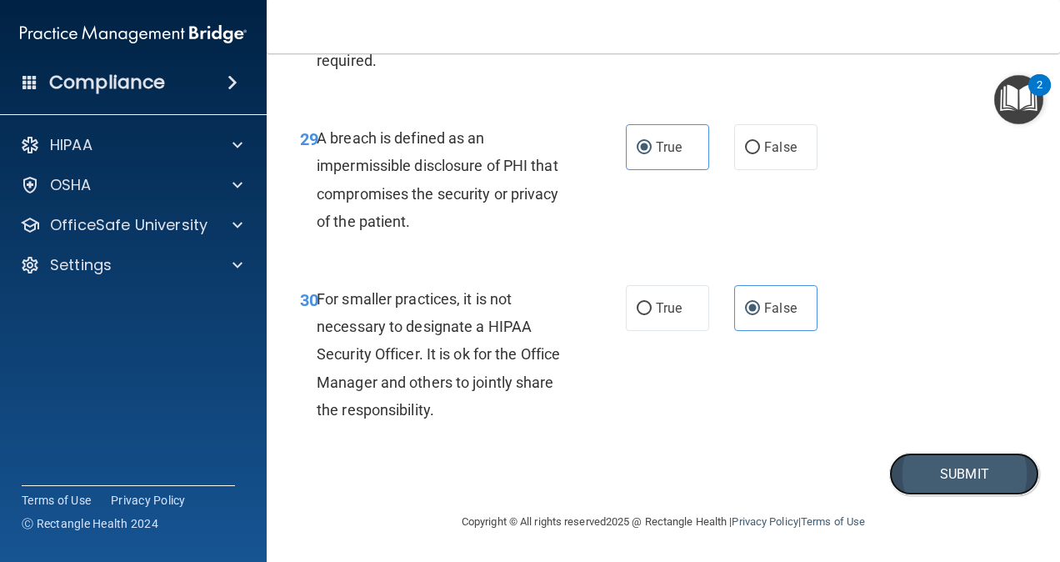
click at [915, 468] on button "Submit" at bounding box center [964, 473] width 150 height 42
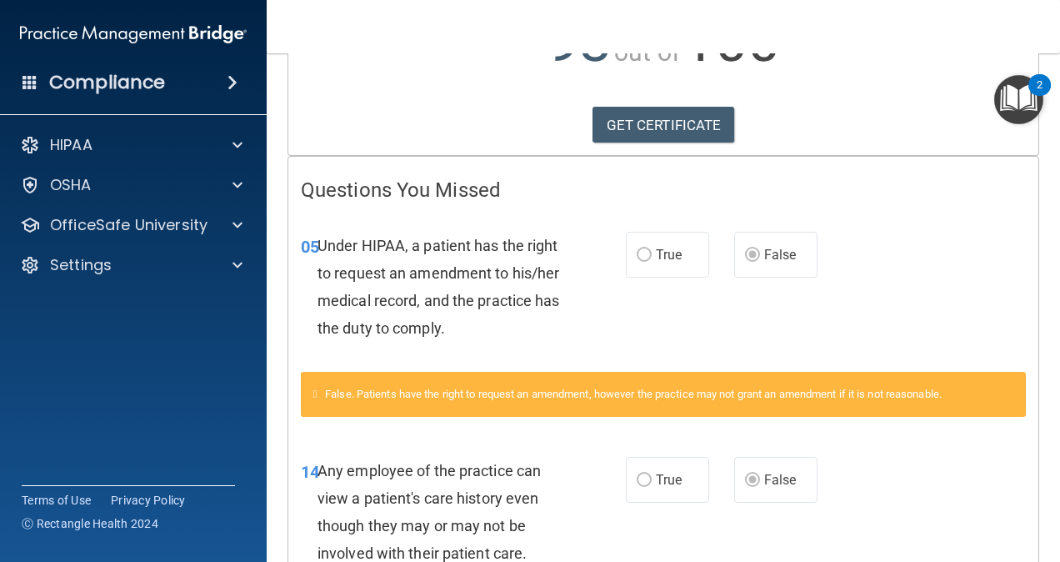
scroll to position [228, 0]
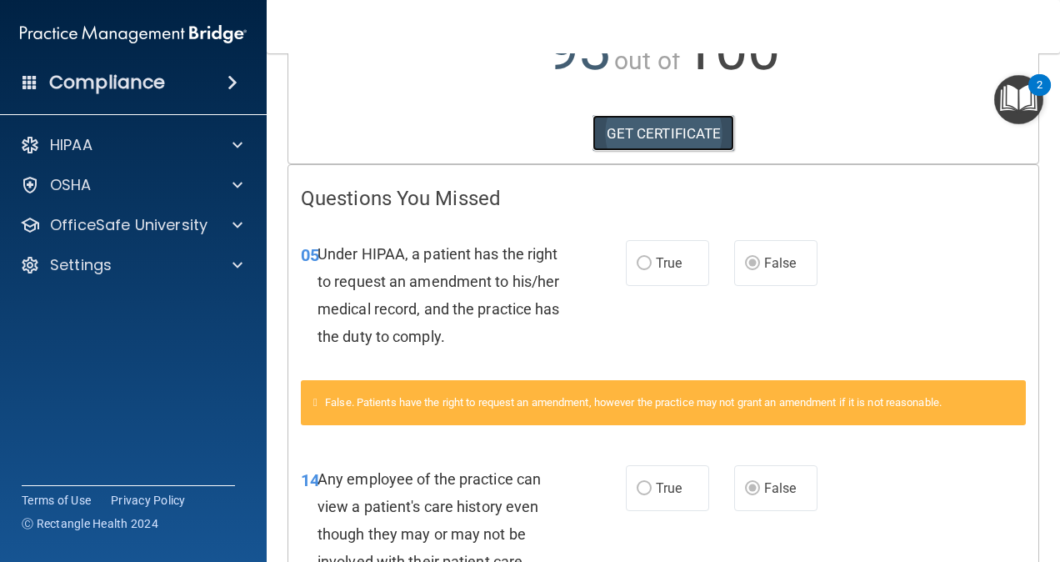
click at [644, 122] on link "GET CERTIFICATE" at bounding box center [663, 133] width 142 height 37
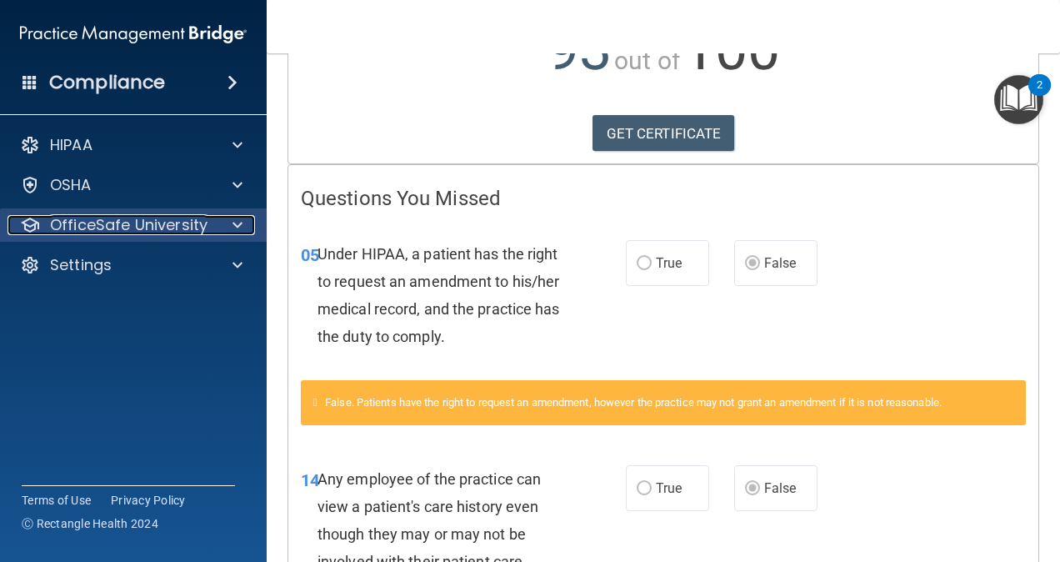
click at [131, 228] on p "OfficeSafe University" at bounding box center [128, 225] width 157 height 20
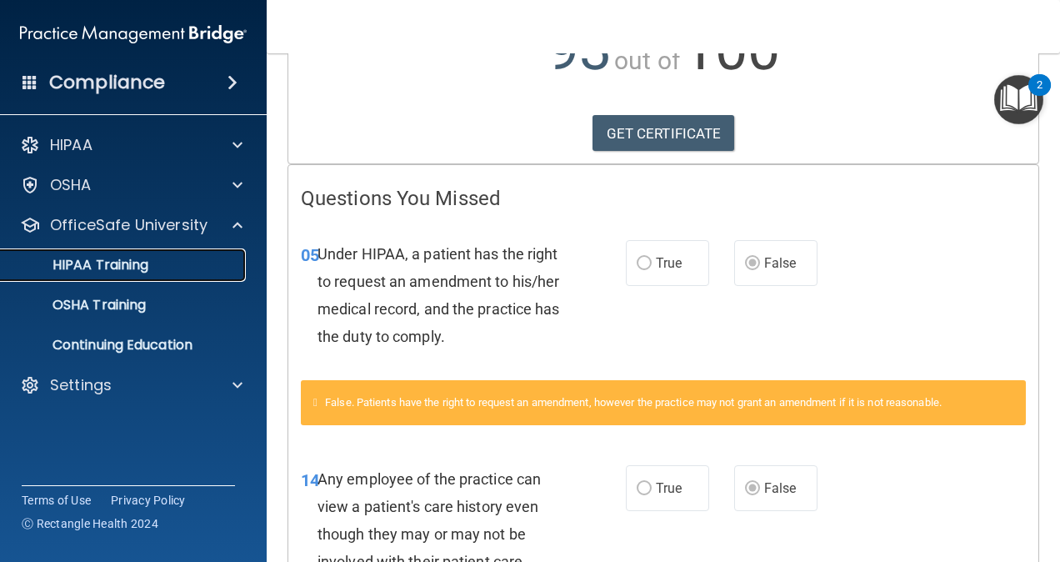
click at [129, 271] on p "HIPAA Training" at bounding box center [79, 265] width 137 height 17
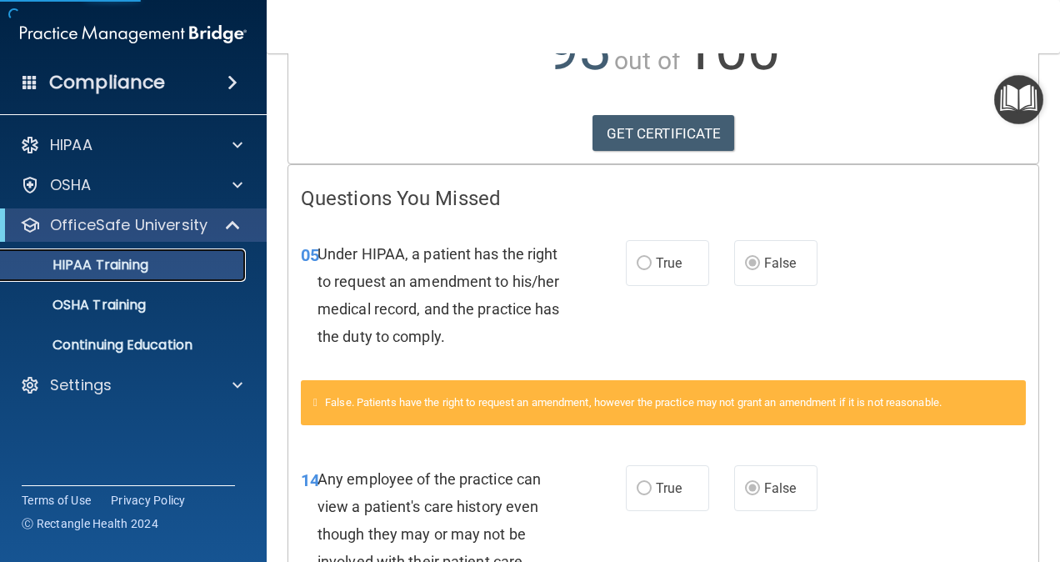
click at [129, 271] on p "HIPAA Training" at bounding box center [79, 265] width 137 height 17
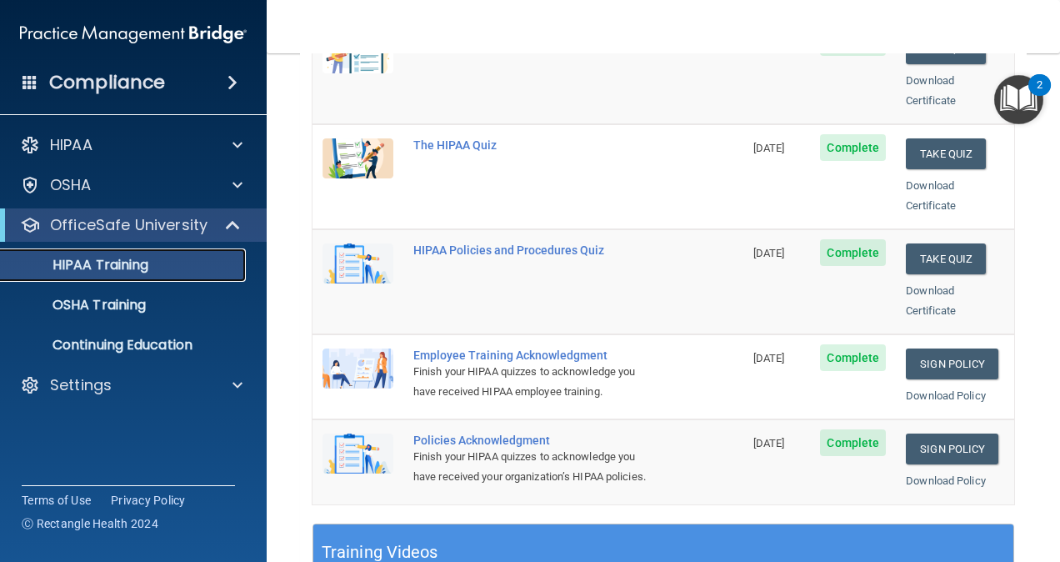
scroll to position [295, 0]
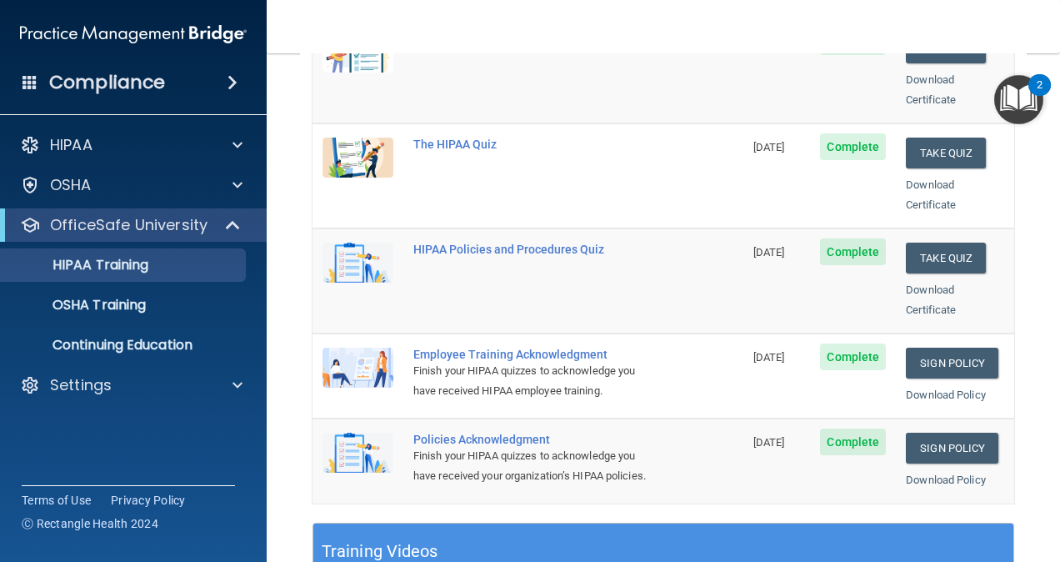
click at [823, 238] on span "Complete" at bounding box center [853, 251] width 66 height 27
click at [916, 242] on button "Take Quiz" at bounding box center [946, 257] width 80 height 31
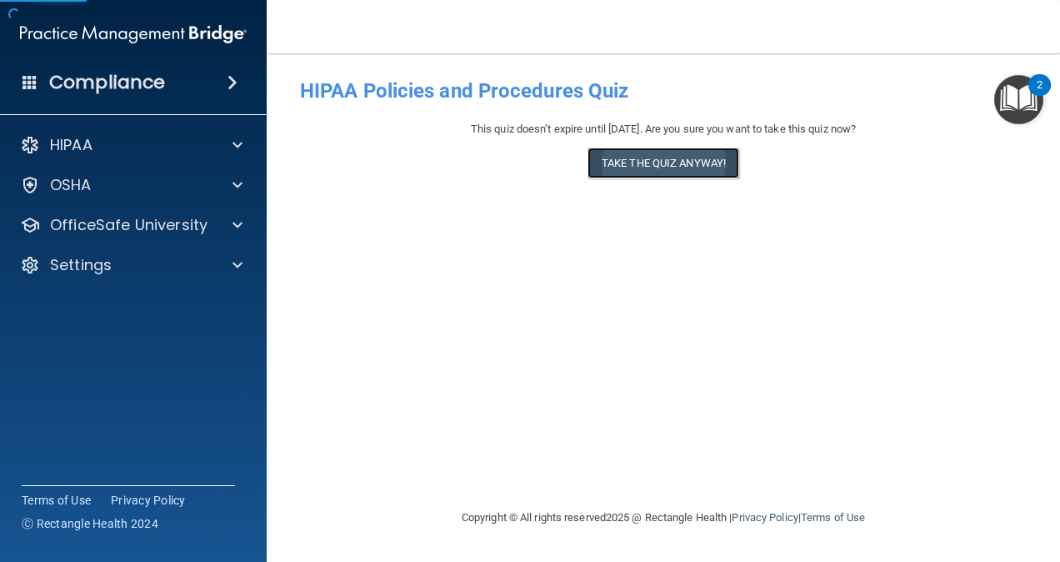
click at [642, 170] on button "Take the quiz anyway!" at bounding box center [663, 162] width 152 height 31
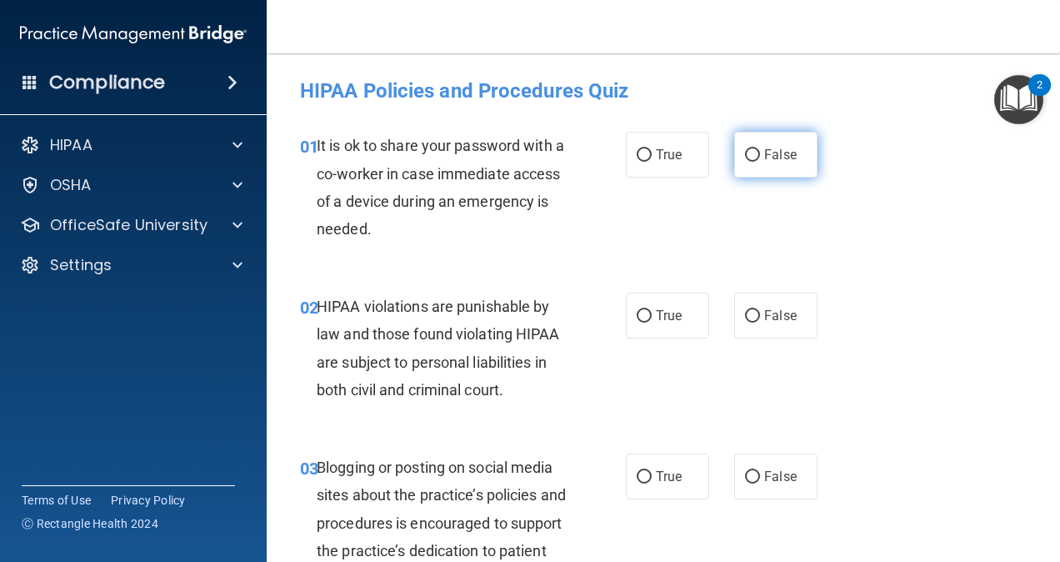
click at [777, 154] on span "False" at bounding box center [780, 155] width 32 height 16
click at [760, 154] on input "False" at bounding box center [752, 155] width 15 height 12
radio input "true"
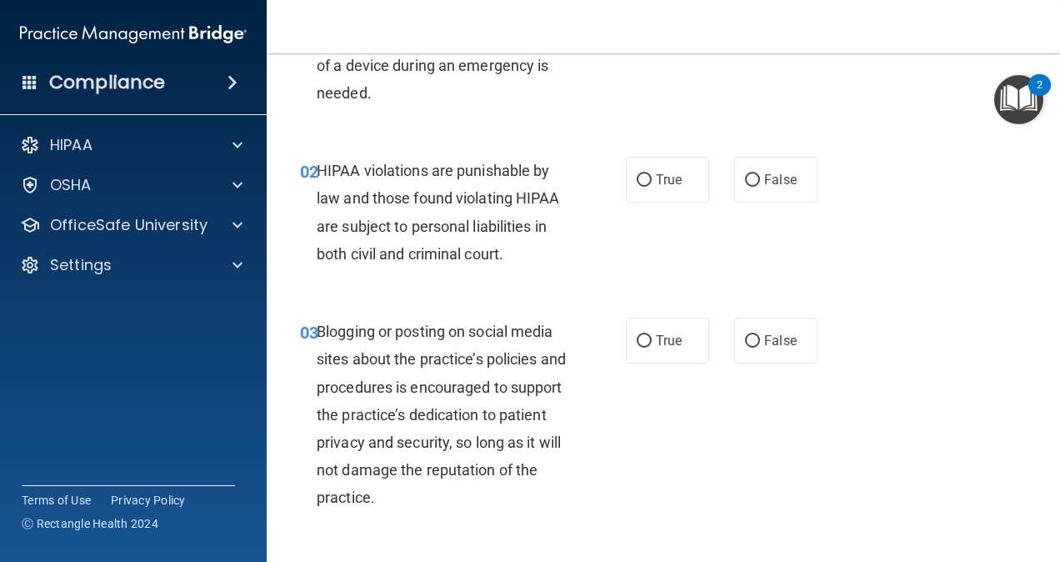
scroll to position [135, 0]
click at [645, 195] on label "True" at bounding box center [667, 180] width 83 height 46
click at [645, 187] on input "True" at bounding box center [644, 181] width 15 height 12
radio input "true"
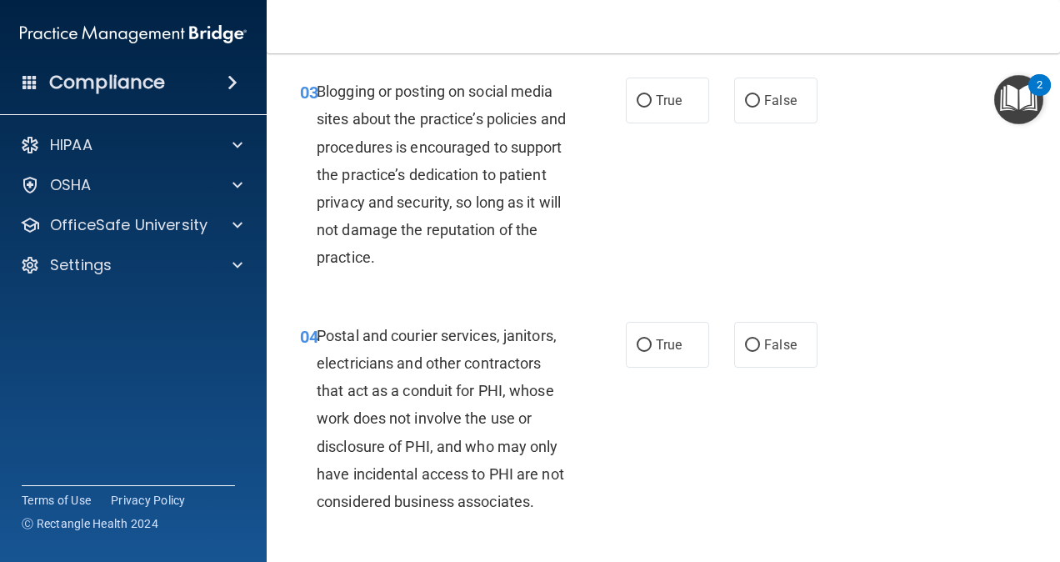
scroll to position [375, 0]
click at [743, 115] on label "False" at bounding box center [775, 101] width 83 height 46
click at [745, 108] on input "False" at bounding box center [752, 102] width 15 height 12
radio input "true"
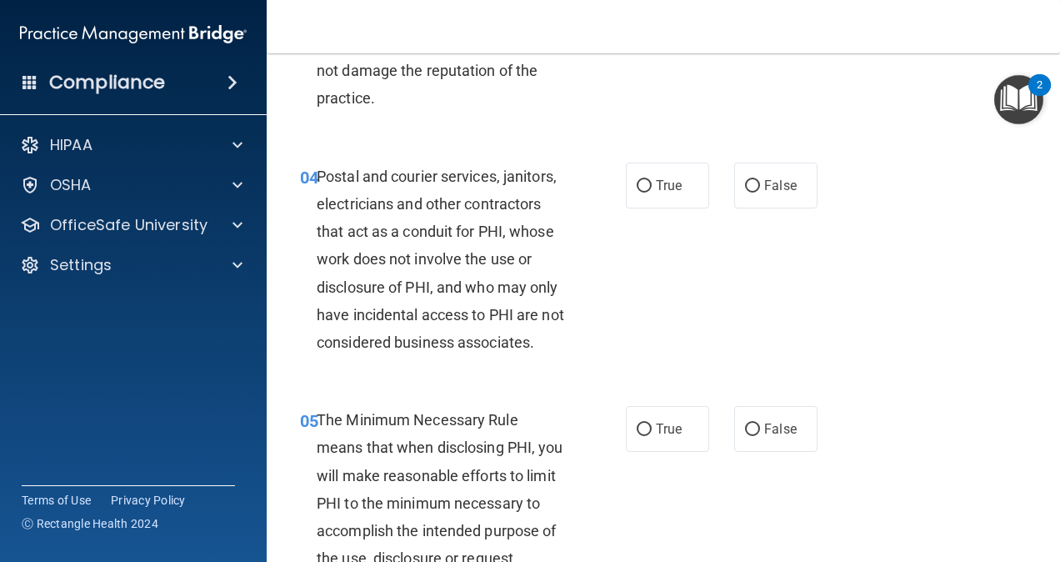
scroll to position [552, 0]
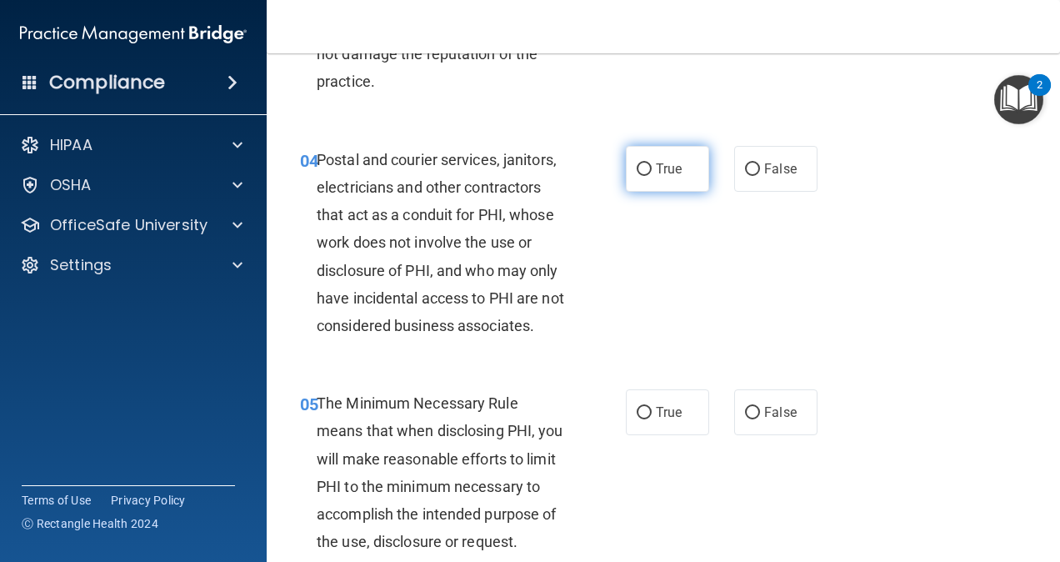
click at [659, 168] on span "True" at bounding box center [669, 169] width 26 height 16
click at [652, 168] on input "True" at bounding box center [644, 169] width 15 height 12
radio input "true"
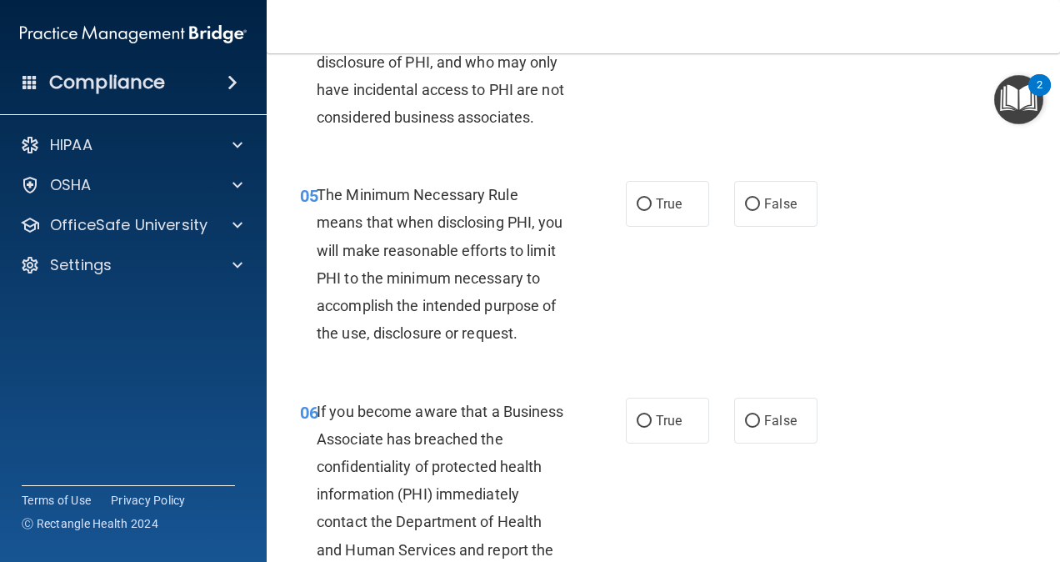
scroll to position [761, 0]
click at [656, 211] on span "True" at bounding box center [669, 203] width 26 height 16
click at [652, 210] on input "True" at bounding box center [644, 203] width 15 height 12
radio input "true"
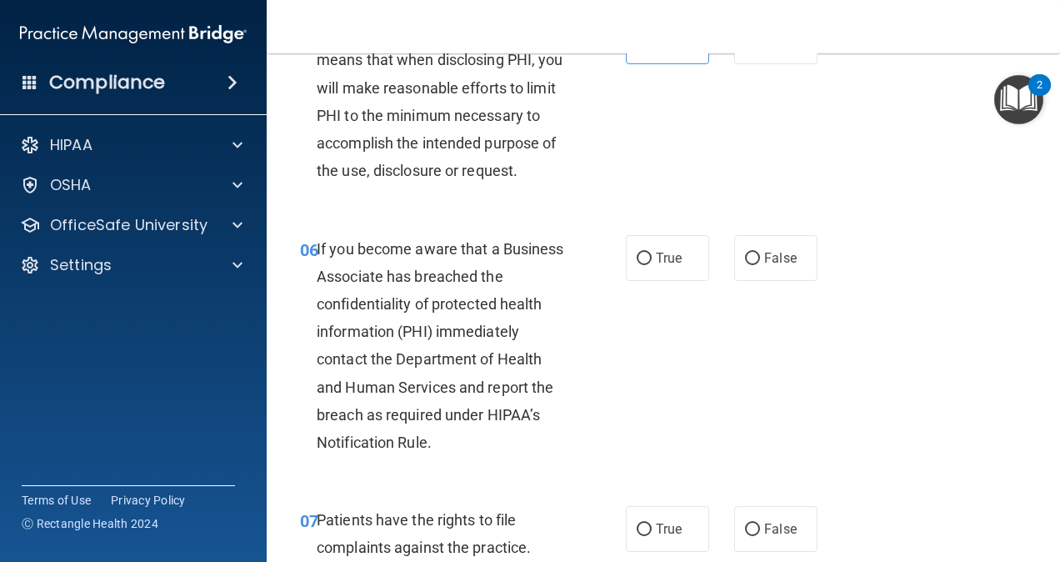
scroll to position [923, 0]
click at [647, 280] on label "True" at bounding box center [667, 257] width 83 height 46
click at [647, 264] on input "True" at bounding box center [644, 258] width 15 height 12
radio input "true"
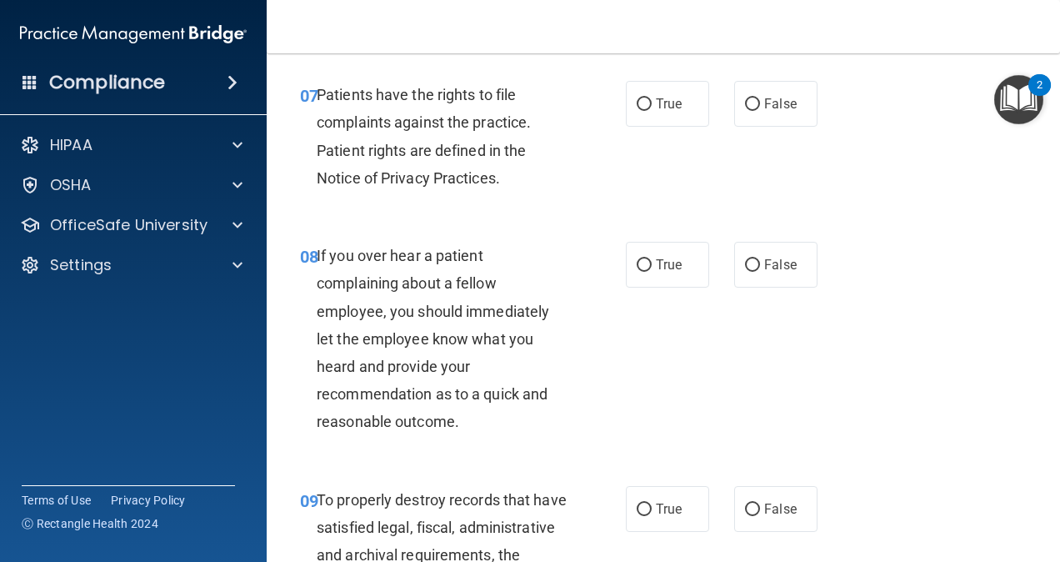
scroll to position [1345, 0]
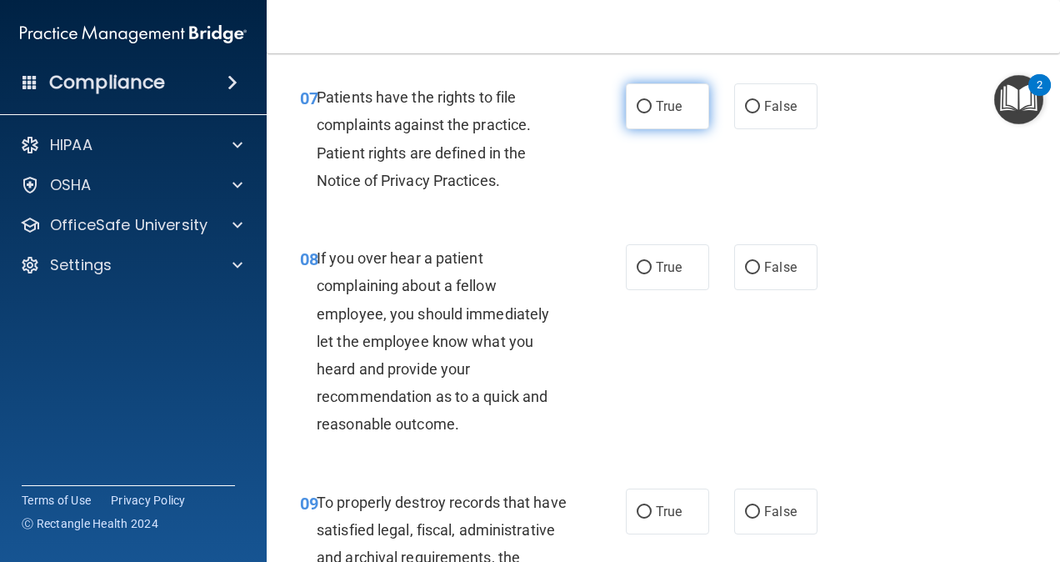
click at [644, 113] on input "True" at bounding box center [644, 107] width 15 height 12
radio input "true"
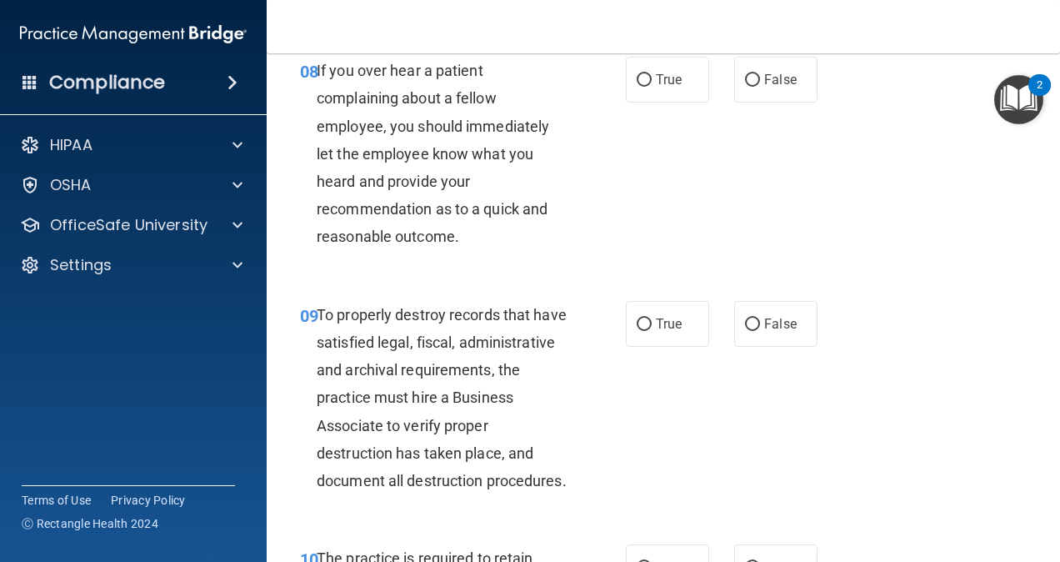
scroll to position [1533, 0]
click at [764, 87] on span "False" at bounding box center [780, 79] width 32 height 16
click at [760, 86] on input "False" at bounding box center [752, 79] width 15 height 12
radio input "true"
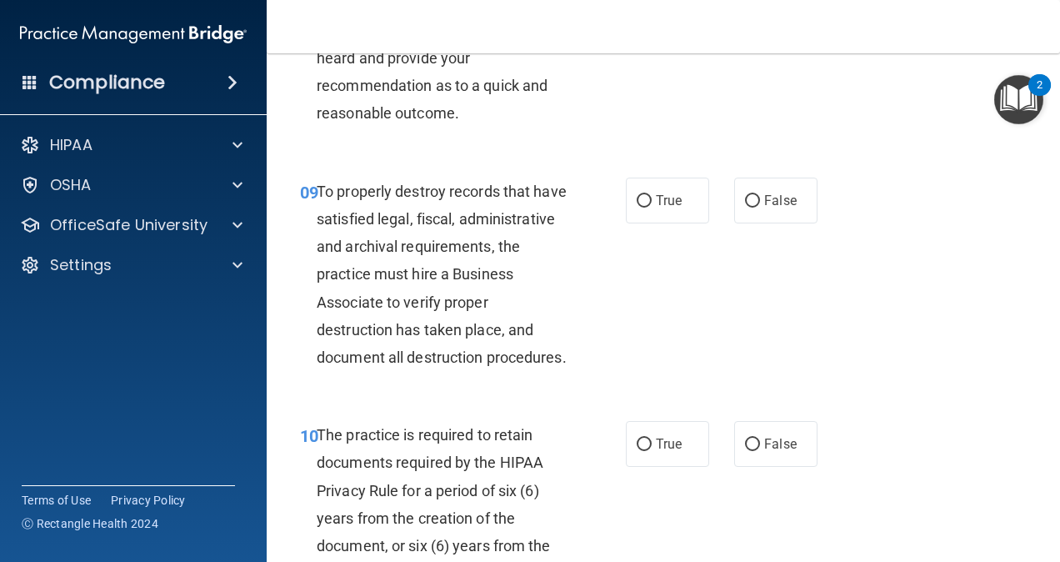
scroll to position [1662, 0]
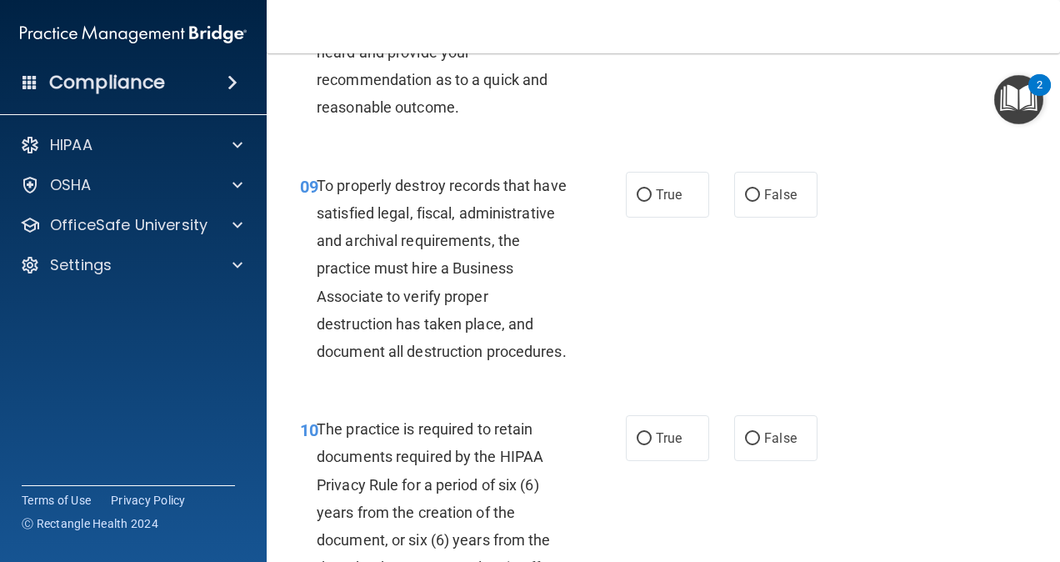
click at [702, 217] on div "True False" at bounding box center [726, 195] width 201 height 46
click at [738, 217] on label "False" at bounding box center [775, 195] width 83 height 46
click at [745, 202] on input "False" at bounding box center [752, 195] width 15 height 12
radio input "true"
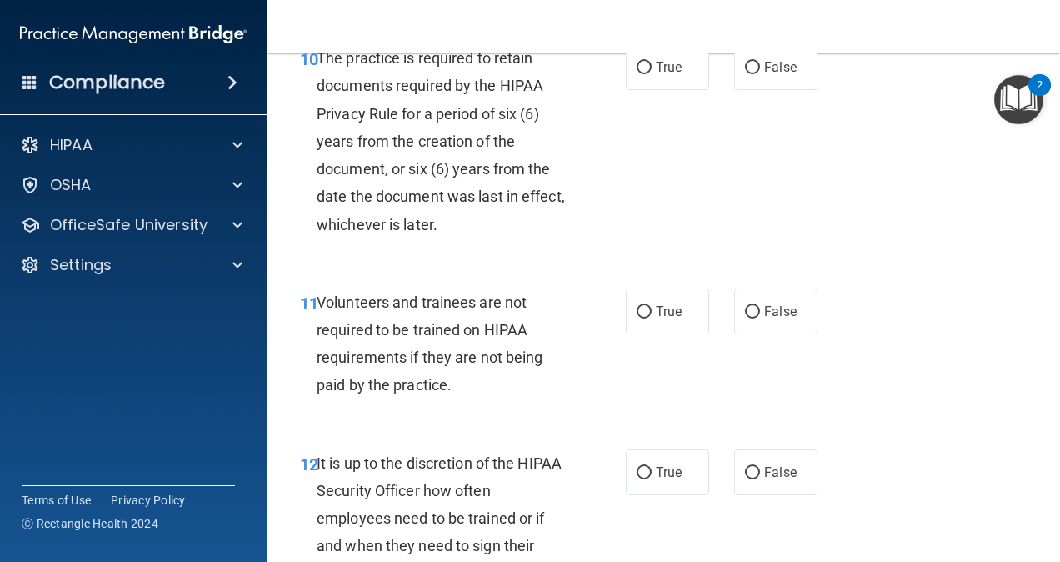
scroll to position [2042, 0]
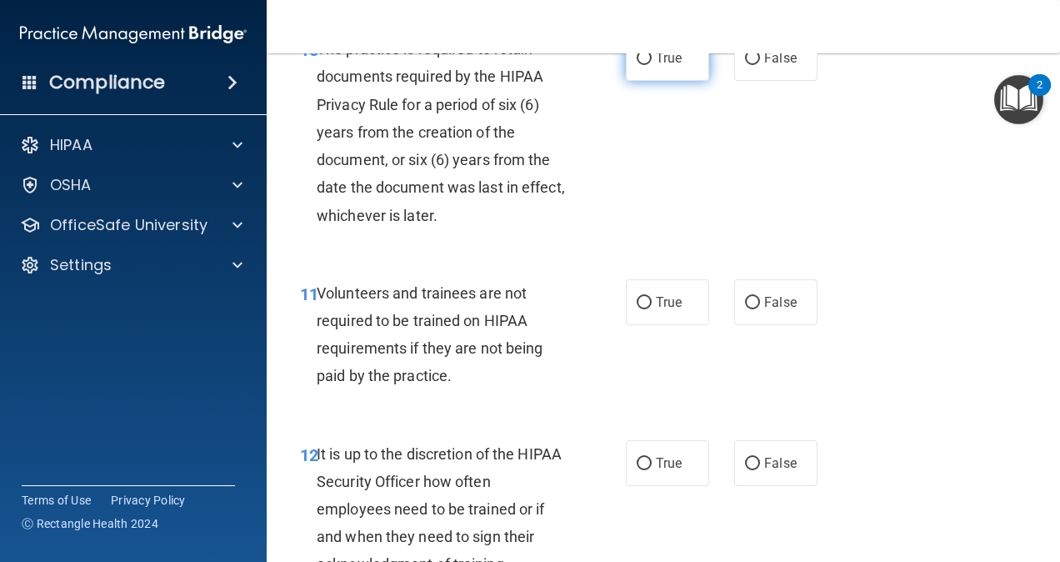
click at [665, 66] on span "True" at bounding box center [669, 58] width 26 height 16
click at [652, 65] on input "True" at bounding box center [644, 58] width 15 height 12
radio input "true"
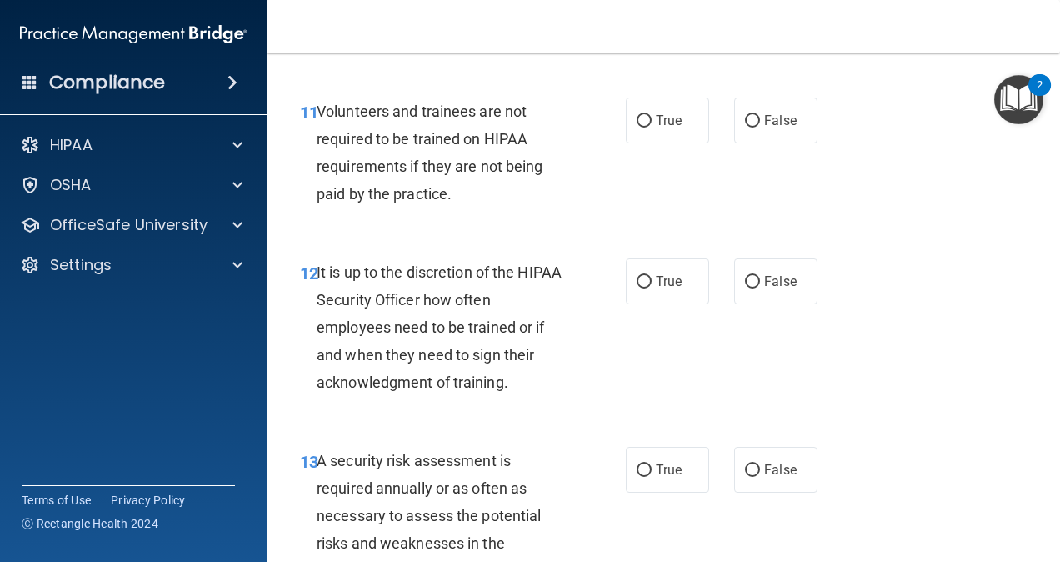
scroll to position [2225, 0]
click at [722, 142] on div "True False" at bounding box center [726, 119] width 201 height 46
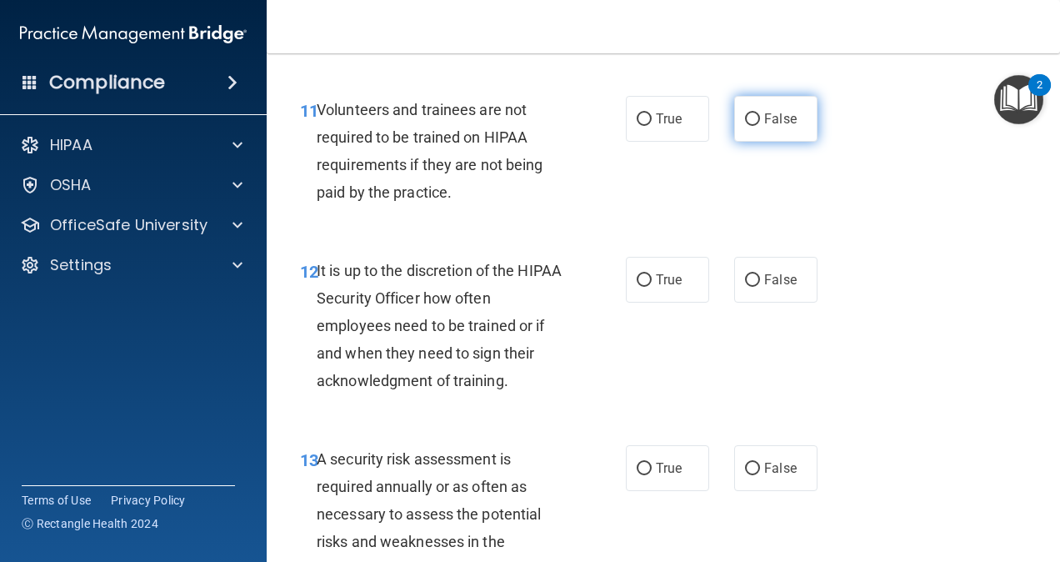
click at [734, 142] on label "False" at bounding box center [775, 119] width 83 height 46
click at [745, 126] on input "False" at bounding box center [752, 119] width 15 height 12
radio input "true"
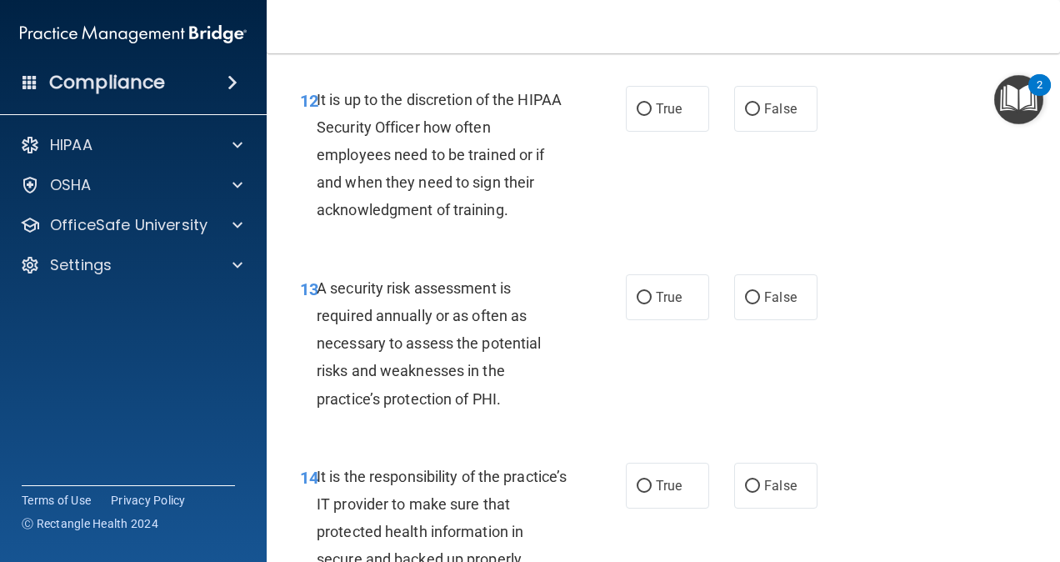
scroll to position [2397, 0]
click at [762, 131] on label "False" at bounding box center [775, 108] width 83 height 46
click at [760, 115] on input "False" at bounding box center [752, 108] width 15 height 12
radio input "true"
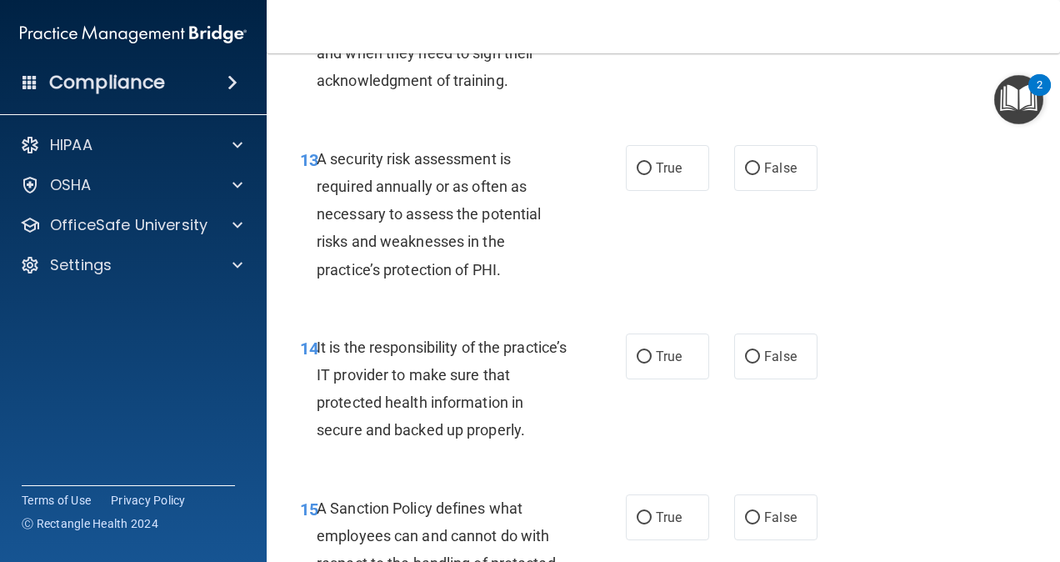
scroll to position [2529, 0]
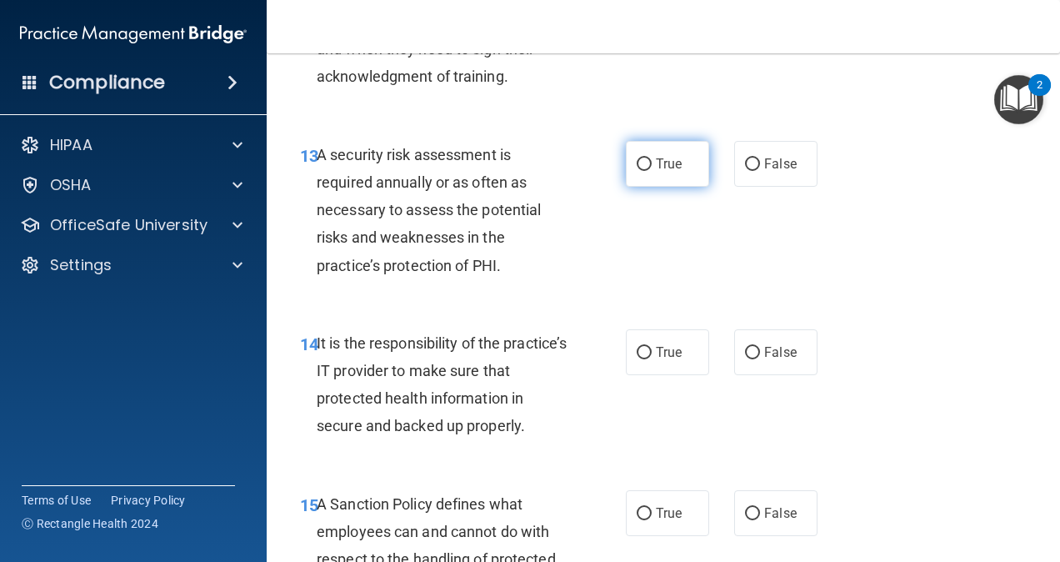
click at [637, 187] on label "True" at bounding box center [667, 164] width 83 height 46
click at [637, 171] on input "True" at bounding box center [644, 164] width 15 height 12
radio input "true"
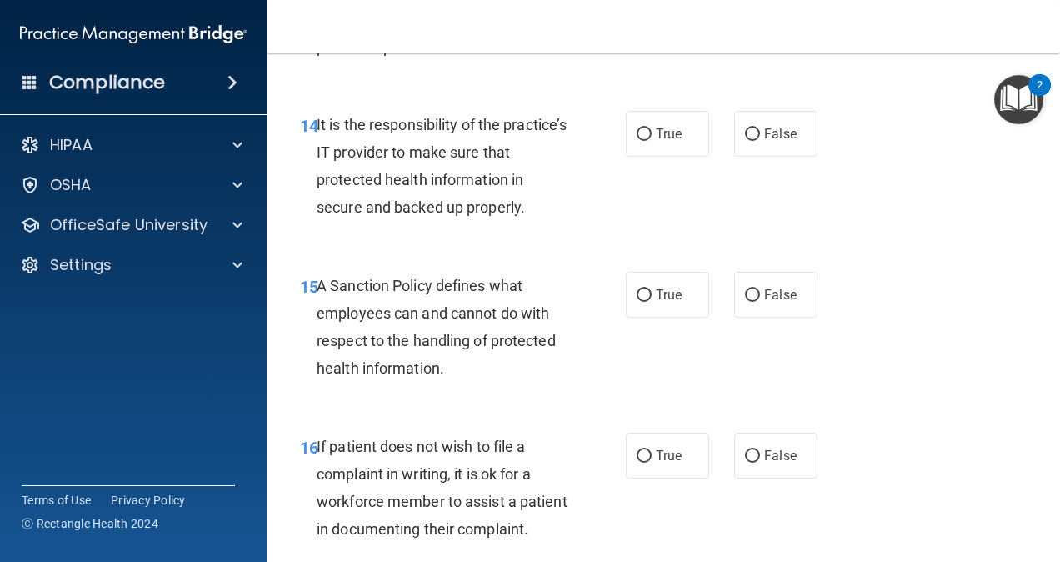
scroll to position [2746, 0]
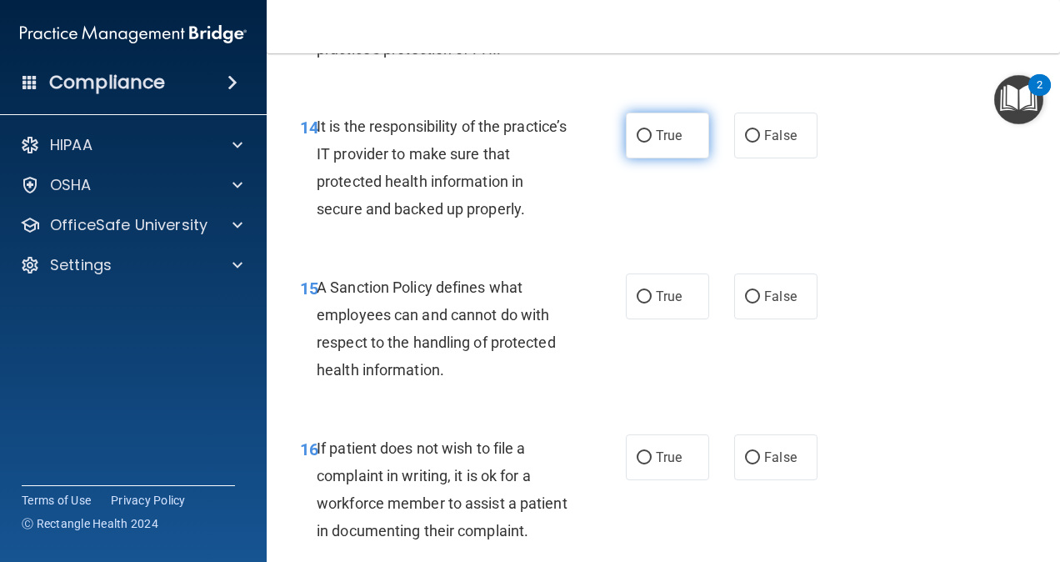
click at [647, 158] on label "True" at bounding box center [667, 135] width 83 height 46
click at [647, 142] on input "True" at bounding box center [644, 136] width 15 height 12
radio input "true"
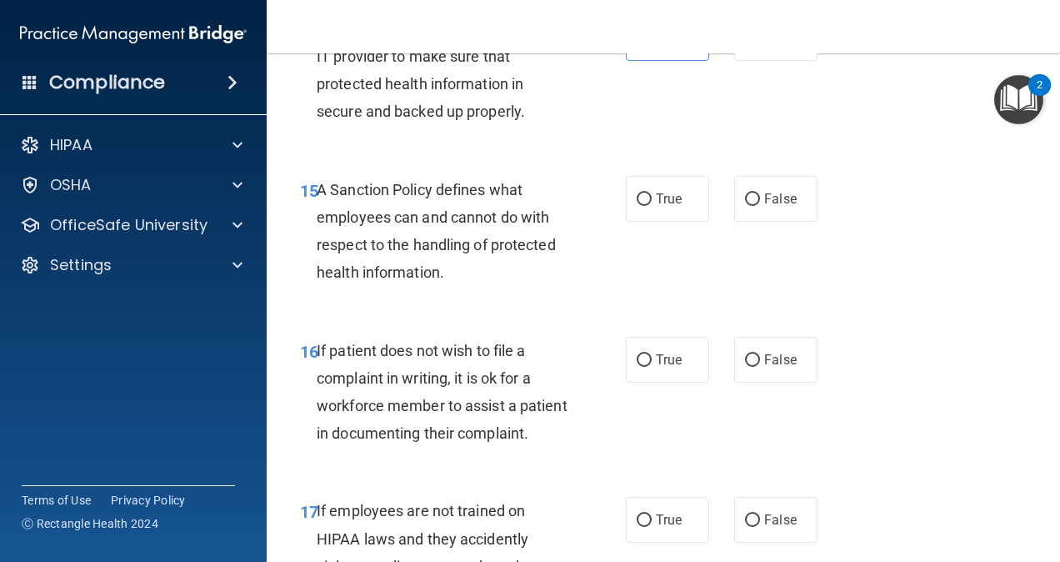
scroll to position [2844, 0]
click at [667, 221] on label "True" at bounding box center [667, 198] width 83 height 46
click at [652, 205] on input "True" at bounding box center [644, 198] width 15 height 12
radio input "true"
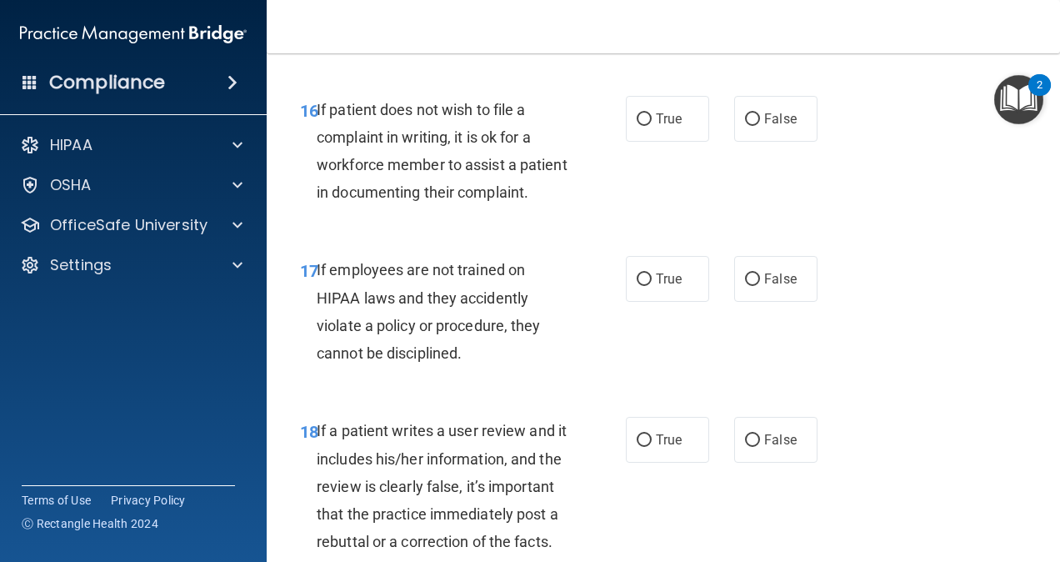
scroll to position [3130, 0]
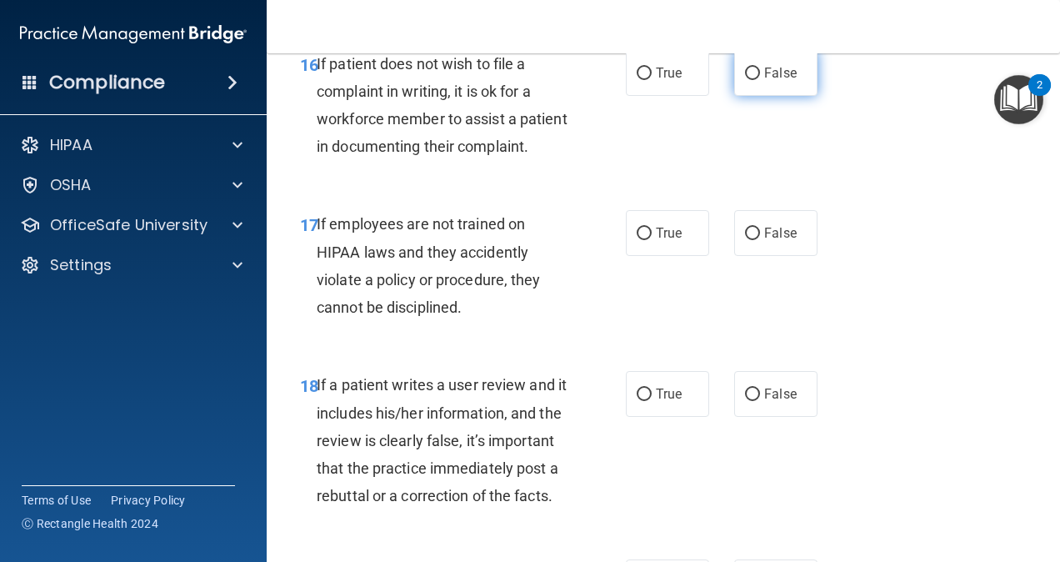
click at [745, 80] on input "False" at bounding box center [752, 73] width 15 height 12
radio input "true"
click at [652, 96] on label "True" at bounding box center [667, 73] width 83 height 46
click at [652, 80] on input "True" at bounding box center [644, 73] width 15 height 12
radio input "true"
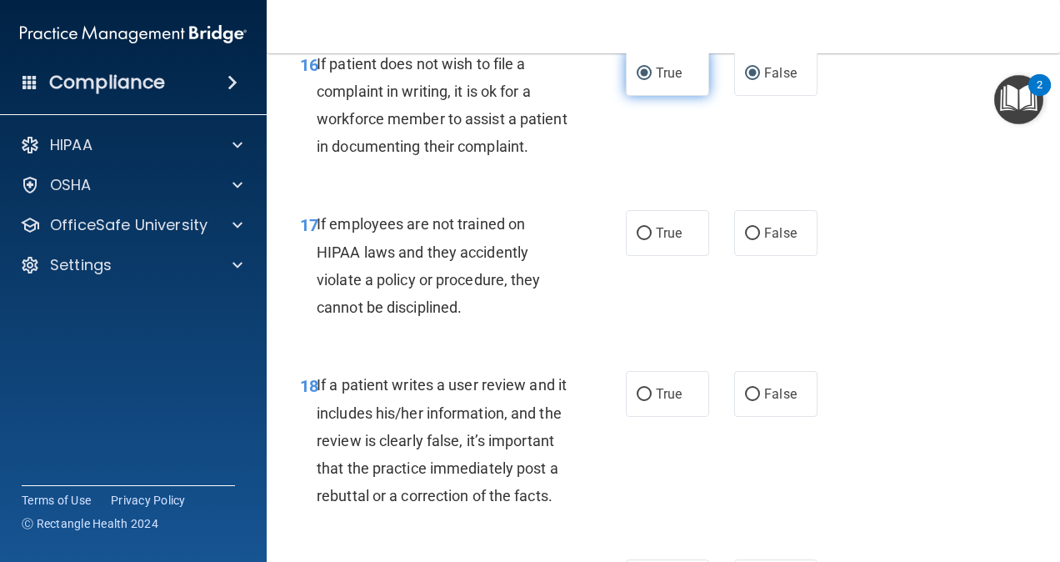
radio input "false"
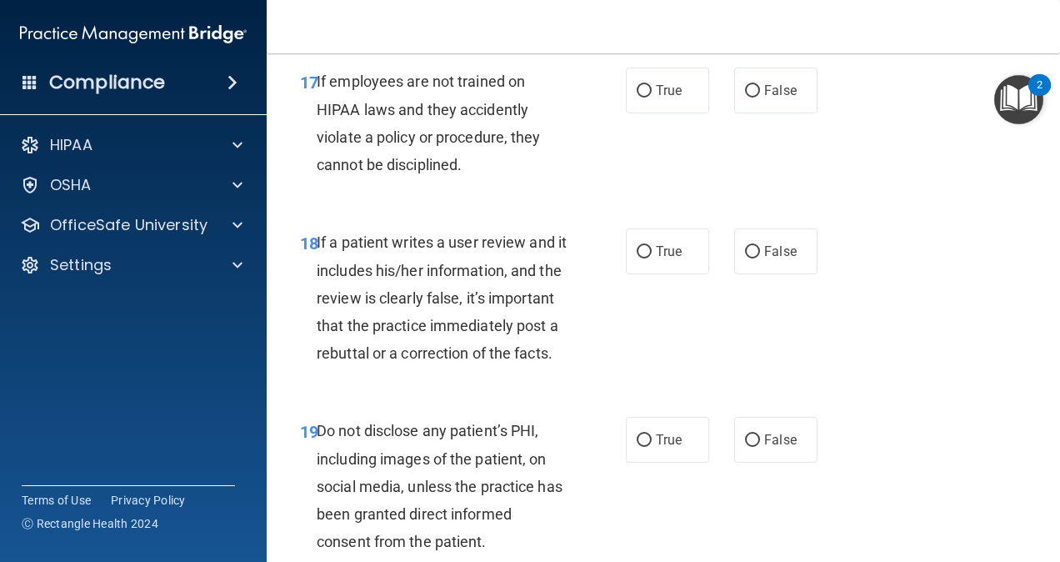
scroll to position [3272, 0]
click at [734, 114] on label "False" at bounding box center [775, 91] width 83 height 46
click at [745, 98] on input "False" at bounding box center [752, 92] width 15 height 12
radio input "true"
click at [648, 114] on label "True" at bounding box center [667, 91] width 83 height 46
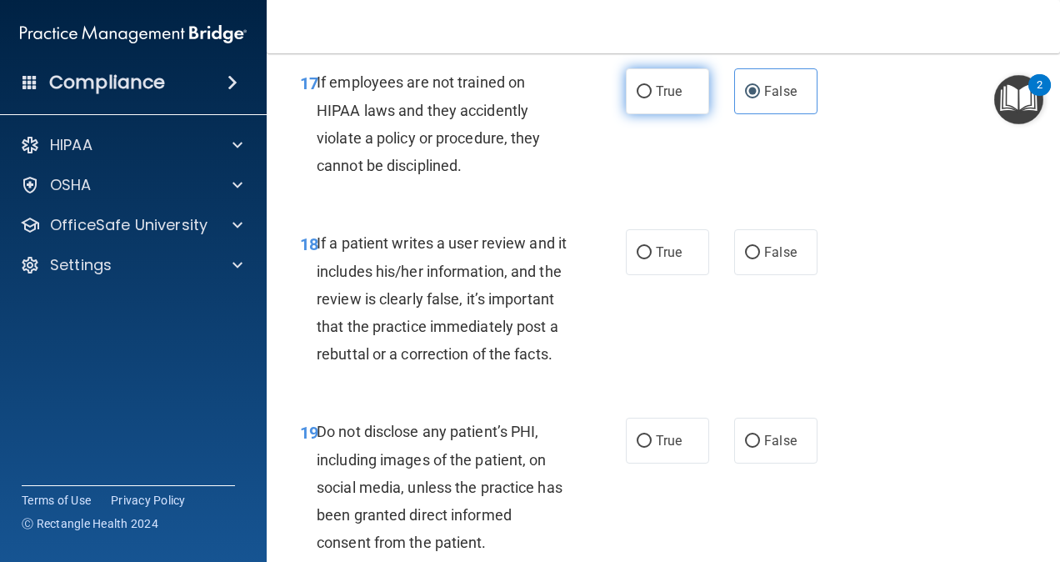
click at [648, 98] on input "True" at bounding box center [644, 92] width 15 height 12
radio input "true"
radio input "false"
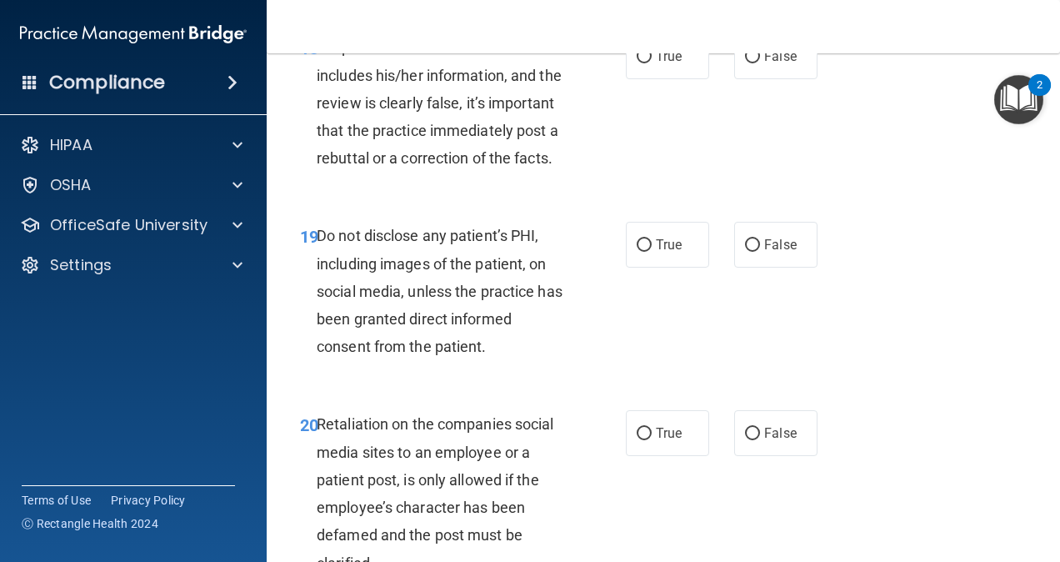
scroll to position [3468, 0]
click at [745, 62] on input "False" at bounding box center [752, 56] width 15 height 12
radio input "true"
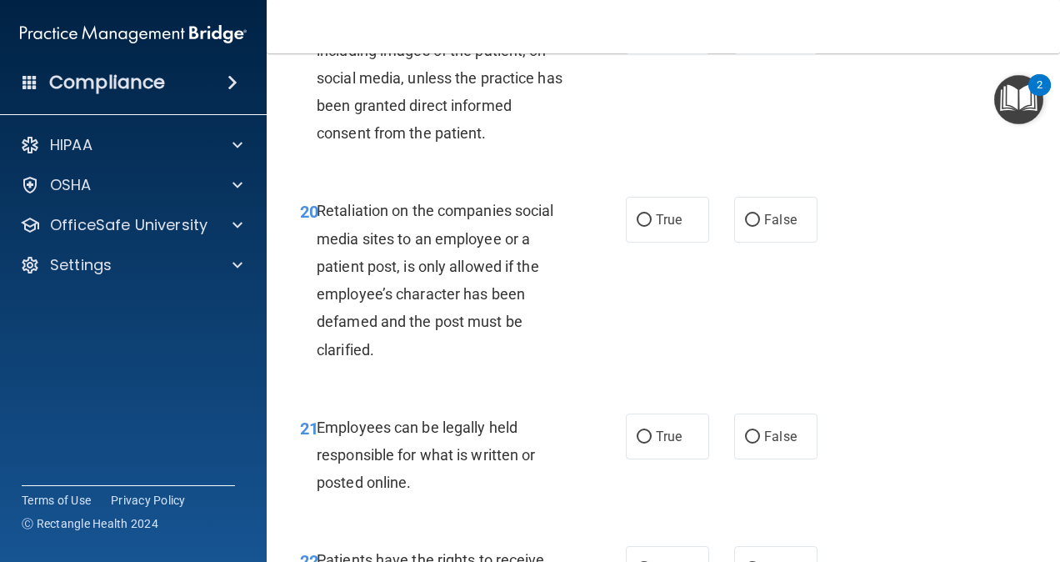
scroll to position [3682, 0]
click at [639, 53] on label "True" at bounding box center [667, 30] width 83 height 46
click at [639, 37] on input "True" at bounding box center [644, 31] width 15 height 12
radio input "true"
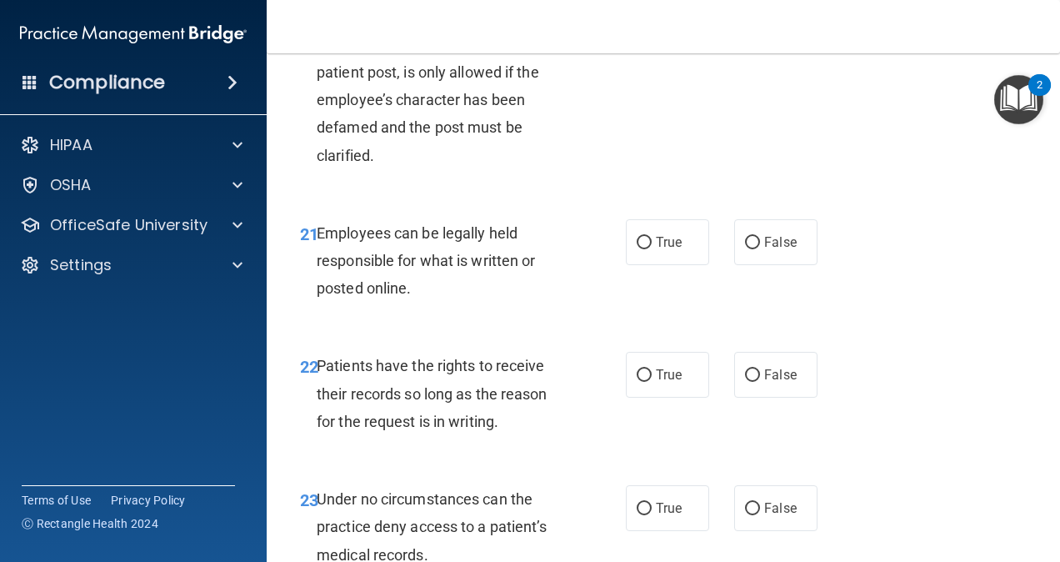
scroll to position [3884, 0]
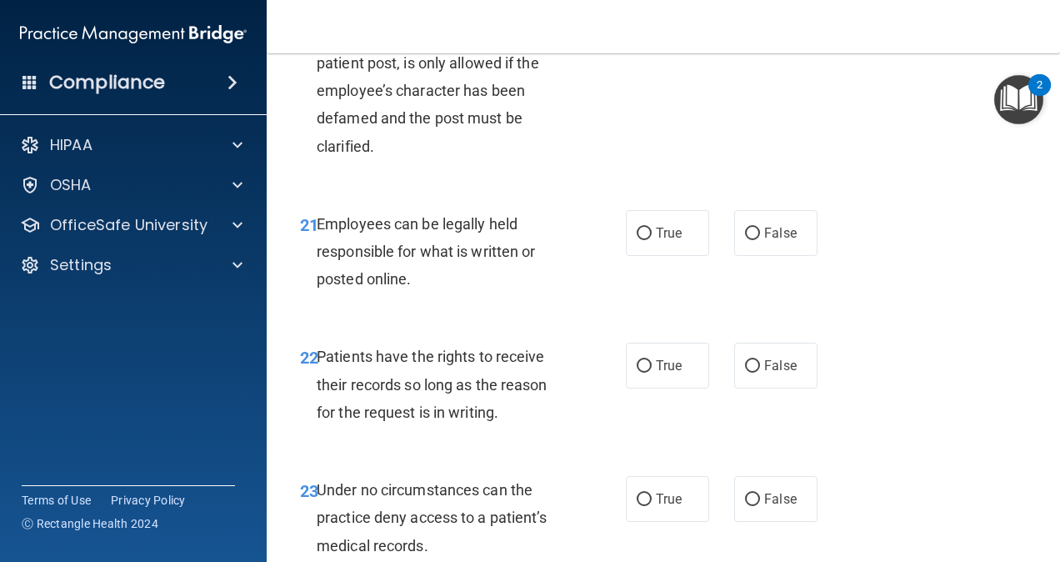
click at [641, 23] on input "True" at bounding box center [644, 17] width 15 height 12
radio input "true"
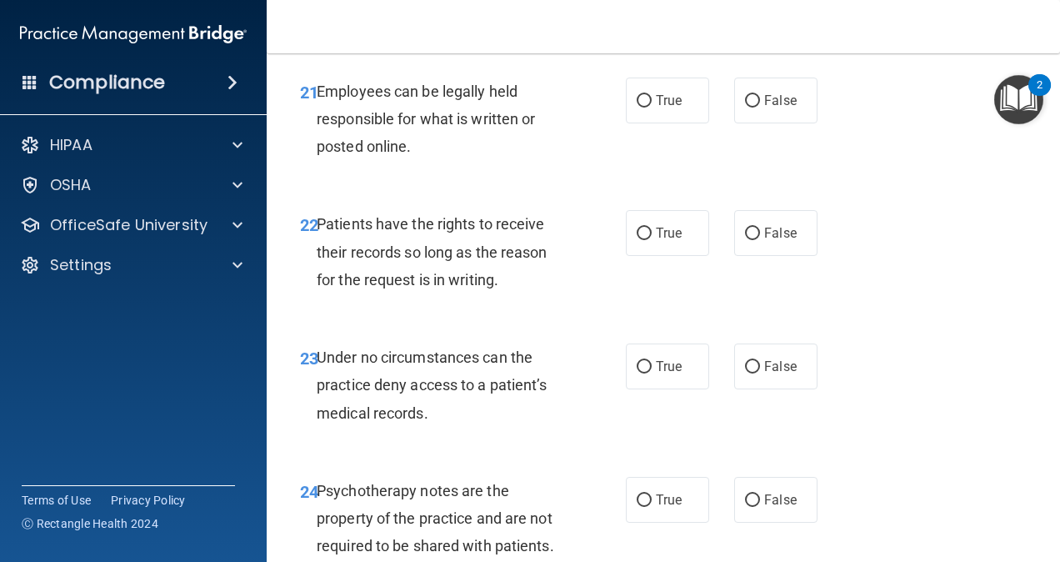
scroll to position [4021, 0]
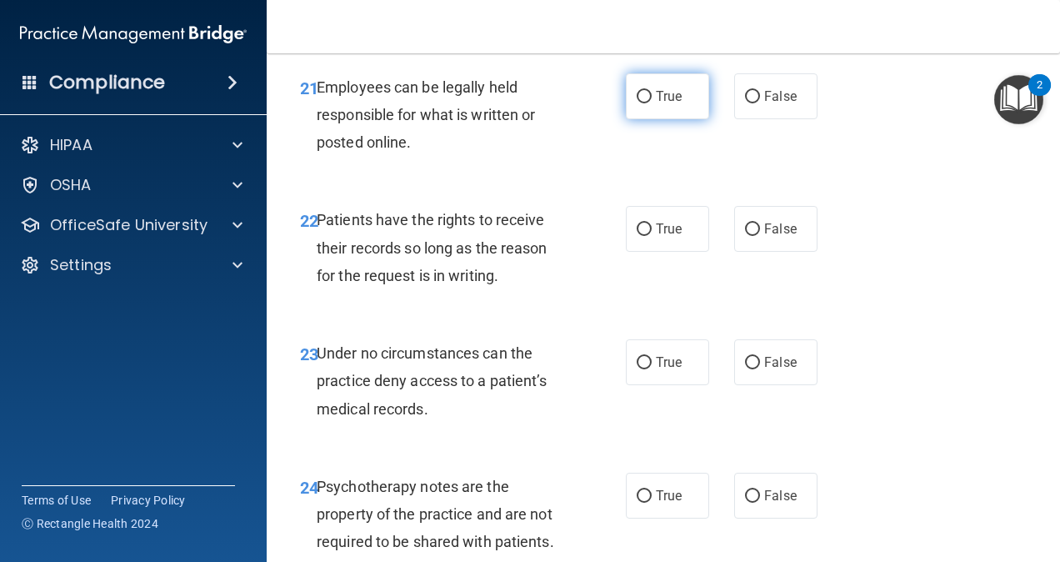
click at [668, 104] on span "True" at bounding box center [669, 96] width 26 height 16
click at [652, 103] on input "True" at bounding box center [644, 97] width 15 height 12
radio input "true"
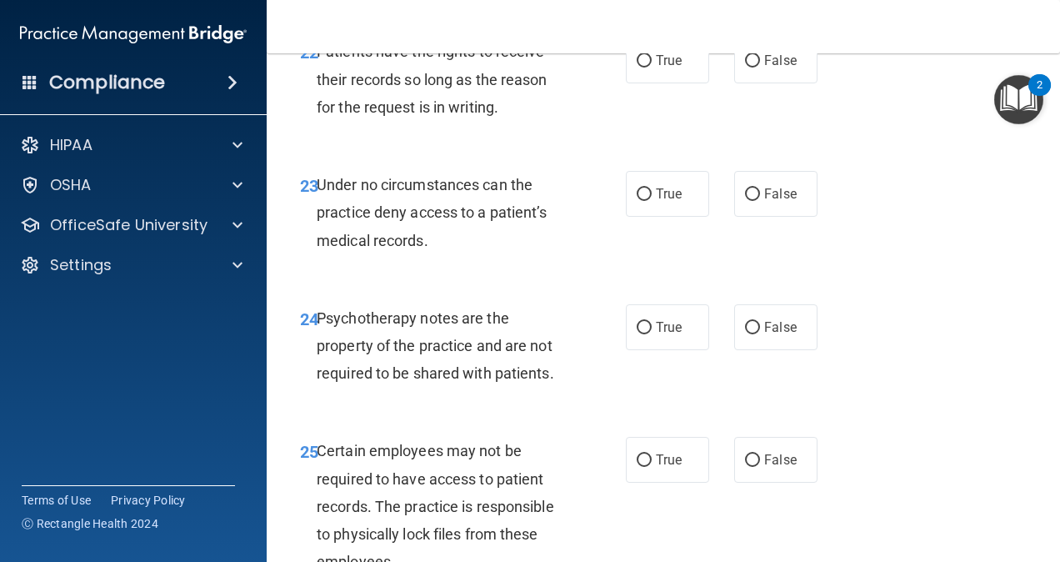
scroll to position [4199, 0]
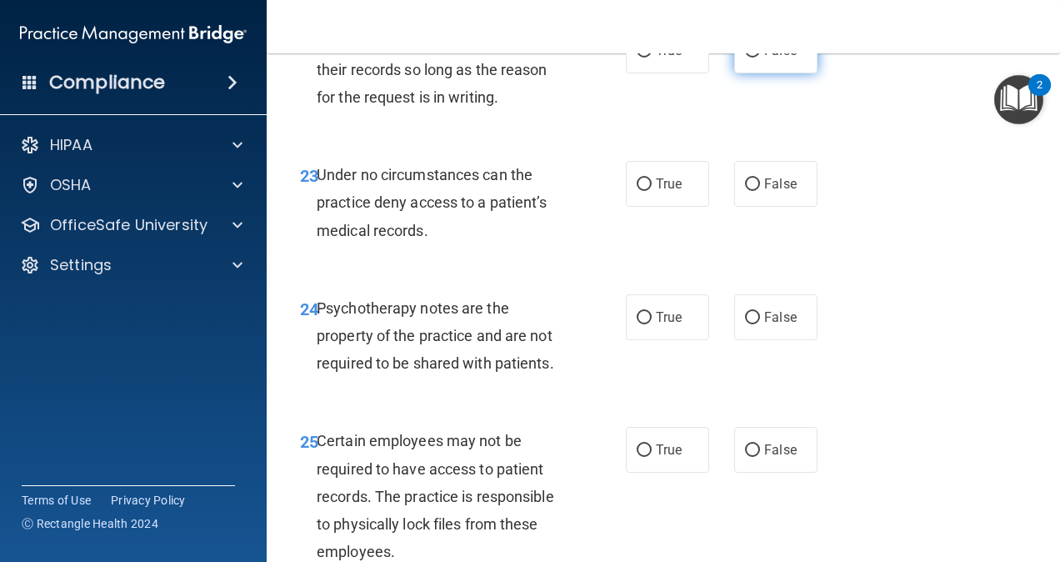
click at [745, 57] on input "False" at bounding box center [752, 51] width 15 height 12
radio input "true"
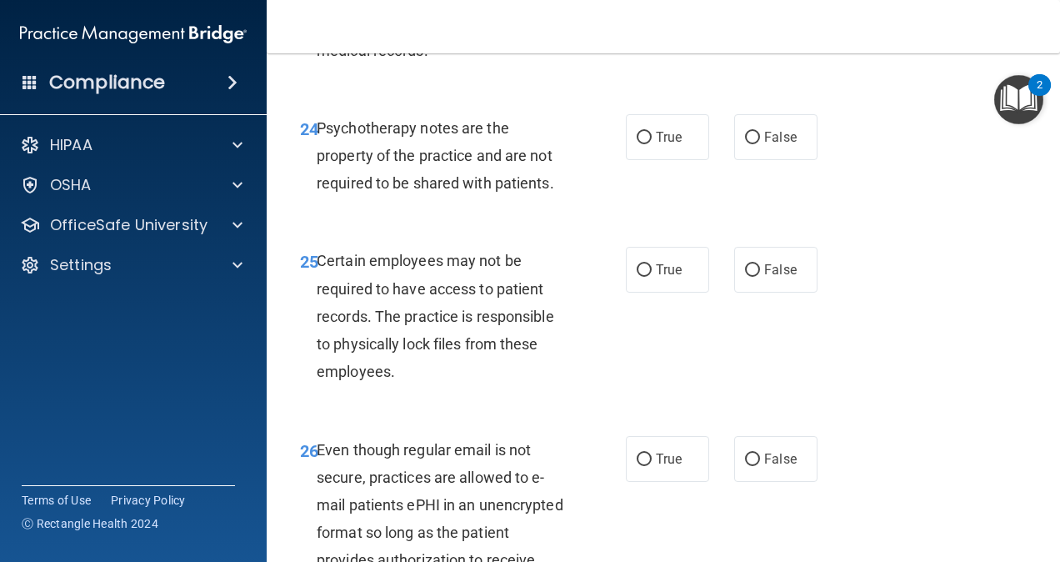
scroll to position [4401, 0]
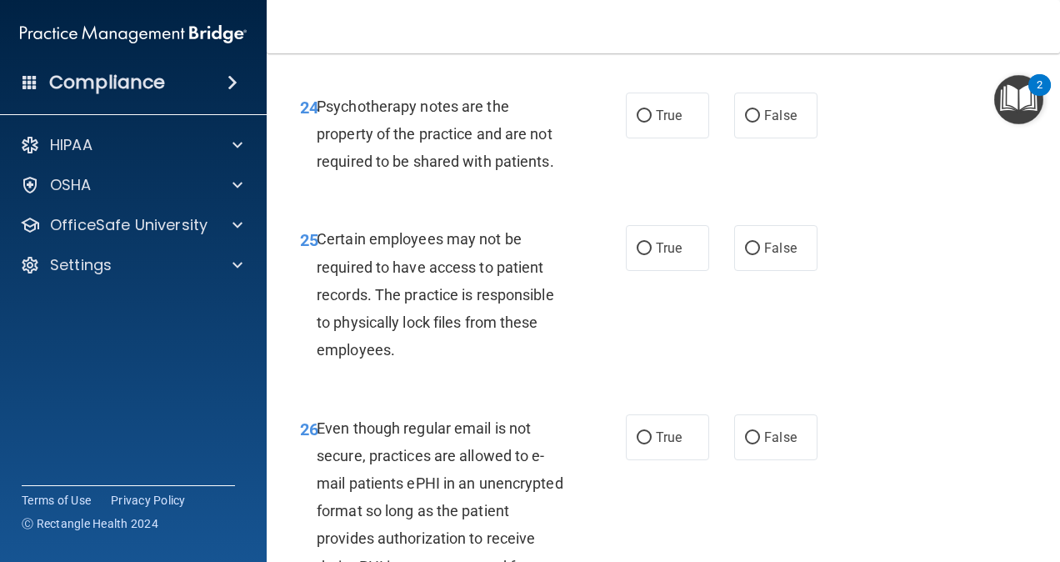
radio input "true"
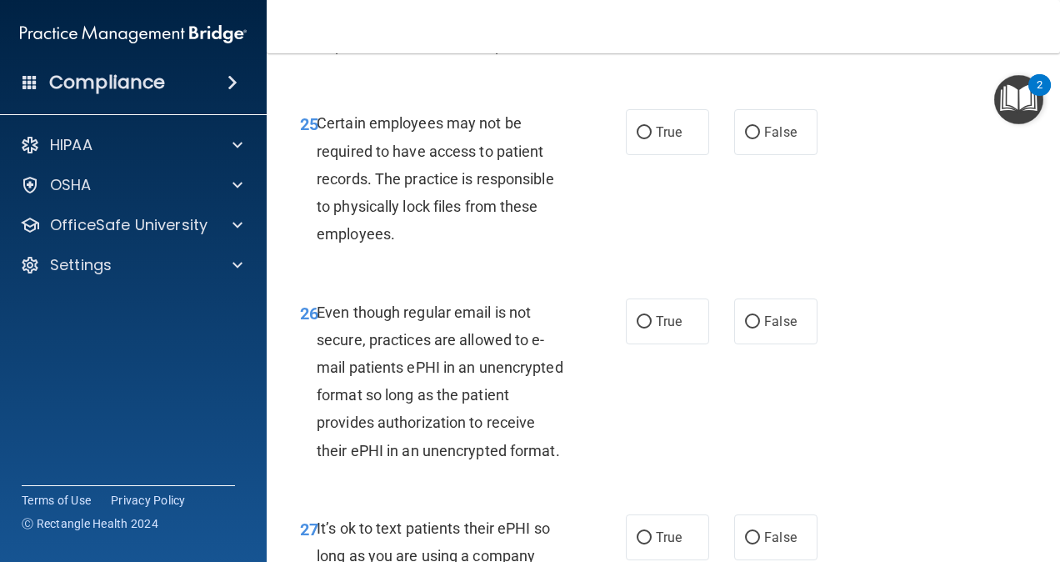
scroll to position [4519, 0]
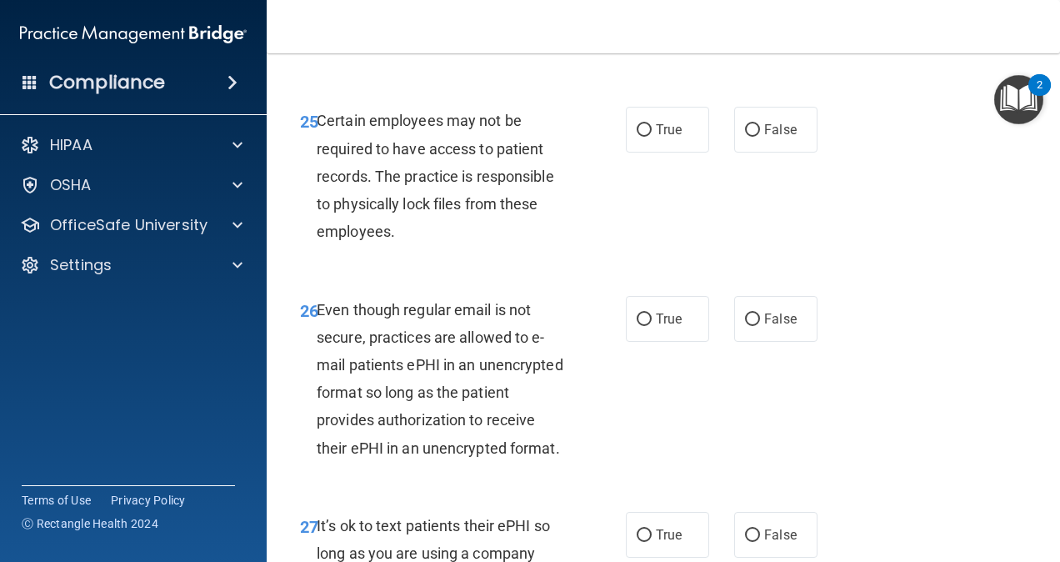
radio input "true"
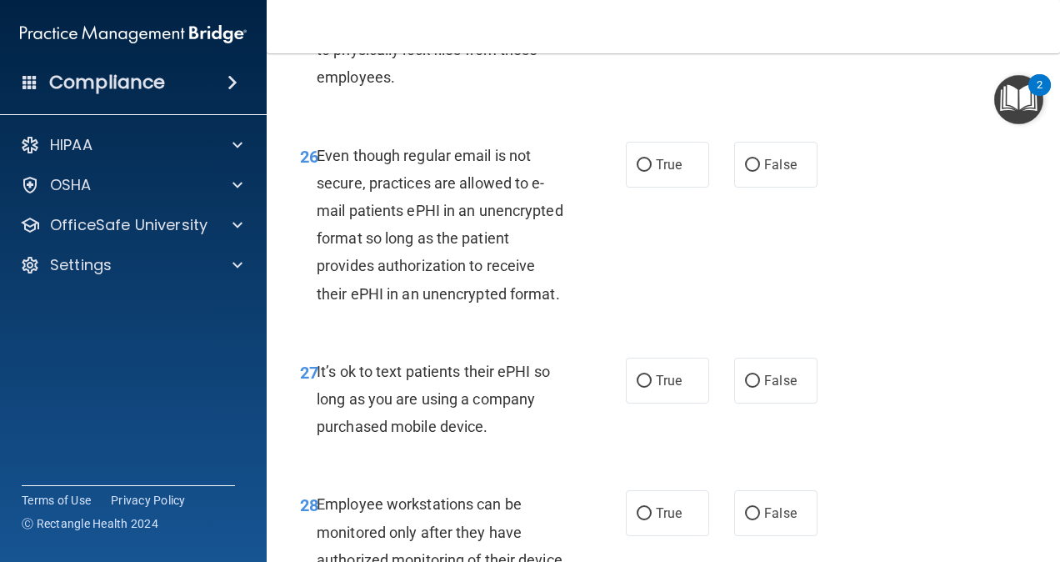
scroll to position [4675, 0]
radio input "true"
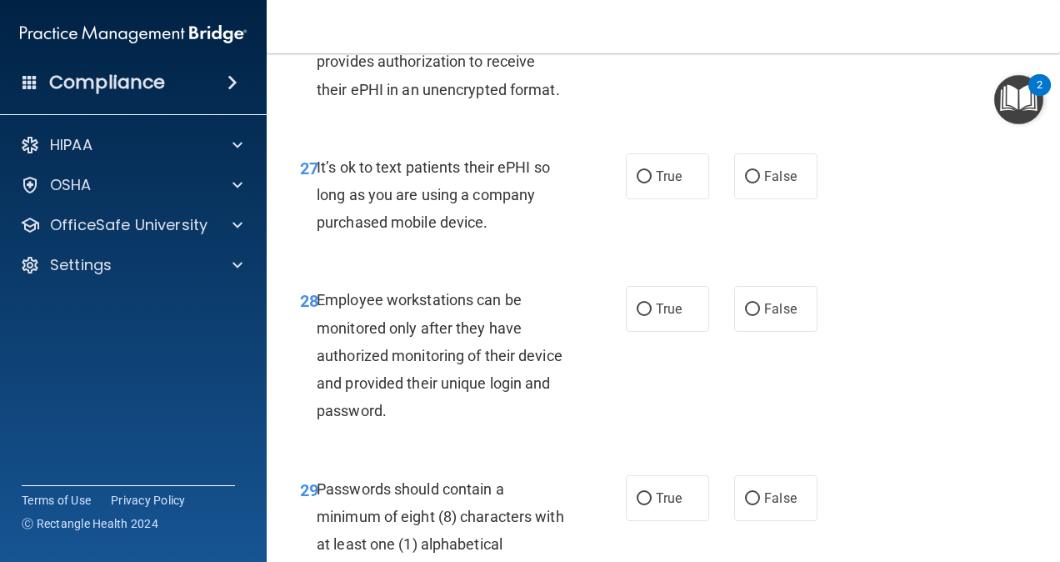
scroll to position [4881, 0]
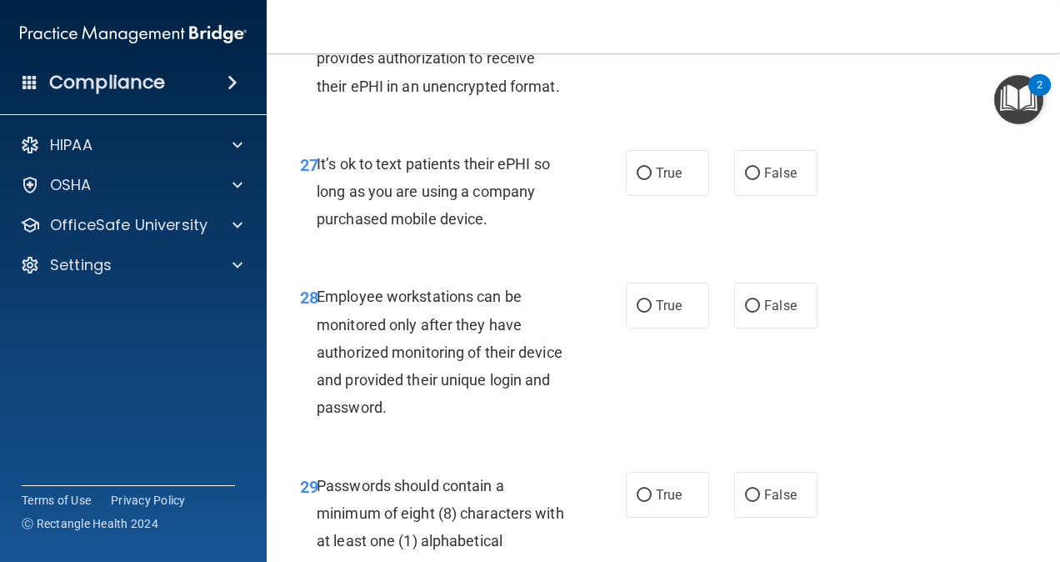
radio input "true"
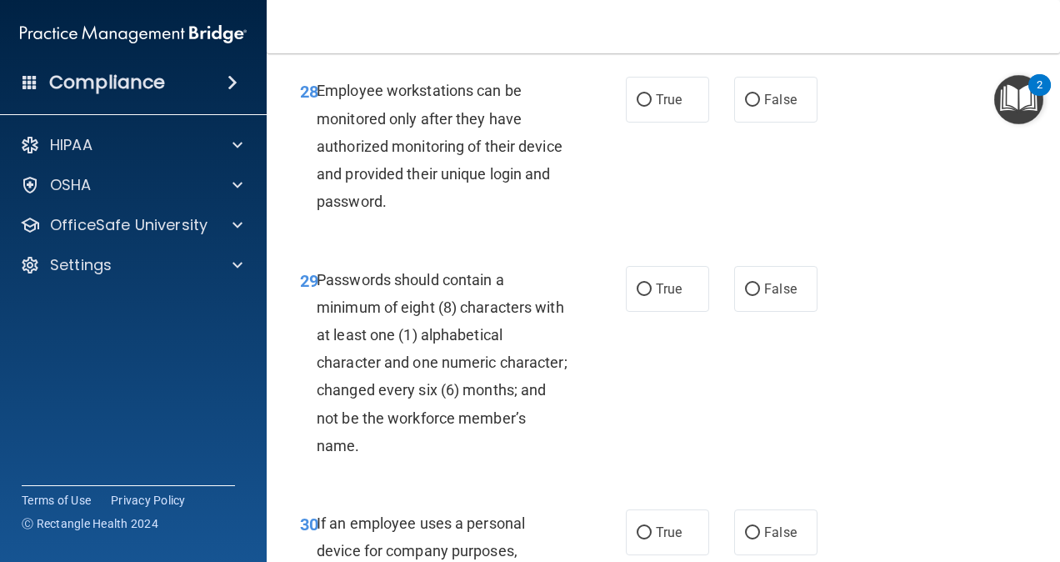
scroll to position [5088, 0]
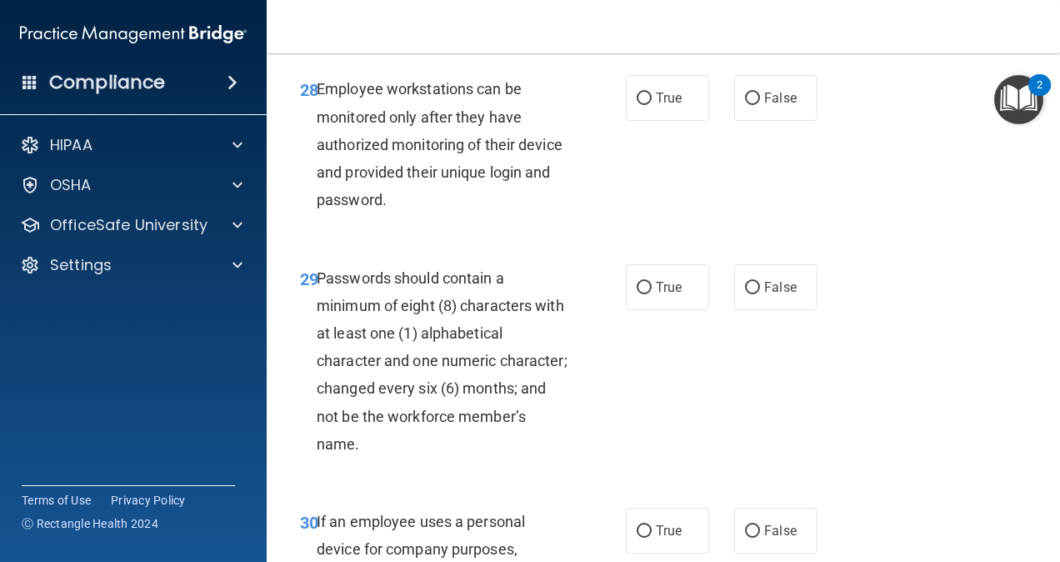
radio input "true"
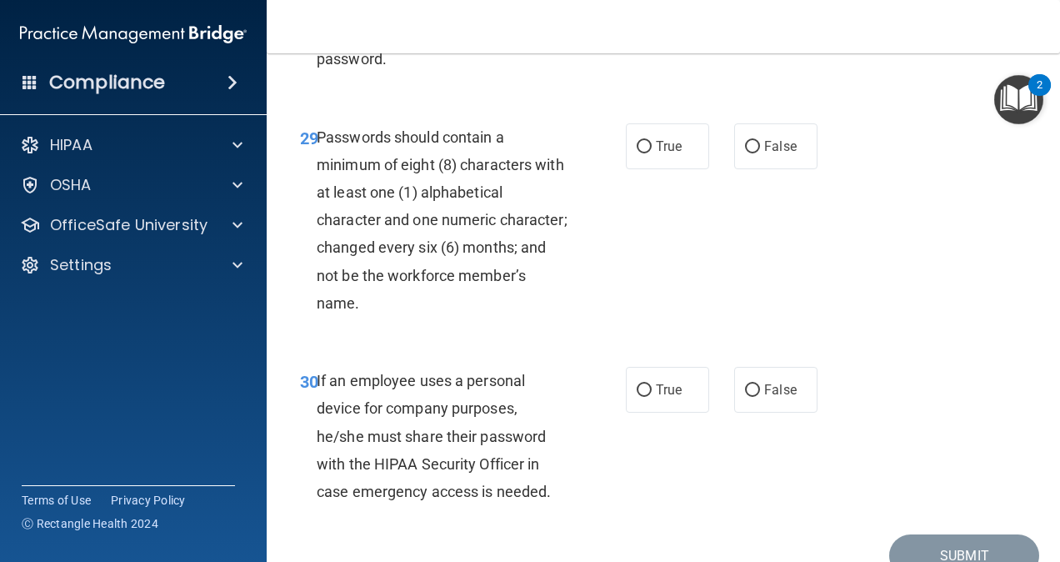
scroll to position [5232, 0]
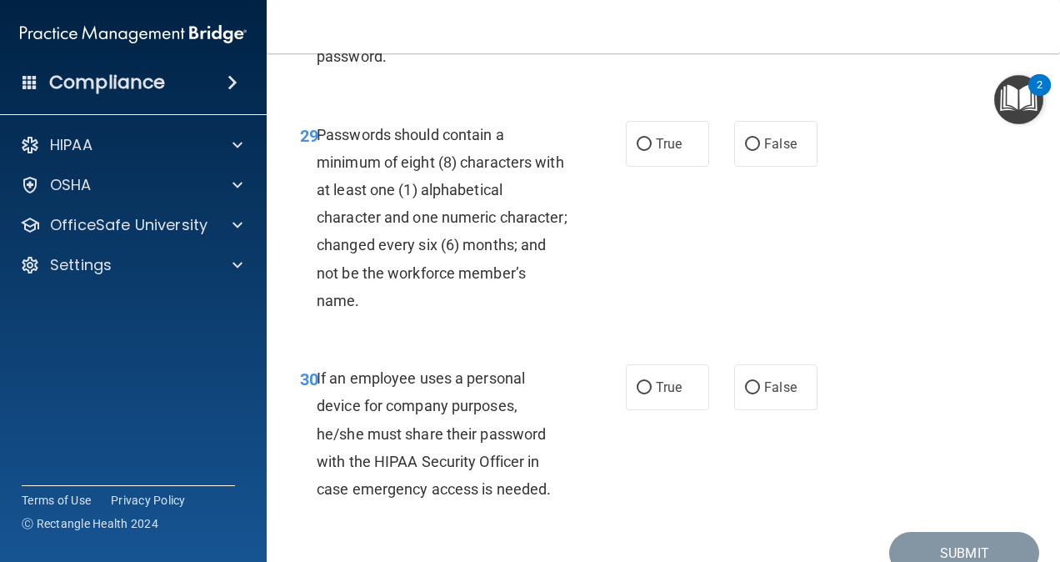
radio input "true"
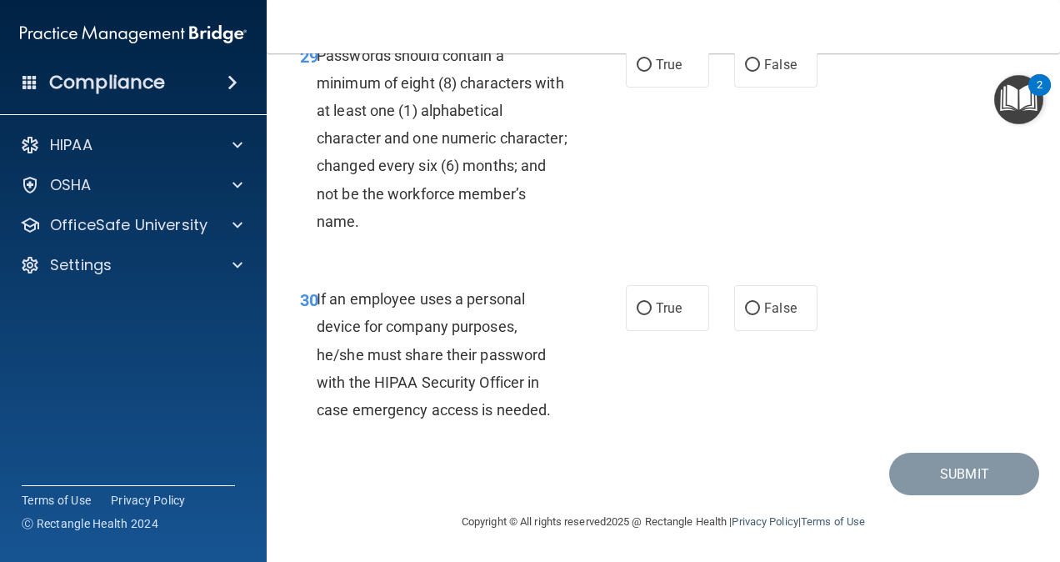
scroll to position [5439, 0]
click at [666, 87] on label "True" at bounding box center [667, 65] width 83 height 46
click at [652, 72] on input "True" at bounding box center [644, 65] width 15 height 12
radio input "true"
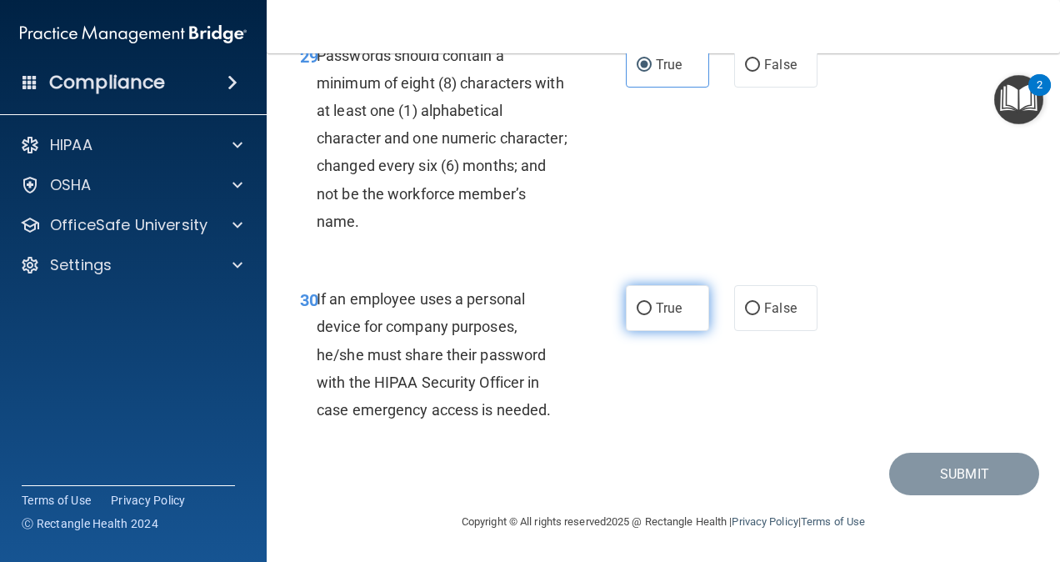
click at [637, 305] on input "True" at bounding box center [644, 308] width 15 height 12
radio input "true"
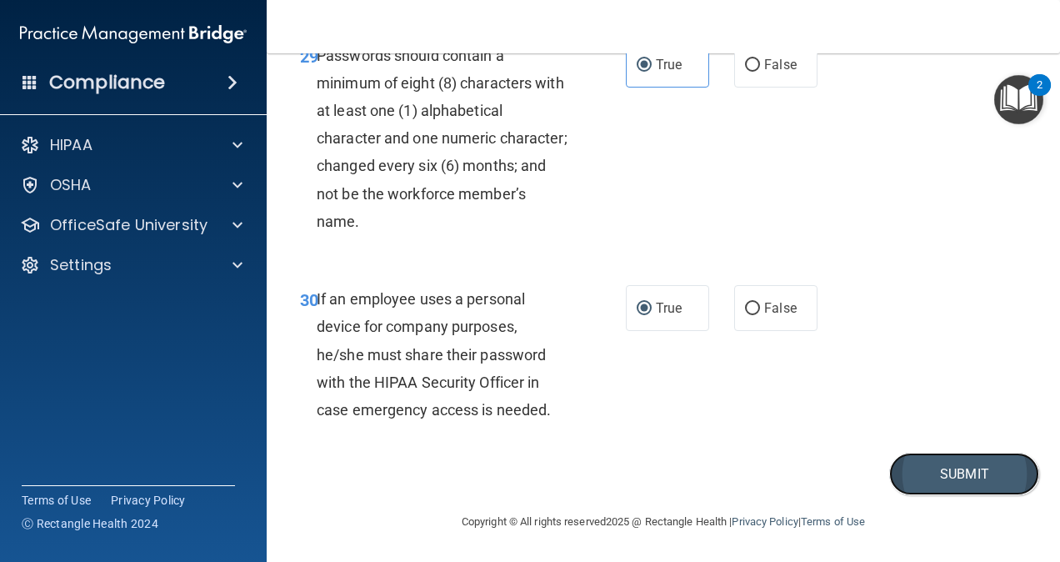
click at [942, 478] on button "Submit" at bounding box center [964, 473] width 150 height 42
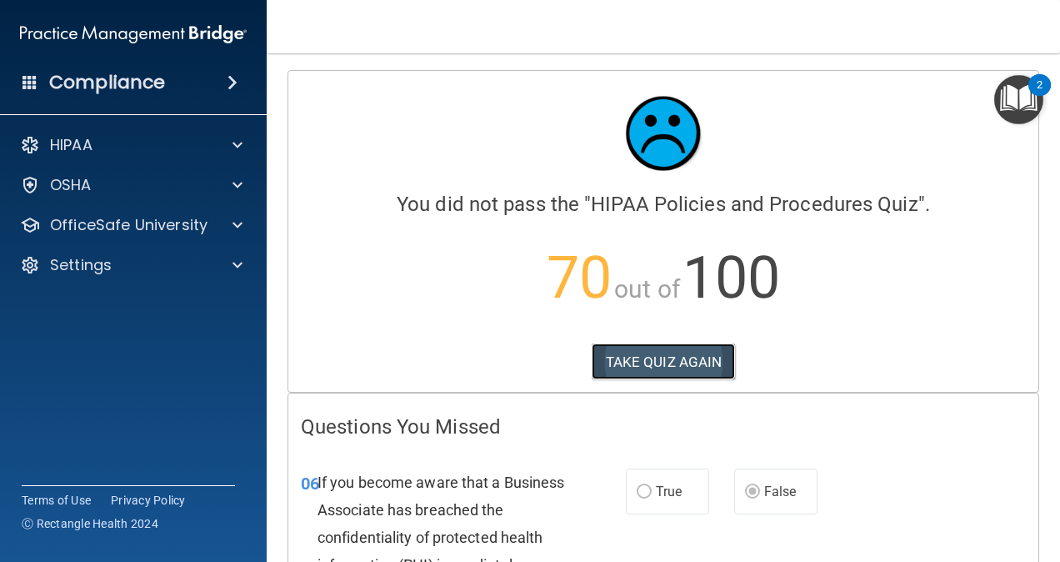
click at [677, 350] on button "TAKE QUIZ AGAIN" at bounding box center [664, 361] width 144 height 37
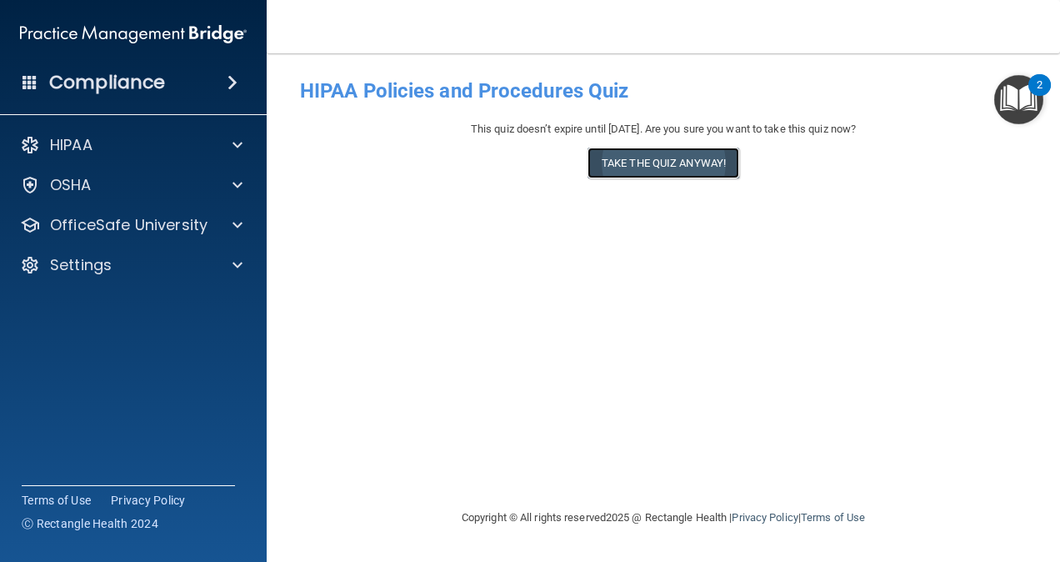
click at [640, 174] on button "Take the quiz anyway!" at bounding box center [663, 162] width 152 height 31
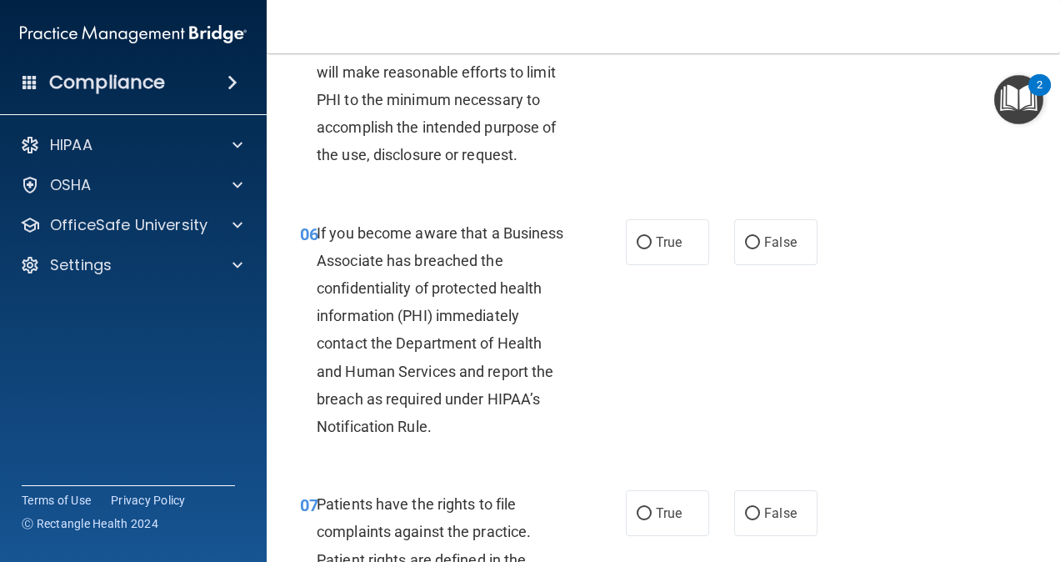
scroll to position [967, 0]
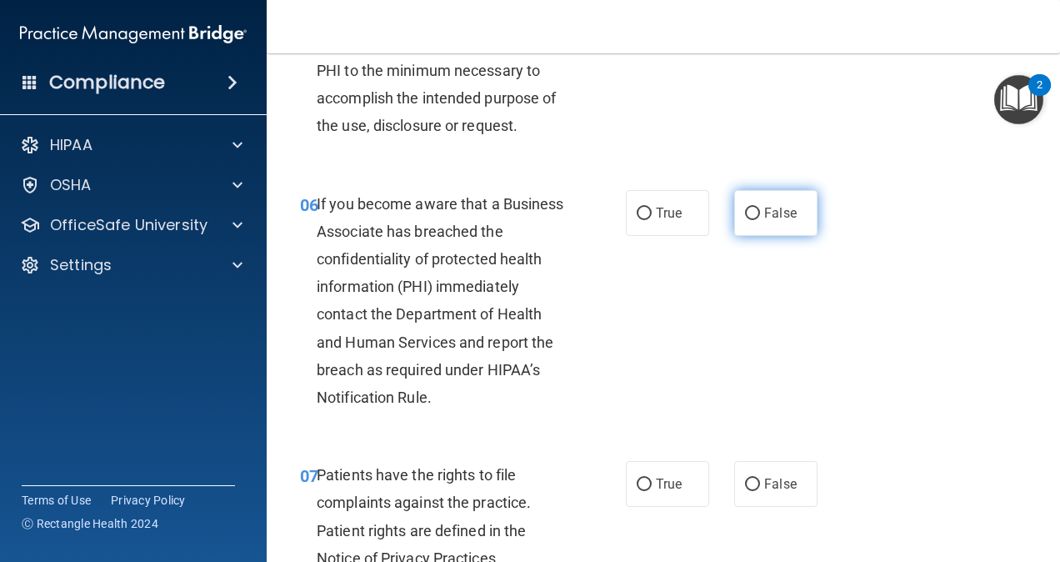
click at [749, 236] on label "False" at bounding box center [775, 213] width 83 height 46
click at [749, 220] on input "False" at bounding box center [752, 213] width 15 height 12
radio input "true"
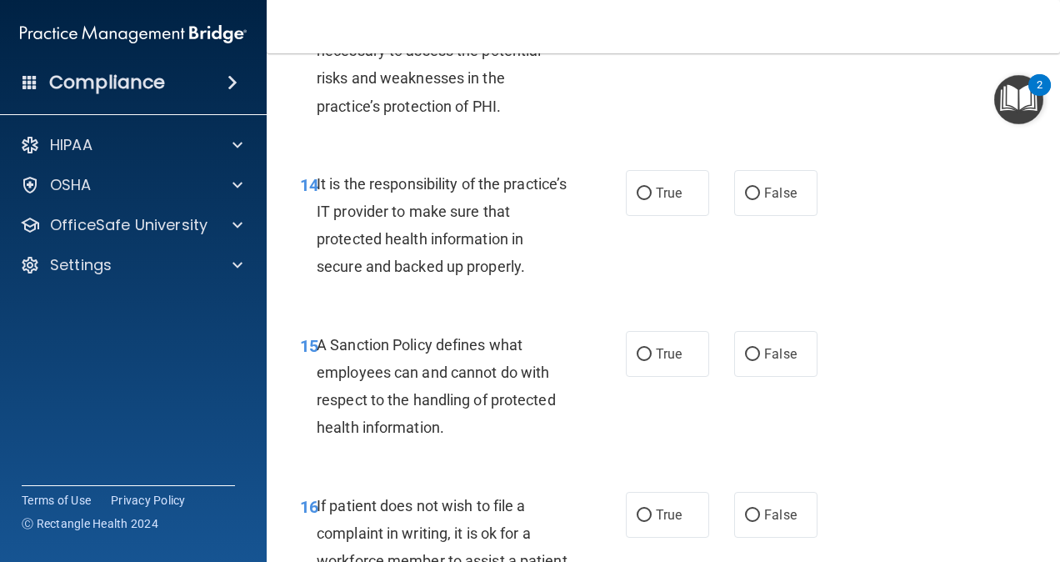
scroll to position [2692, 0]
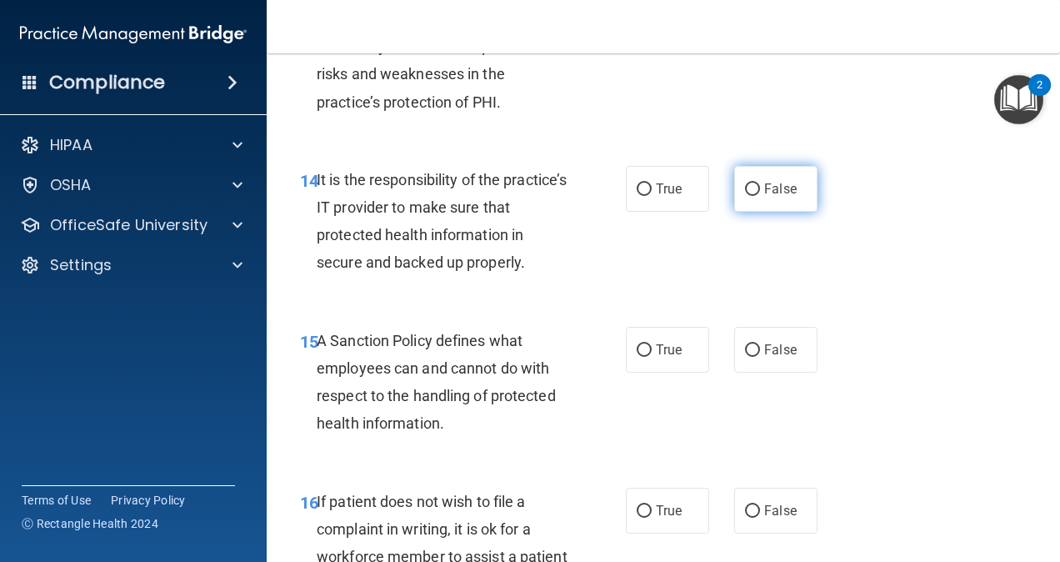
click at [757, 212] on label "False" at bounding box center [775, 189] width 83 height 46
click at [757, 196] on input "False" at bounding box center [752, 189] width 15 height 12
radio input "true"
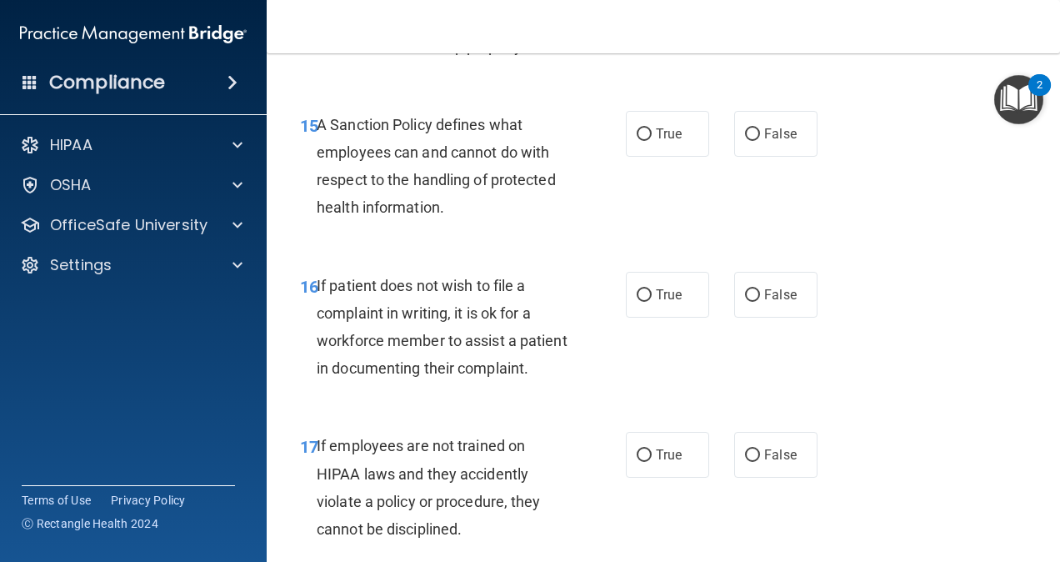
scroll to position [2907, 0]
click at [745, 157] on label "False" at bounding box center [775, 135] width 83 height 46
click at [745, 142] on input "False" at bounding box center [752, 135] width 15 height 12
radio input "true"
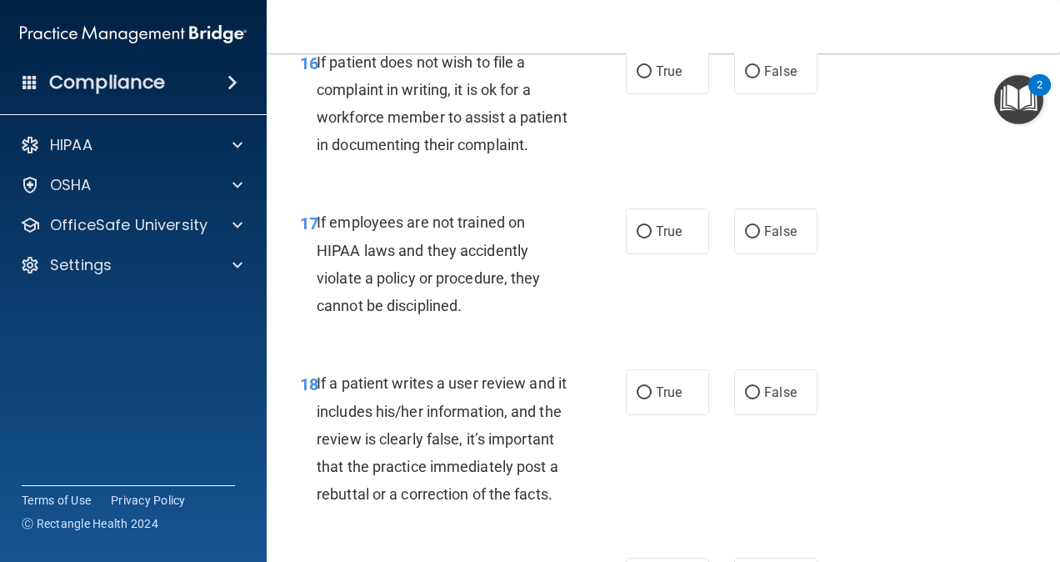
scroll to position [3132, 0]
click at [752, 253] on label "False" at bounding box center [775, 230] width 83 height 46
click at [752, 237] on input "False" at bounding box center [752, 231] width 15 height 12
radio input "true"
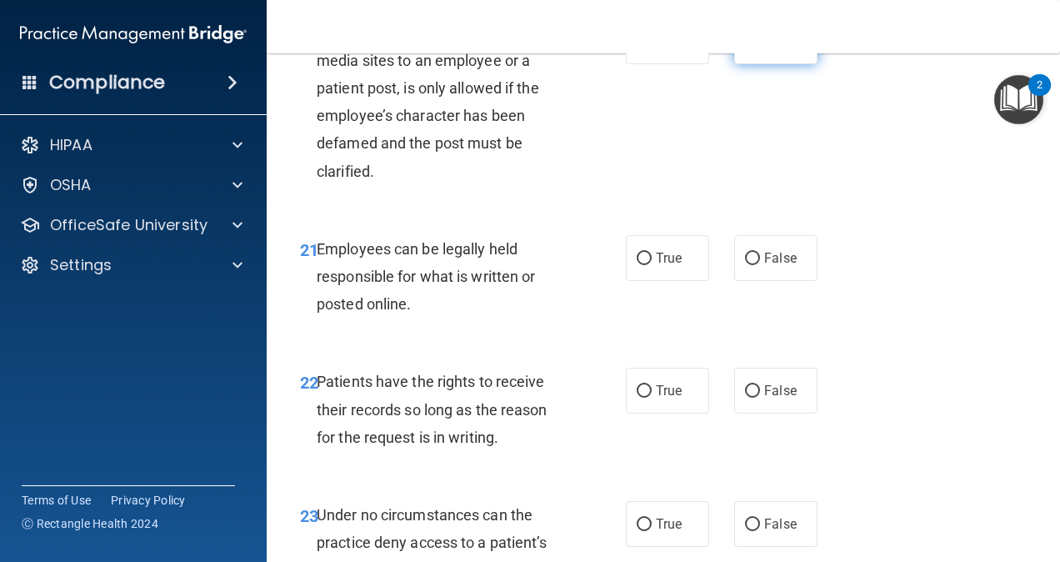
click at [746, 64] on label "False" at bounding box center [775, 41] width 83 height 46
click at [746, 48] on input "False" at bounding box center [752, 42] width 15 height 12
radio input "true"
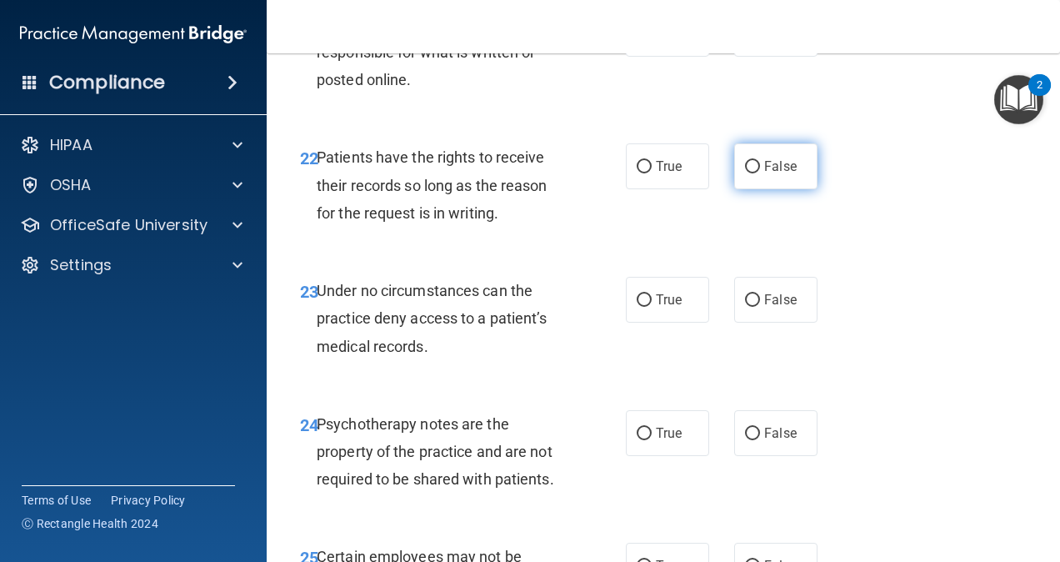
scroll to position [4086, 0]
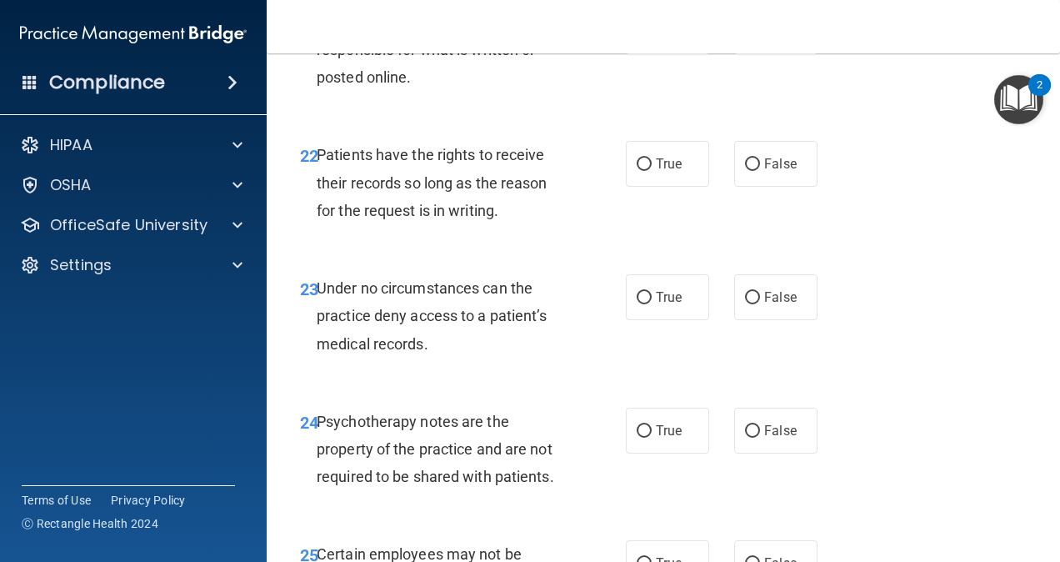
drag, startPoint x: 755, startPoint y: 452, endPoint x: 735, endPoint y: 477, distance: 32.0
click at [733, 387] on div "23 Under no circumstances can the practice deny access to a patient’s medical r…" at bounding box center [663, 319] width 752 height 133
click at [742, 320] on label "False" at bounding box center [775, 297] width 83 height 46
click at [745, 304] on input "False" at bounding box center [752, 298] width 15 height 12
radio input "true"
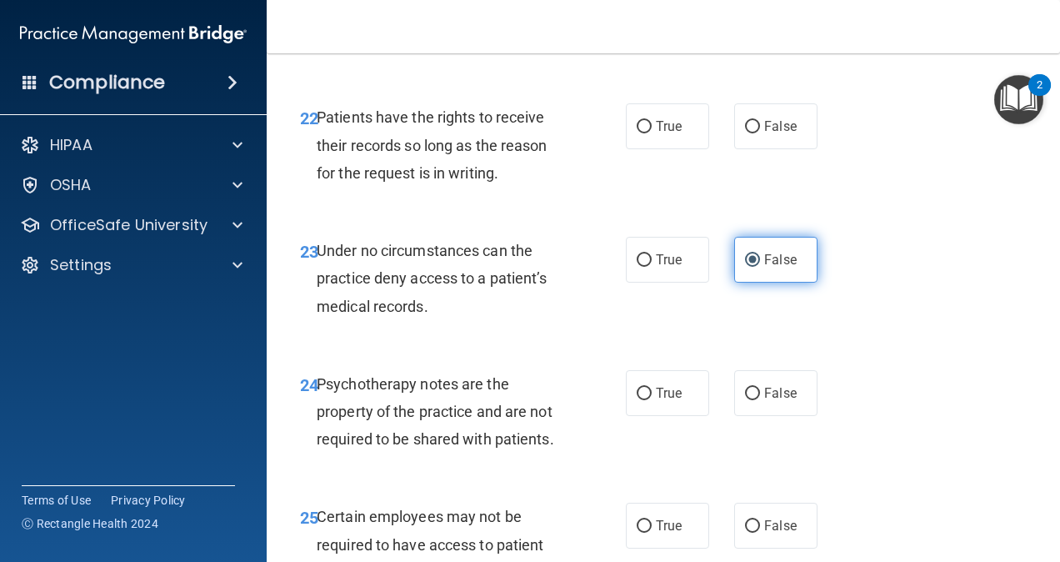
scroll to position [4196, 0]
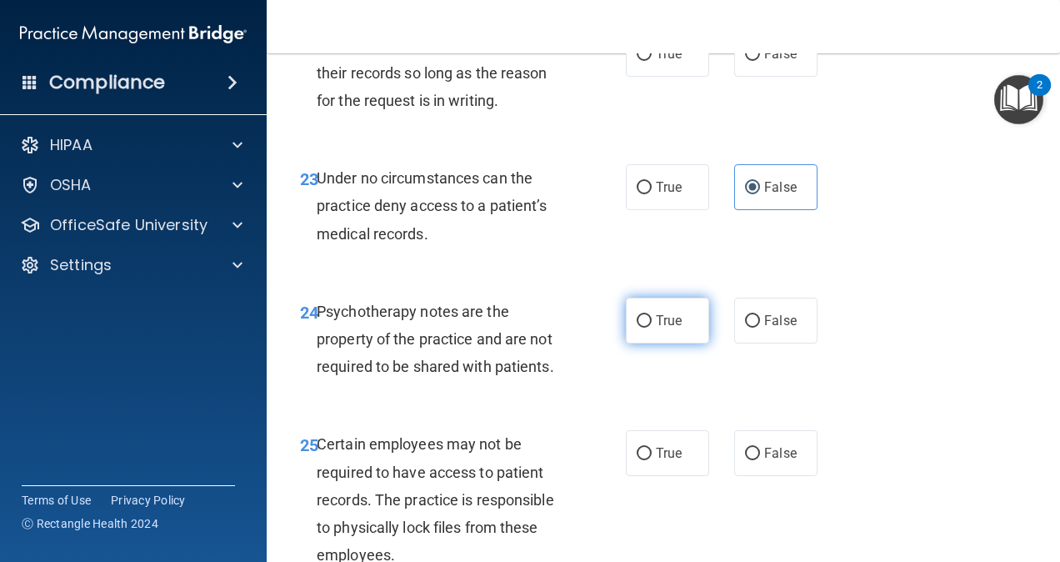
click at [655, 343] on label "True" at bounding box center [667, 320] width 83 height 46
click at [652, 327] on input "True" at bounding box center [644, 321] width 15 height 12
radio input "true"
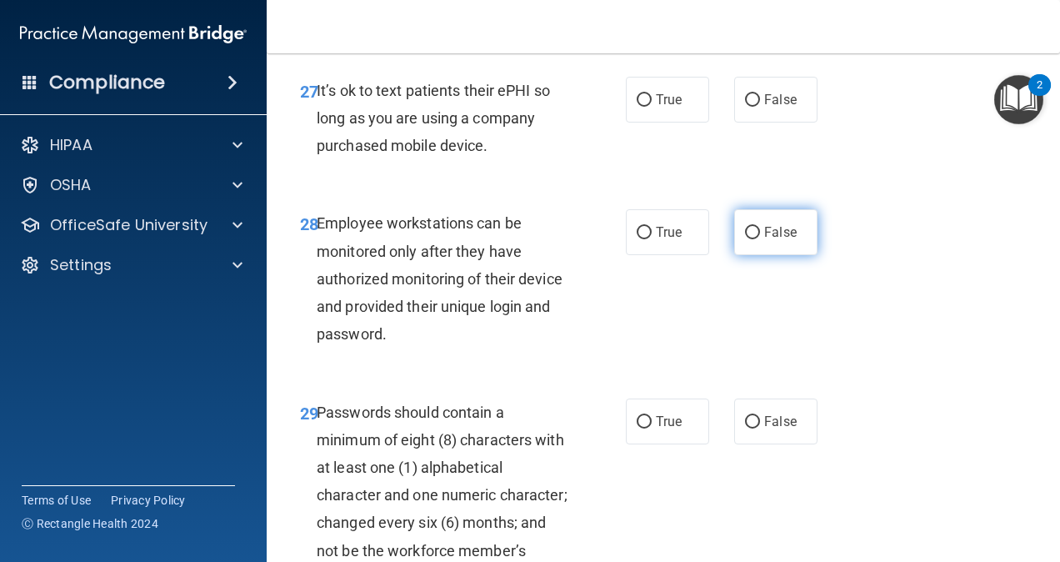
click at [765, 255] on label "False" at bounding box center [775, 232] width 83 height 46
click at [760, 239] on input "False" at bounding box center [752, 233] width 15 height 12
radio input "true"
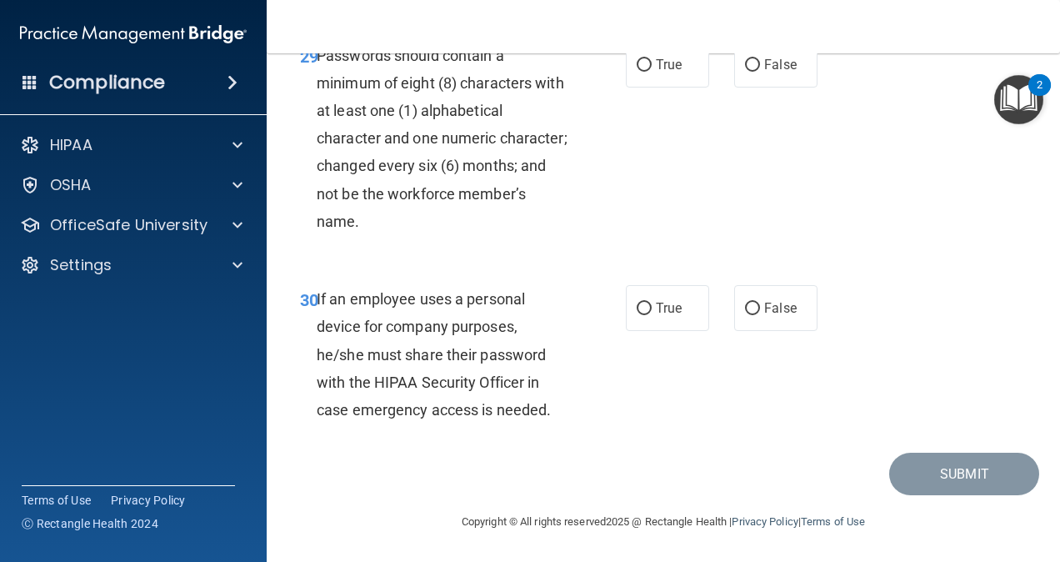
scroll to position [5477, 0]
click at [794, 322] on label "False" at bounding box center [775, 308] width 83 height 46
click at [760, 315] on input "False" at bounding box center [752, 308] width 15 height 12
radio input "true"
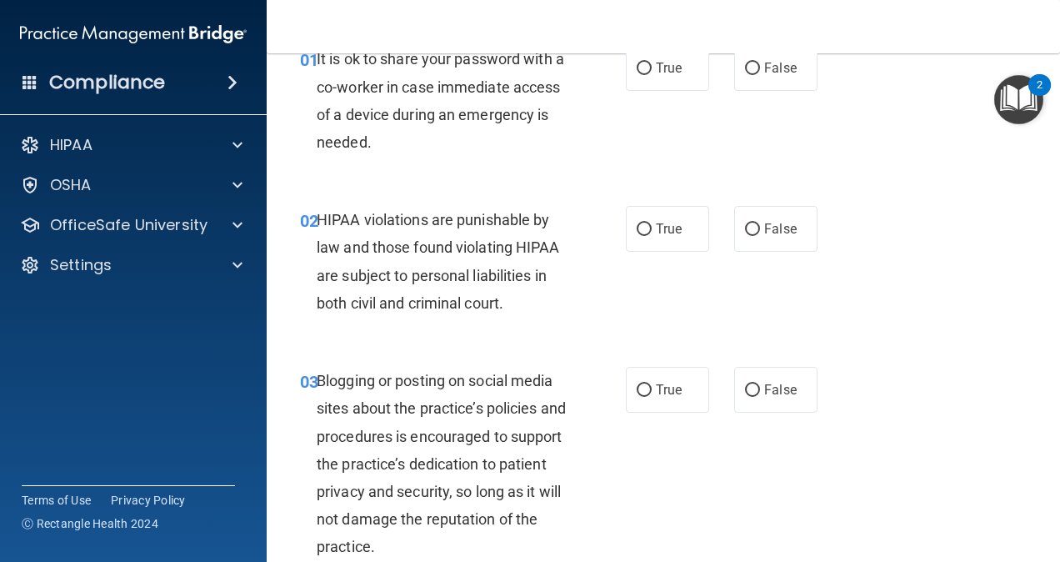
scroll to position [0, 0]
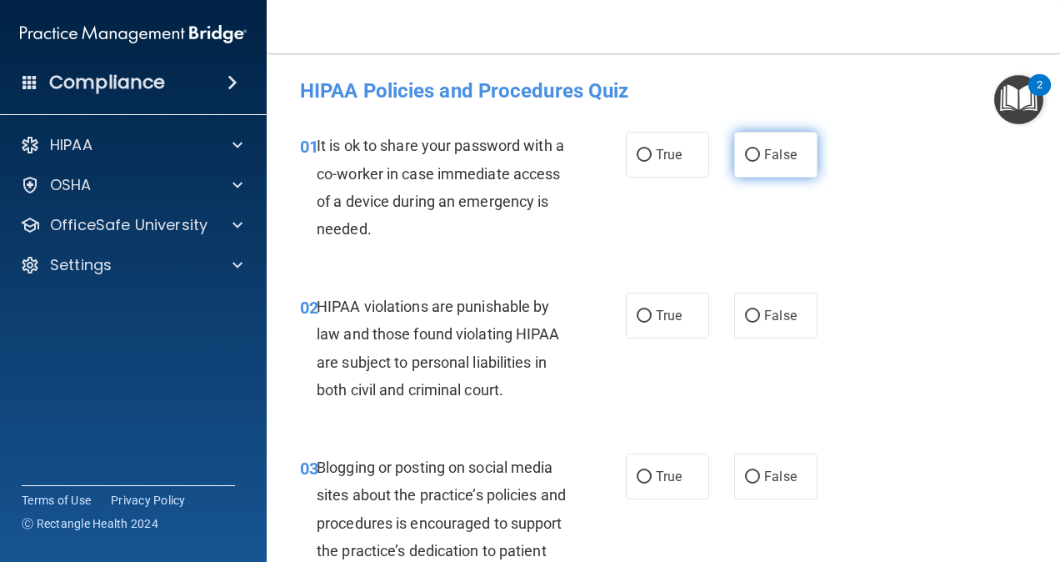
click at [787, 140] on label "False" at bounding box center [775, 155] width 83 height 46
click at [760, 149] on input "False" at bounding box center [752, 155] width 15 height 12
radio input "true"
click at [637, 322] on input "True" at bounding box center [644, 316] width 15 height 12
radio input "true"
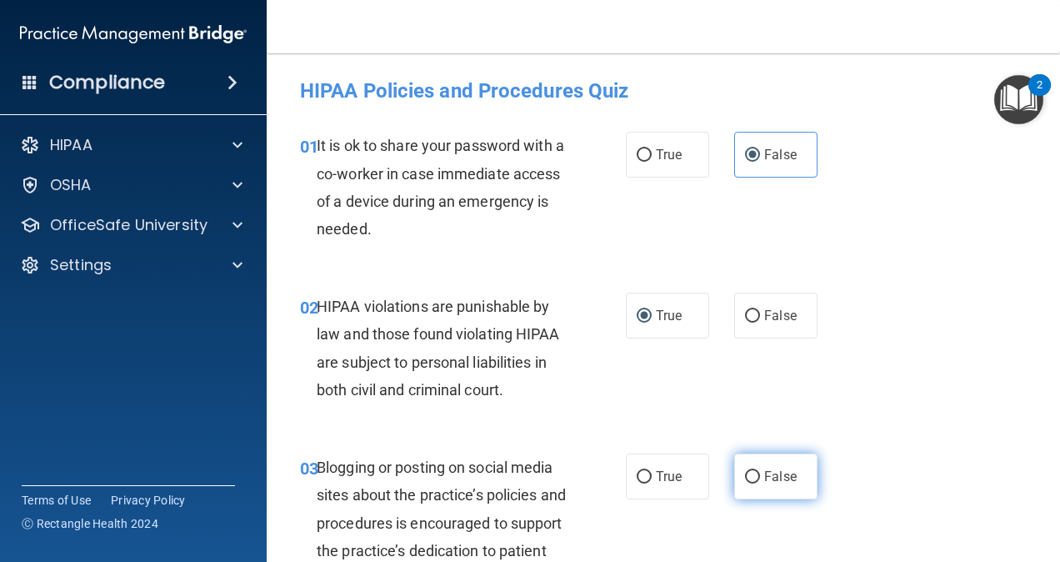
click at [785, 458] on label "False" at bounding box center [775, 476] width 83 height 46
click at [760, 471] on input "False" at bounding box center [752, 477] width 15 height 12
radio input "true"
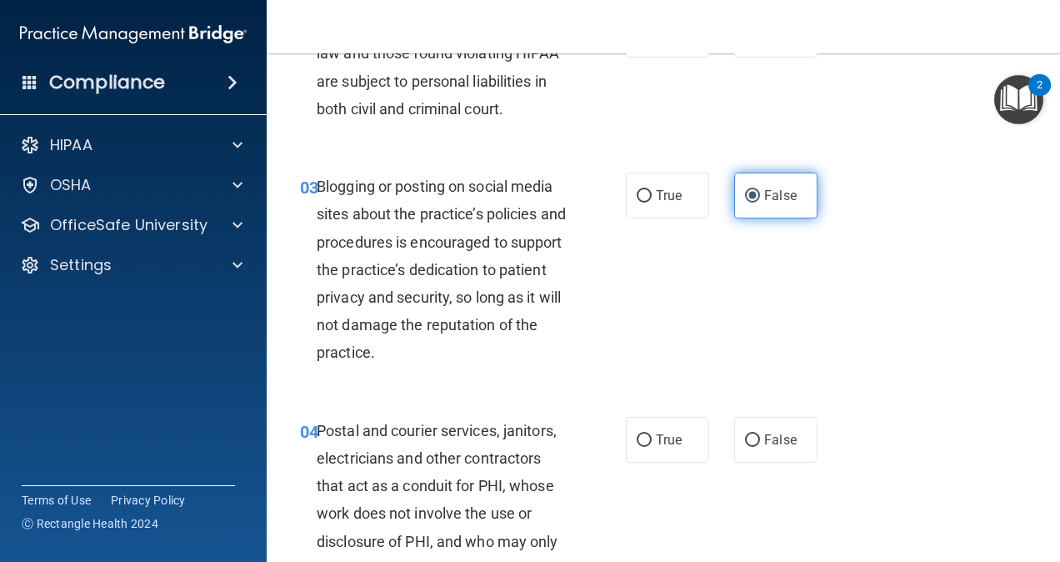
scroll to position [282, 0]
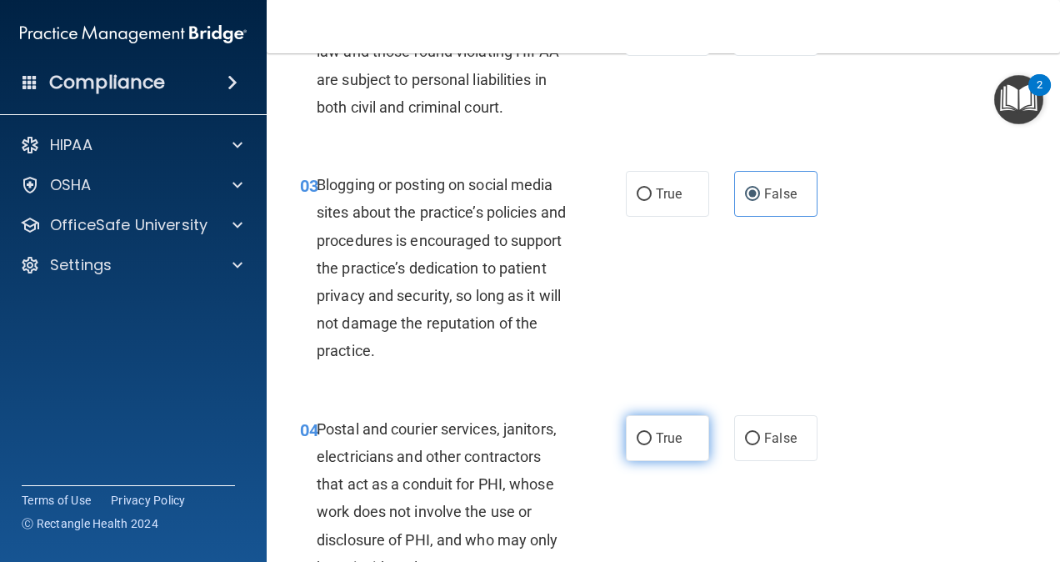
click at [642, 424] on label "True" at bounding box center [667, 438] width 83 height 46
click at [642, 432] on input "True" at bounding box center [644, 438] width 15 height 12
radio input "true"
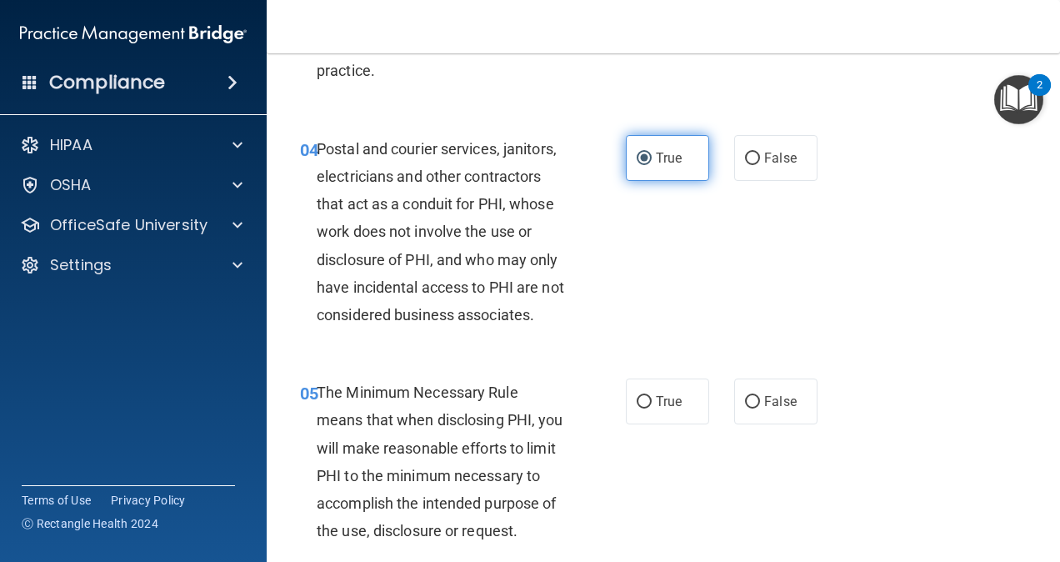
scroll to position [605, 0]
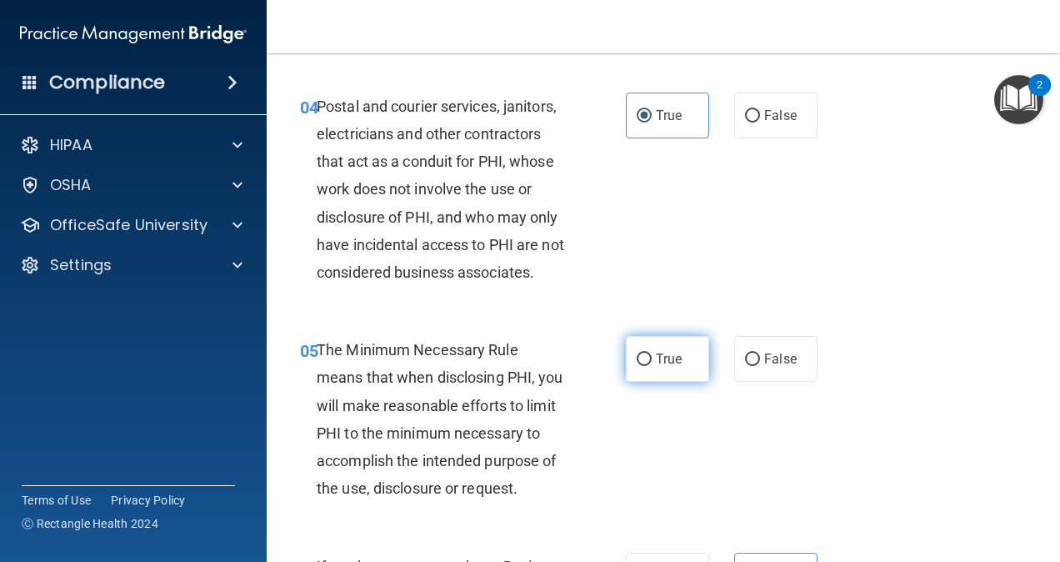
click at [645, 382] on label "True" at bounding box center [667, 359] width 83 height 46
click at [645, 366] on input "True" at bounding box center [644, 359] width 15 height 12
radio input "true"
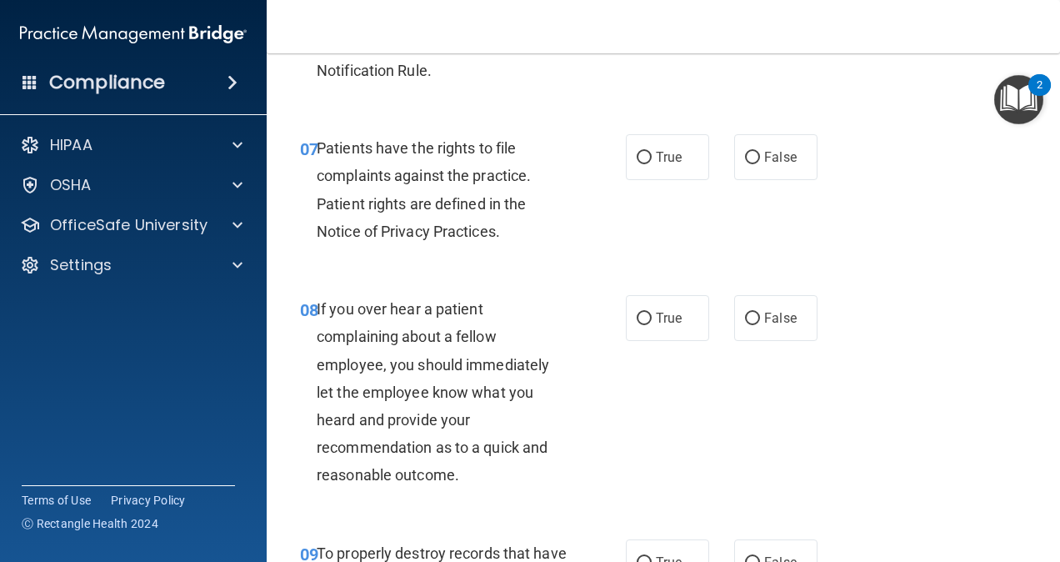
scroll to position [1297, 0]
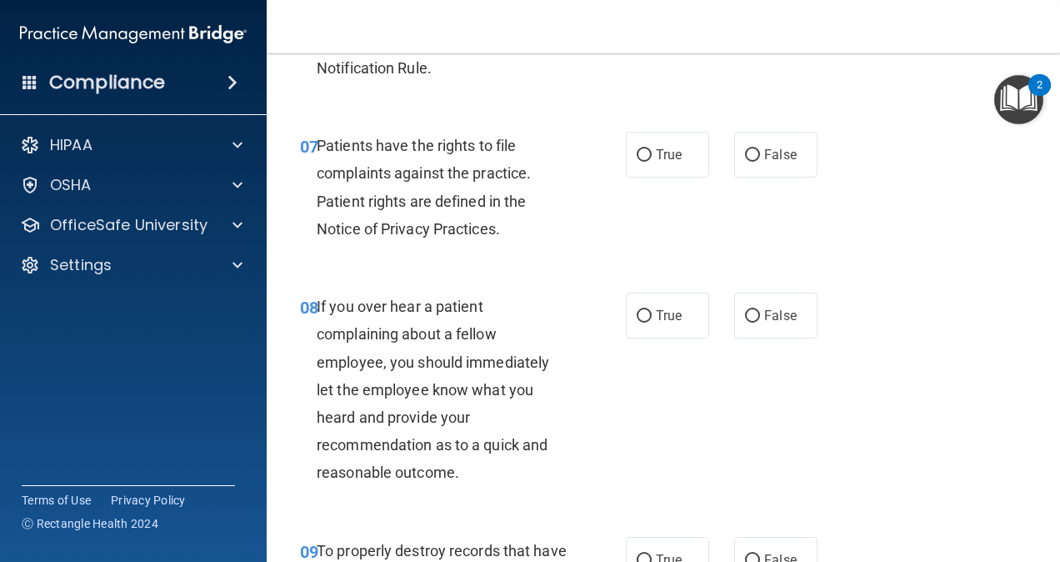
click at [637, 233] on div "07 Patients have the rights to file complaints against the practice. Patient ri…" at bounding box center [463, 191] width 376 height 119
click at [608, 227] on div "07 Patients have the rights to file complaints against the practice. Patient ri…" at bounding box center [463, 191] width 376 height 119
click at [628, 177] on label "True" at bounding box center [667, 155] width 83 height 46
click at [637, 162] on input "True" at bounding box center [644, 155] width 15 height 12
radio input "true"
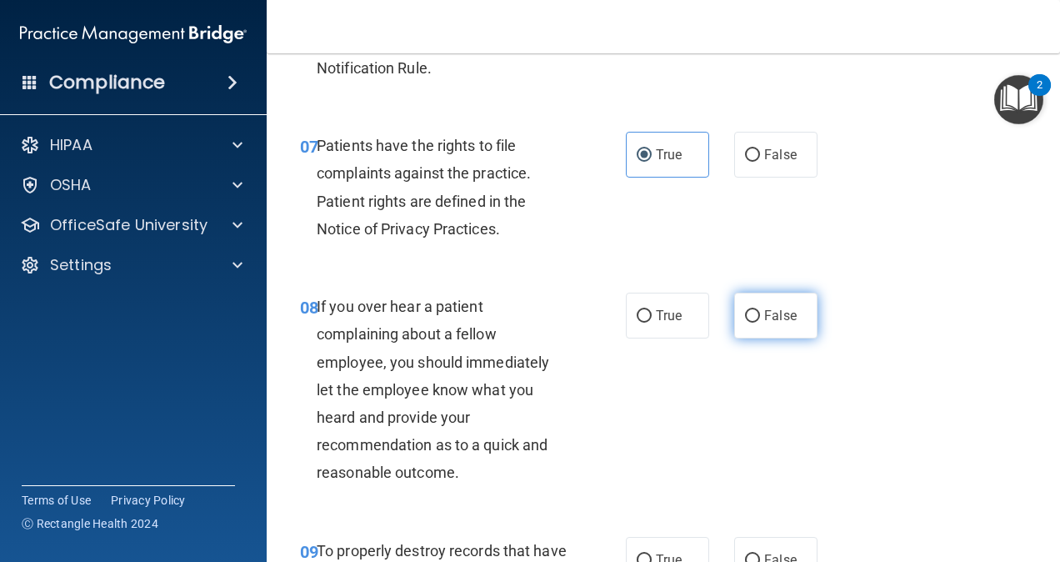
click at [740, 338] on label "False" at bounding box center [775, 315] width 83 height 46
click at [745, 322] on input "False" at bounding box center [752, 316] width 15 height 12
radio input "true"
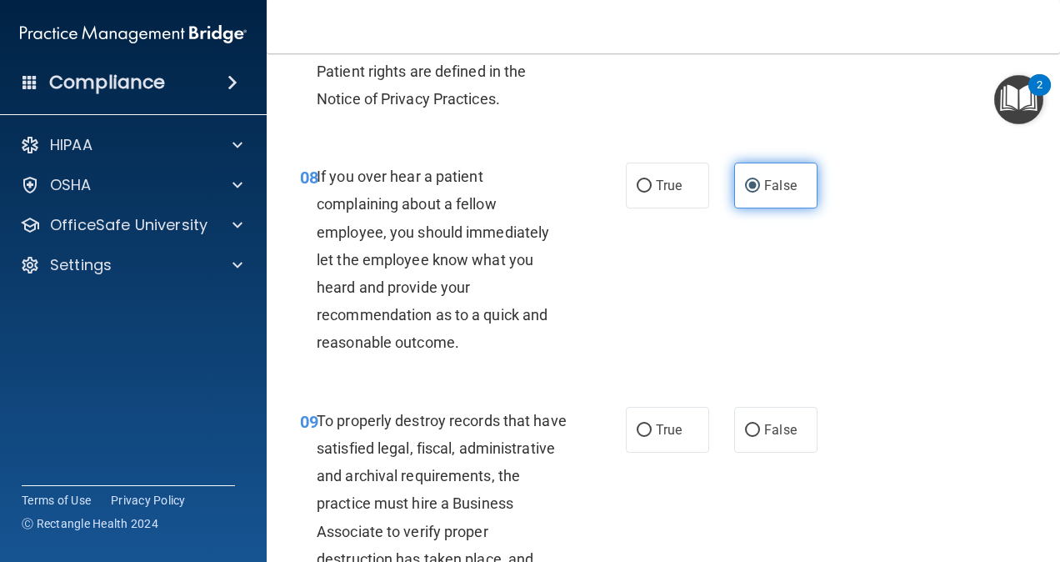
scroll to position [1450, 0]
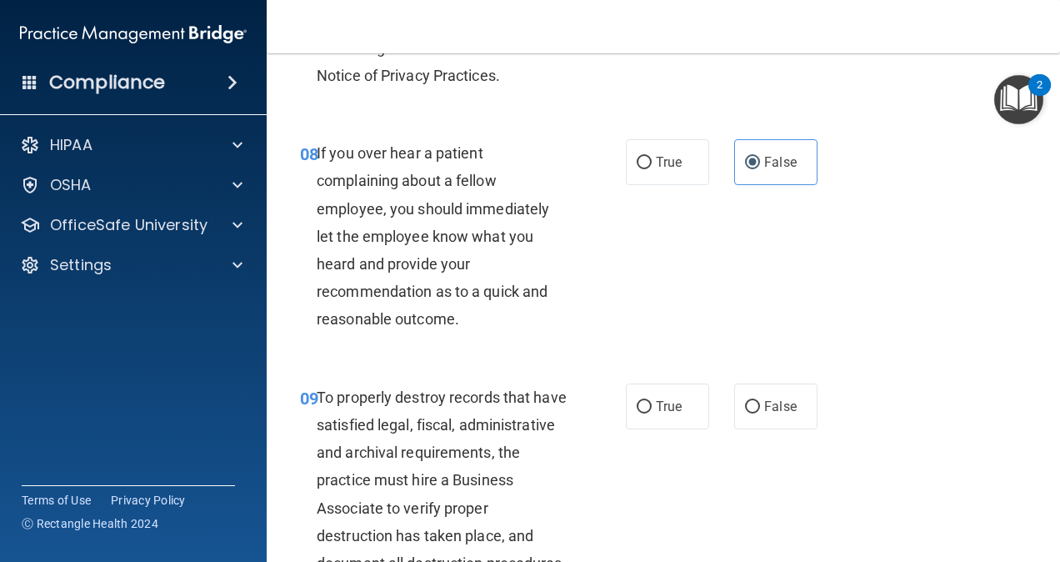
click at [747, 494] on div "09 To properly destroy records that have satisfied legal, fiscal, administrativ…" at bounding box center [663, 484] width 752 height 244
click at [748, 413] on input "False" at bounding box center [752, 407] width 15 height 12
radio input "true"
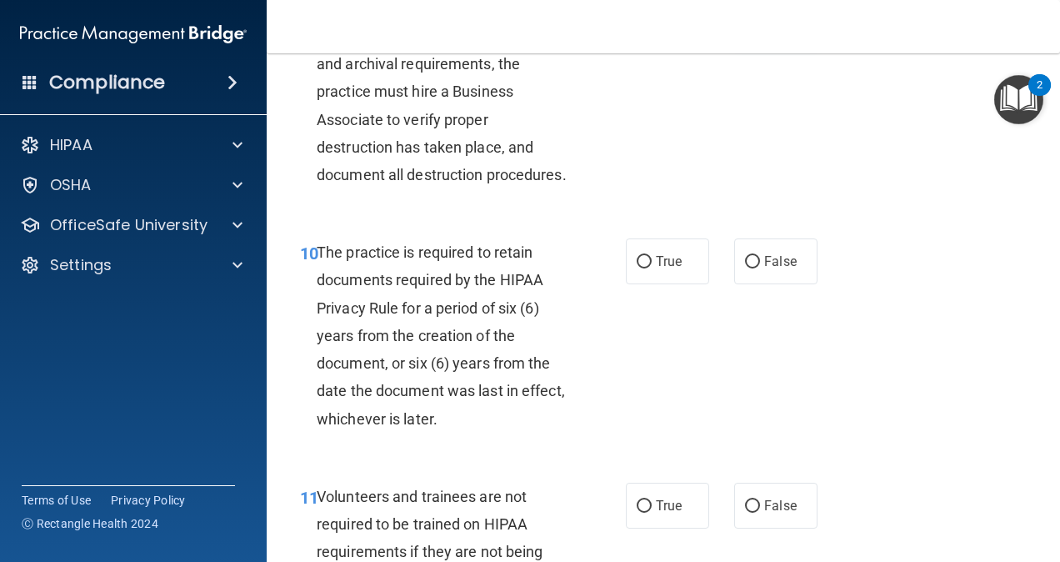
scroll to position [1841, 0]
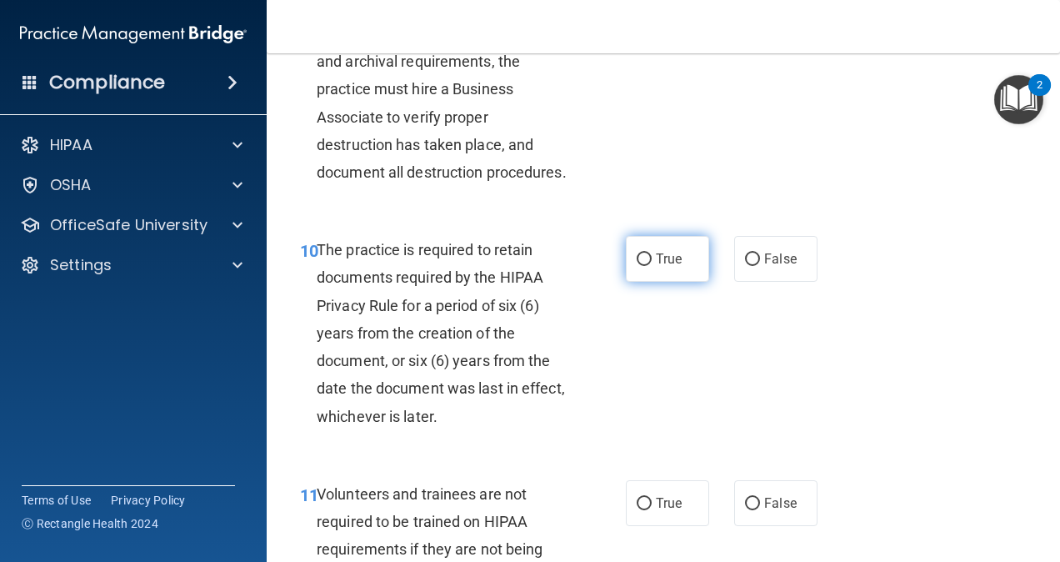
click at [629, 282] on label "True" at bounding box center [667, 259] width 83 height 46
click at [637, 266] on input "True" at bounding box center [644, 259] width 15 height 12
radio input "true"
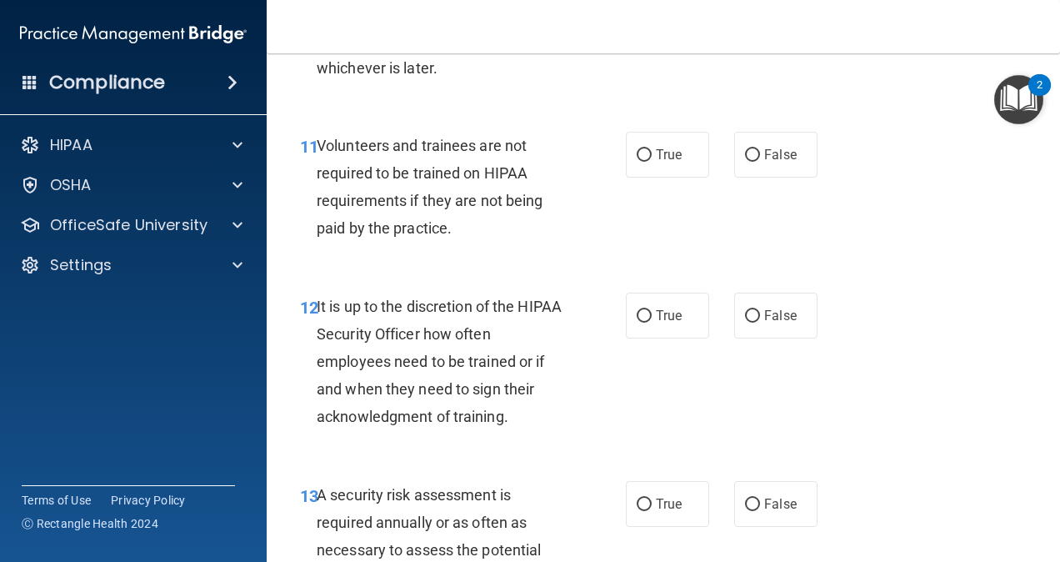
scroll to position [2190, 0]
click at [793, 177] on label "False" at bounding box center [775, 154] width 83 height 46
click at [760, 161] on input "False" at bounding box center [752, 154] width 15 height 12
radio input "true"
click at [782, 337] on label "False" at bounding box center [775, 315] width 83 height 46
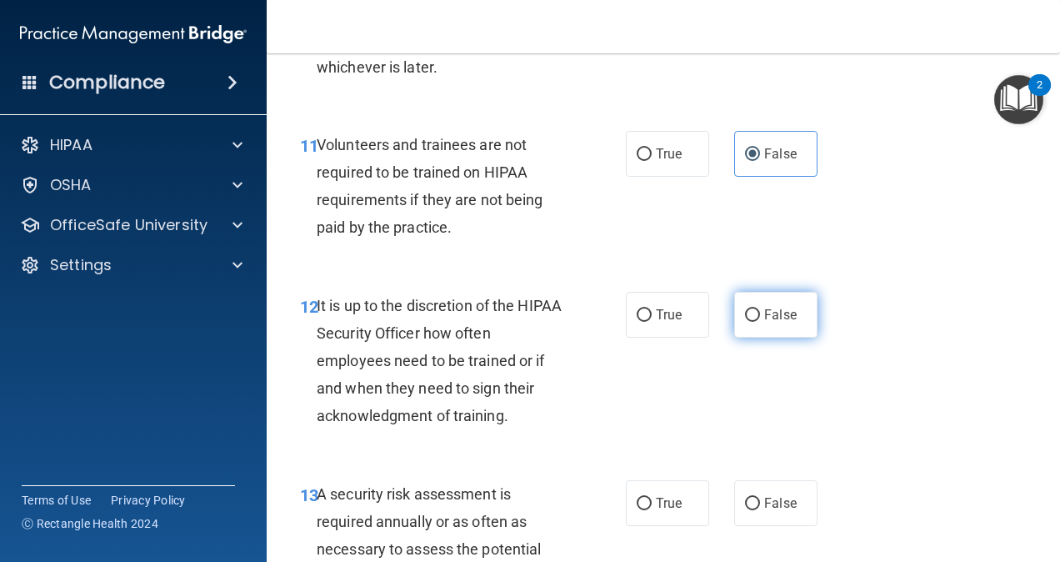
click at [760, 322] on input "False" at bounding box center [752, 315] width 15 height 12
radio input "true"
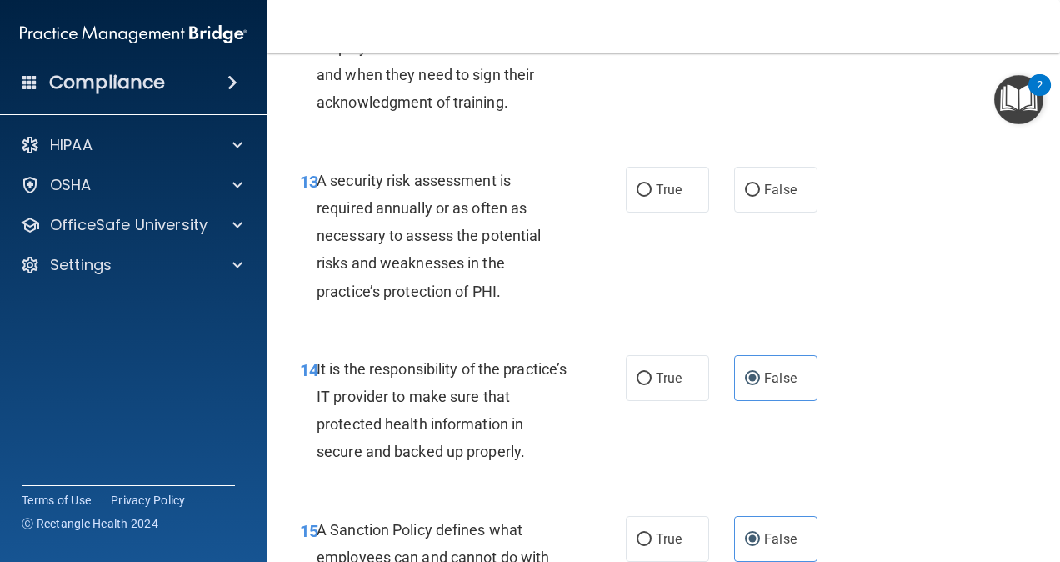
scroll to position [2504, 0]
click at [672, 400] on label "True" at bounding box center [667, 377] width 83 height 46
click at [652, 384] on input "True" at bounding box center [644, 378] width 15 height 12
radio input "true"
click at [745, 384] on input "False" at bounding box center [752, 378] width 15 height 12
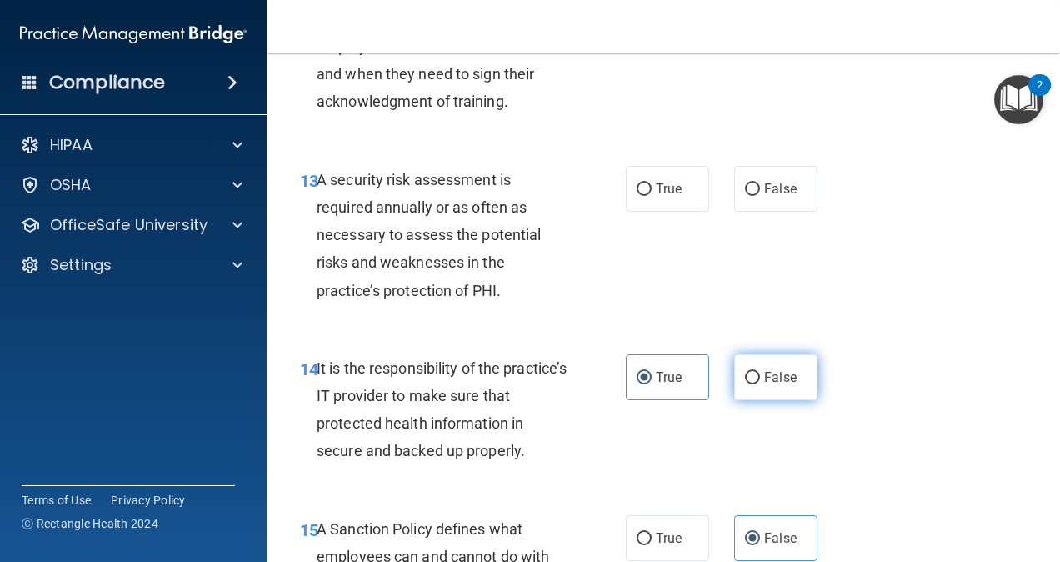
radio input "true"
radio input "false"
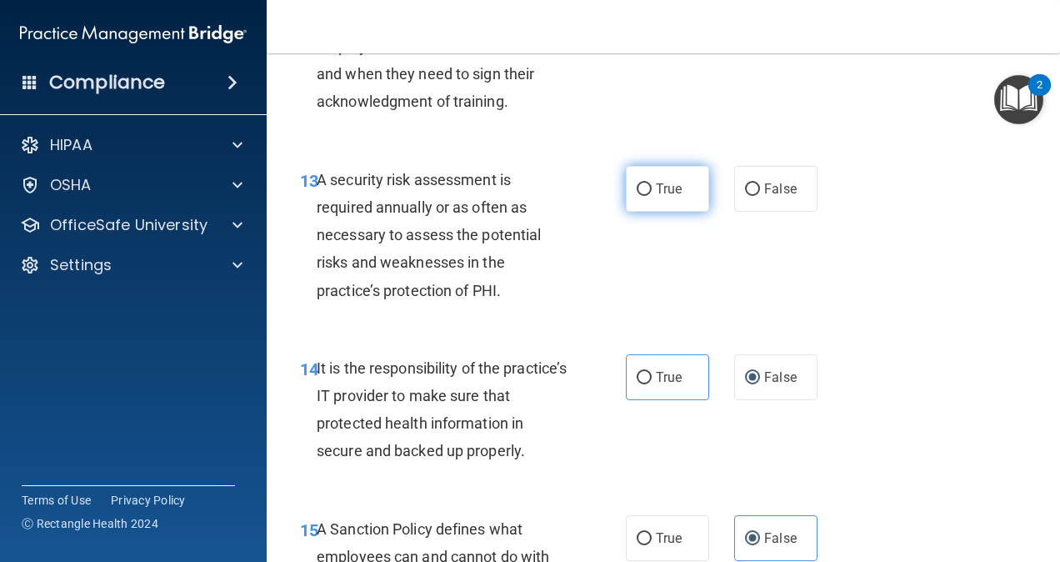
click at [657, 212] on label "True" at bounding box center [667, 189] width 83 height 46
click at [652, 196] on input "True" at bounding box center [644, 189] width 15 height 12
radio input "true"
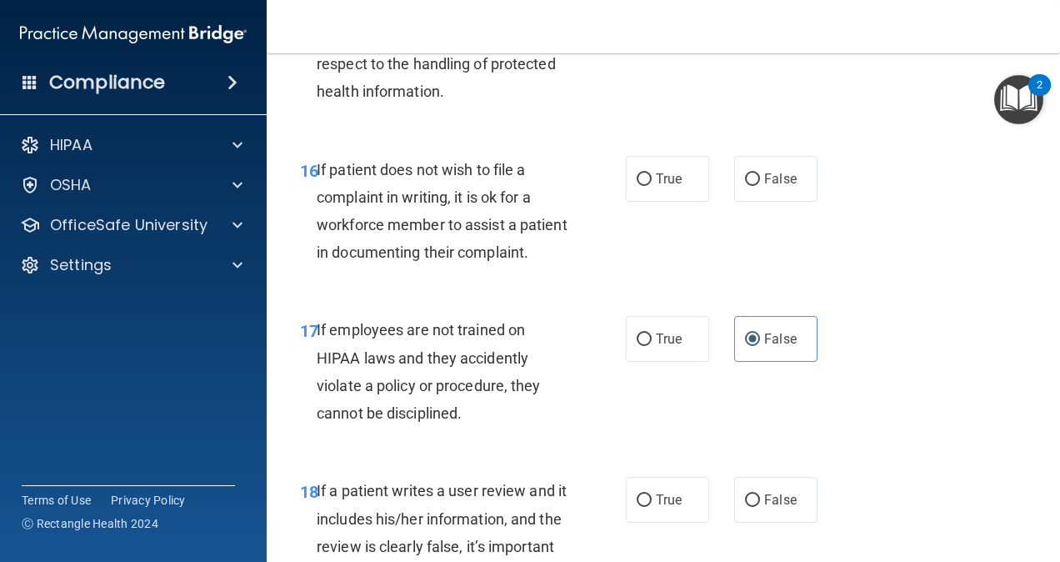
scroll to position [3027, 0]
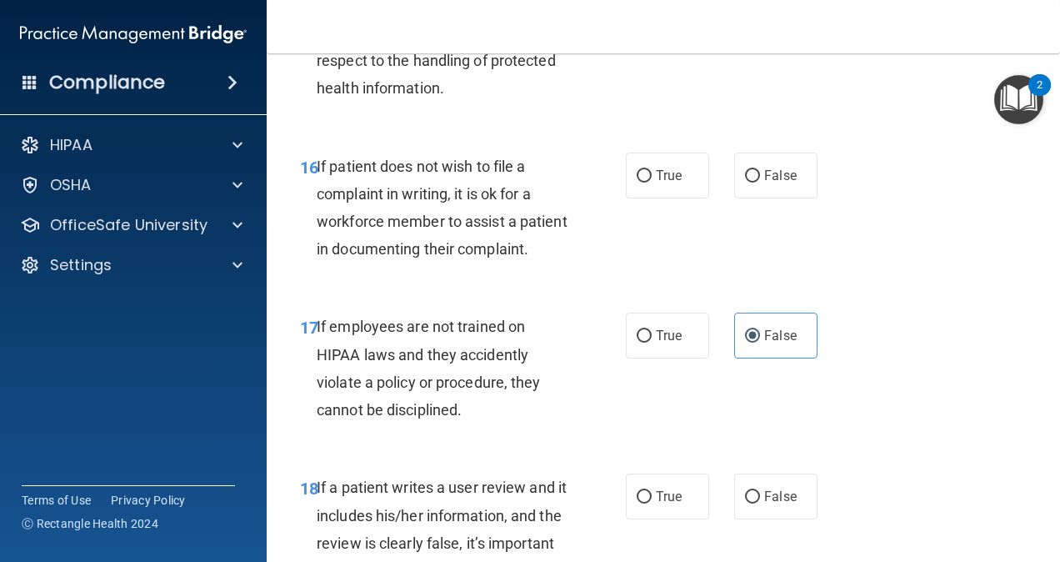
click at [651, 282] on div "16 If patient does not wish to file a complaint in writing, it is ok for a work…" at bounding box center [663, 212] width 752 height 161
click at [655, 198] on label "True" at bounding box center [667, 175] width 83 height 46
click at [652, 182] on input "True" at bounding box center [644, 176] width 15 height 12
radio input "true"
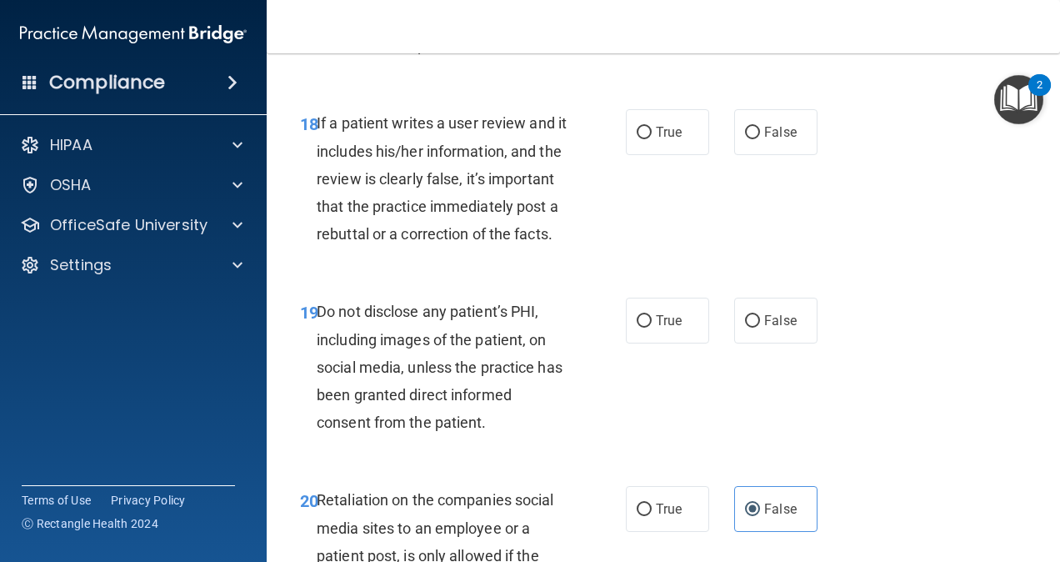
scroll to position [3392, 0]
click at [764, 139] on span "False" at bounding box center [780, 131] width 32 height 16
click at [760, 138] on input "False" at bounding box center [752, 132] width 15 height 12
radio input "true"
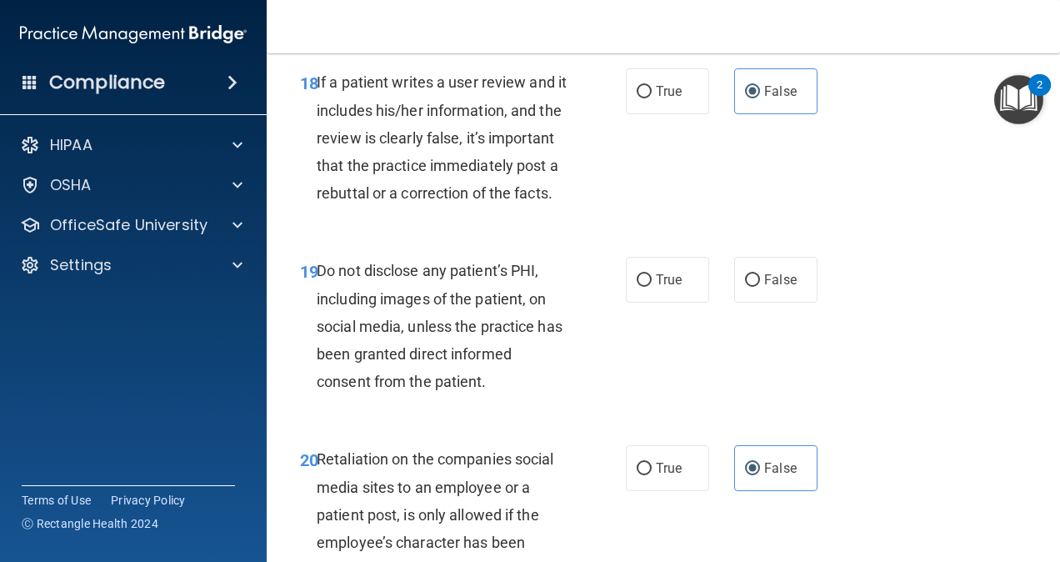
scroll to position [3447, 0]
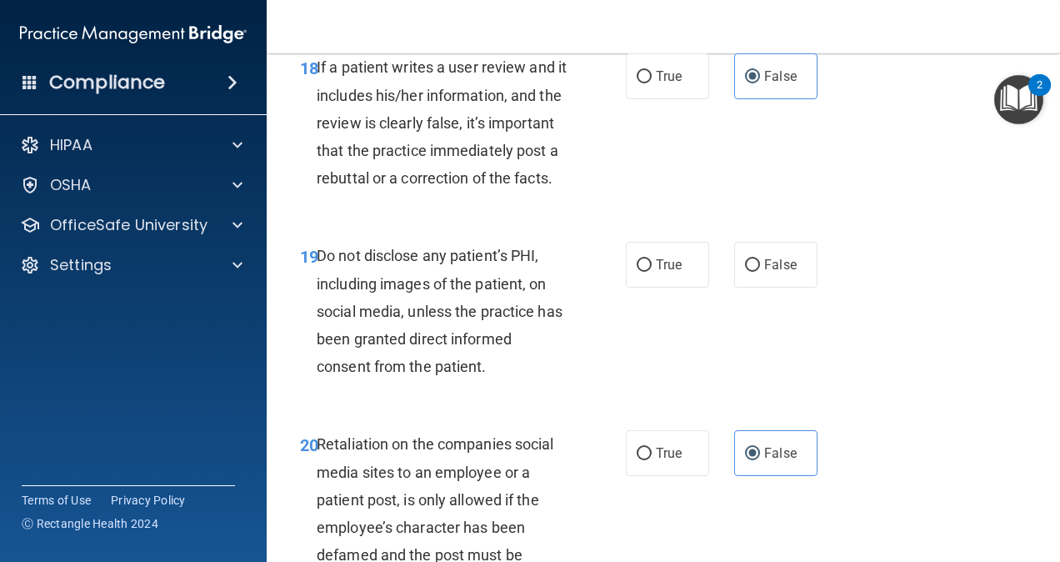
click at [661, 372] on div "19 Do not disclose any patient’s PHI, including images of the patient, on socia…" at bounding box center [663, 315] width 752 height 188
click at [660, 287] on label "True" at bounding box center [667, 265] width 83 height 46
click at [652, 272] on input "True" at bounding box center [644, 265] width 15 height 12
radio input "true"
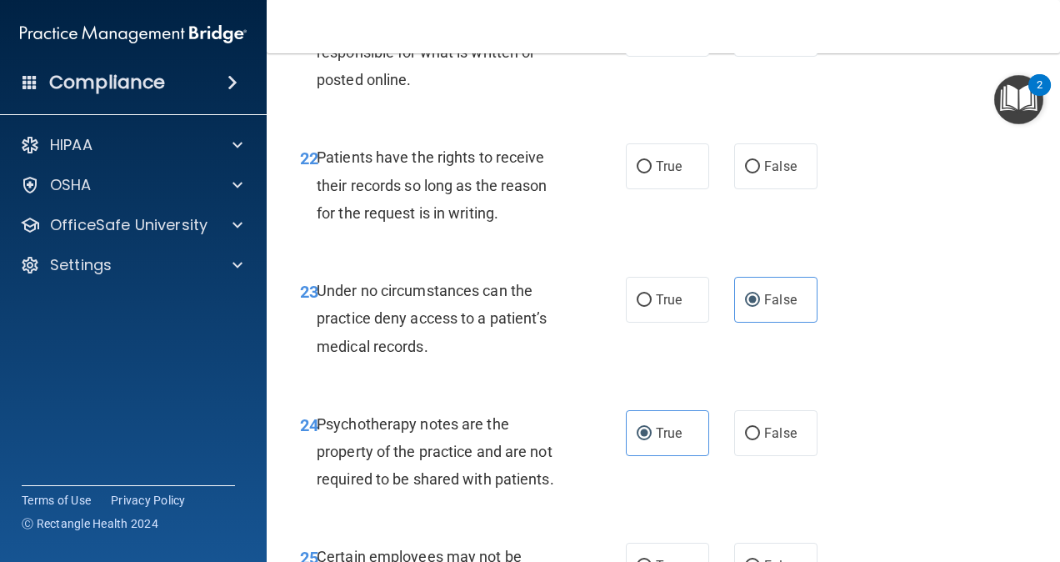
scroll to position [4087, 0]
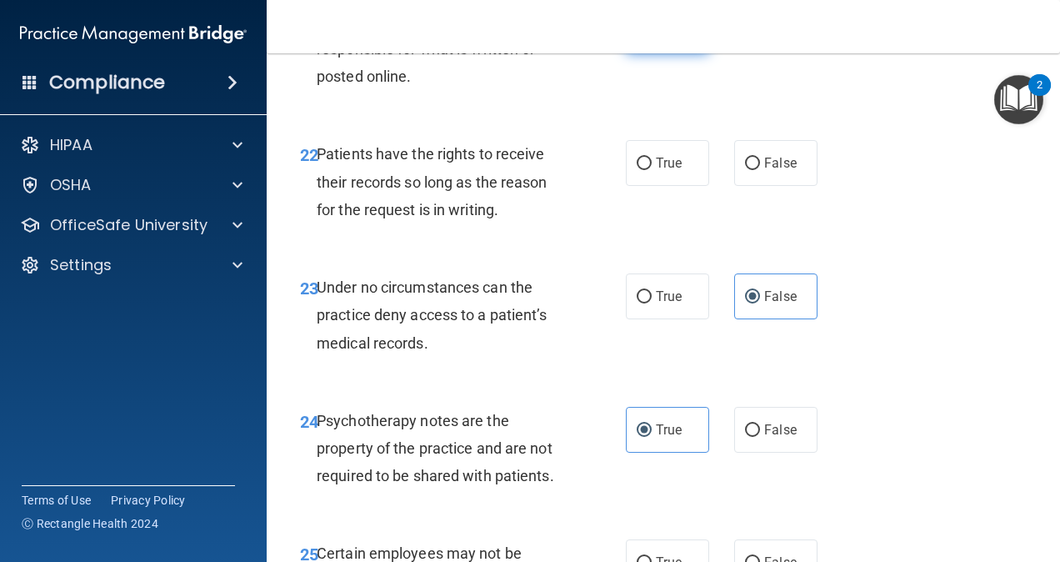
click at [643, 37] on input "True" at bounding box center [644, 31] width 15 height 12
radio input "true"
click at [771, 186] on label "False" at bounding box center [775, 163] width 83 height 46
click at [760, 170] on input "False" at bounding box center [752, 163] width 15 height 12
radio input "true"
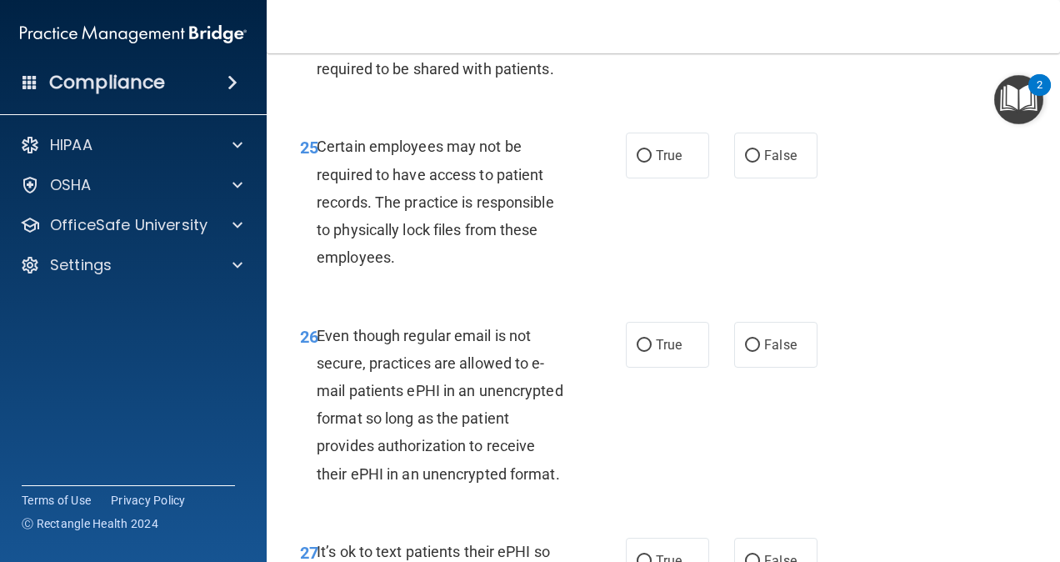
scroll to position [4515, 0]
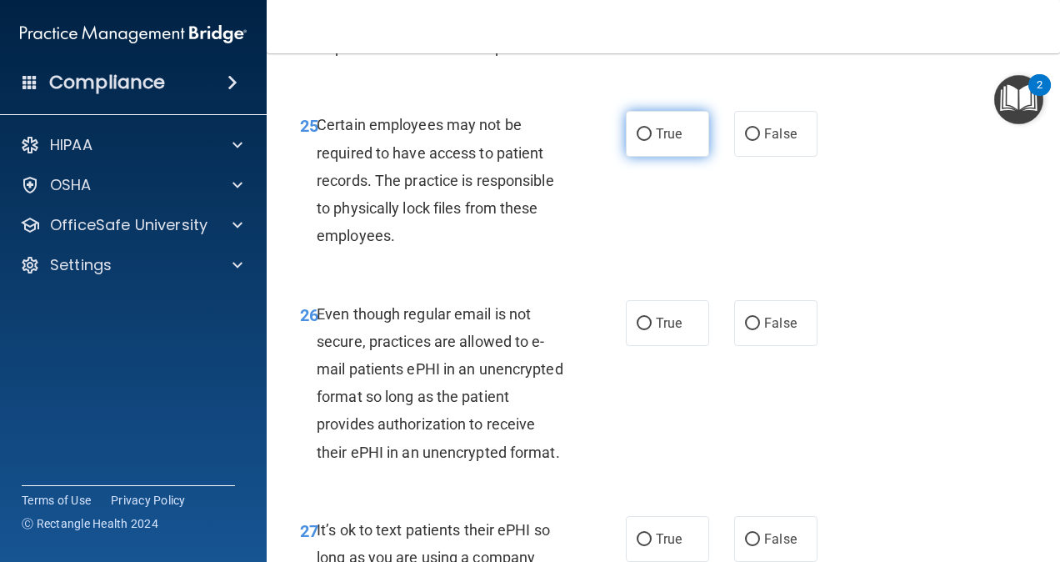
click at [656, 142] on span "True" at bounding box center [669, 134] width 26 height 16
click at [652, 141] on input "True" at bounding box center [644, 134] width 15 height 12
radio input "true"
click at [662, 346] on label "True" at bounding box center [667, 323] width 83 height 46
click at [652, 330] on input "True" at bounding box center [644, 323] width 15 height 12
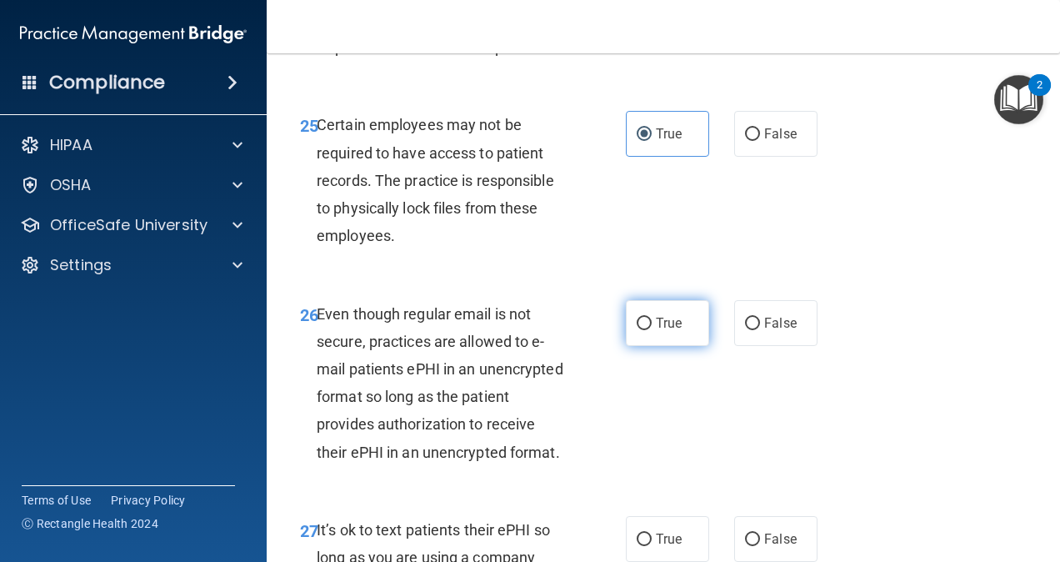
radio input "true"
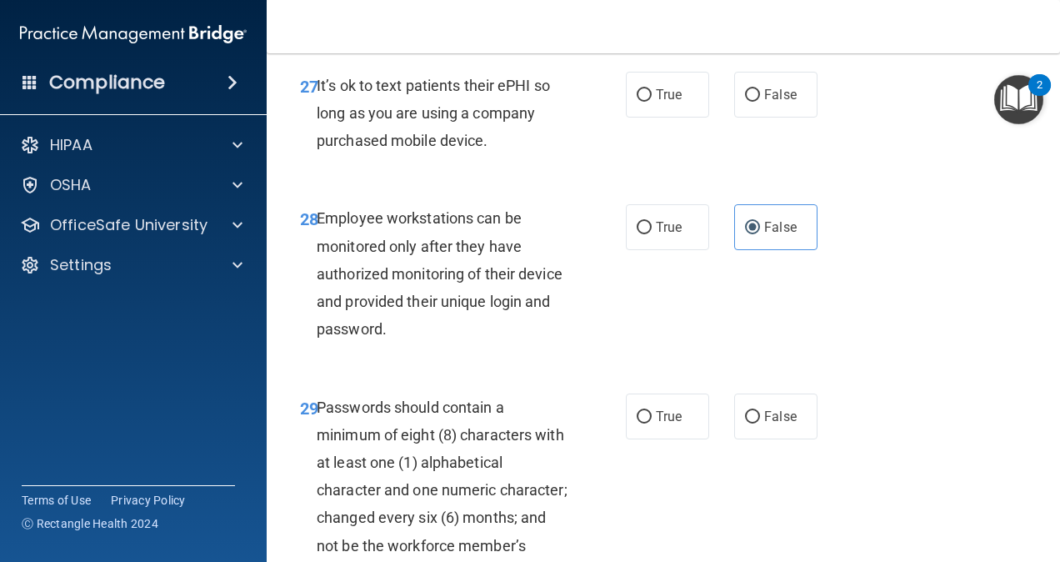
scroll to position [4961, 0]
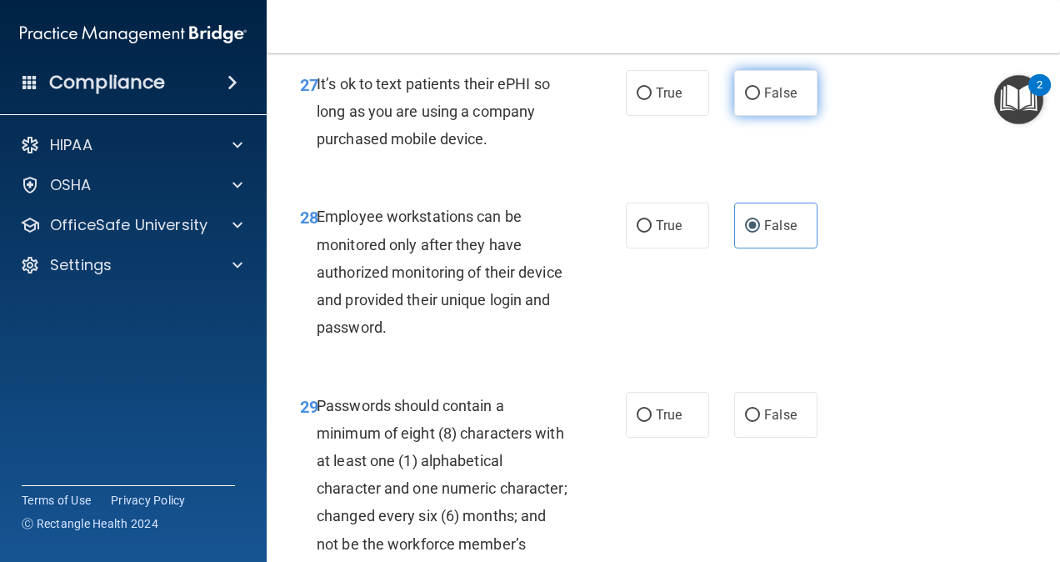
click at [734, 116] on label "False" at bounding box center [775, 93] width 83 height 46
click at [745, 100] on input "False" at bounding box center [752, 93] width 15 height 12
radio input "true"
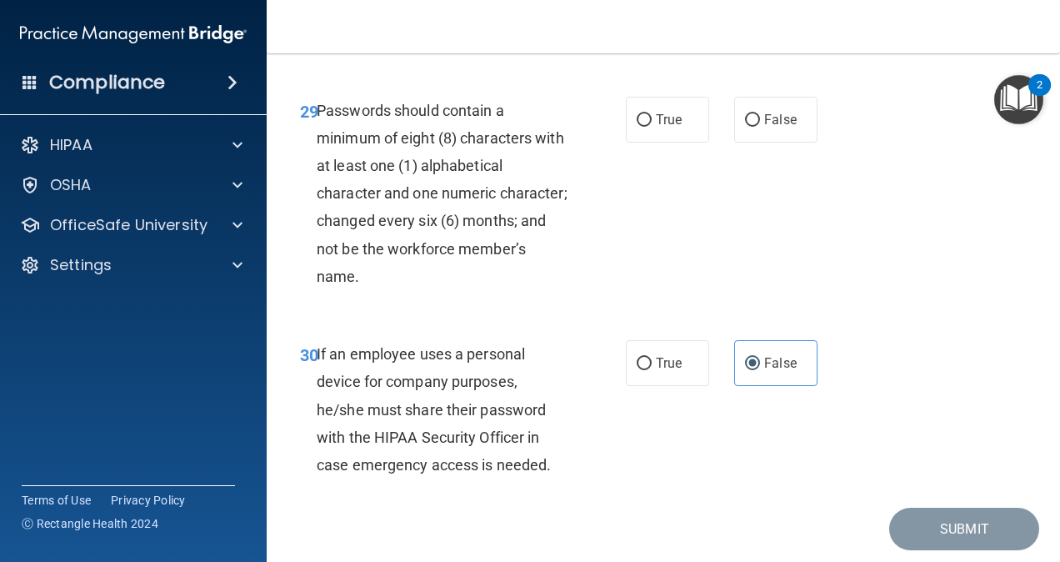
scroll to position [5334, 0]
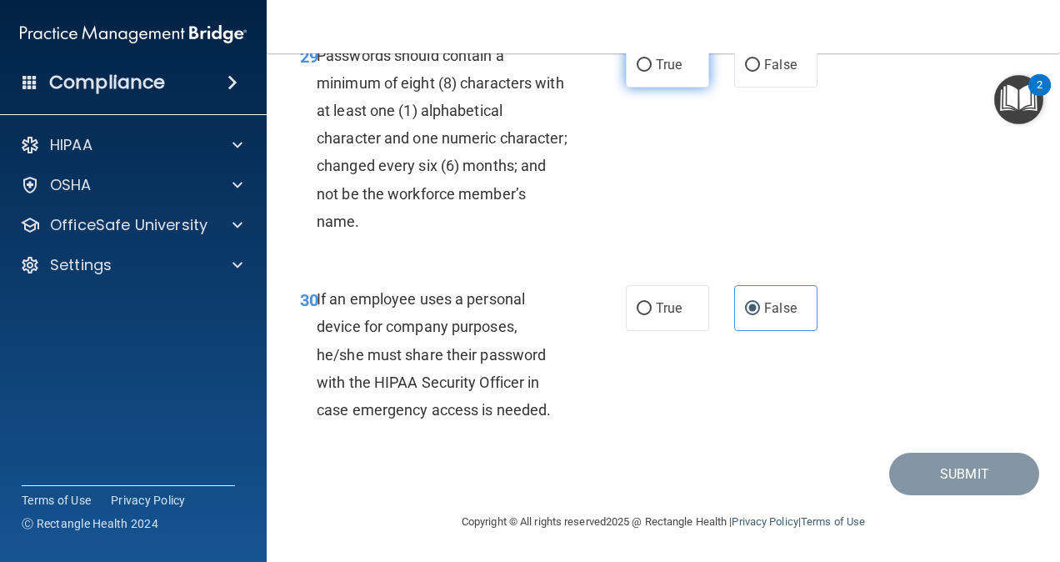
click at [662, 72] on span "True" at bounding box center [669, 65] width 26 height 16
click at [652, 72] on input "True" at bounding box center [644, 65] width 15 height 12
radio input "true"
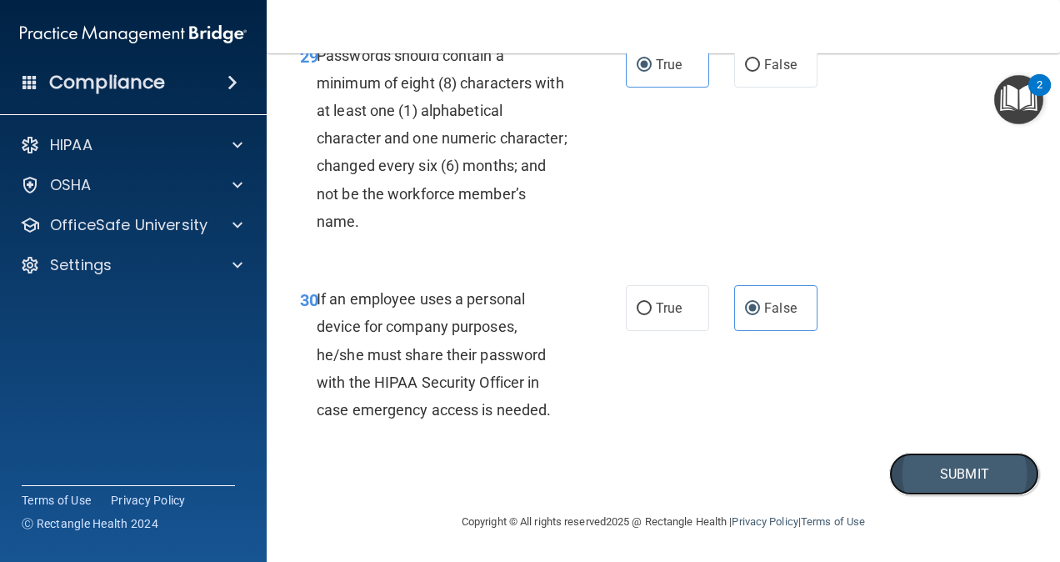
click at [928, 485] on button "Submit" at bounding box center [964, 473] width 150 height 42
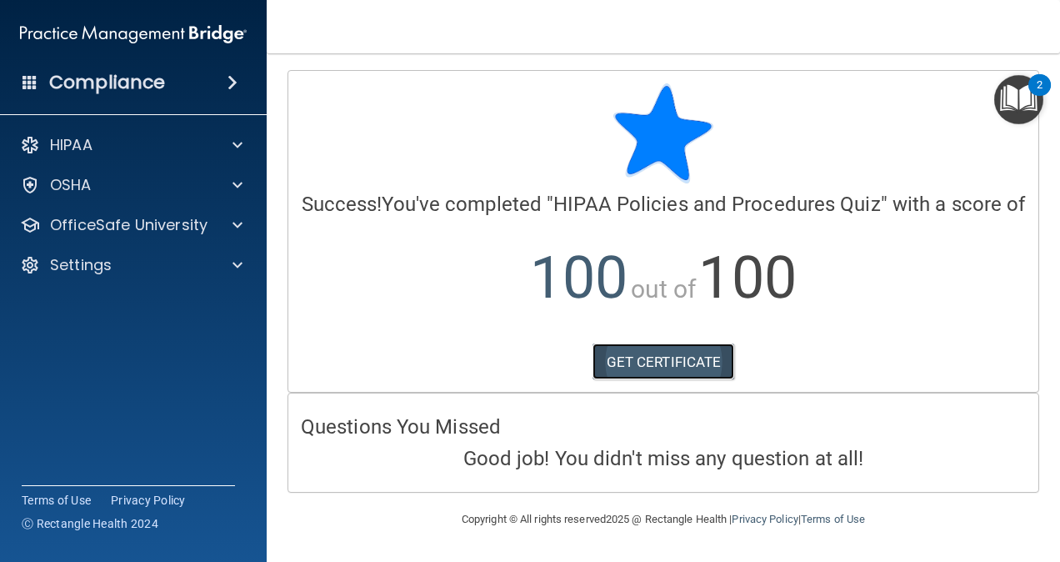
click at [668, 368] on link "GET CERTIFICATE" at bounding box center [663, 361] width 142 height 37
click at [660, 360] on link "GET CERTIFICATE" at bounding box center [663, 361] width 142 height 37
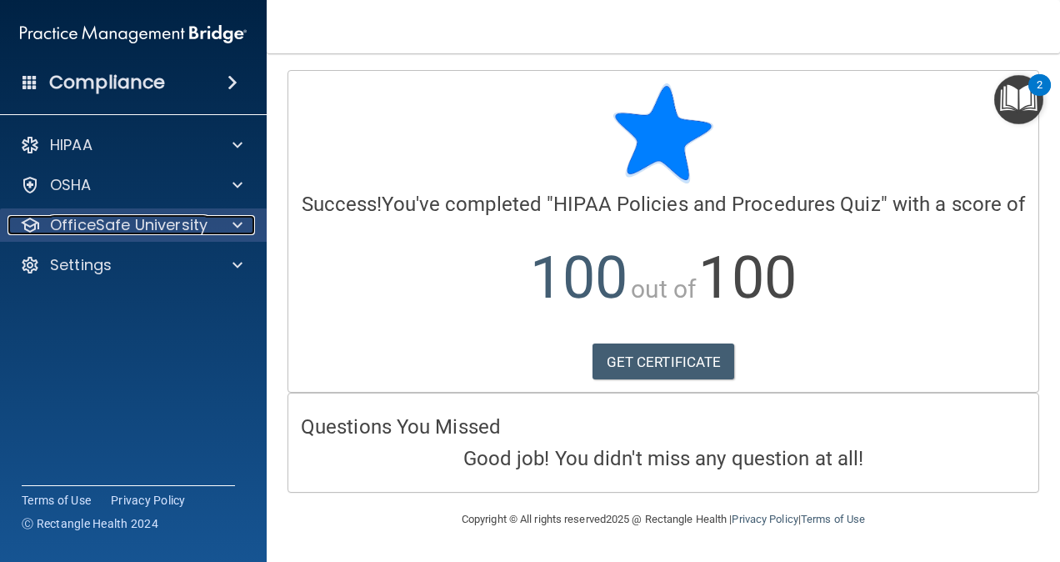
click at [146, 215] on p "OfficeSafe University" at bounding box center [128, 225] width 157 height 20
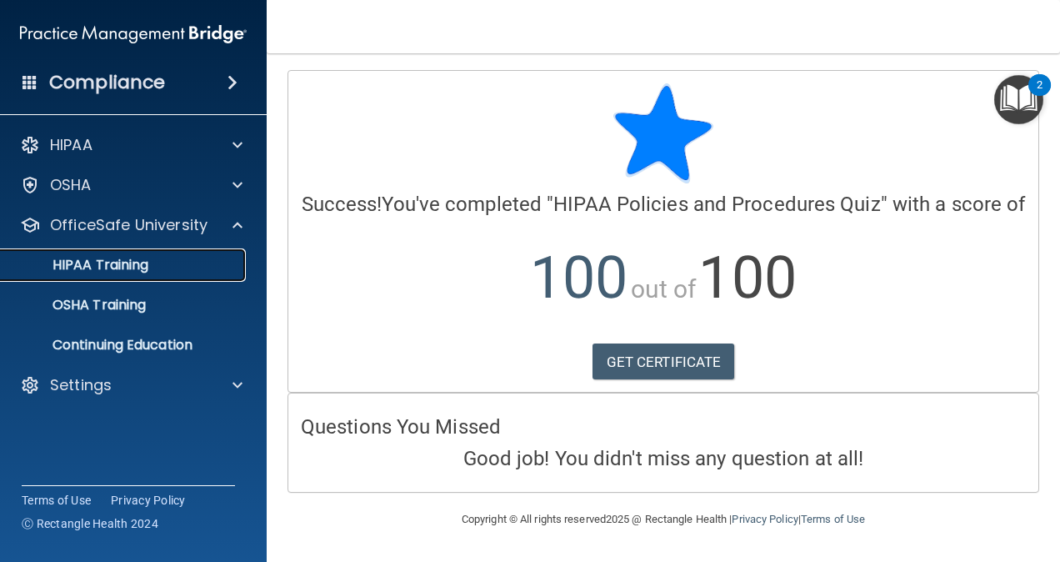
click at [94, 258] on p "HIPAA Training" at bounding box center [79, 265] width 137 height 17
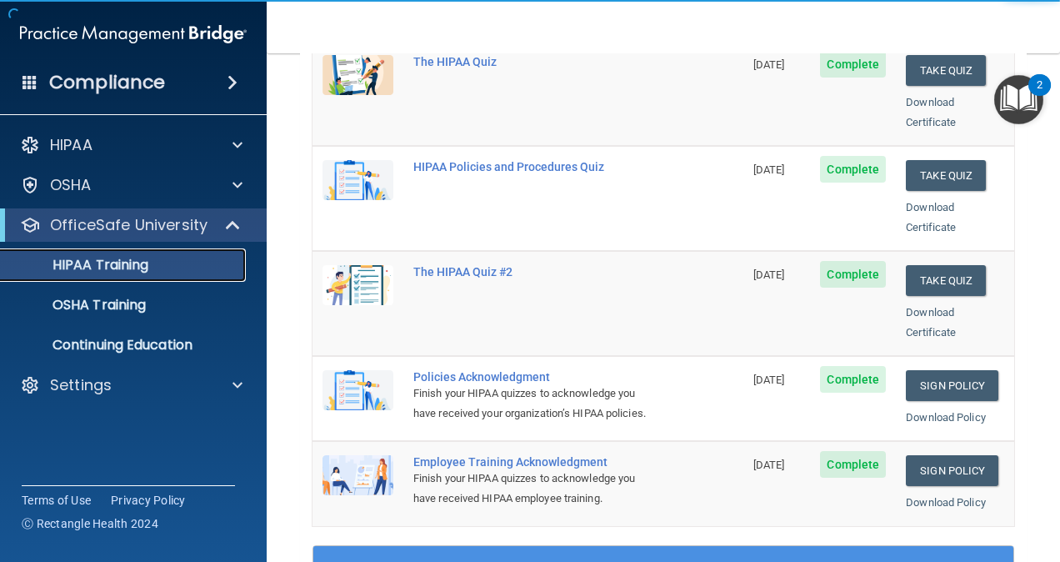
scroll to position [274, 0]
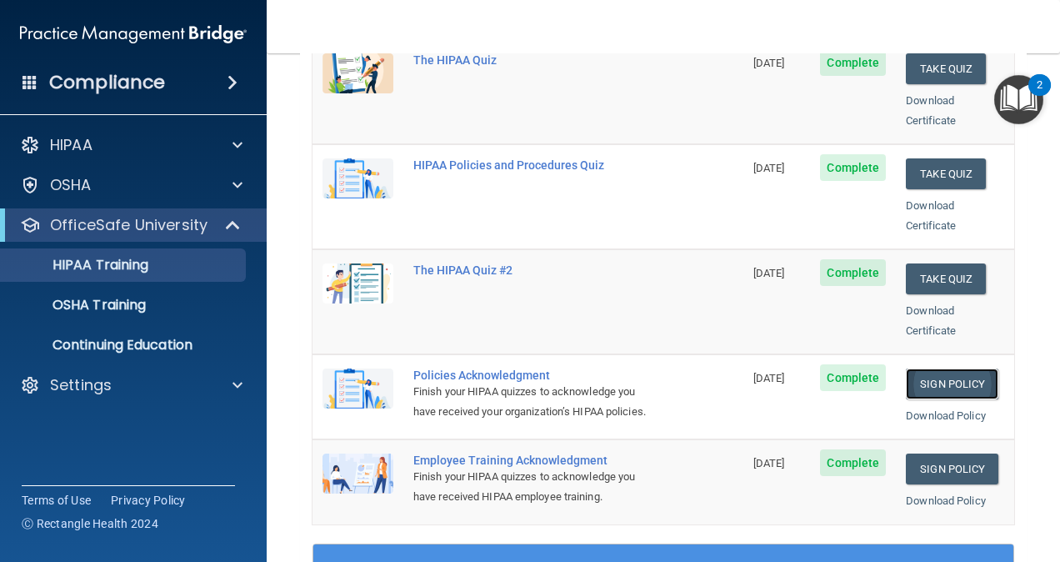
click at [923, 368] on link "Sign Policy" at bounding box center [952, 383] width 92 height 31
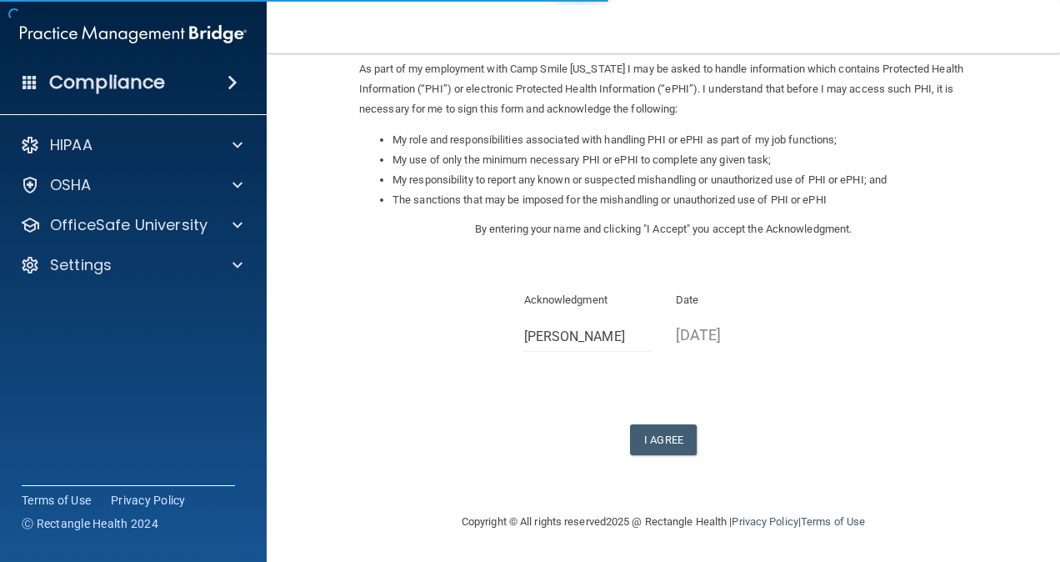
scroll to position [202, 0]
click at [654, 438] on button "I Agree" at bounding box center [663, 439] width 67 height 31
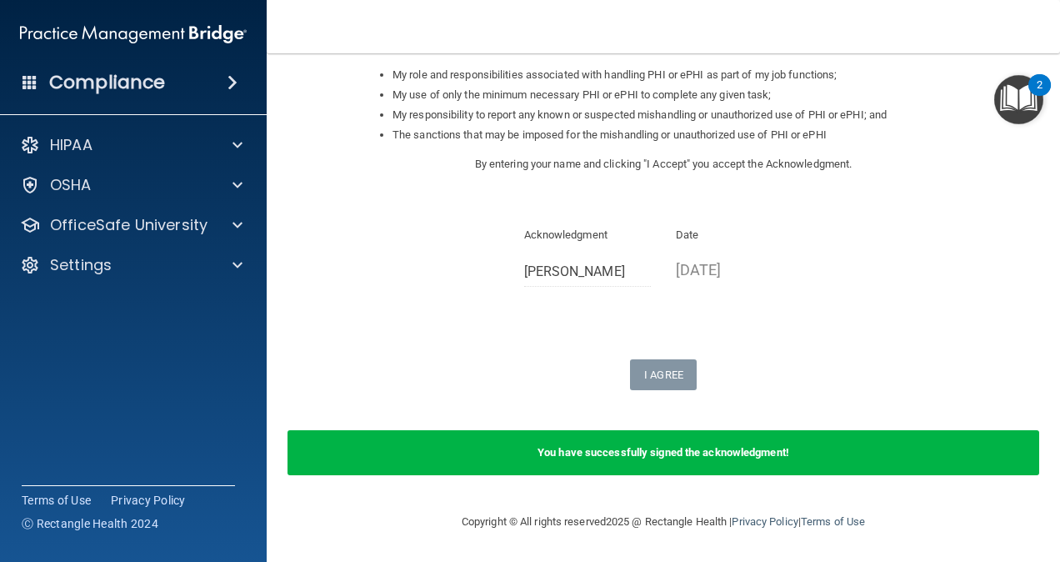
scroll to position [0, 0]
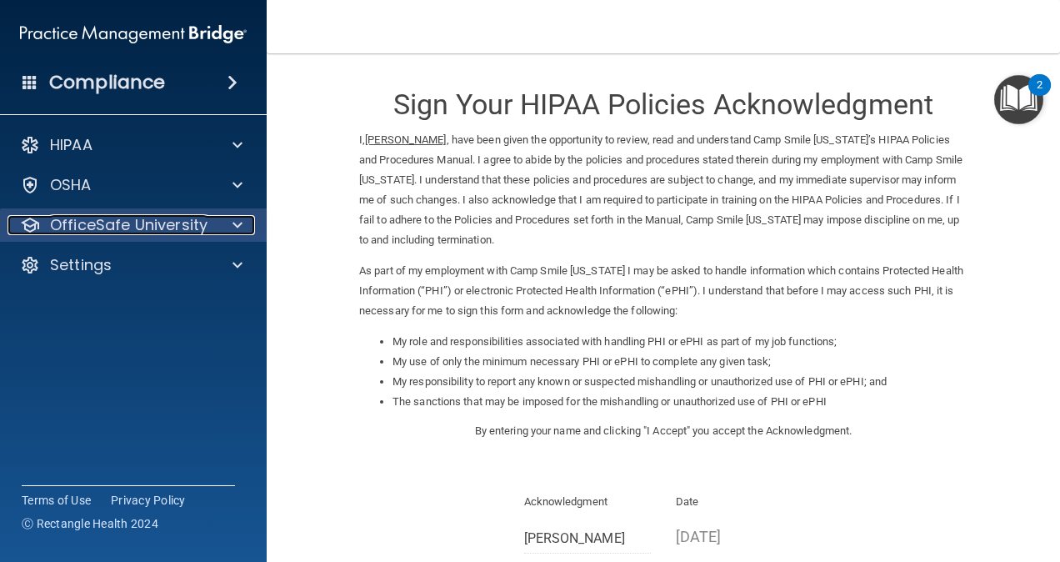
click at [108, 216] on p "OfficeSafe University" at bounding box center [128, 225] width 157 height 20
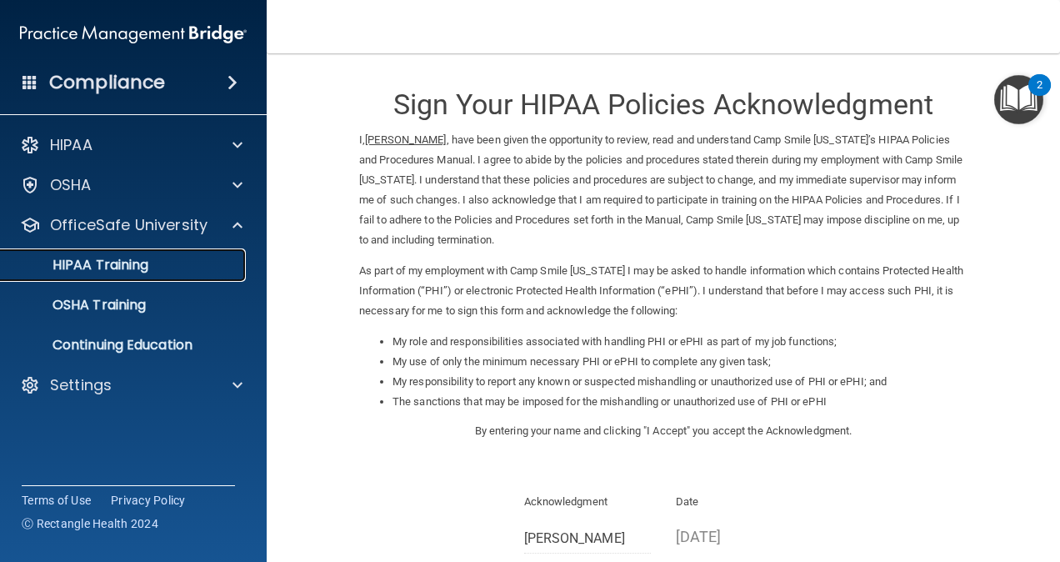
click at [97, 258] on p "HIPAA Training" at bounding box center [79, 265] width 137 height 17
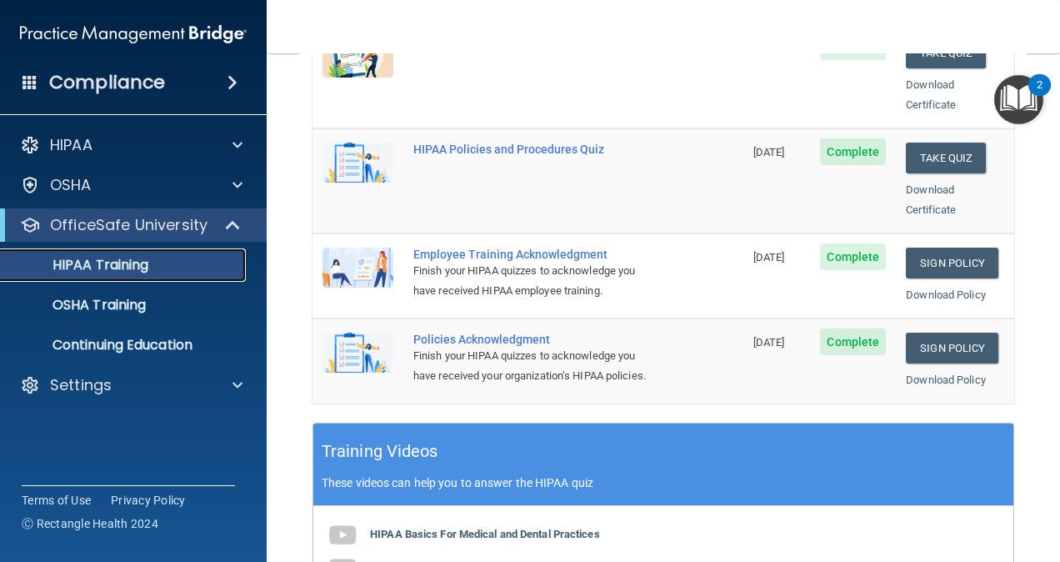
scroll to position [396, 0]
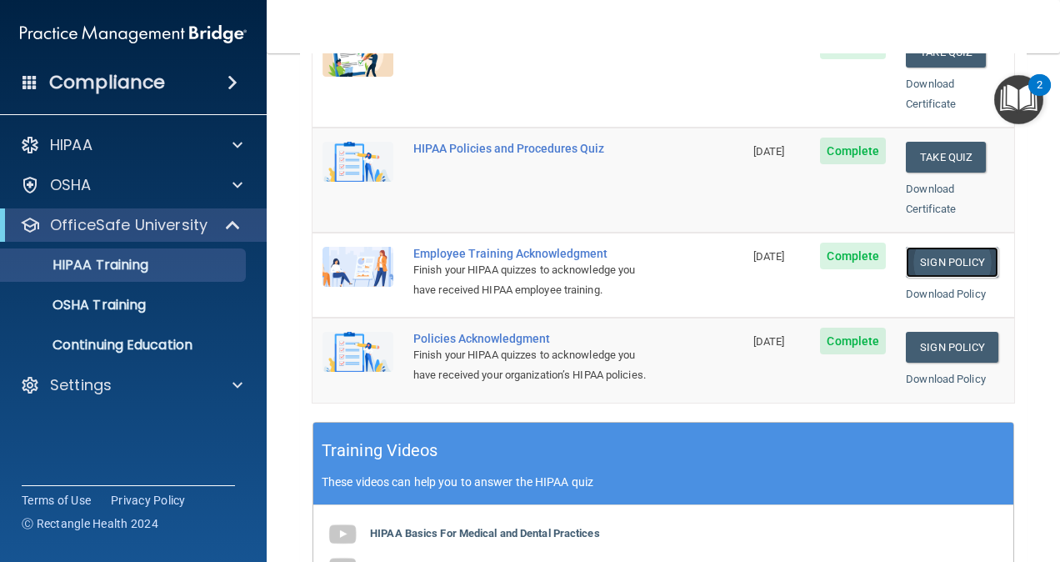
click at [932, 247] on link "Sign Policy" at bounding box center [952, 262] width 92 height 31
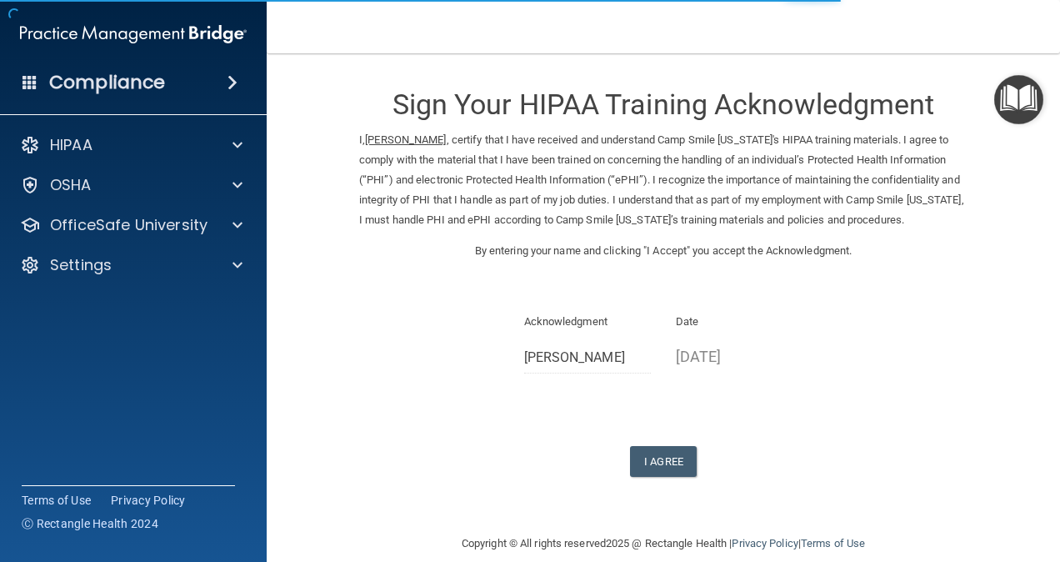
click at [647, 497] on form "Sign Your HIPAA Training Acknowledgment I, Elizabeth Morben , certify that I ha…" at bounding box center [663, 293] width 727 height 447
click at [645, 463] on div "Sign Your HIPAA Training Acknowledgment I, Elizabeth Morben , certify that I ha…" at bounding box center [663, 273] width 608 height 407
click at [645, 468] on button "I Agree" at bounding box center [663, 461] width 67 height 31
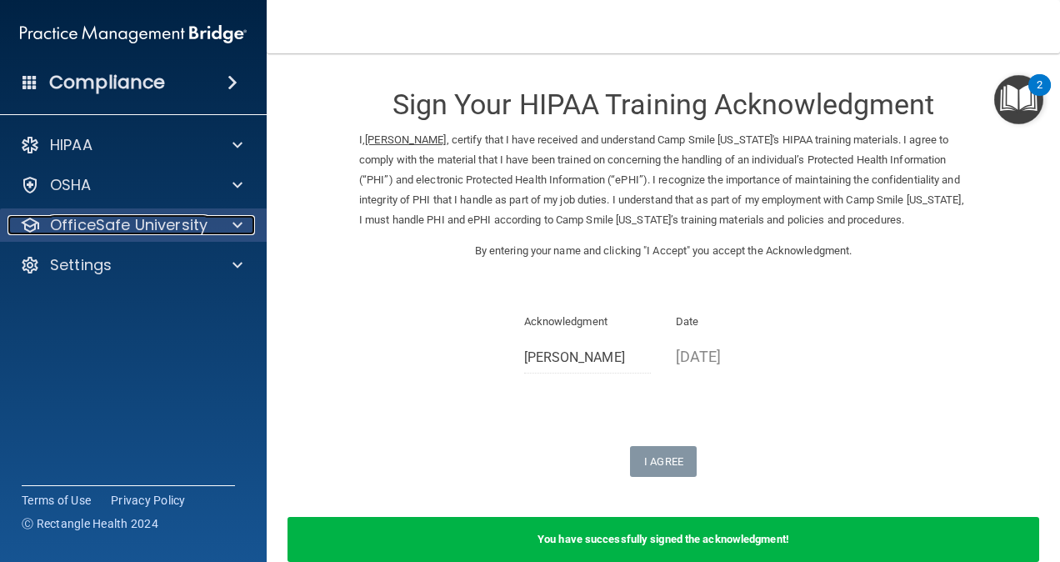
click at [207, 216] on div "OfficeSafe University" at bounding box center [110, 225] width 207 height 20
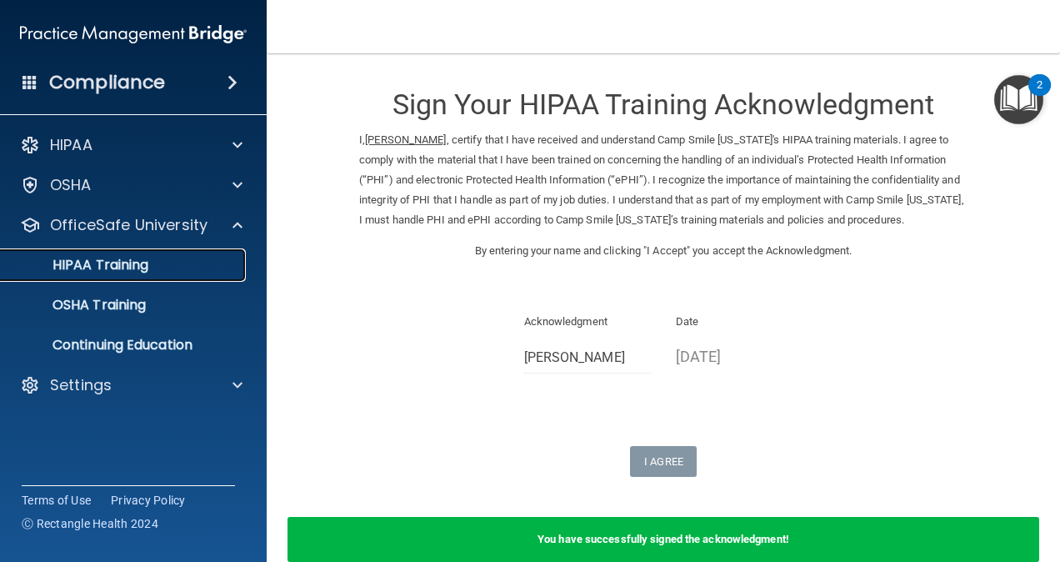
click at [167, 261] on div "HIPAA Training" at bounding box center [124, 265] width 227 height 17
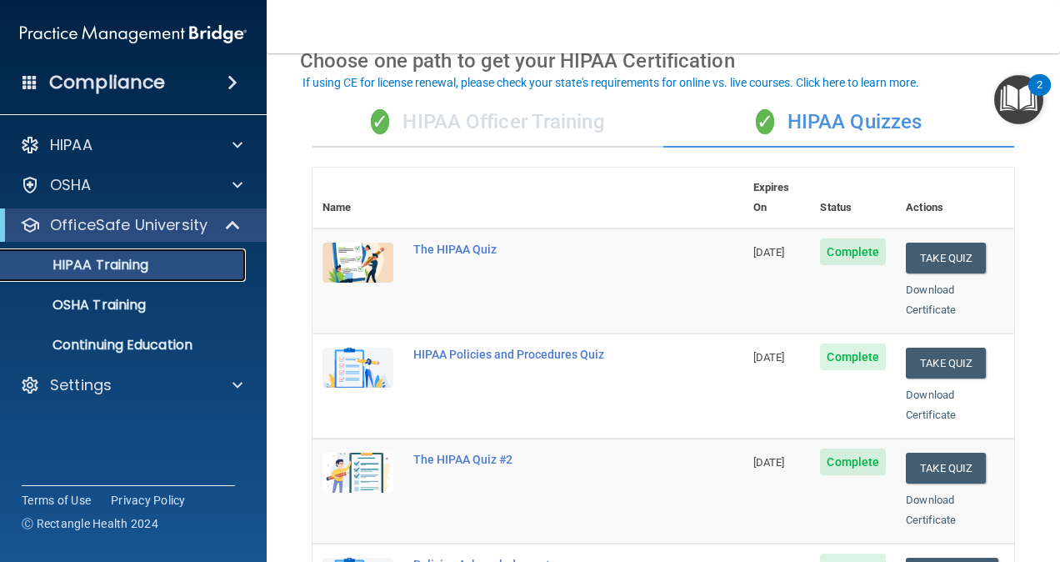
scroll to position [82, 0]
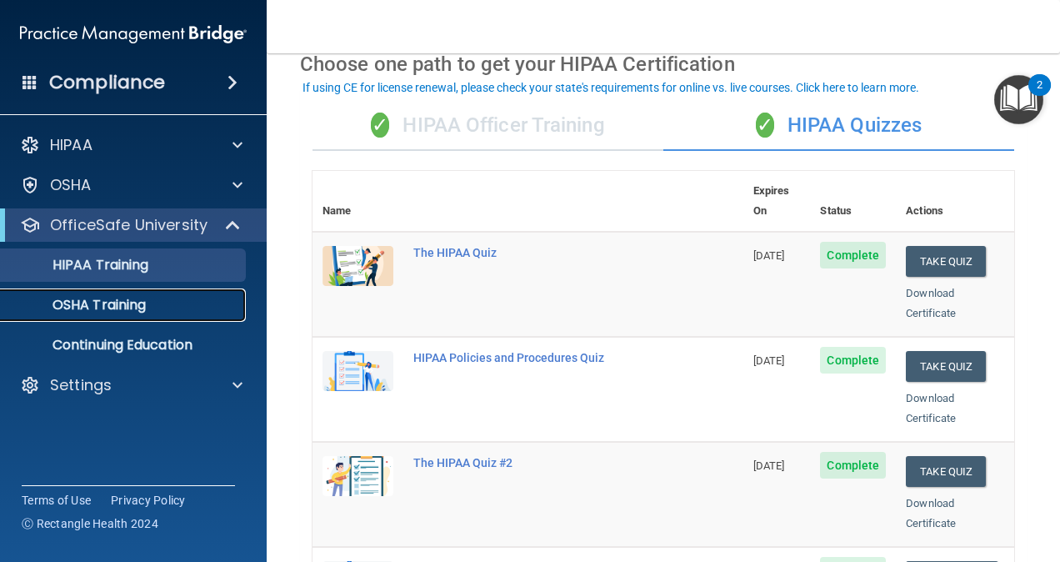
click at [140, 300] on p "OSHA Training" at bounding box center [78, 305] width 135 height 17
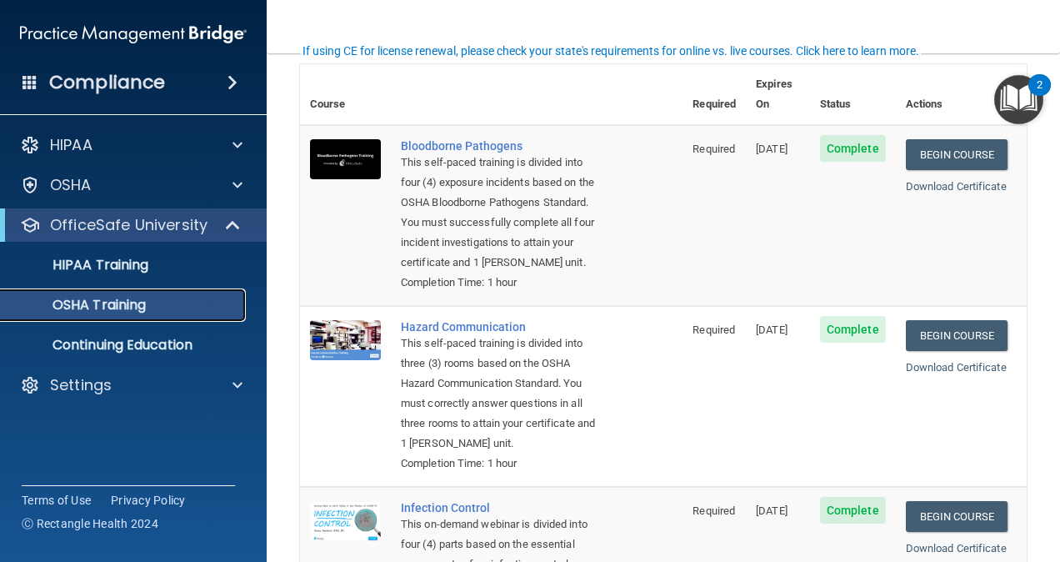
click at [132, 302] on p "OSHA Training" at bounding box center [78, 305] width 135 height 17
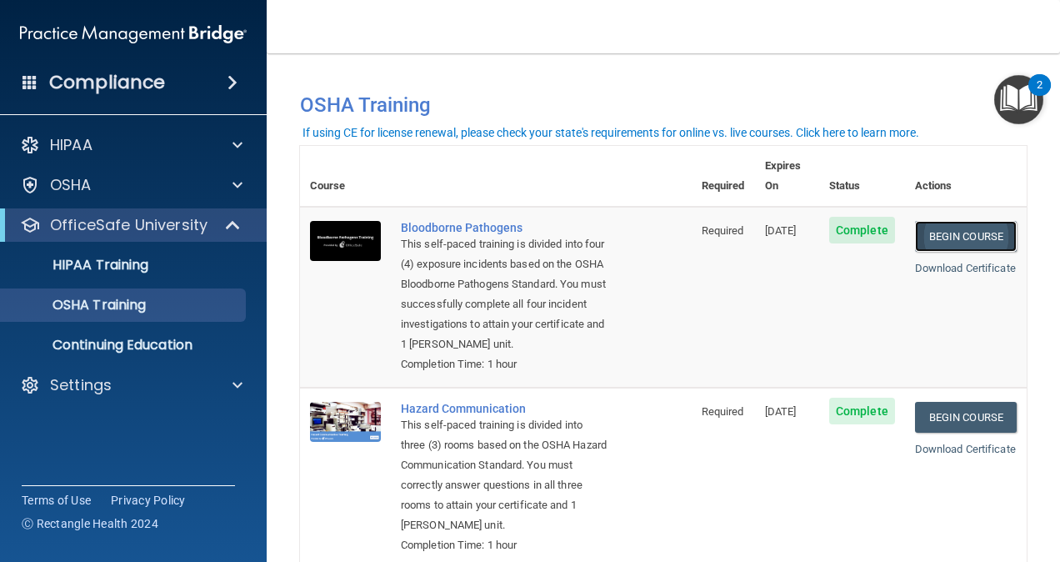
click at [927, 221] on link "Begin Course" at bounding box center [966, 236] width 102 height 31
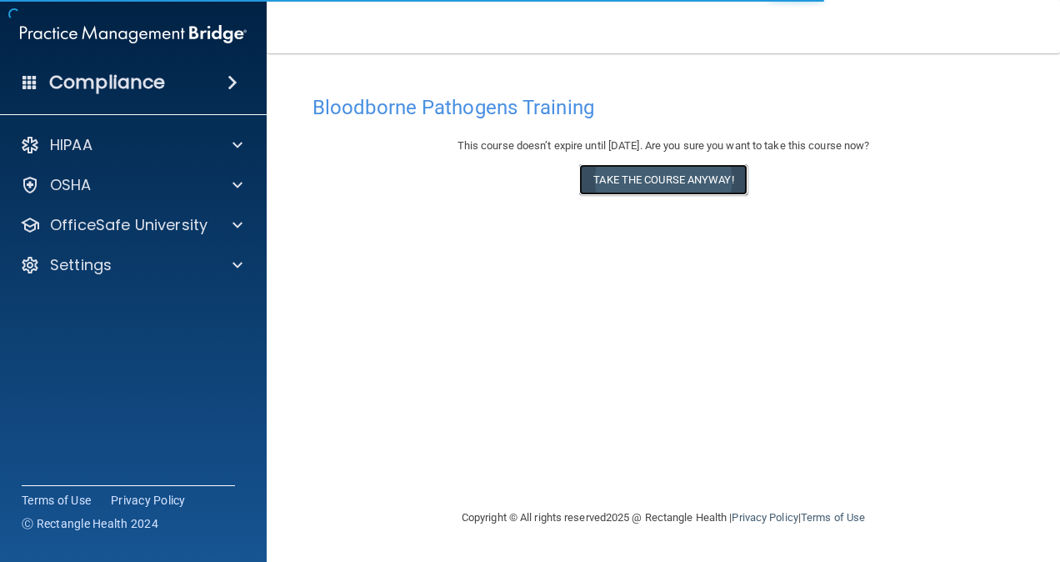
click at [668, 177] on button "Take the course anyway!" at bounding box center [662, 179] width 167 height 31
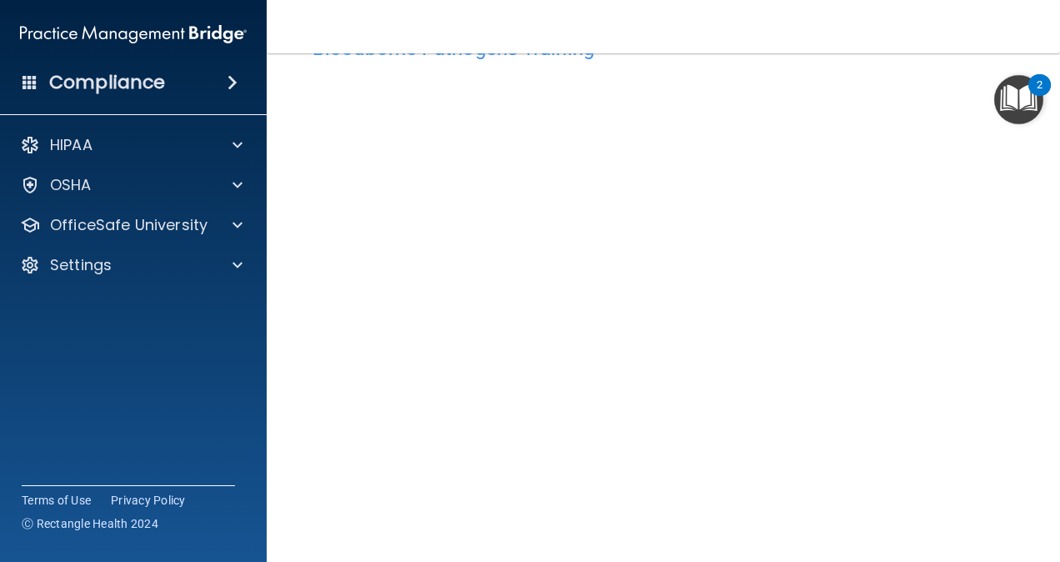
scroll to position [64, 0]
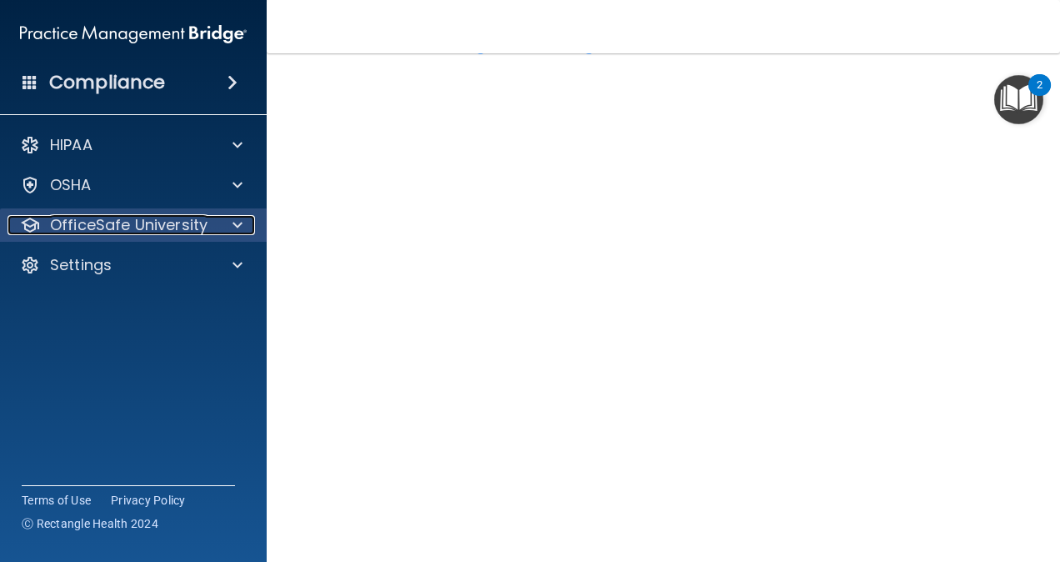
click at [188, 222] on p "OfficeSafe University" at bounding box center [128, 225] width 157 height 20
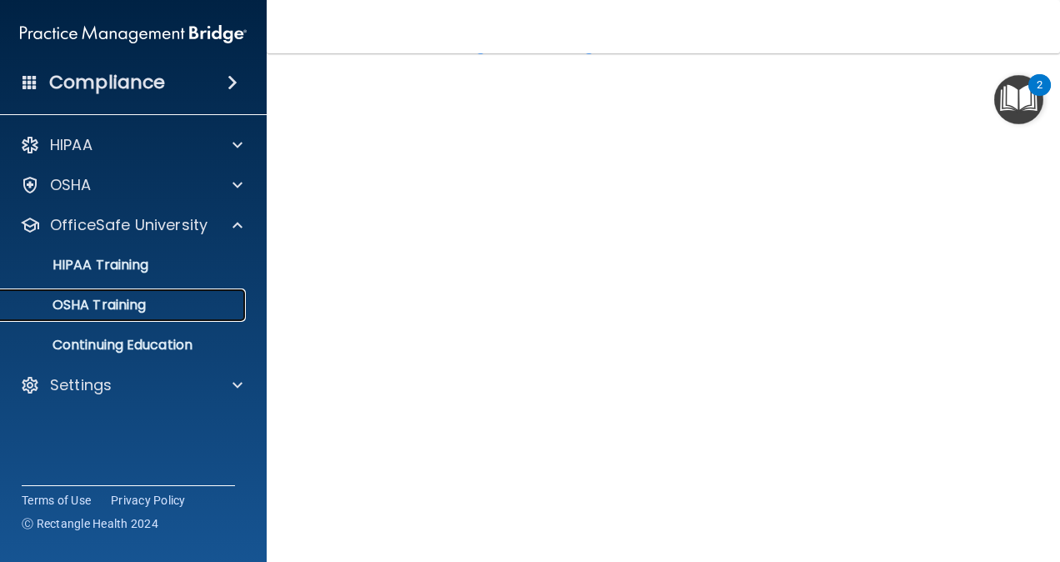
click at [199, 308] on div "OSHA Training" at bounding box center [124, 305] width 227 height 17
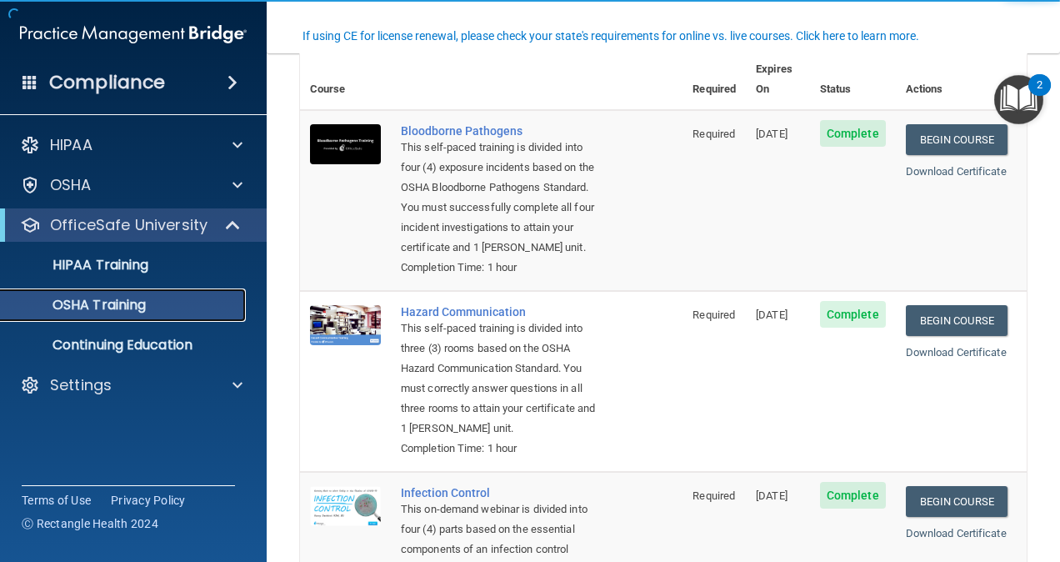
scroll to position [97, 0]
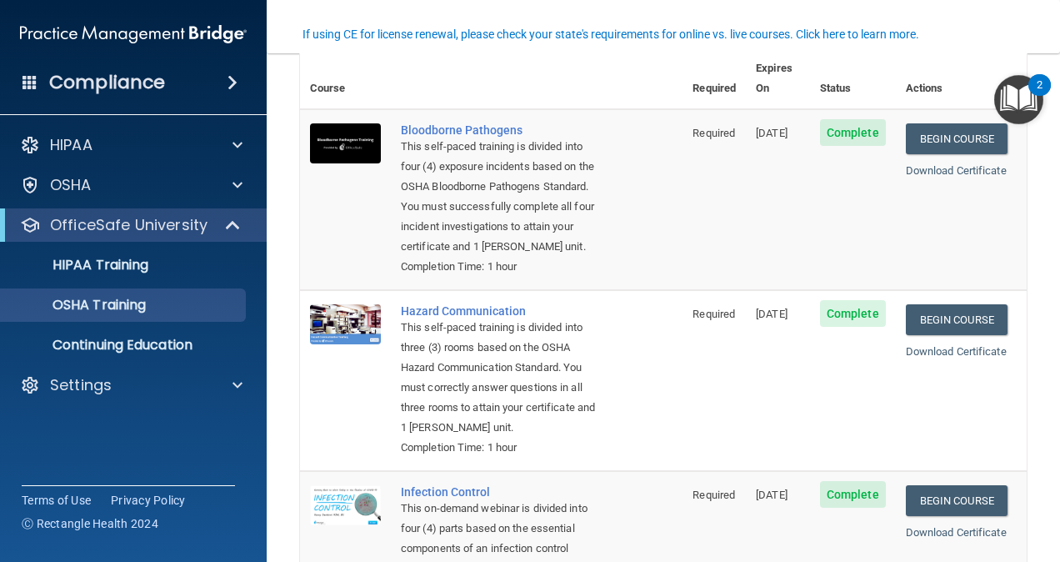
click at [935, 288] on td "Begin Course Download Certificate" at bounding box center [961, 199] width 131 height 181
click at [939, 310] on link "Begin Course" at bounding box center [957, 319] width 102 height 31
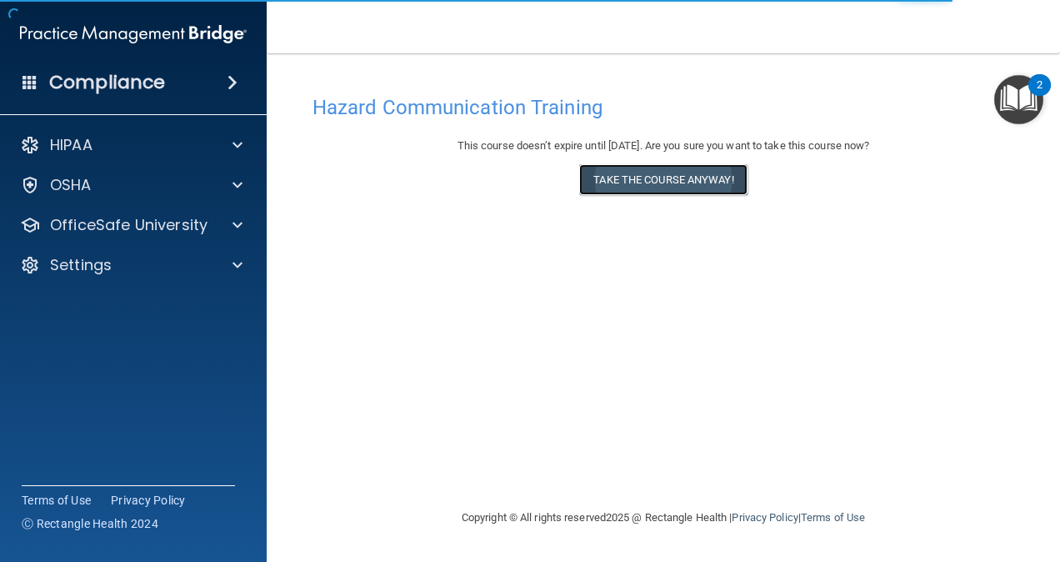
click at [698, 180] on button "Take the course anyway!" at bounding box center [662, 179] width 167 height 31
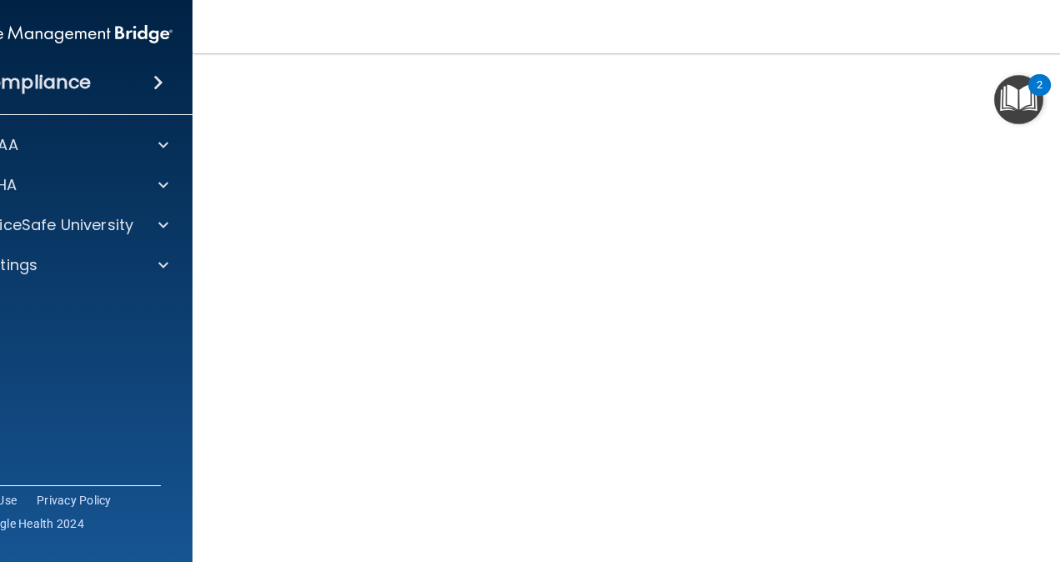
scroll to position [126, 0]
click at [98, 225] on p "OfficeSafe University" at bounding box center [54, 225] width 157 height 20
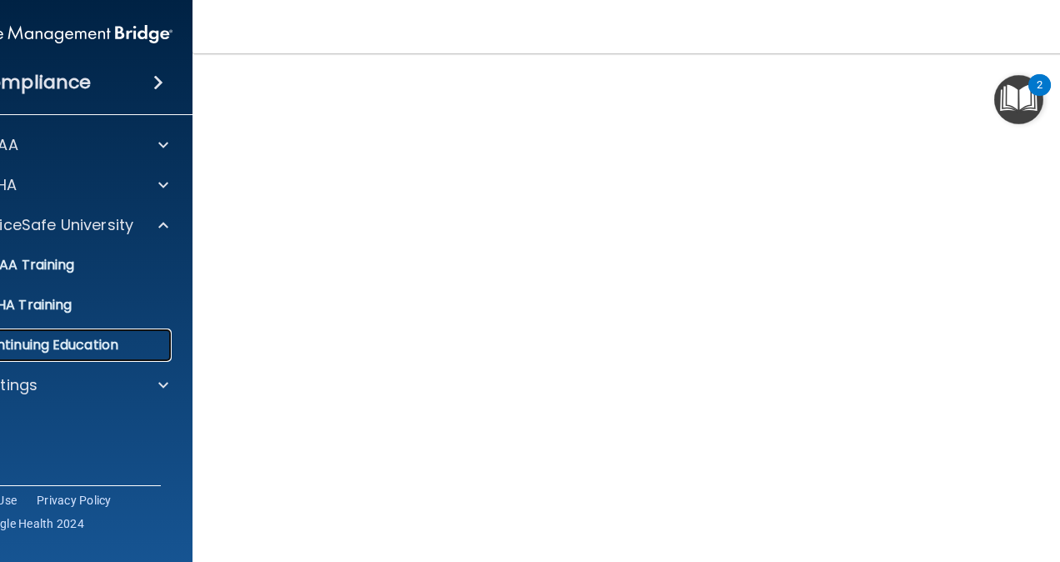
click at [107, 343] on p "Continuing Education" at bounding box center [50, 345] width 227 height 17
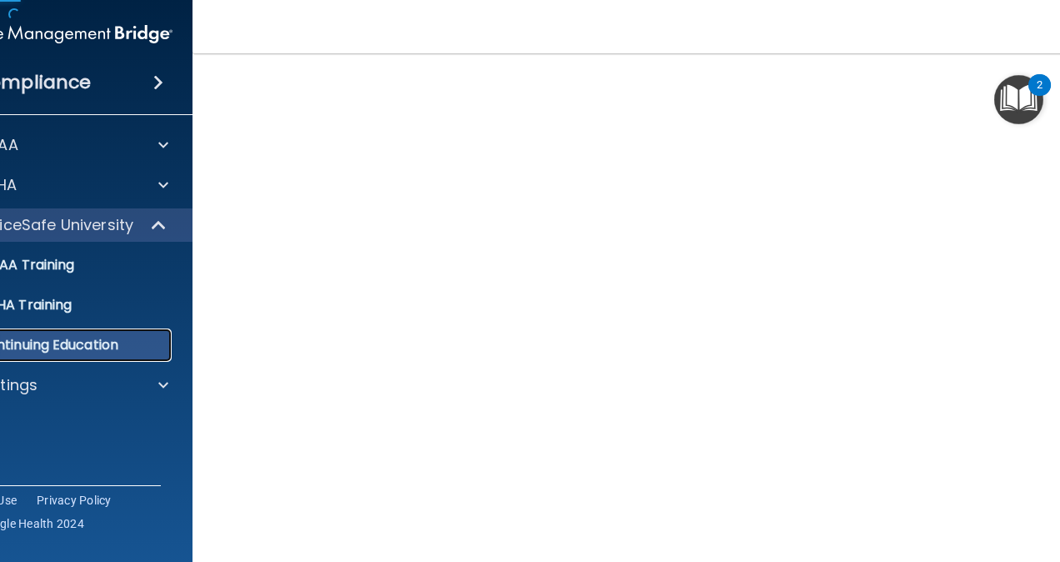
click at [107, 343] on p "Continuing Education" at bounding box center [50, 345] width 227 height 17
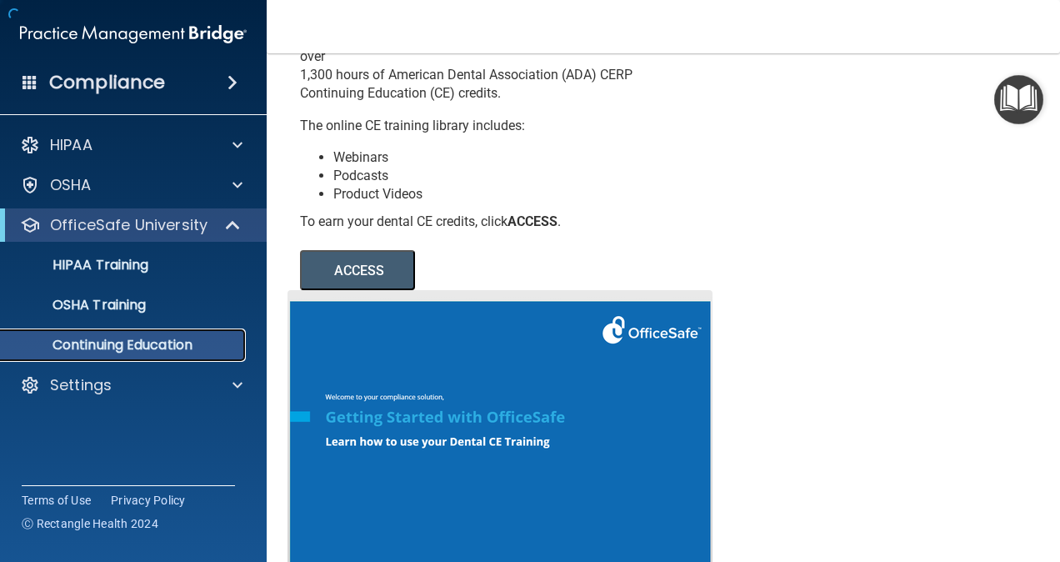
scroll to position [222, 0]
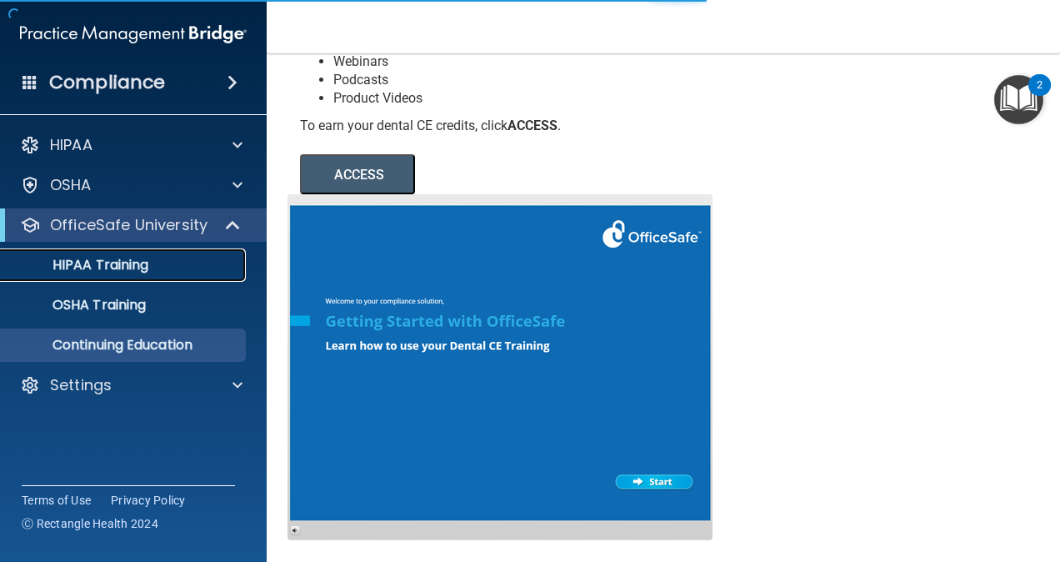
click at [104, 272] on p "HIPAA Training" at bounding box center [79, 265] width 137 height 17
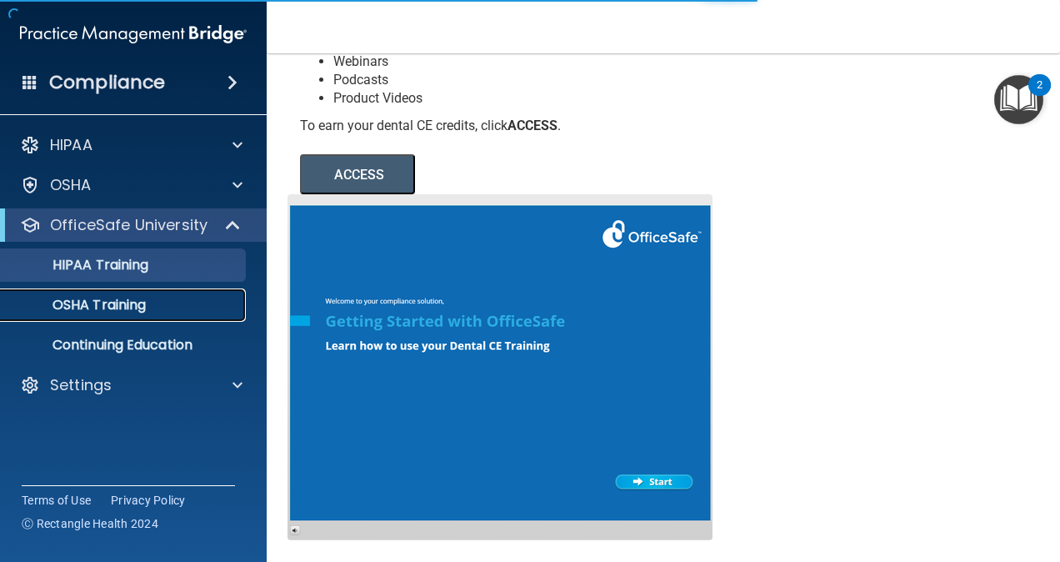
click at [104, 305] on p "OSHA Training" at bounding box center [78, 305] width 135 height 17
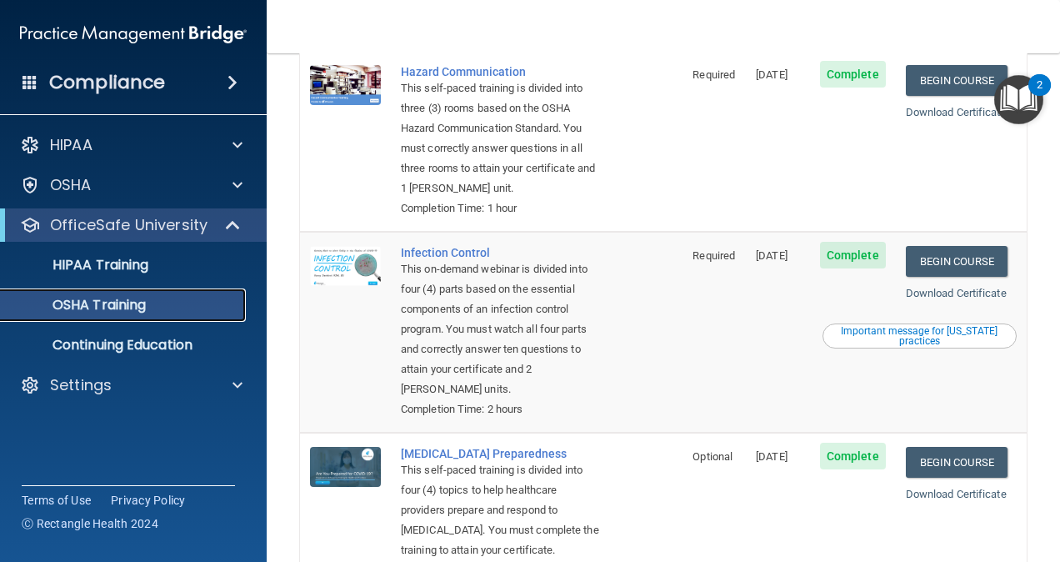
scroll to position [334, 0]
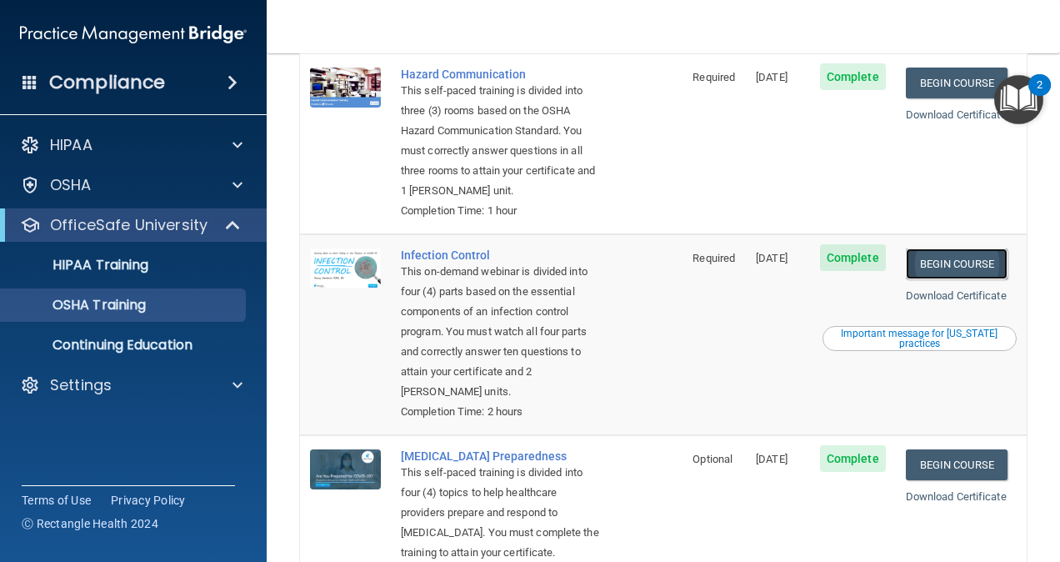
click at [937, 279] on link "Begin Course" at bounding box center [957, 263] width 102 height 31
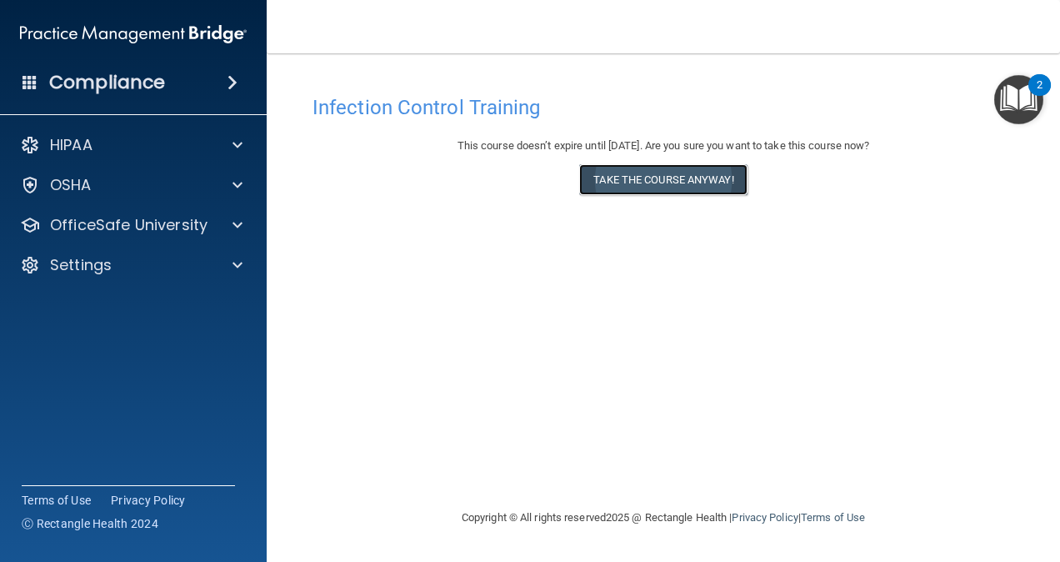
click at [663, 169] on button "Take the course anyway!" at bounding box center [662, 179] width 167 height 31
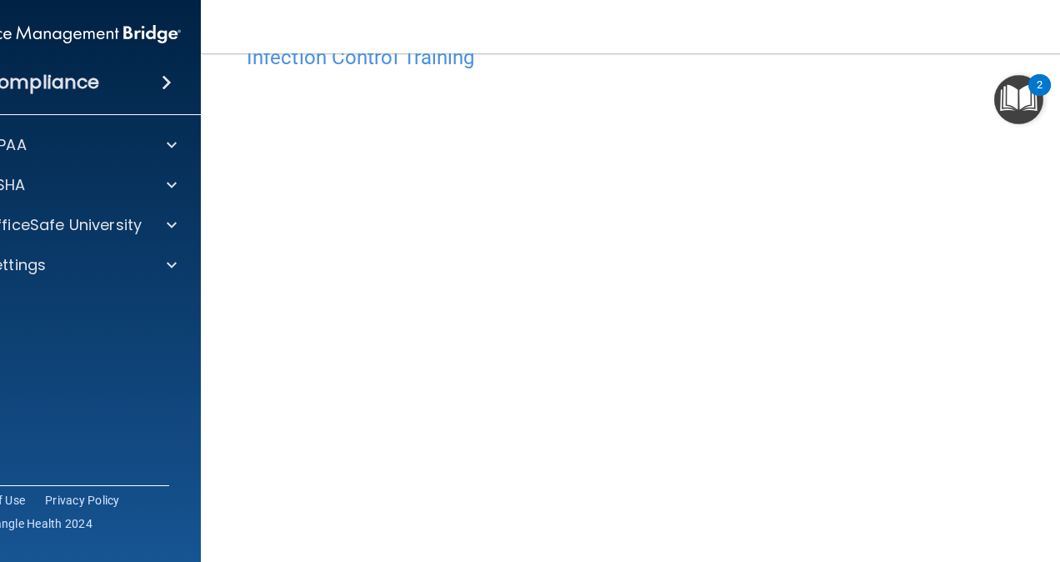
scroll to position [48, 0]
click at [85, 246] on div "HIPAA Documents and Policies Report an Incident Business Associates Emergency P…" at bounding box center [67, 208] width 267 height 173
click at [120, 236] on div "OfficeSafe University" at bounding box center [67, 224] width 267 height 33
click at [152, 209] on div "OfficeSafe University" at bounding box center [67, 224] width 267 height 33
click at [191, 230] on div "OfficeSafe University" at bounding box center [67, 224] width 267 height 33
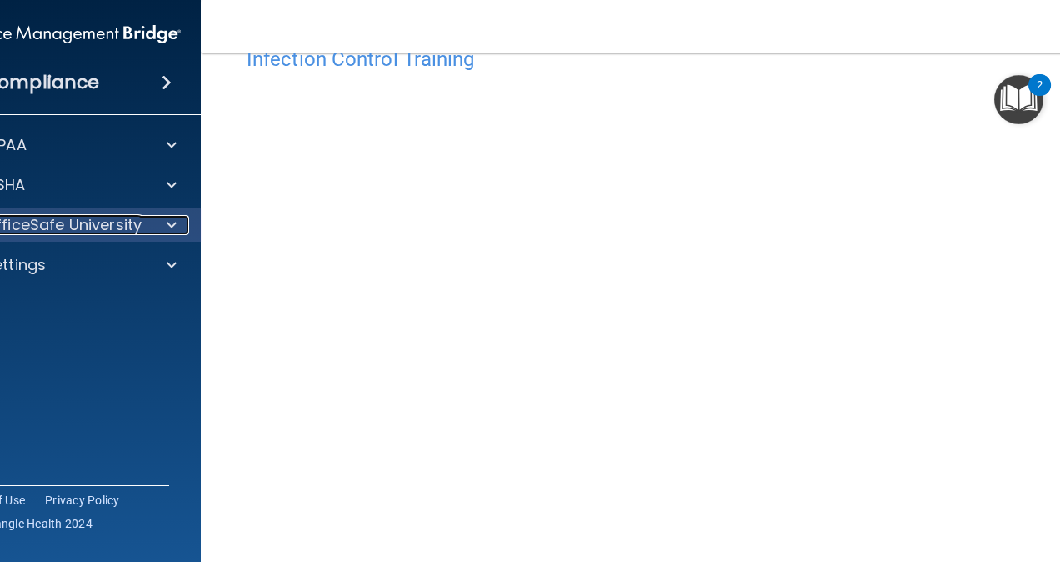
click at [170, 224] on span at bounding box center [172, 225] width 10 height 20
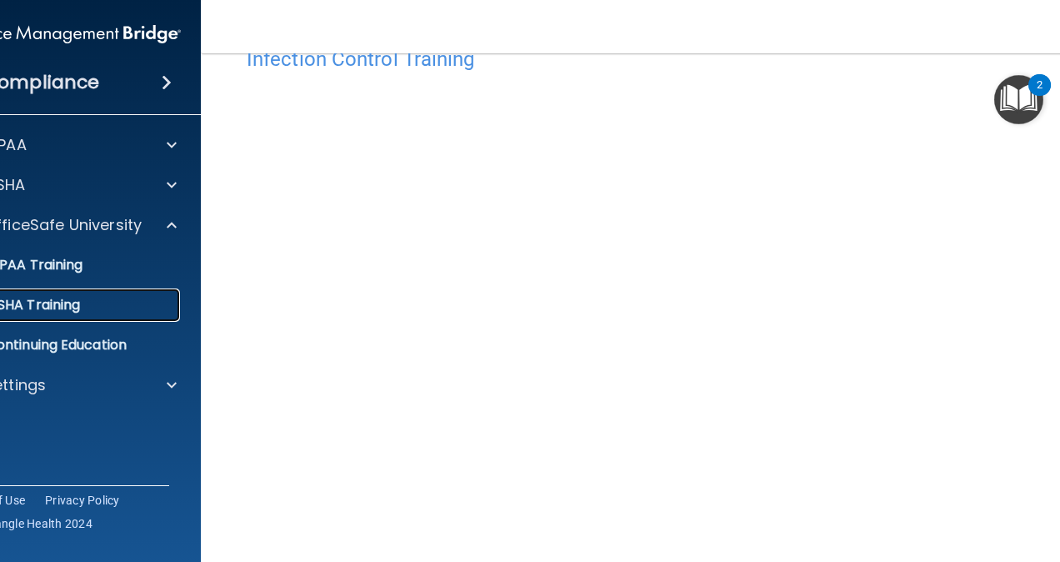
click at [85, 307] on div "OSHA Training" at bounding box center [58, 305] width 227 height 17
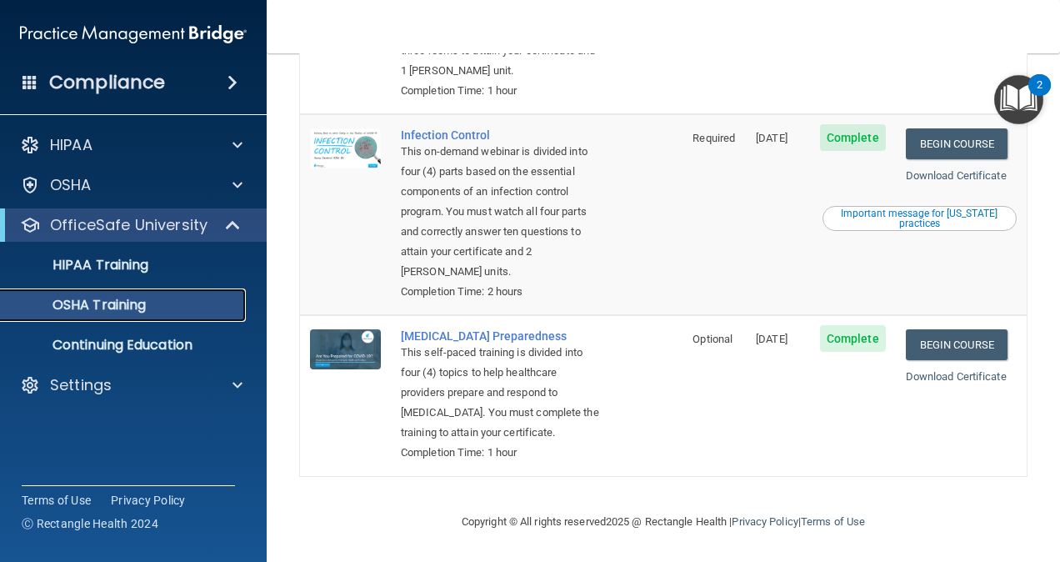
scroll to position [478, 0]
click at [953, 347] on link "Begin Course" at bounding box center [957, 344] width 102 height 31
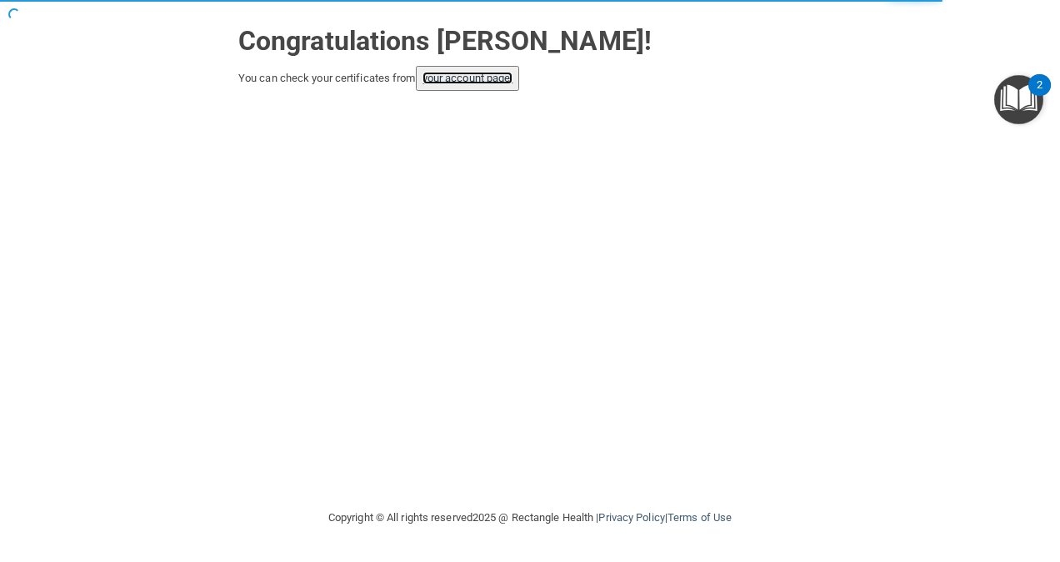
click at [451, 73] on link "your account page!" at bounding box center [467, 78] width 91 height 12
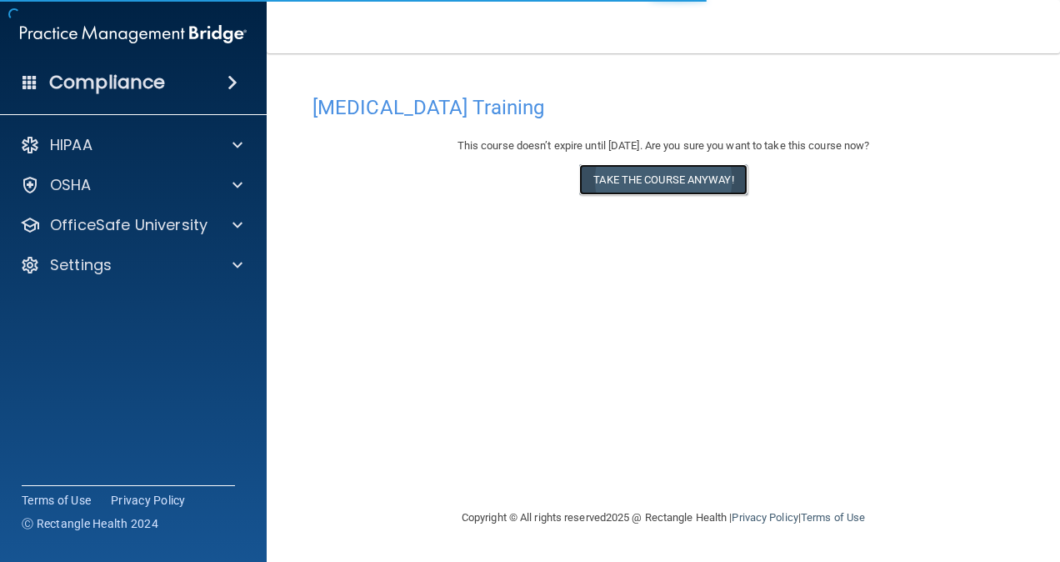
click at [637, 188] on button "Take the course anyway!" at bounding box center [662, 179] width 167 height 31
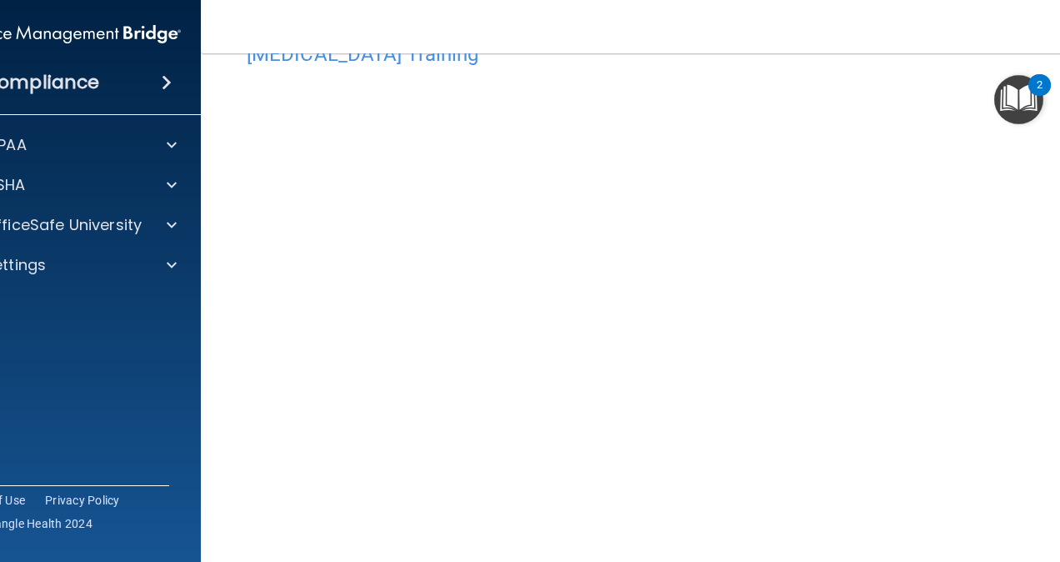
scroll to position [57, 0]
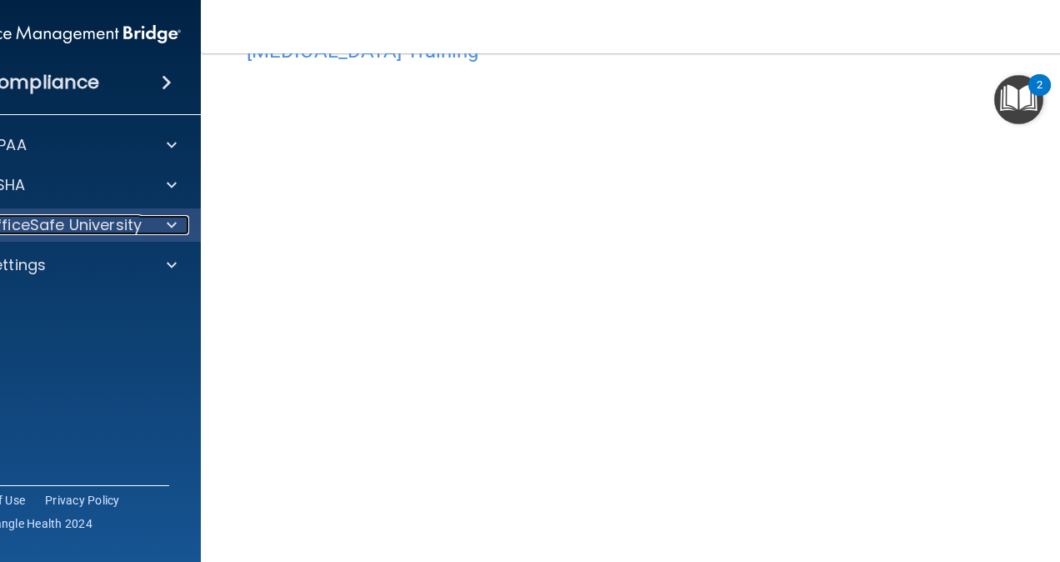
click at [167, 230] on span at bounding box center [172, 225] width 10 height 20
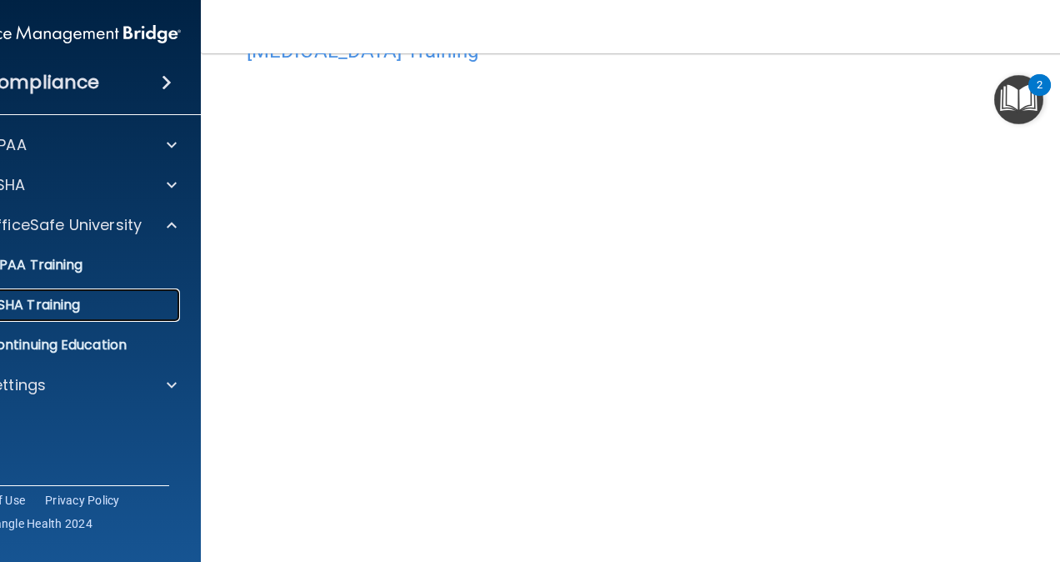
click at [141, 293] on link "OSHA Training" at bounding box center [49, 304] width 262 height 33
